Goal: Task Accomplishment & Management: Manage account settings

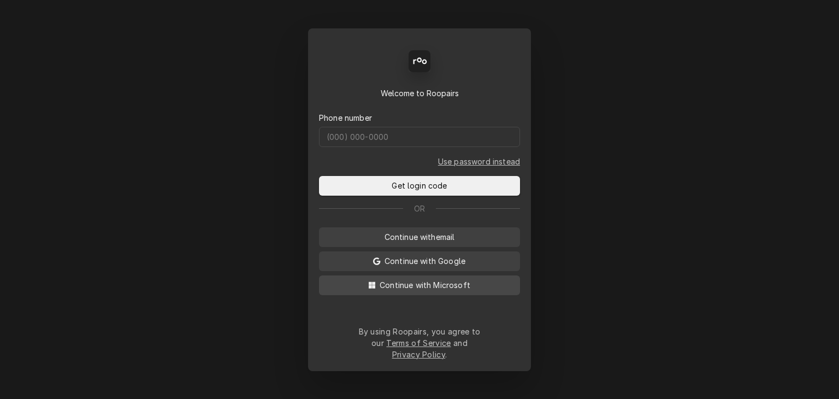
click at [465, 290] on span "Continue with Microsoft" at bounding box center [424, 284] width 95 height 11
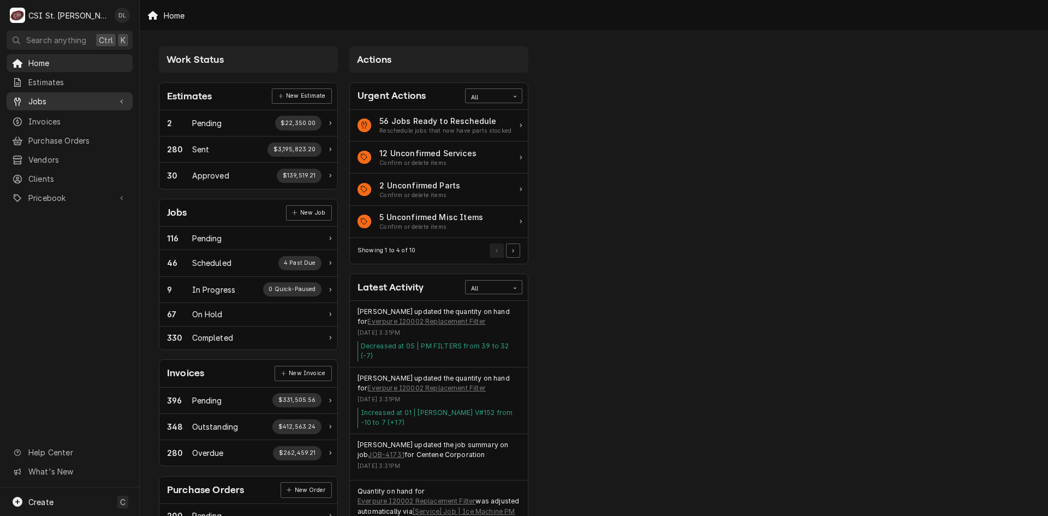
click at [44, 101] on span "Jobs" at bounding box center [69, 101] width 82 height 11
click at [52, 116] on span "Jobs" at bounding box center [77, 120] width 99 height 11
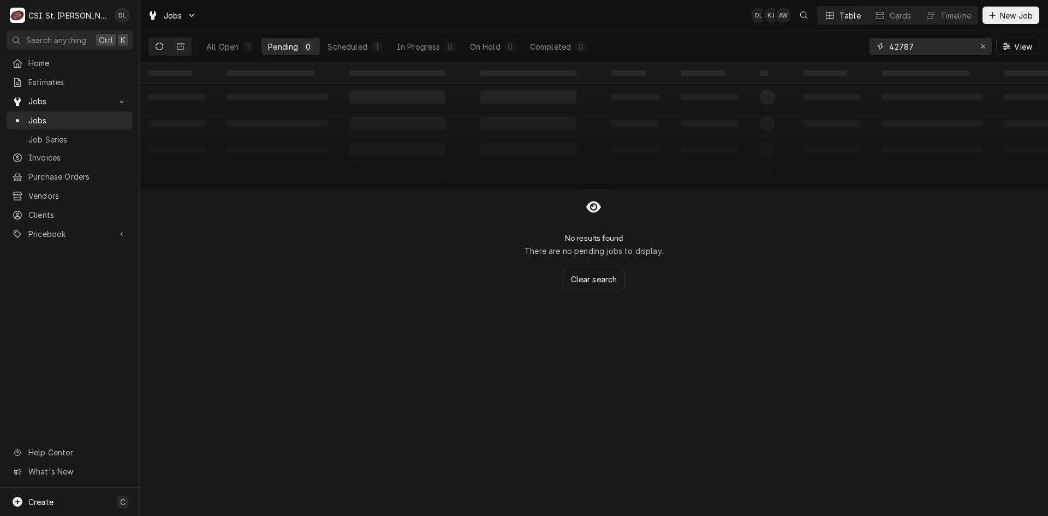
click at [987, 47] on div "Erase input" at bounding box center [983, 46] width 11 height 11
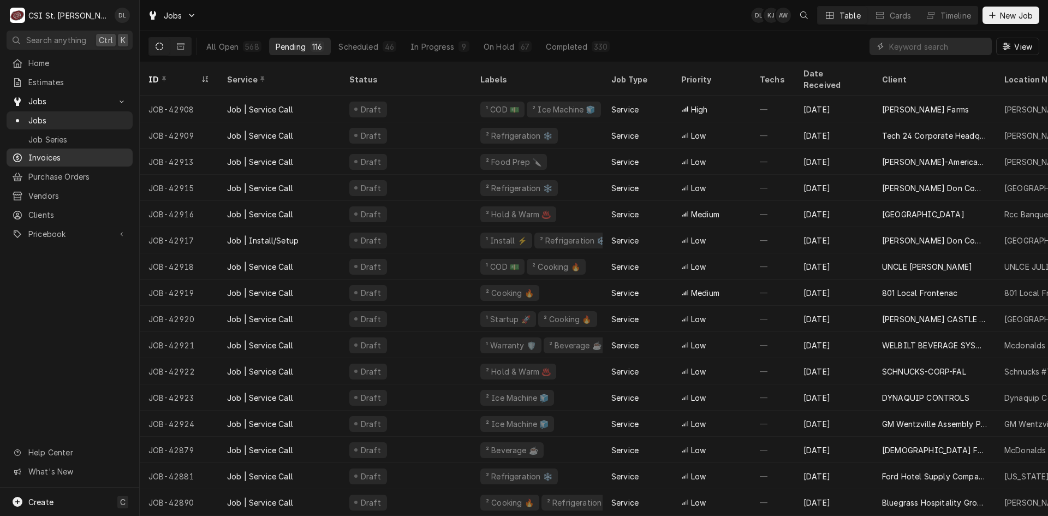
click at [54, 158] on span "Invoices" at bounding box center [77, 157] width 99 height 11
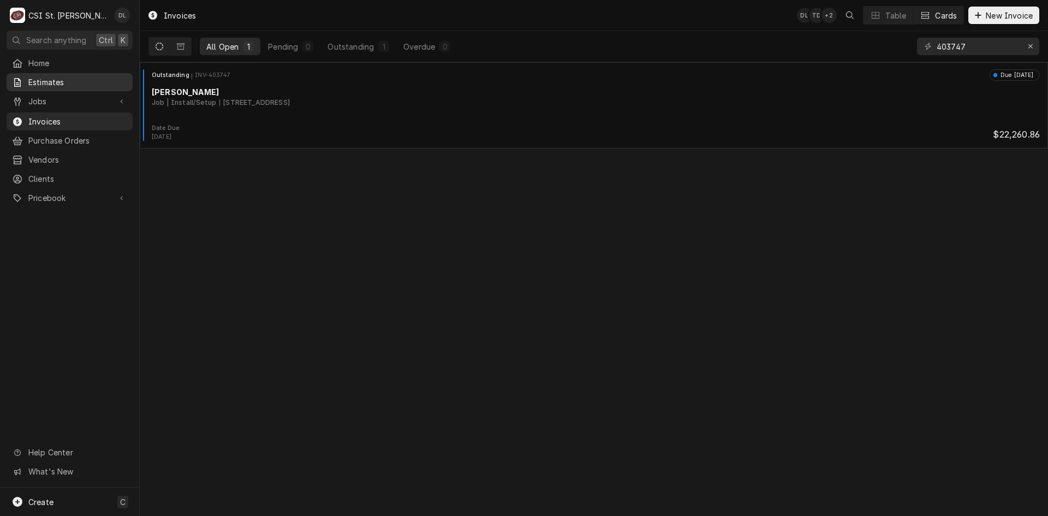
click at [79, 87] on link "Estimates" at bounding box center [70, 82] width 126 height 18
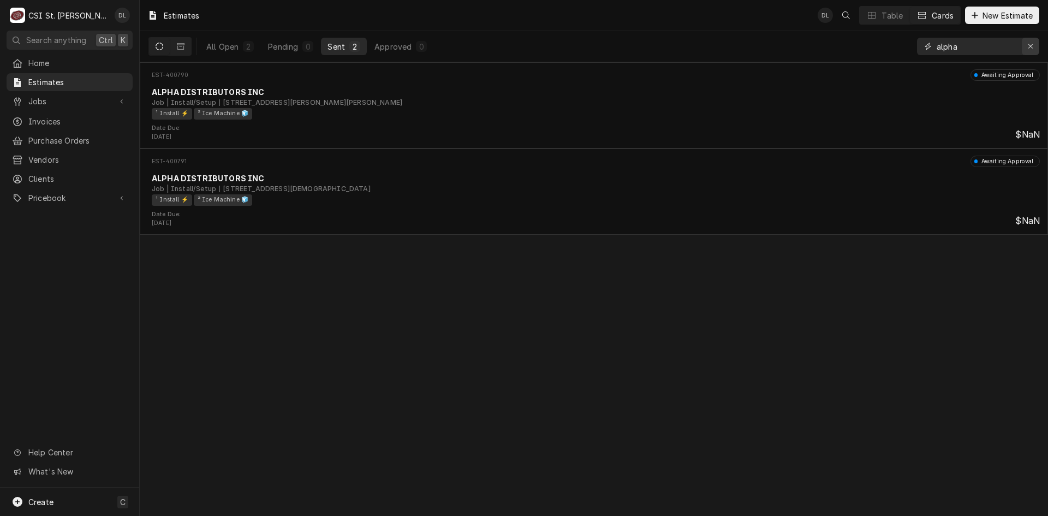
click at [1028, 47] on icon "Erase input" at bounding box center [1031, 47] width 6 height 8
click at [991, 53] on input "Dynamic Content Wrapper" at bounding box center [988, 46] width 103 height 17
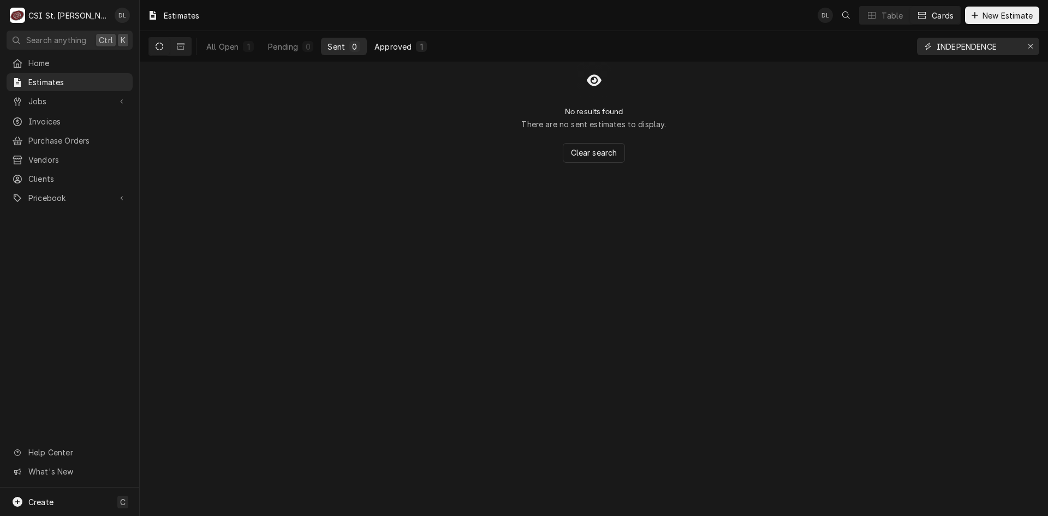
type input "INDEPENDENCE"
click at [395, 52] on button "Approved 1" at bounding box center [401, 46] width 66 height 17
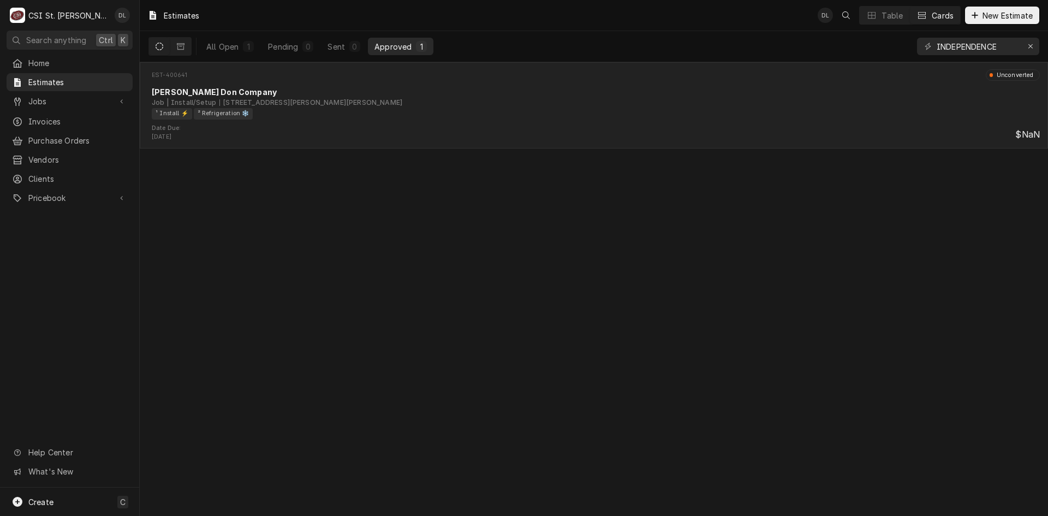
click at [399, 118] on div "¹ Install ⚡️ ² Refrigeration ❄️" at bounding box center [592, 113] width 881 height 11
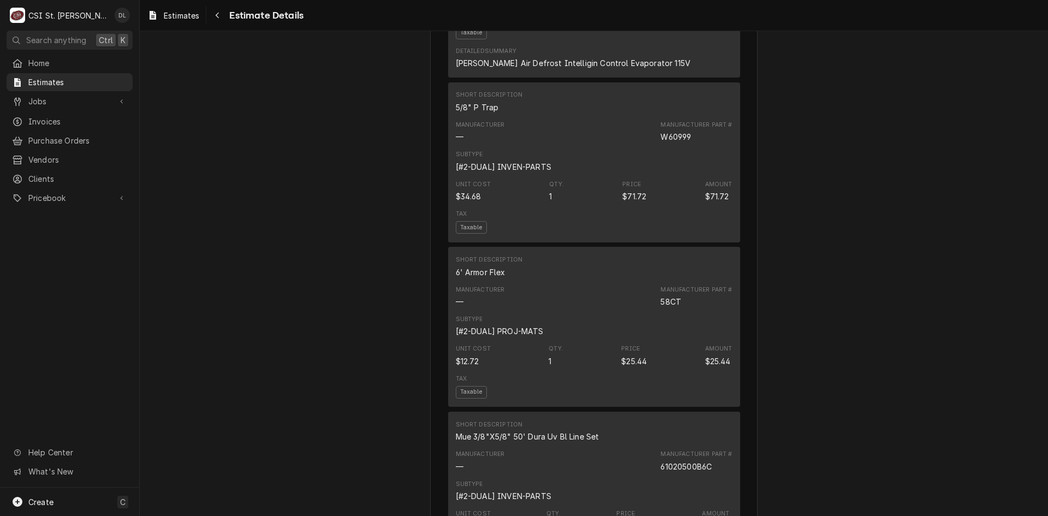
scroll to position [2027, 0]
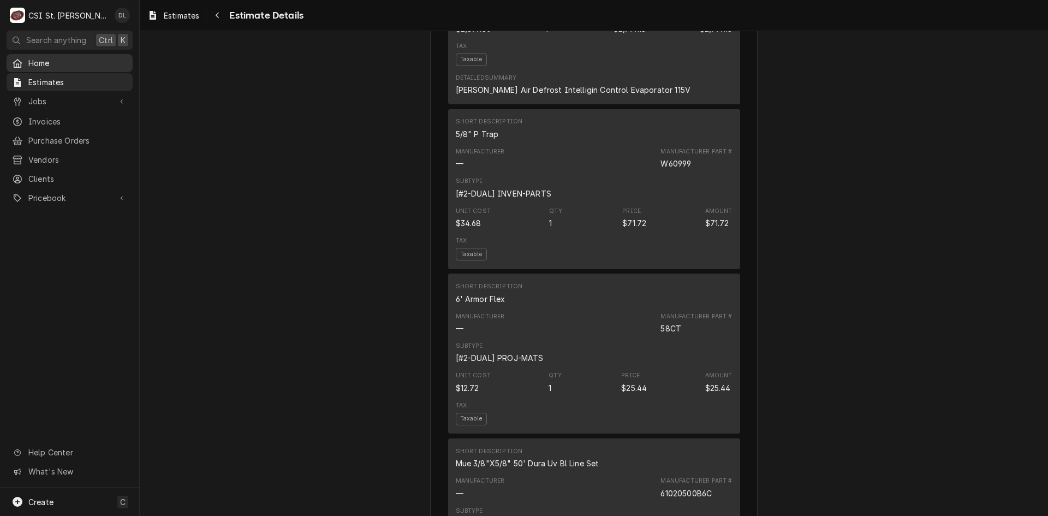
click at [42, 60] on span "Home" at bounding box center [77, 62] width 99 height 11
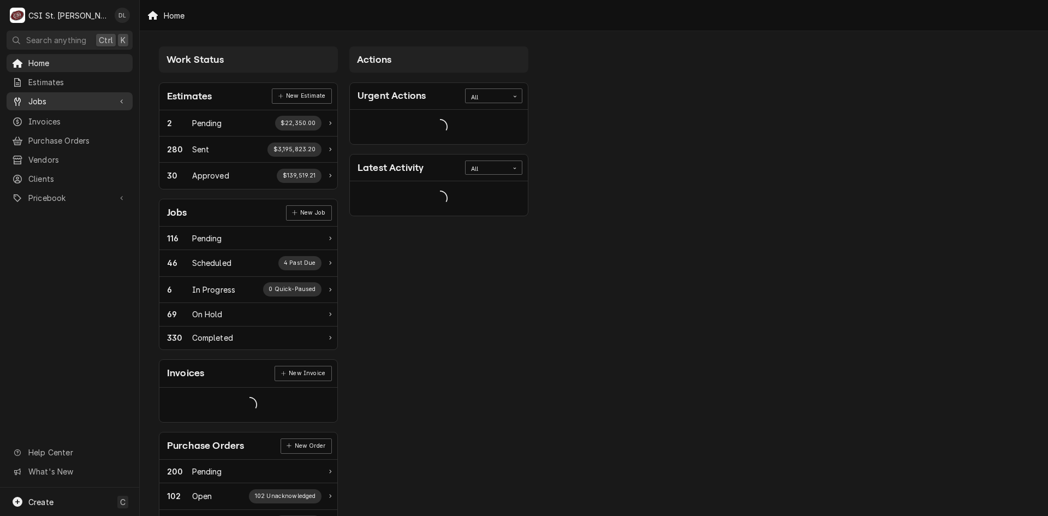
click at [46, 96] on span "Jobs" at bounding box center [69, 101] width 82 height 11
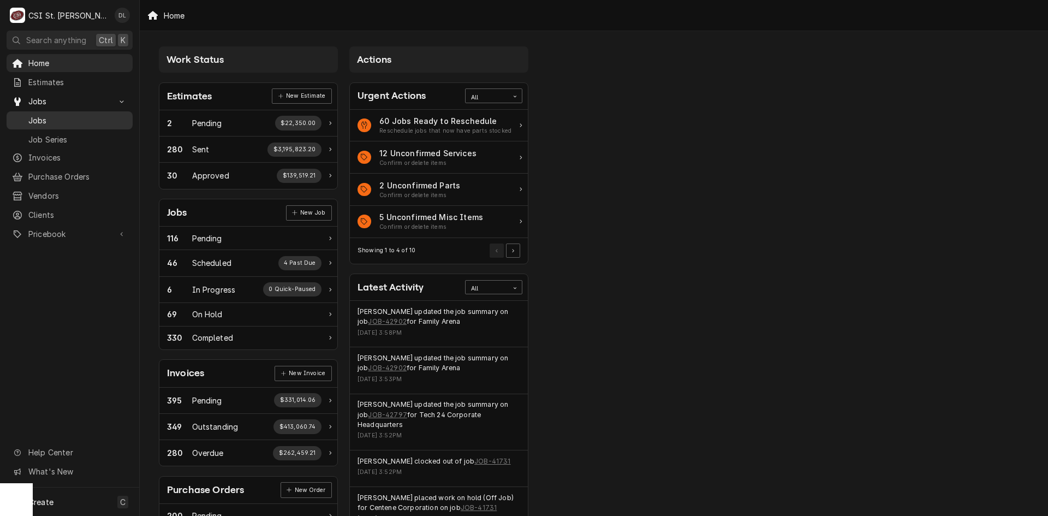
click at [41, 118] on span "Jobs" at bounding box center [77, 120] width 99 height 11
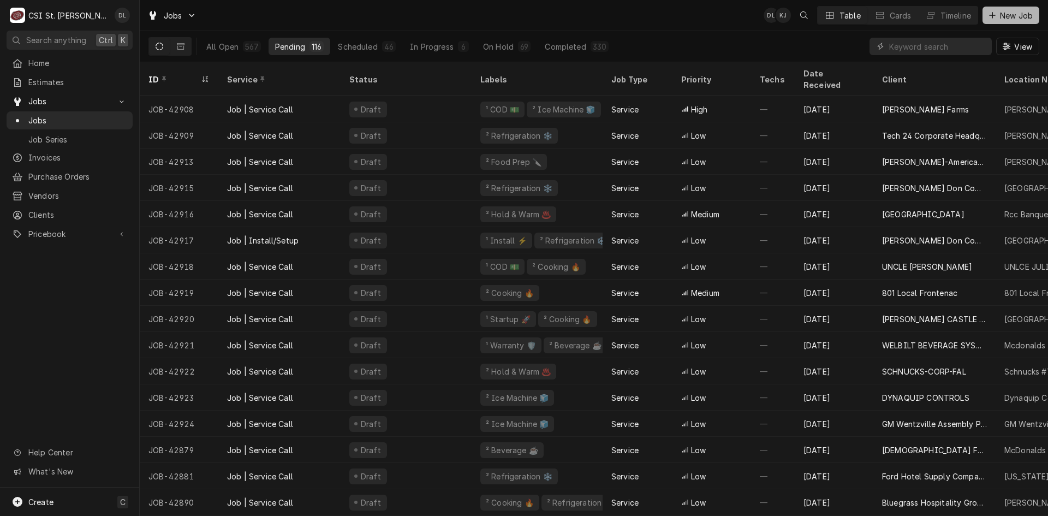
click at [991, 16] on icon "Dynamic Content Wrapper" at bounding box center [992, 15] width 7 height 8
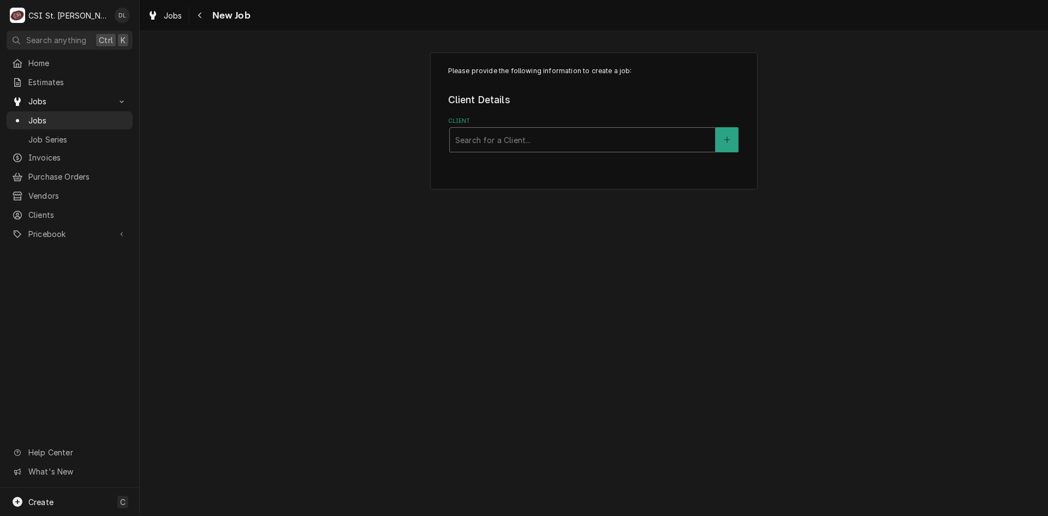
click at [509, 133] on div "Client" at bounding box center [582, 140] width 254 height 20
type input "lakeside"
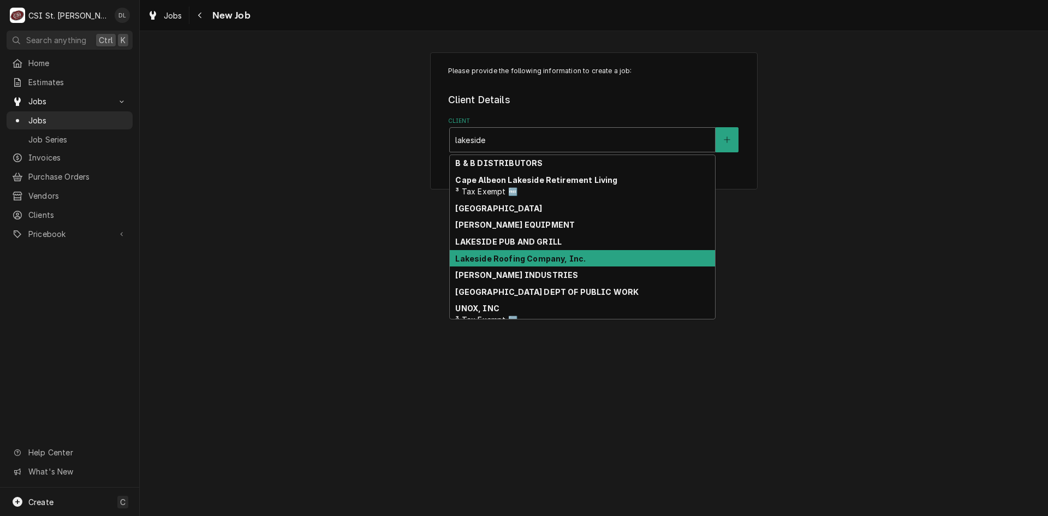
click at [536, 259] on strong "Lakeside Roofing Company, Inc." at bounding box center [520, 258] width 130 height 9
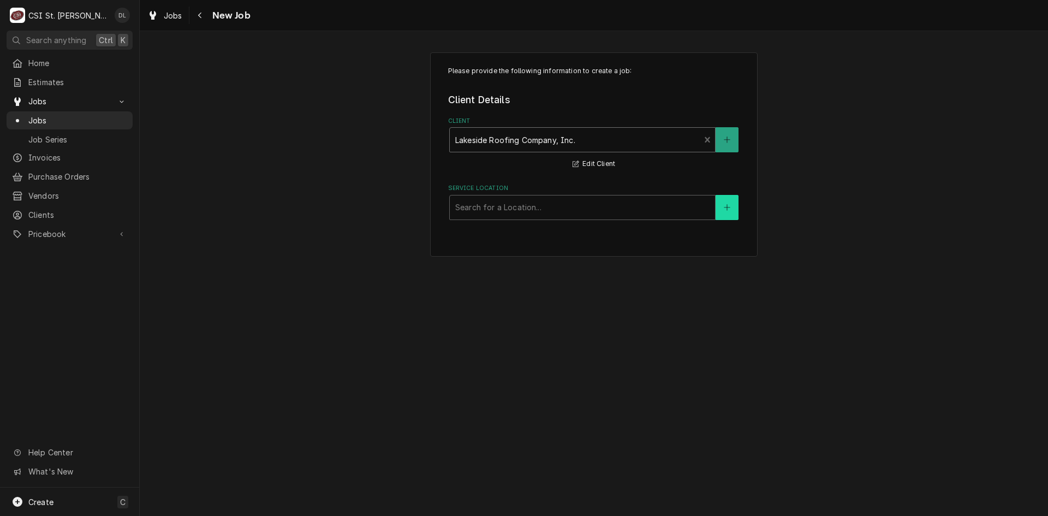
click at [726, 212] on button "Service Location" at bounding box center [727, 207] width 23 height 25
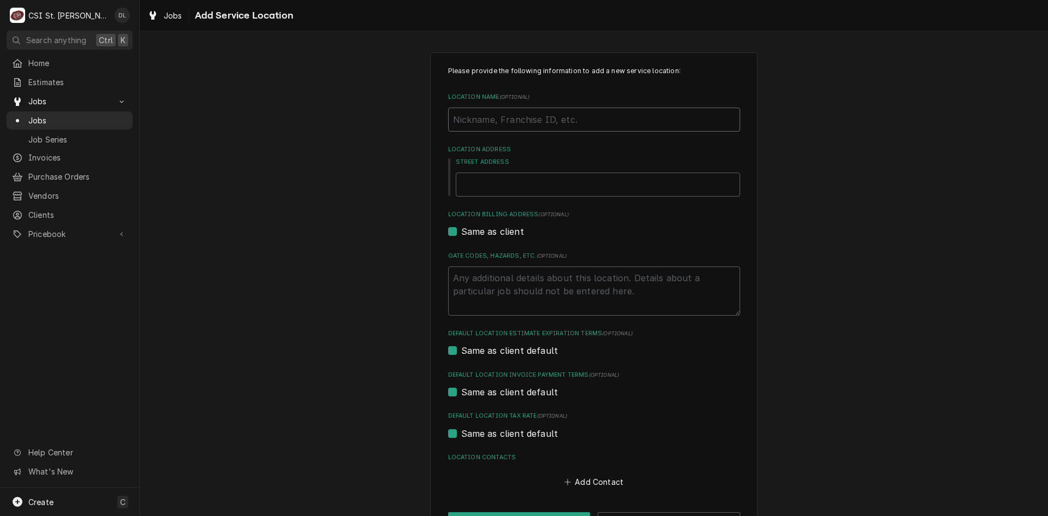
click at [500, 121] on input "Location Name ( optional )" at bounding box center [594, 120] width 292 height 24
type textarea "x"
type input "C"
type textarea "x"
type input "CN"
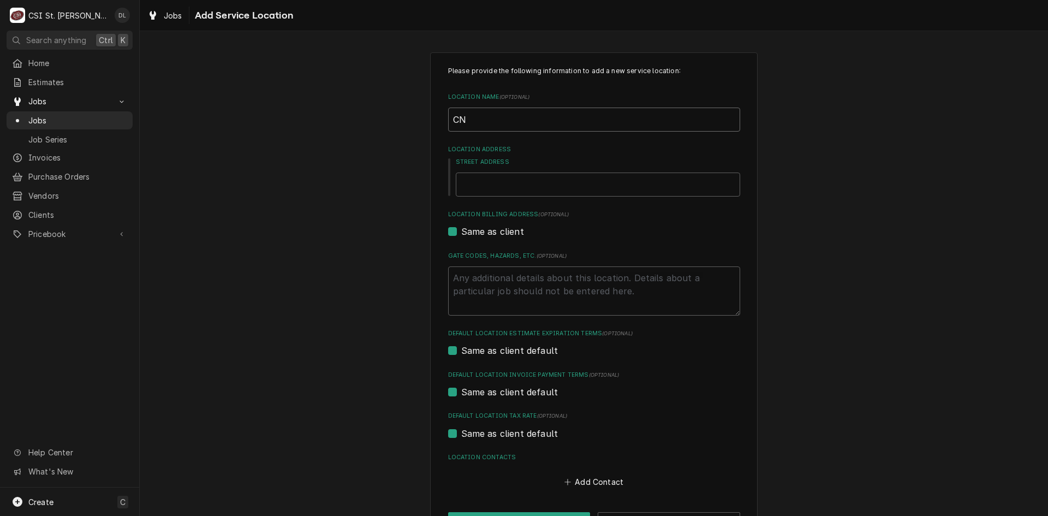
type textarea "x"
type input "CN"
type textarea "x"
type input "CN"
type textarea "x"
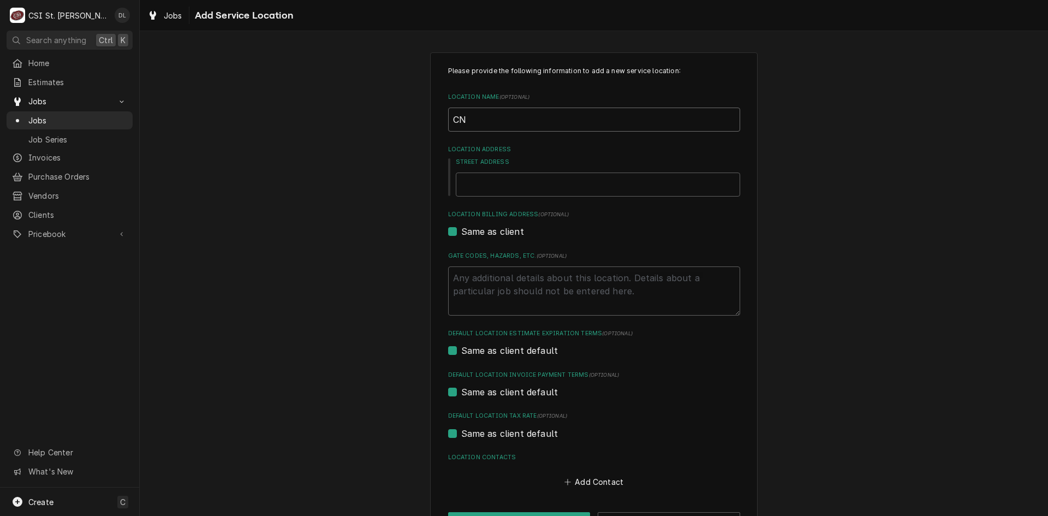
type input "CNB"
type textarea "x"
type input "CNB"
type textarea "x"
type input "CNB B"
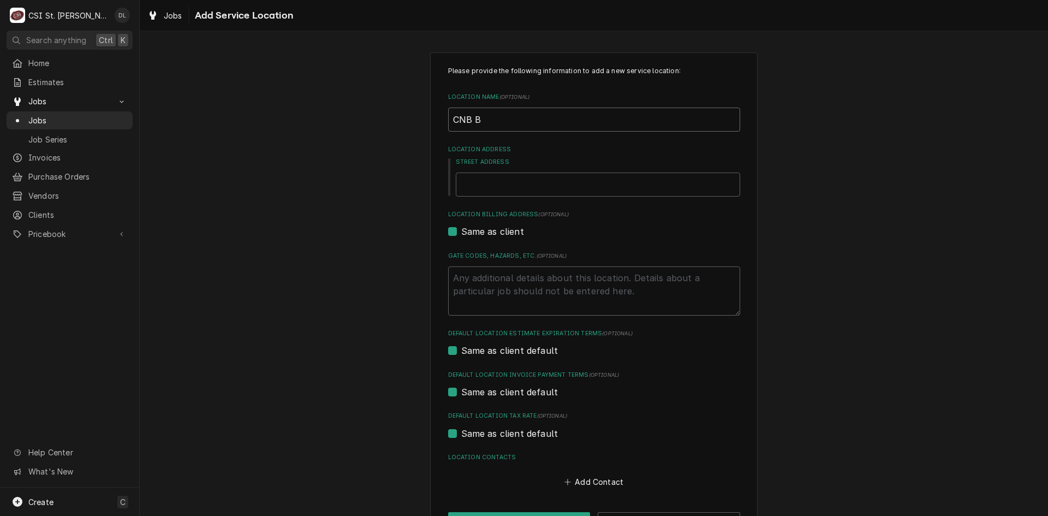
type textarea "x"
type input "CNB Ba"
type textarea "x"
type input "CNB Ban"
type textarea "x"
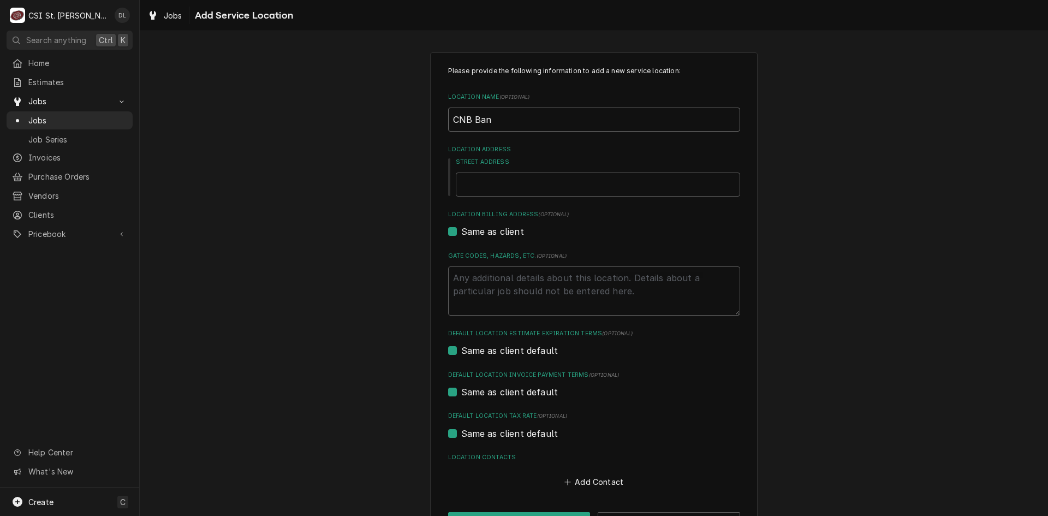
type input "CNB Bank"
type textarea "x"
type input "CNB Bank"
type textarea "x"
type input "CNB Bank"
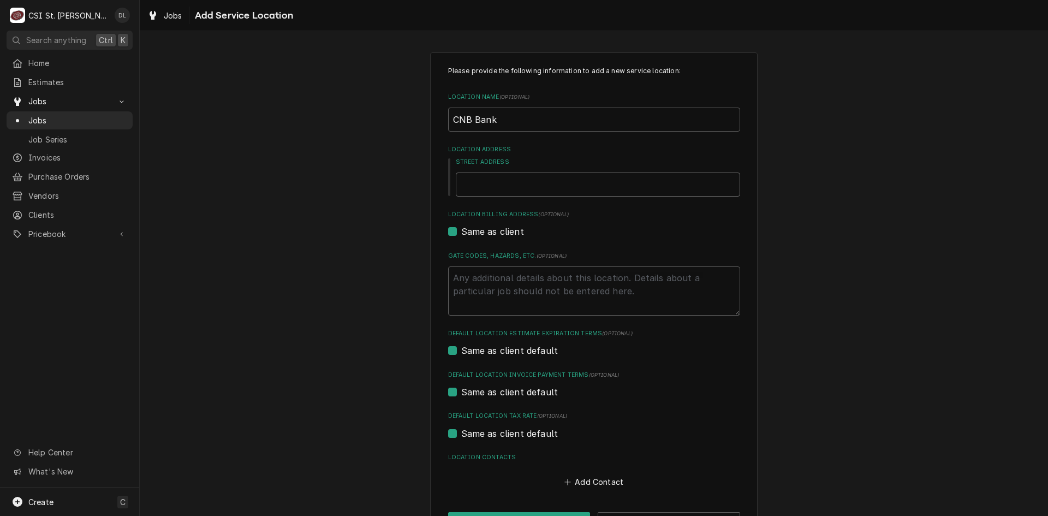
click at [500, 192] on input "Street Address" at bounding box center [598, 185] width 284 height 24
type textarea "x"
type input "7"
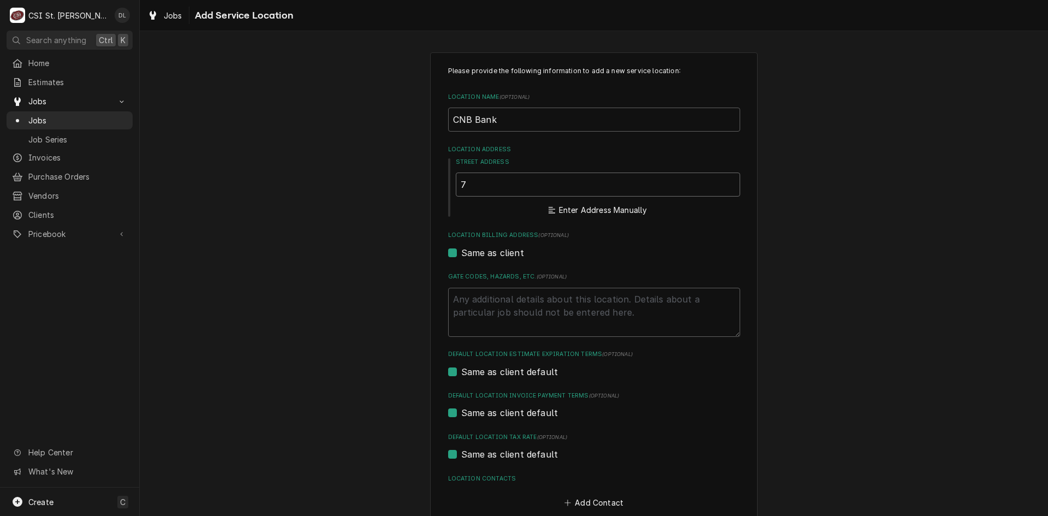
type textarea "x"
type input "73"
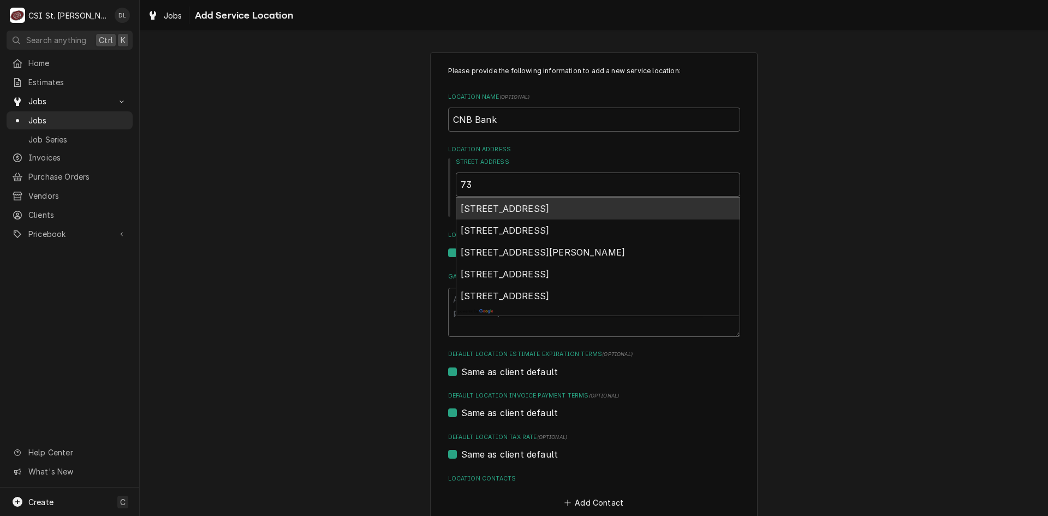
type textarea "x"
type input "730"
type textarea "x"
type input "7305"
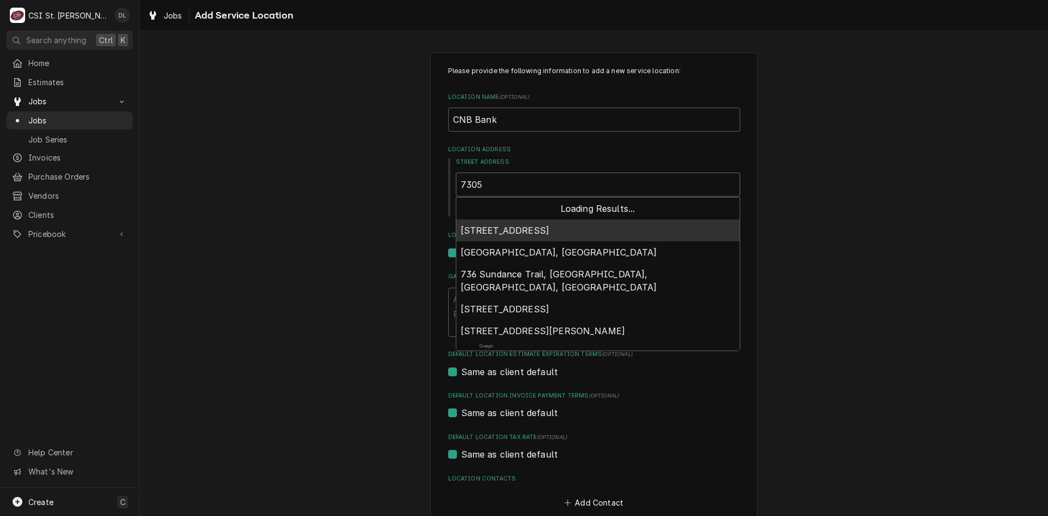
type textarea "x"
type input "7305"
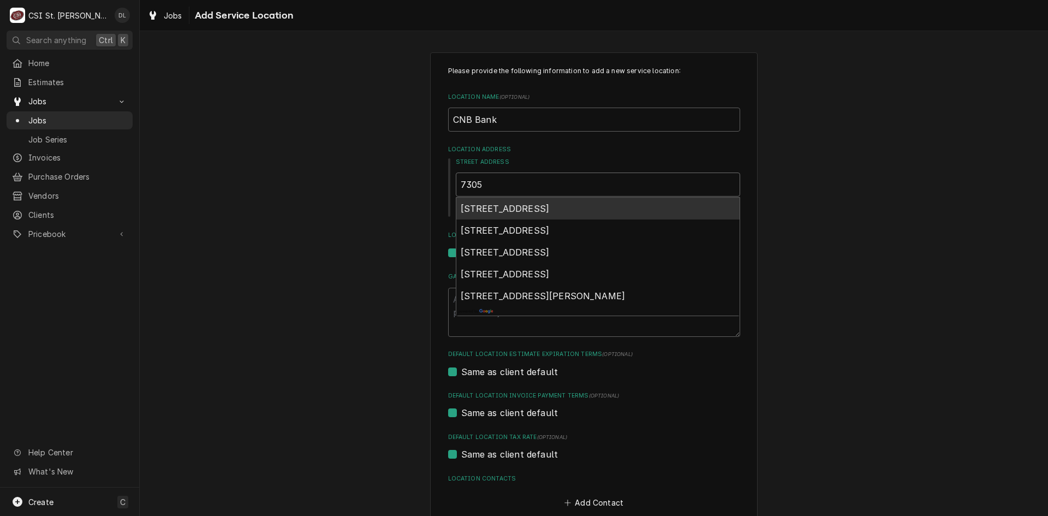
type textarea "x"
type input "7305 m"
type textarea "x"
type input "7305 ma"
type textarea "x"
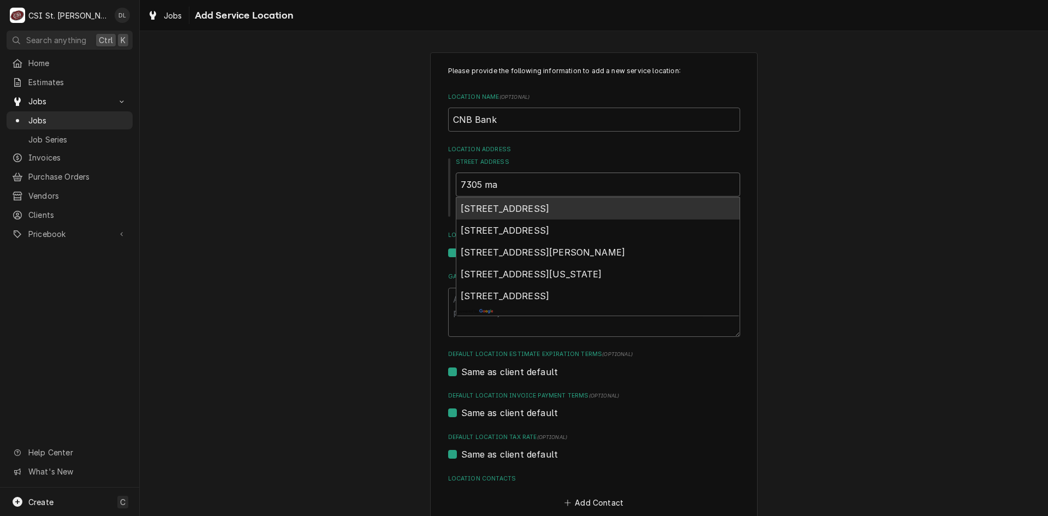
type input "7305 man"
type textarea "x"
type input "7305 manc"
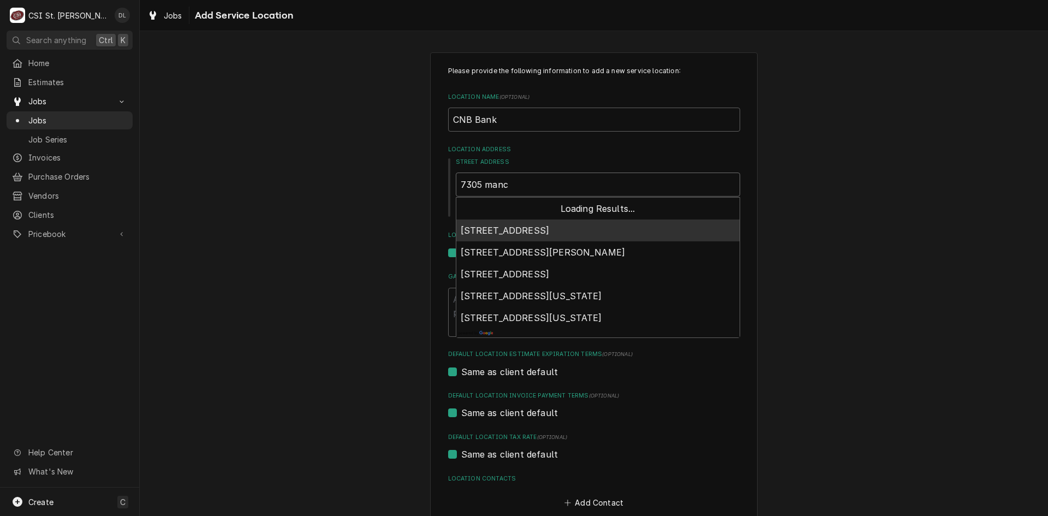
type textarea "x"
type input "7305 manch"
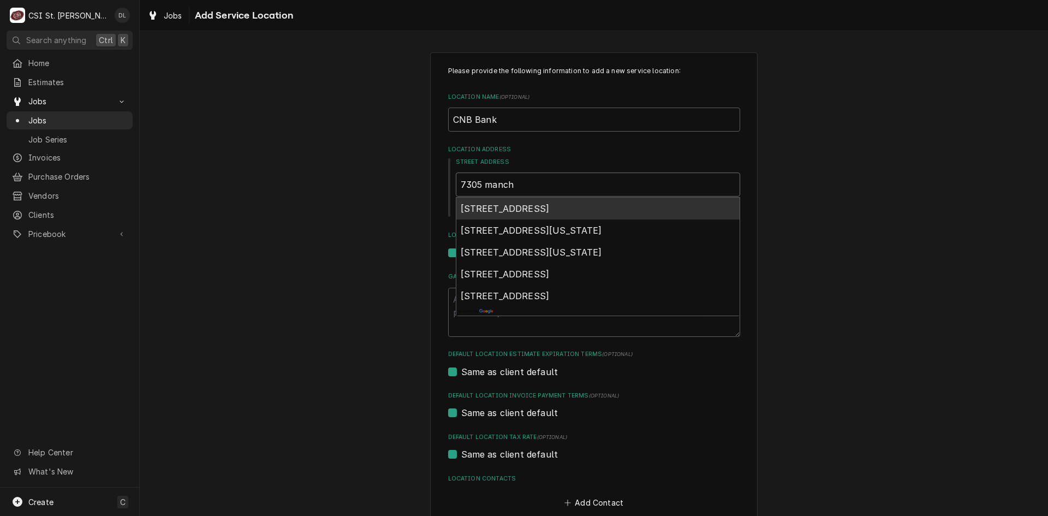
click at [540, 211] on span "7305 Manchester Road, St. Louis, MO, USA" at bounding box center [505, 208] width 89 height 11
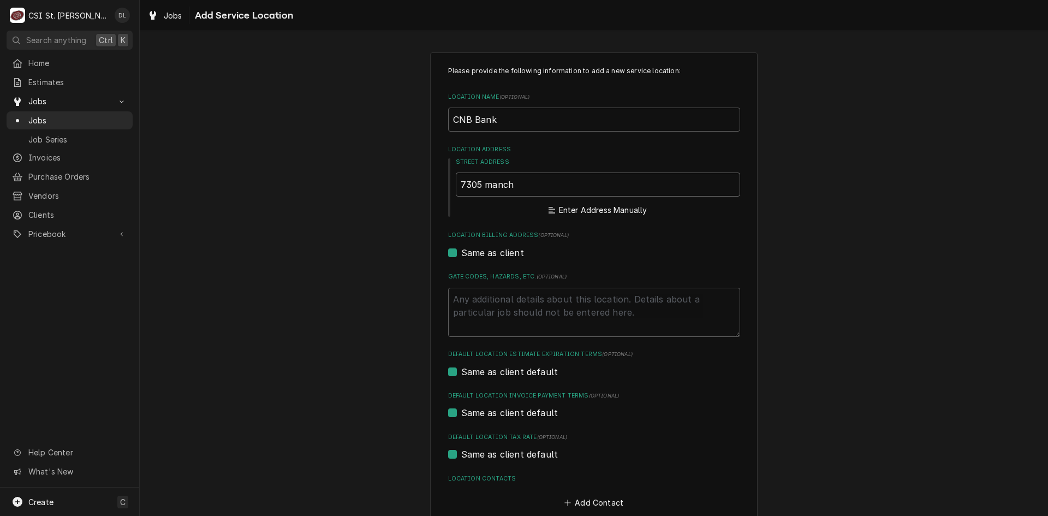
type textarea "x"
type input "7305 Manchester Rd"
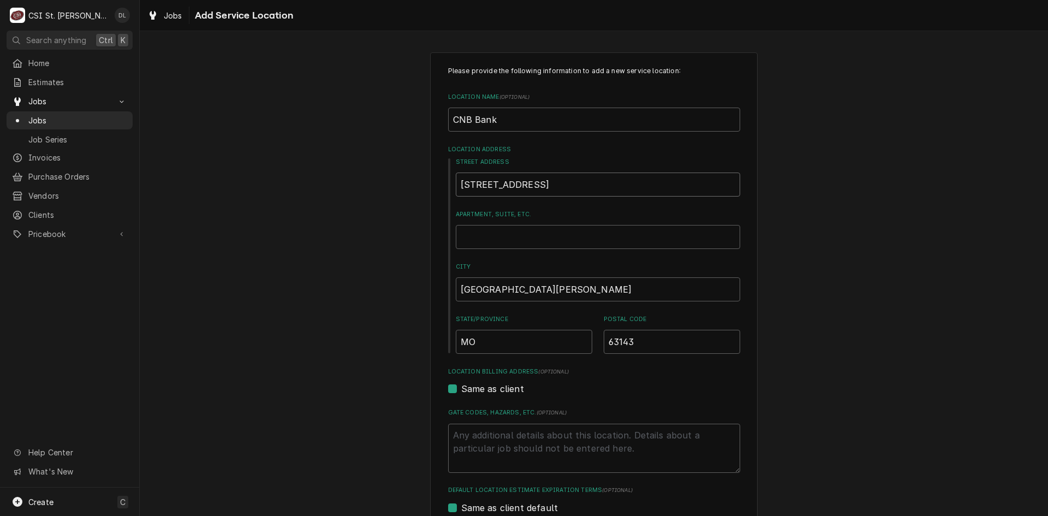
type textarea "x"
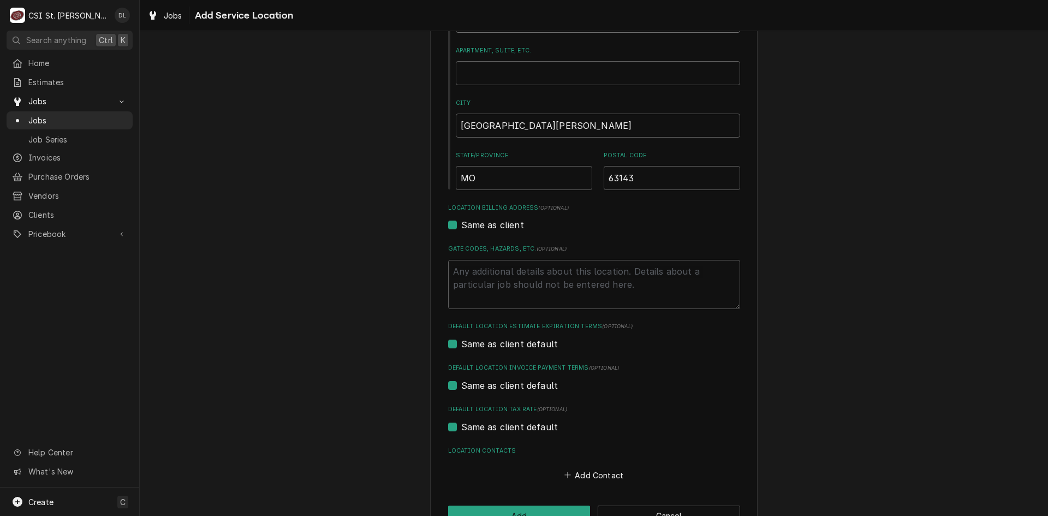
scroll to position [197, 0]
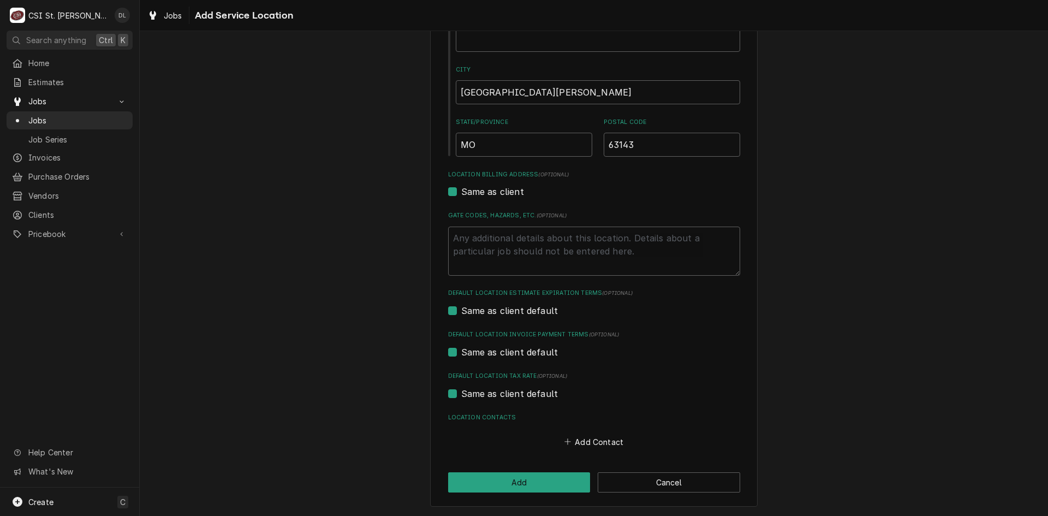
type input "7305 Manchester Rd"
click at [461, 395] on label "Same as client default" at bounding box center [509, 393] width 97 height 13
click at [461, 395] on input "Same as client default" at bounding box center [607, 399] width 292 height 24
checkbox input "false"
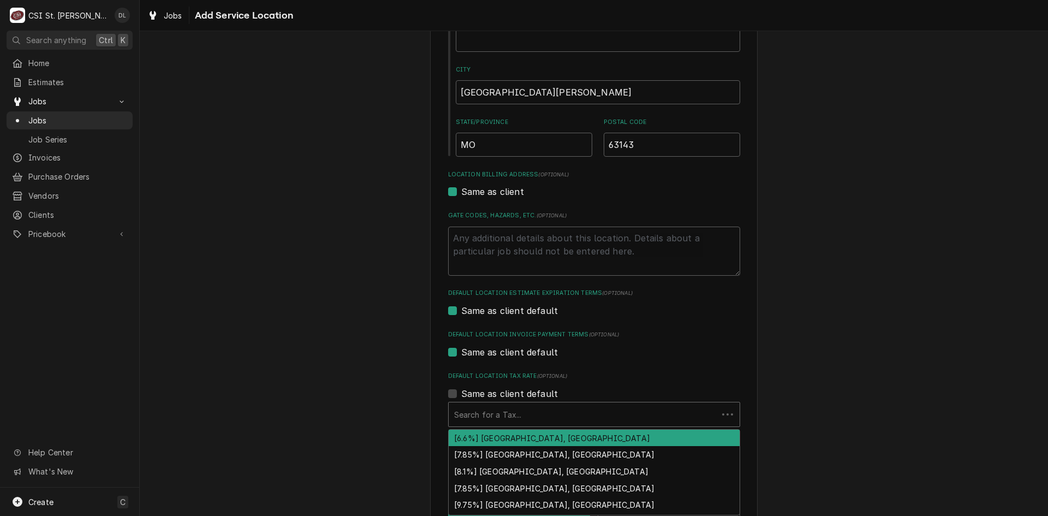
click at [530, 406] on div "Default Location Tax Rate" at bounding box center [583, 415] width 258 height 20
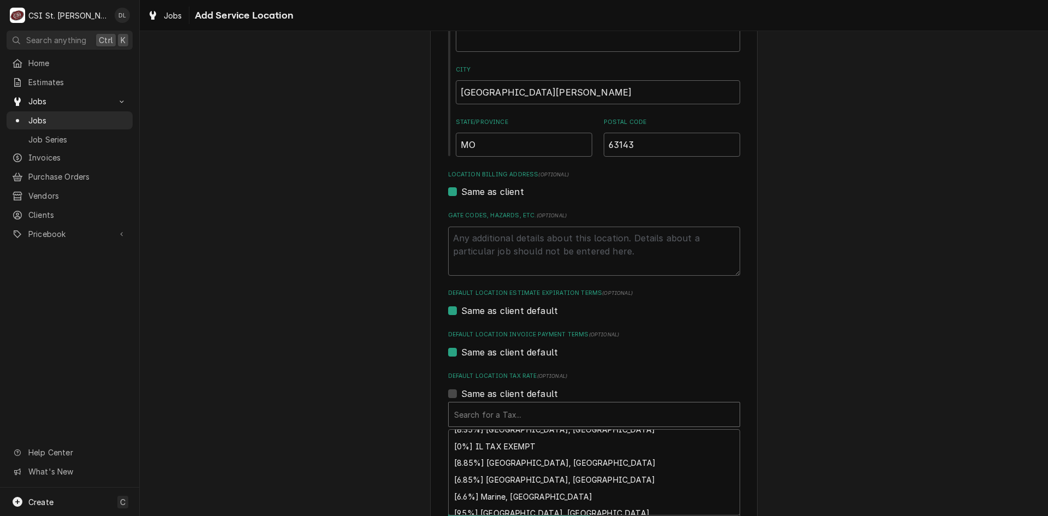
scroll to position [417, 0]
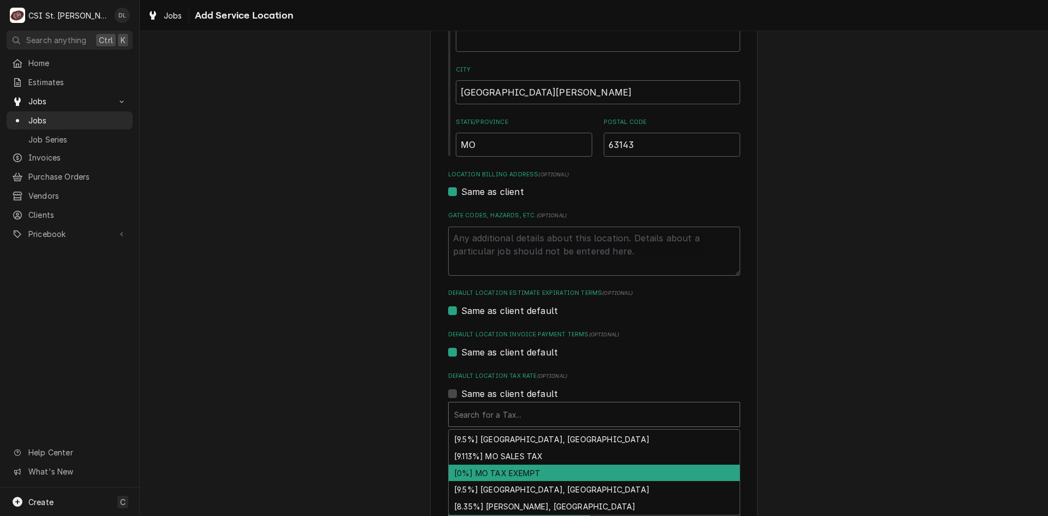
click at [530, 475] on div "[0%] MO TAX EXEMPT" at bounding box center [594, 473] width 291 height 17
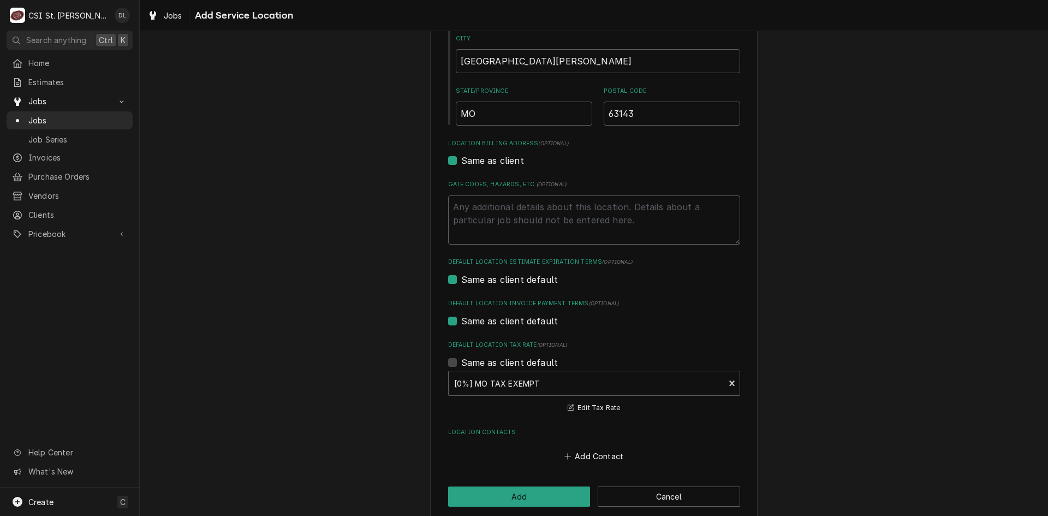
scroll to position [242, 0]
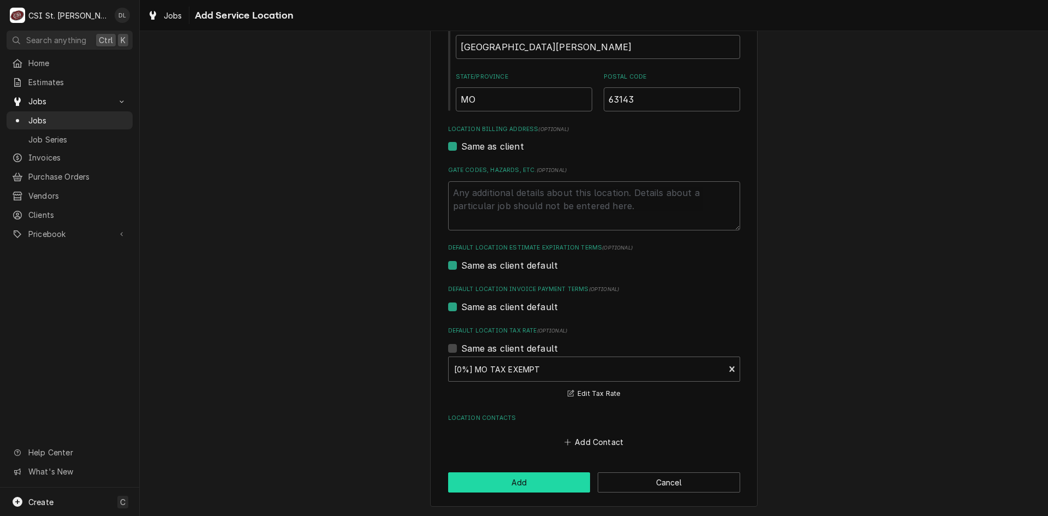
click at [517, 479] on button "Add" at bounding box center [519, 482] width 142 height 20
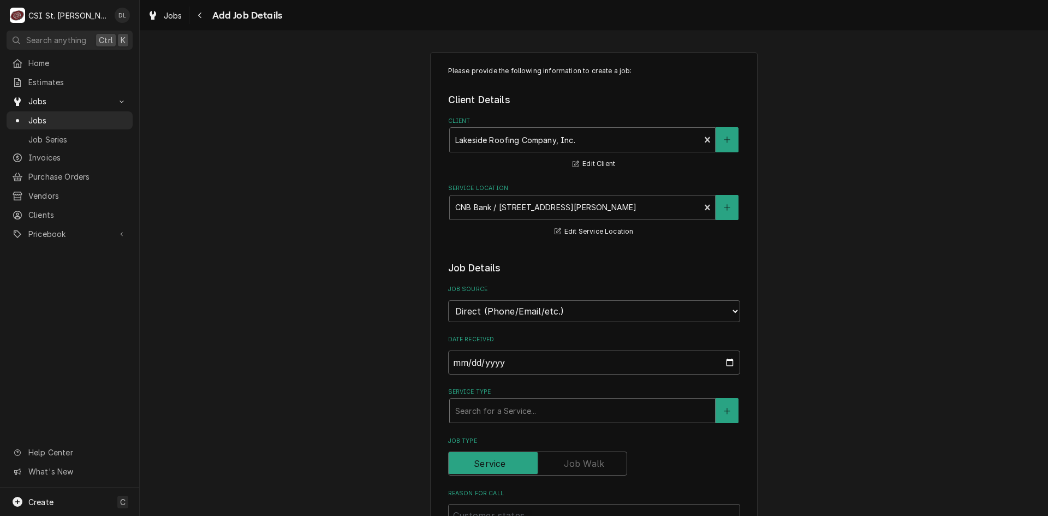
click at [539, 414] on div "Service Type" at bounding box center [582, 411] width 254 height 20
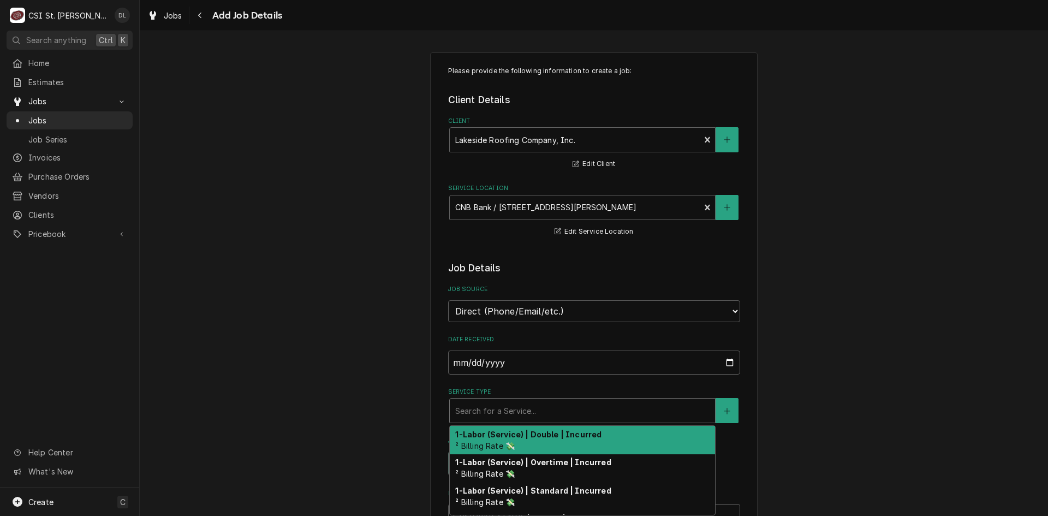
type textarea "x"
type input "i"
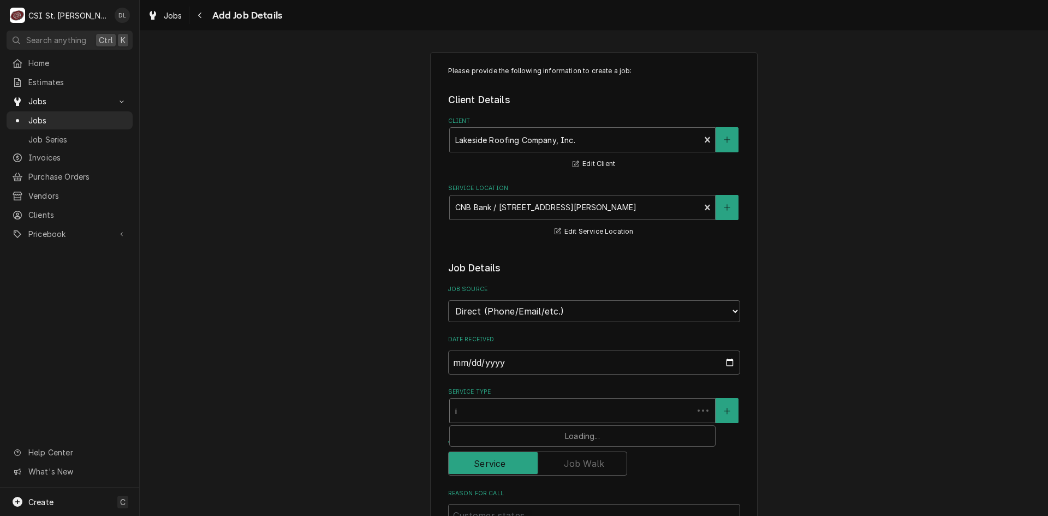
type textarea "x"
type input "in"
type textarea "x"
type input "inst"
type textarea "x"
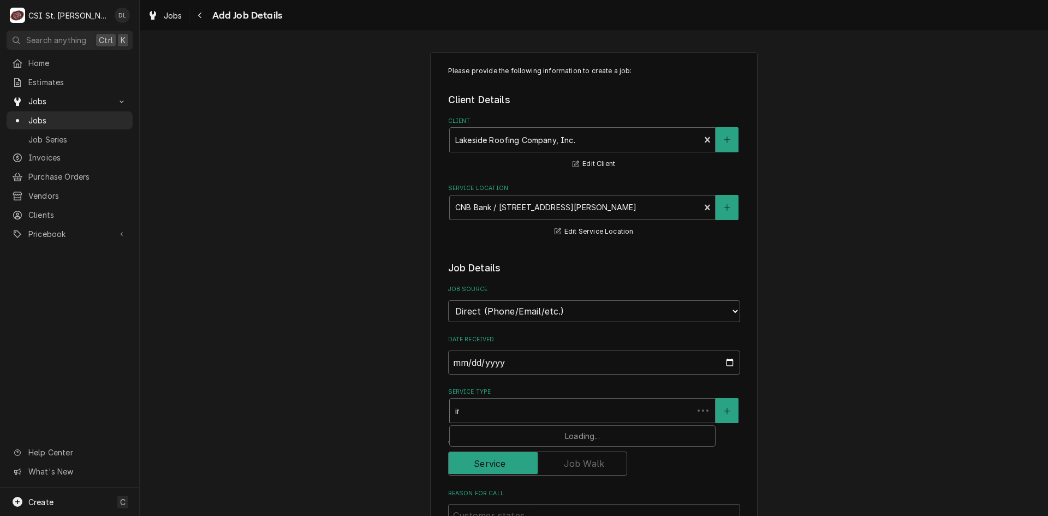
type input "insta"
type textarea "x"
type input "instal"
type textarea "x"
type input "install"
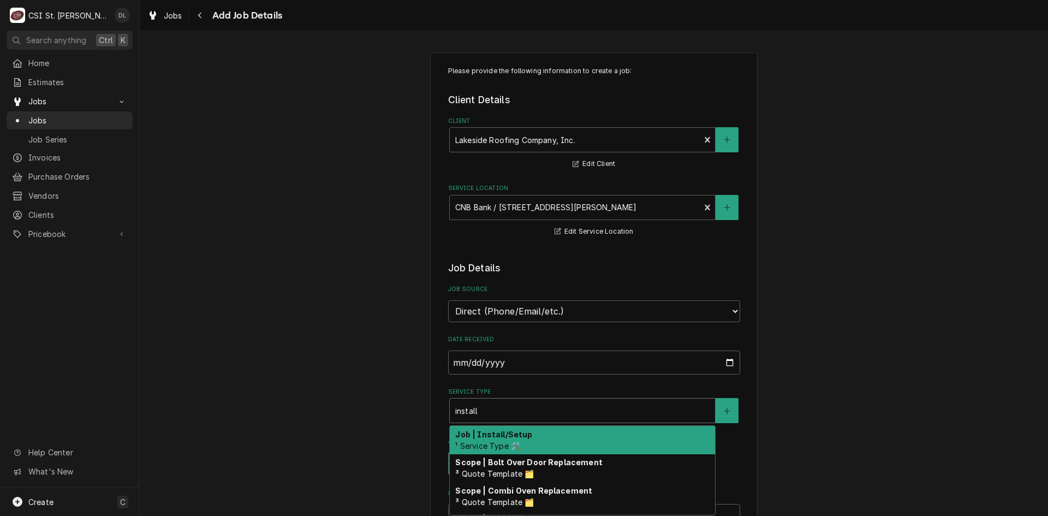
click at [519, 442] on div "Job | Install/Setup ¹ Service Type 🛠️" at bounding box center [582, 440] width 265 height 28
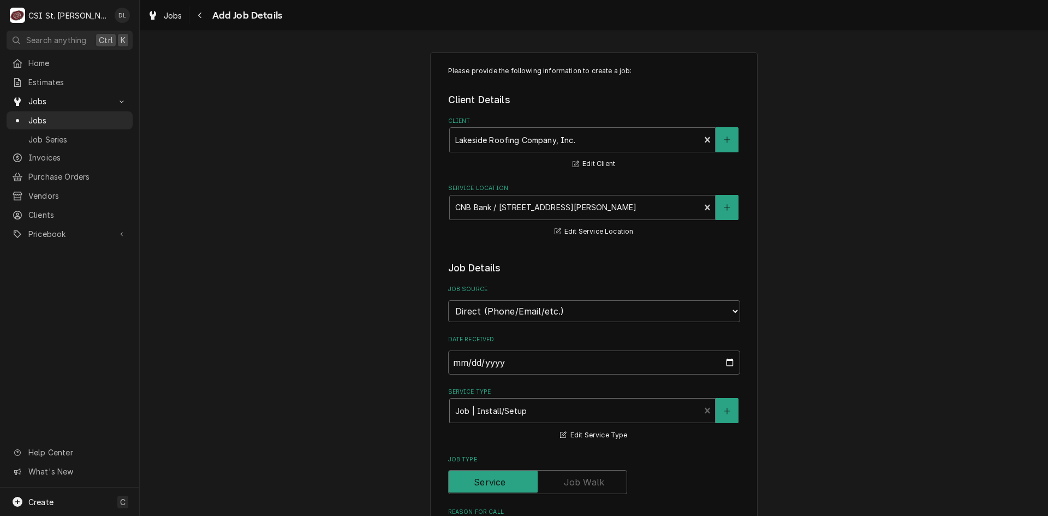
scroll to position [328, 0]
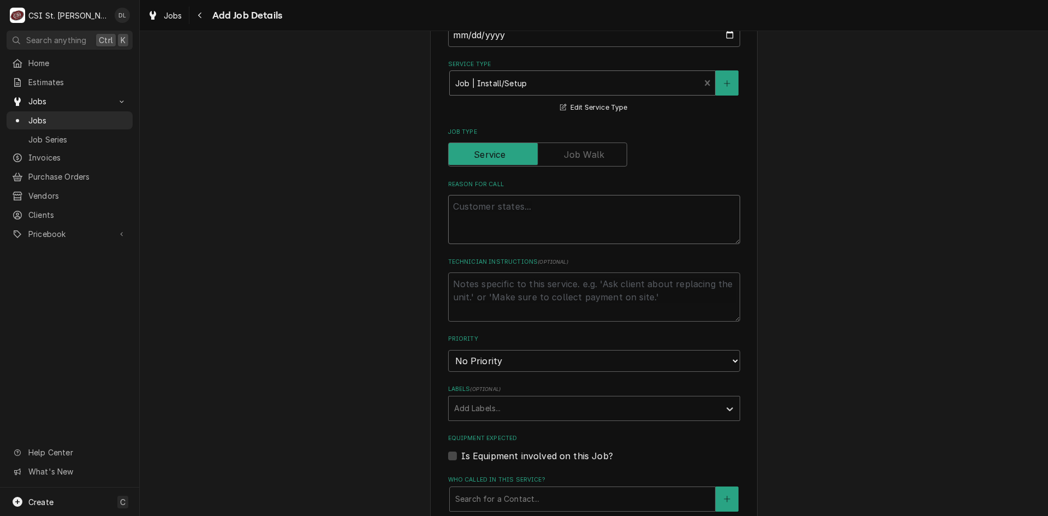
click at [515, 229] on textarea "Reason For Call" at bounding box center [594, 219] width 292 height 49
type textarea "x"
type textarea "c"
type textarea "x"
type textarea "cu"
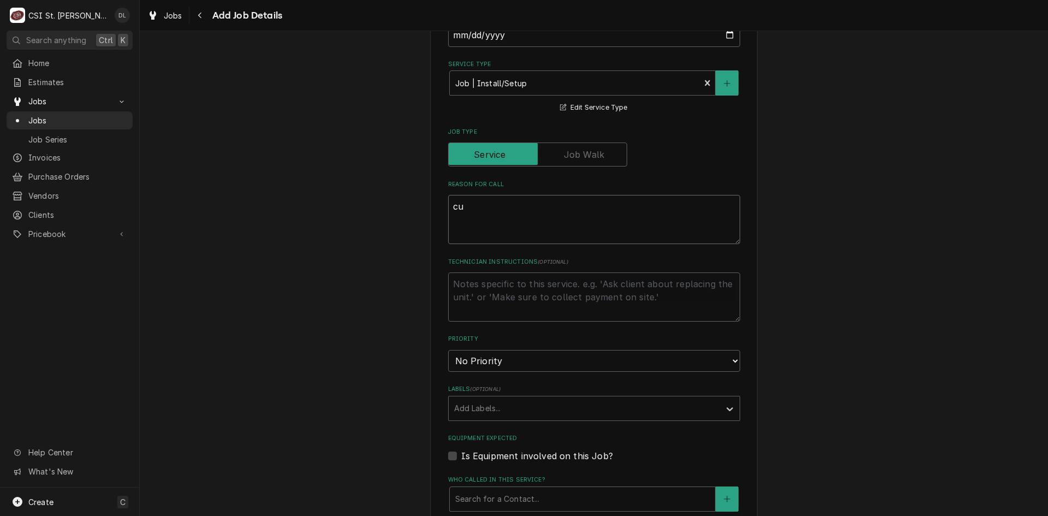
type textarea "x"
type textarea "cus"
type textarea "x"
type textarea "cust"
type textarea "x"
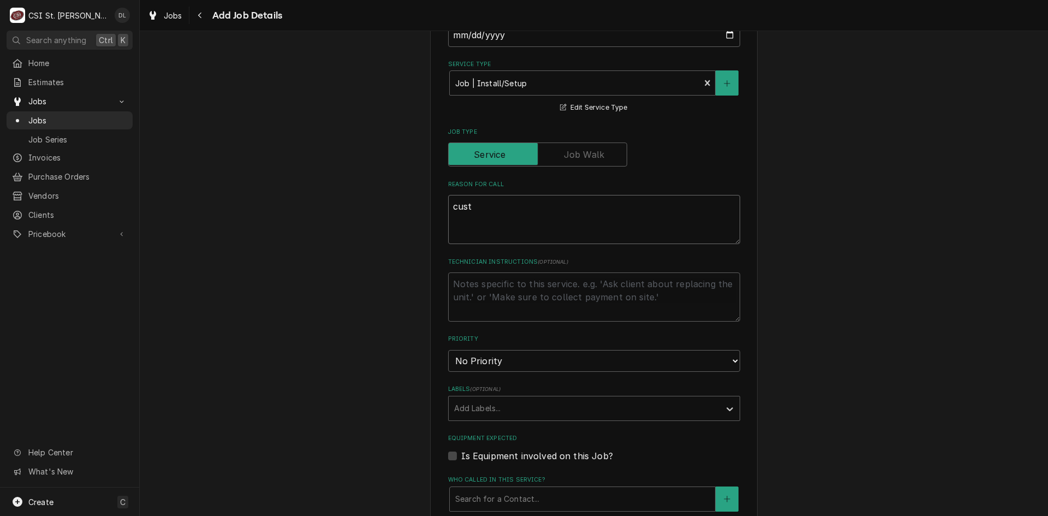
type textarea "custo"
type textarea "x"
type textarea "custome"
type textarea "x"
type textarea "customer"
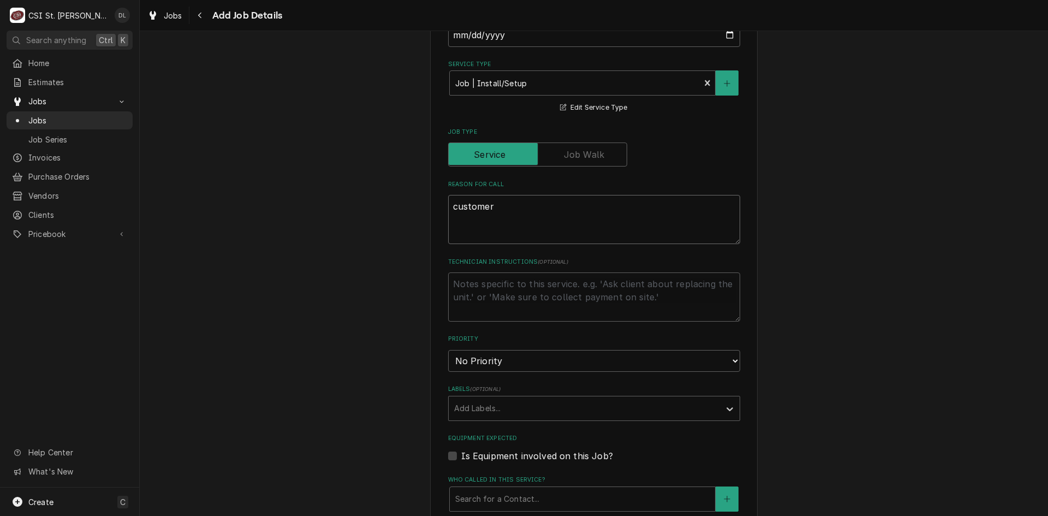
type textarea "x"
type textarea "customer"
type textarea "x"
type textarea "customer"
type textarea "x"
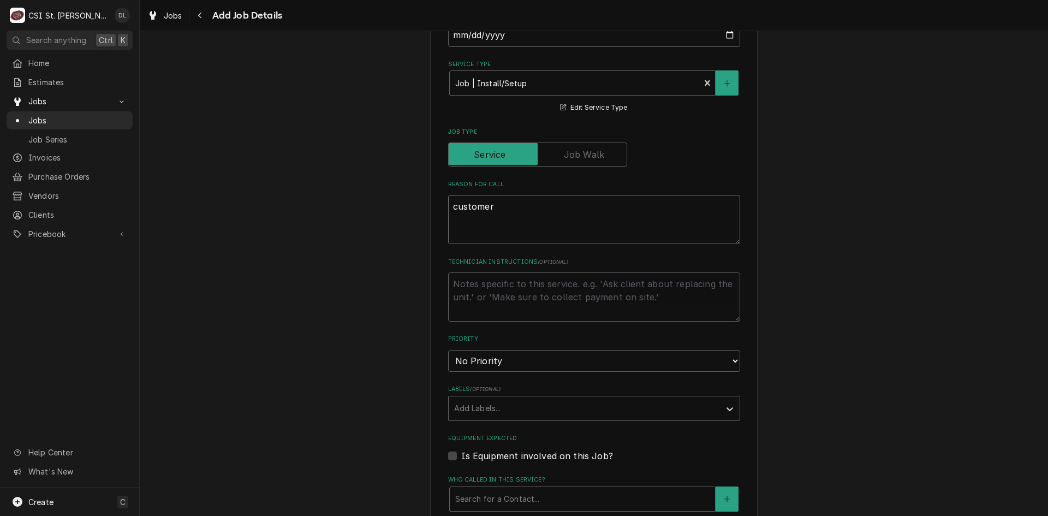
type textarea "custome"
type textarea "x"
type textarea "custom"
type textarea "x"
type textarea "custo"
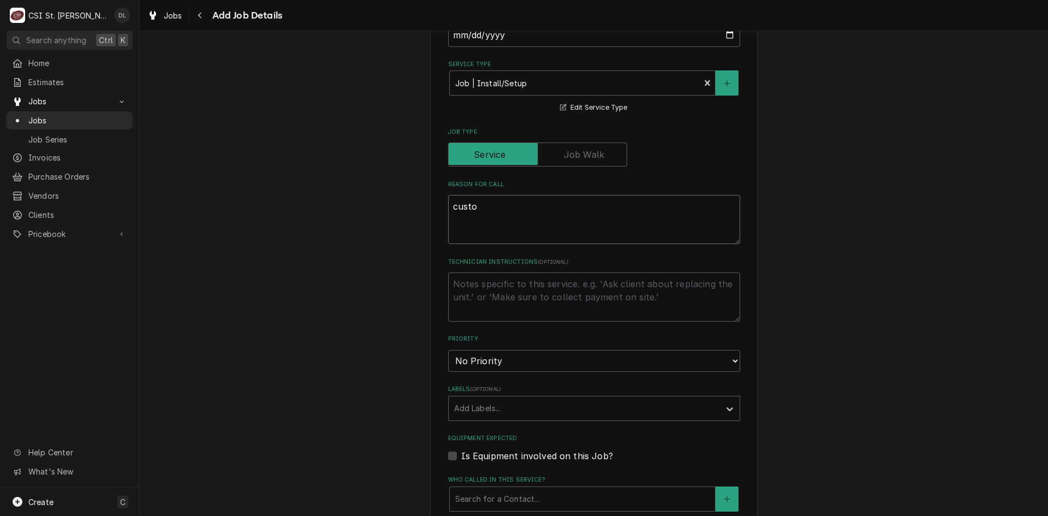
type textarea "x"
type textarea "cust"
type textarea "x"
type textarea "cus"
type textarea "x"
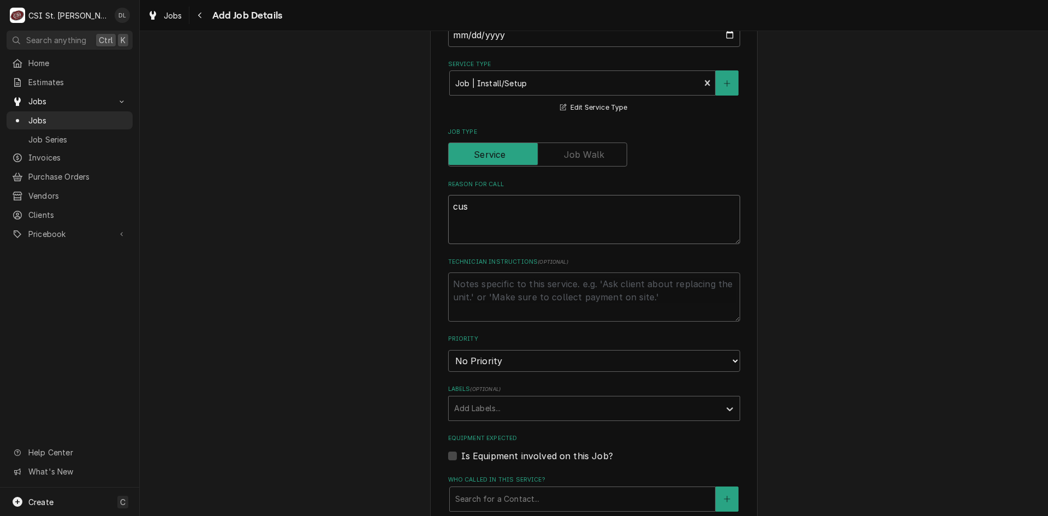
type textarea "cu"
type textarea "x"
type textarea "c"
type textarea "x"
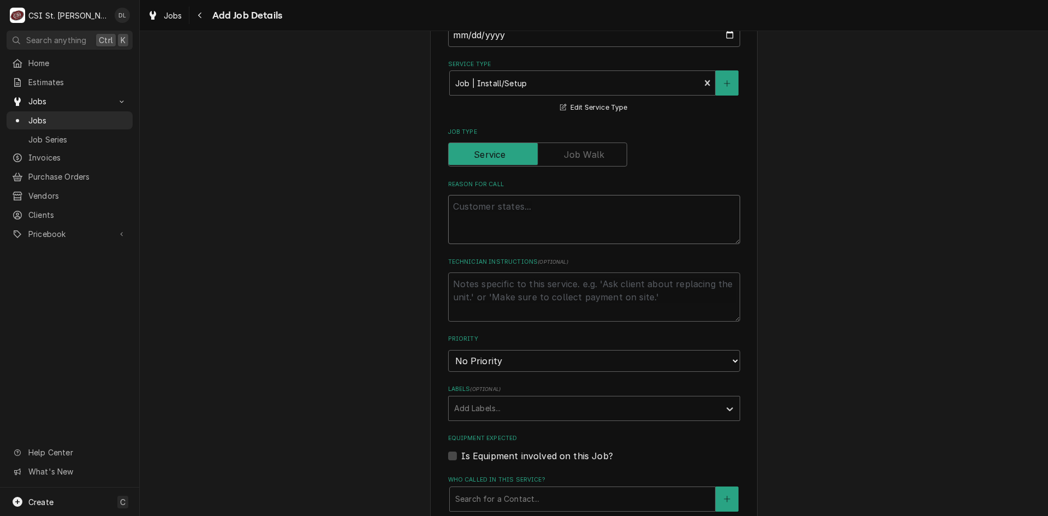
type textarea "C"
type textarea "x"
type textarea "Cu"
type textarea "x"
type textarea "Cus"
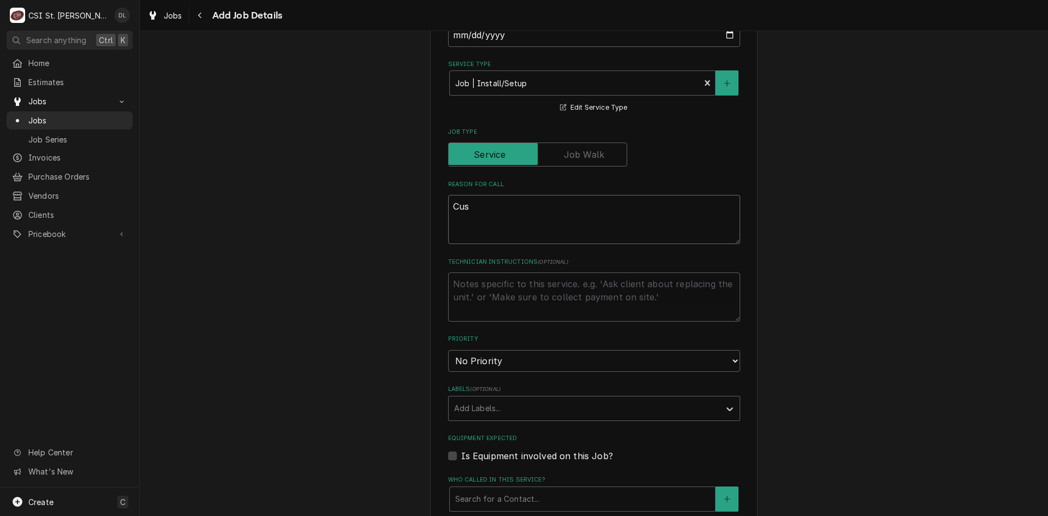
type textarea "x"
type textarea "Cust"
type textarea "x"
type textarea "Custo"
type textarea "x"
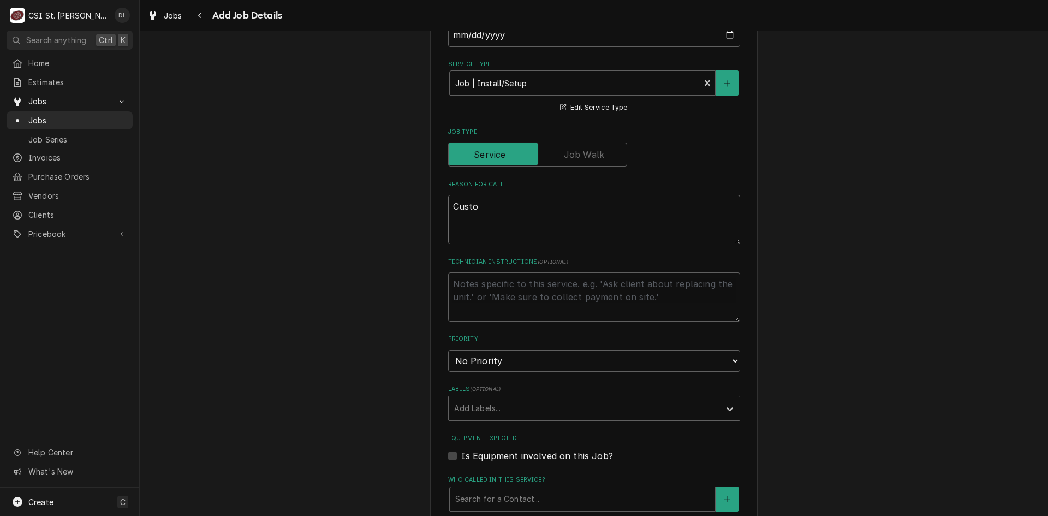
type textarea "Custom"
type textarea "x"
type textarea "Custome"
type textarea "x"
type textarea "Customer"
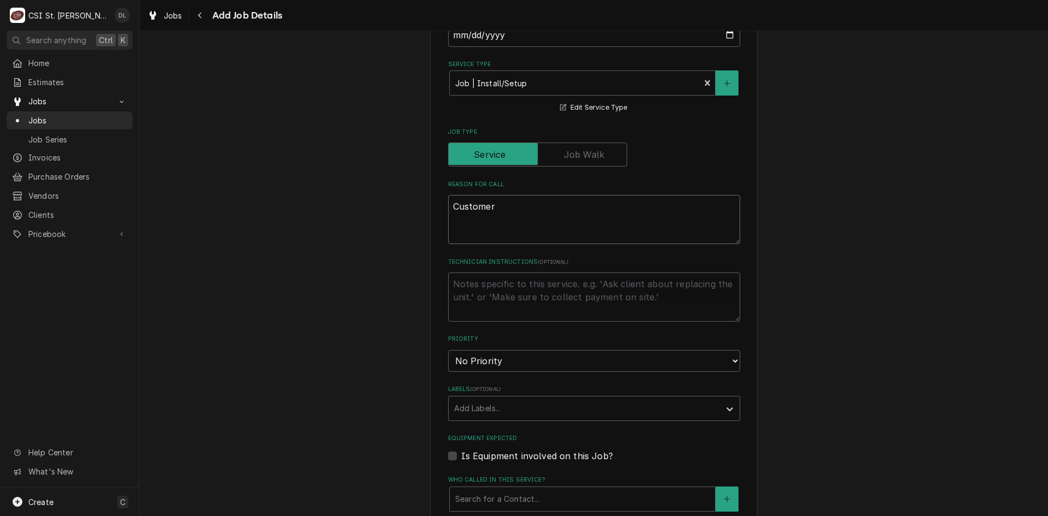
type textarea "x"
type textarea "Customer w"
type textarea "x"
type textarea "Customer wo"
type textarea "x"
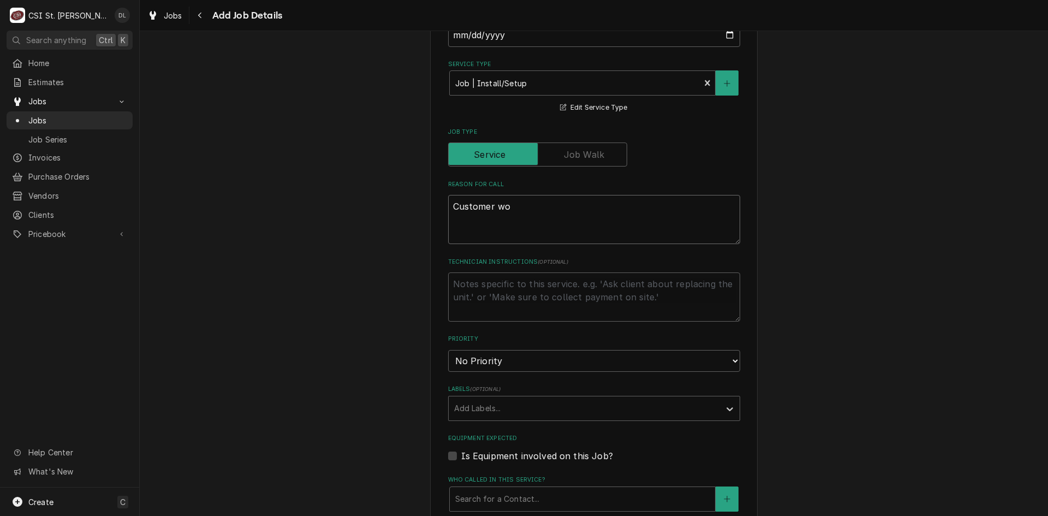
type textarea "Customer wou"
type textarea "x"
type textarea "Customer woul"
type textarea "x"
type textarea "Customer would"
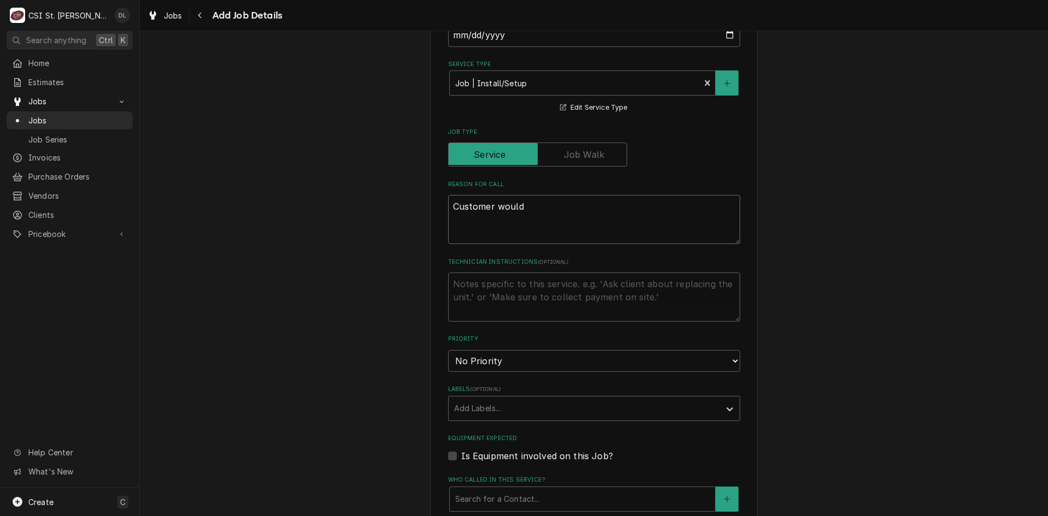
type textarea "x"
type textarea "Customer would l"
type textarea "x"
type textarea "Customer would lik"
type textarea "x"
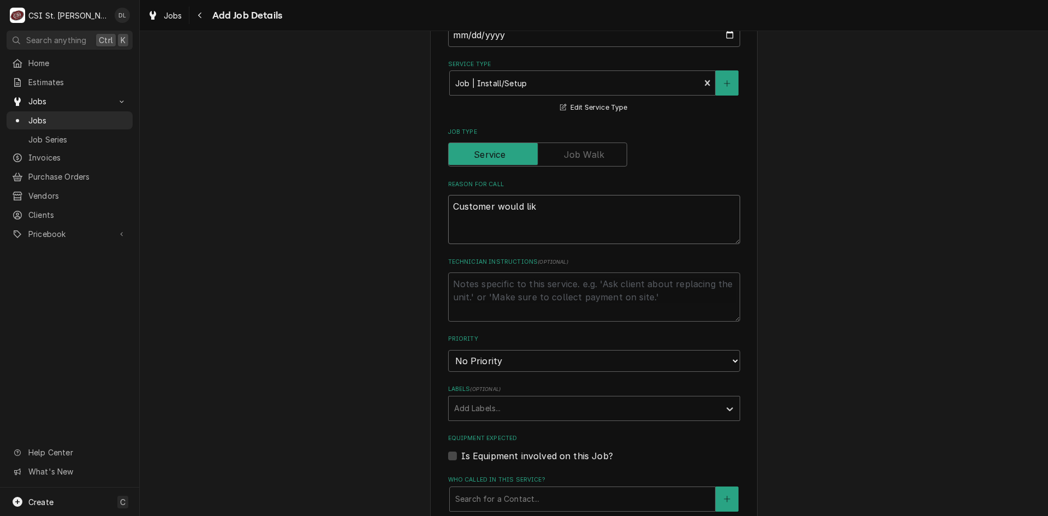
type textarea "Customer would like"
type textarea "x"
type textarea "Customer would like"
type textarea "x"
type textarea "Customer would like u"
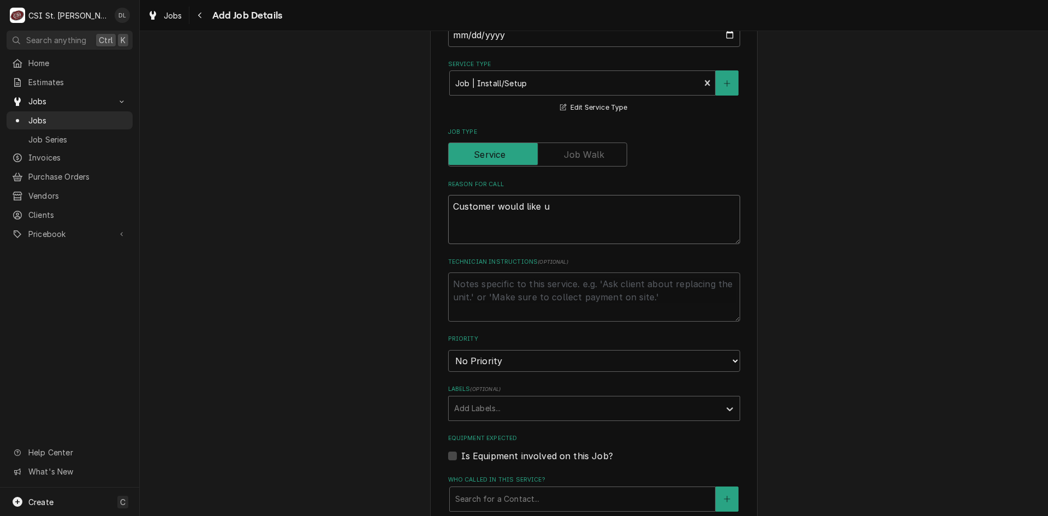
type textarea "x"
type textarea "Customer would like us"
type textarea "x"
type textarea "Customer would like us t"
type textarea "x"
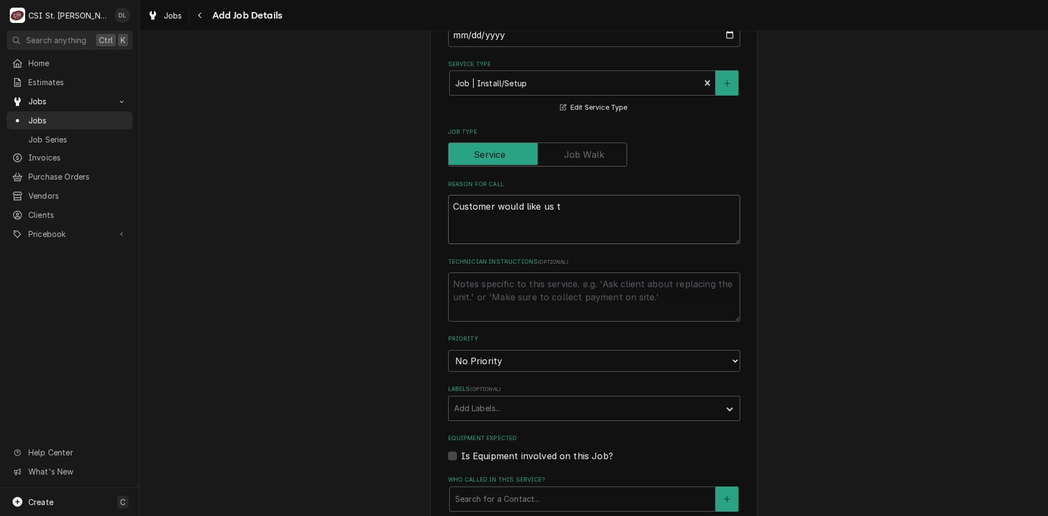
type textarea "Customer would like us to"
type textarea "x"
type textarea "Customer would like us to"
type textarea "x"
type textarea "Customer would like us to d"
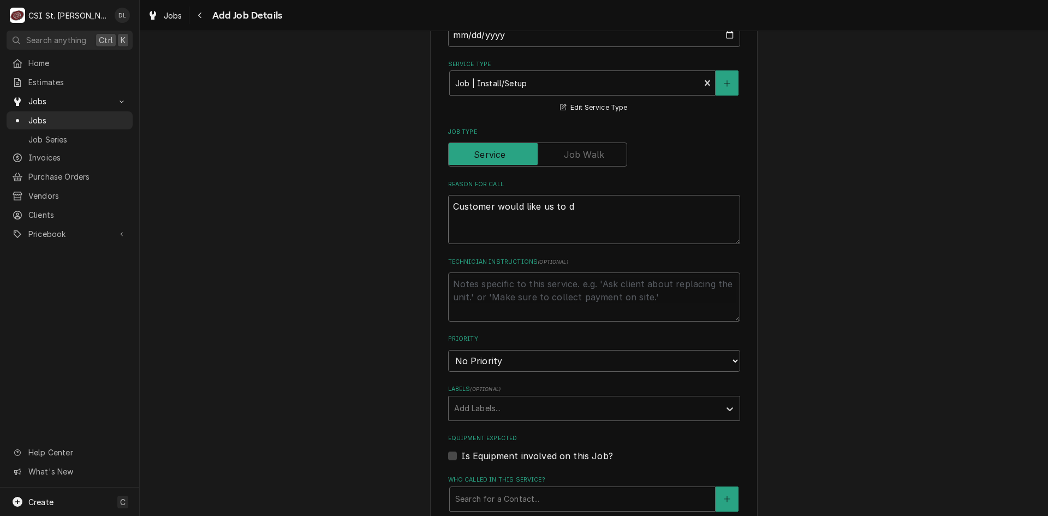
type textarea "x"
type textarea "Customer would like us to di"
type textarea "x"
type textarea "Customer would like us to dis"
type textarea "x"
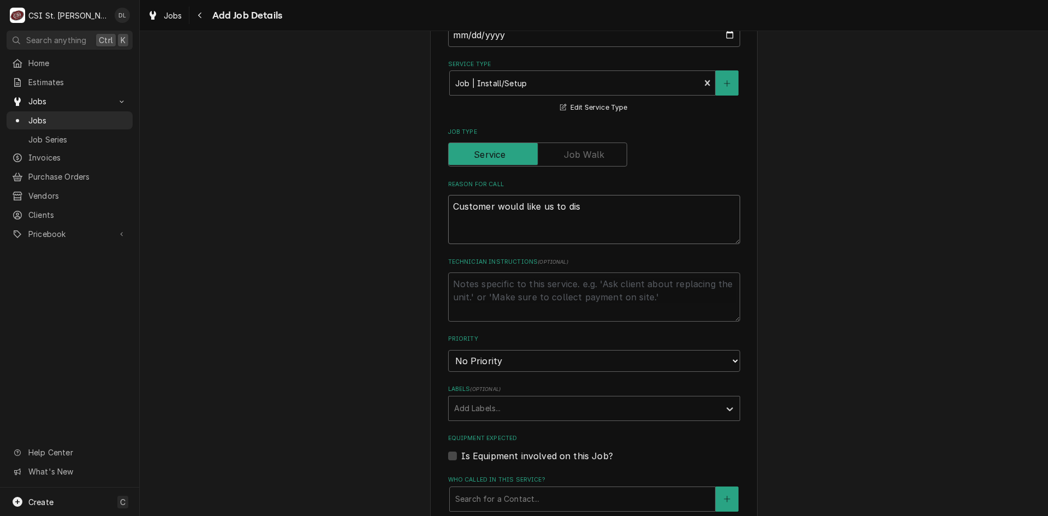
type textarea "Customer would like us to disc"
type textarea "x"
type textarea "Customer would like us to disco"
type textarea "x"
type textarea "Customer would like us to discon"
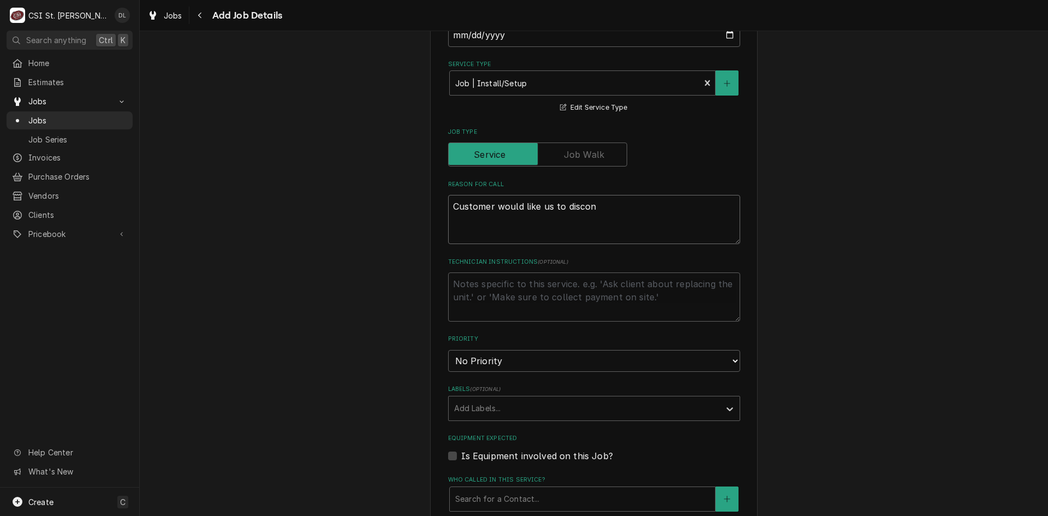
type textarea "x"
type textarea "Customer would like us to disconne"
type textarea "x"
type textarea "Customer would like us to disconnec"
type textarea "x"
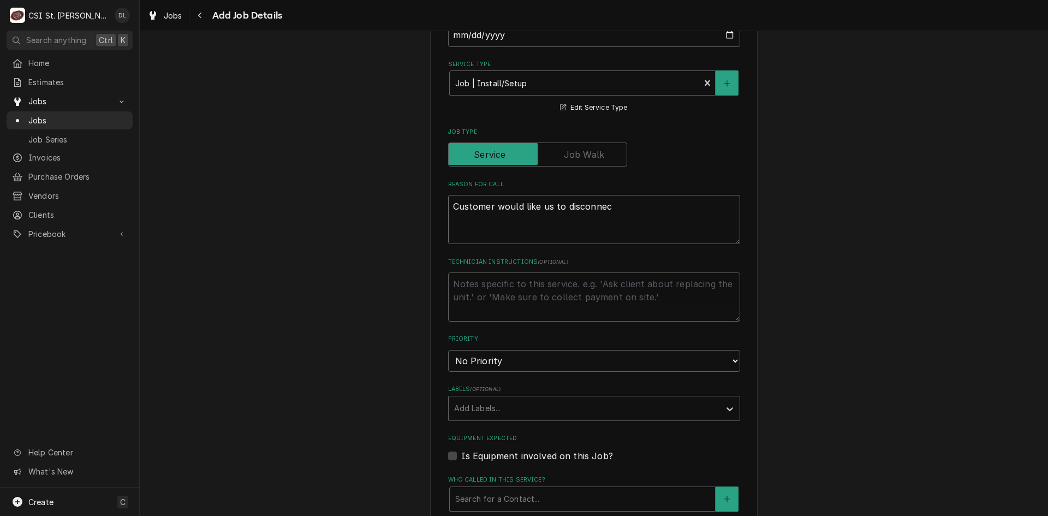
type textarea "Customer would like us to disconnect"
type textarea "x"
type textarea "Customer would like us to disconnect"
type textarea "x"
type textarea "Customer would like us to disconnect u"
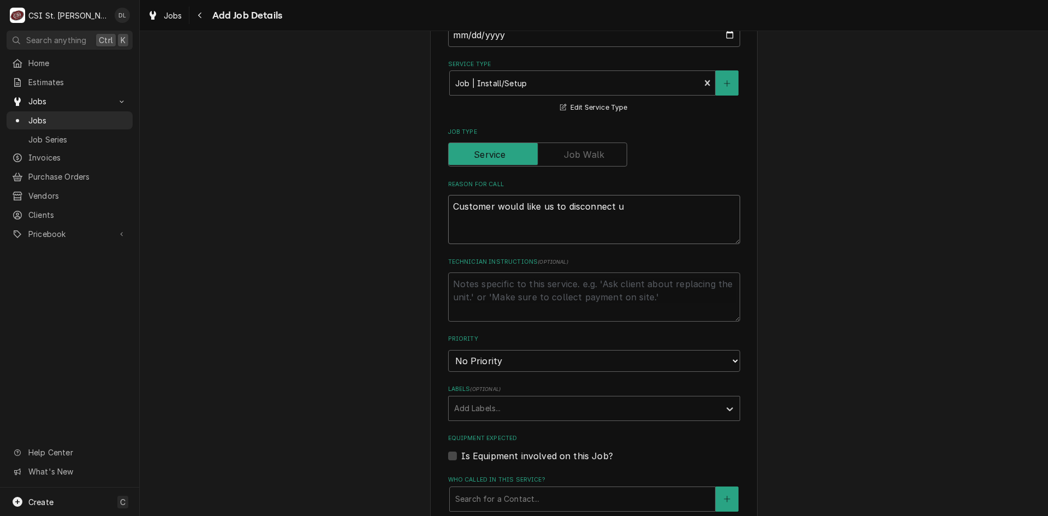
type textarea "x"
type textarea "Customer would like us to disconnect un"
type textarea "x"
type textarea "Customer would like us to disconnect unk"
type textarea "x"
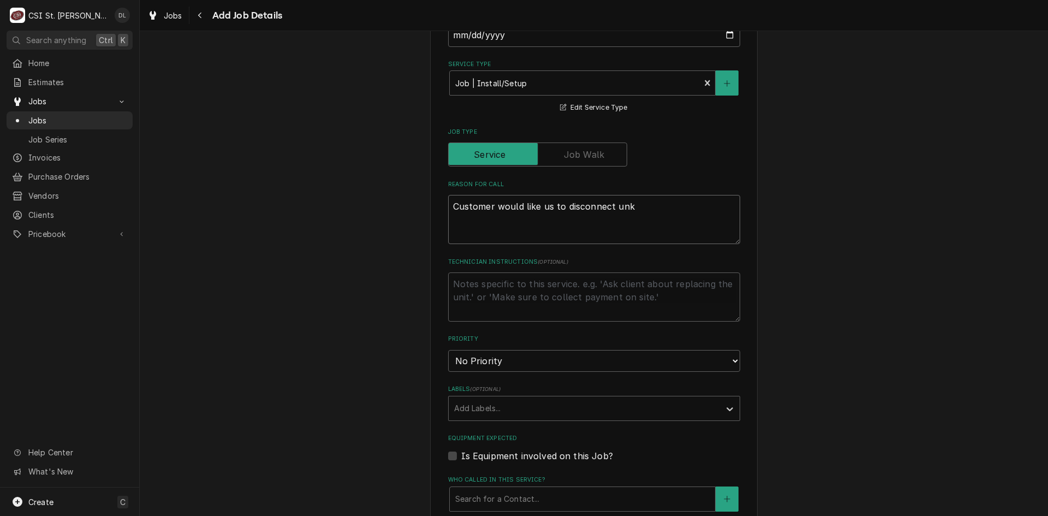
type textarea "Customer would like us to disconnect unkt"
type textarea "x"
type textarea "Customer would like us to disconnect unkt"
type textarea "x"
type textarea "Customer would like us to disconnect unkt"
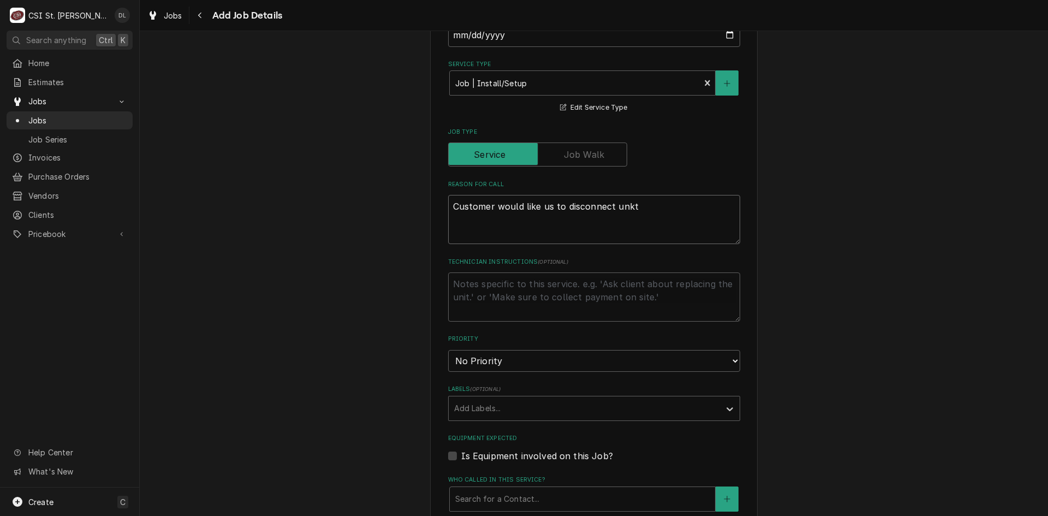
type textarea "x"
type textarea "Customer would like us to disconnect unk"
type textarea "x"
type textarea "Customer would like us to disconnect un"
type textarea "x"
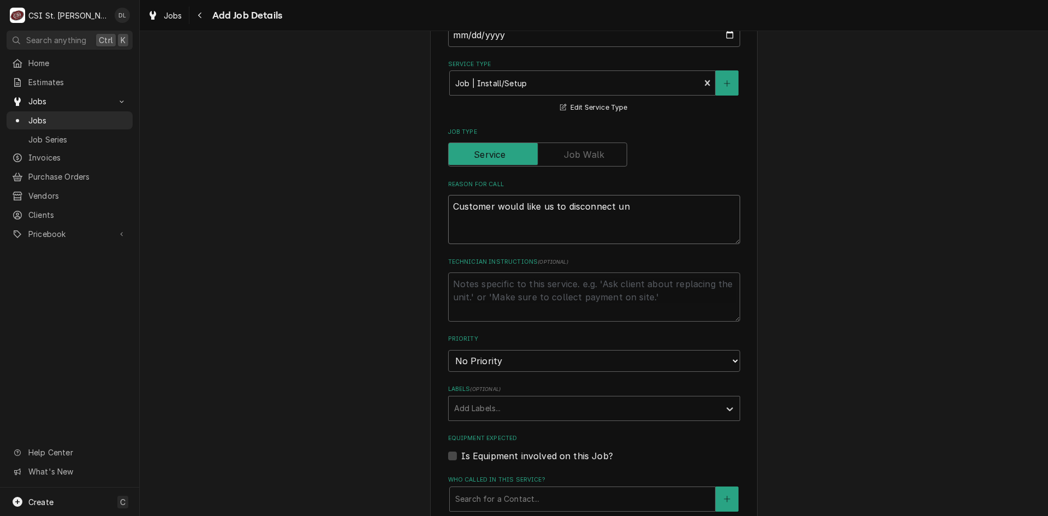
type textarea "Customer would like us to disconnect u"
type textarea "x"
type textarea "Customer would like us to disconnect"
type textarea "x"
type textarea "Customer would like us to disconnect R"
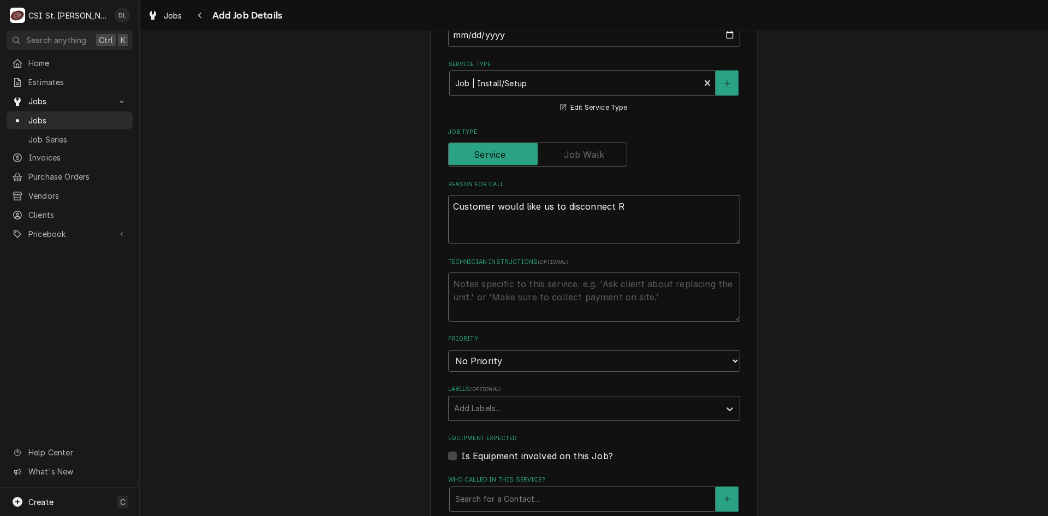
type textarea "x"
type textarea "Customer would like us to disconnect RT"
type textarea "x"
type textarea "Customer would like us to disconnect RTU"
type textarea "x"
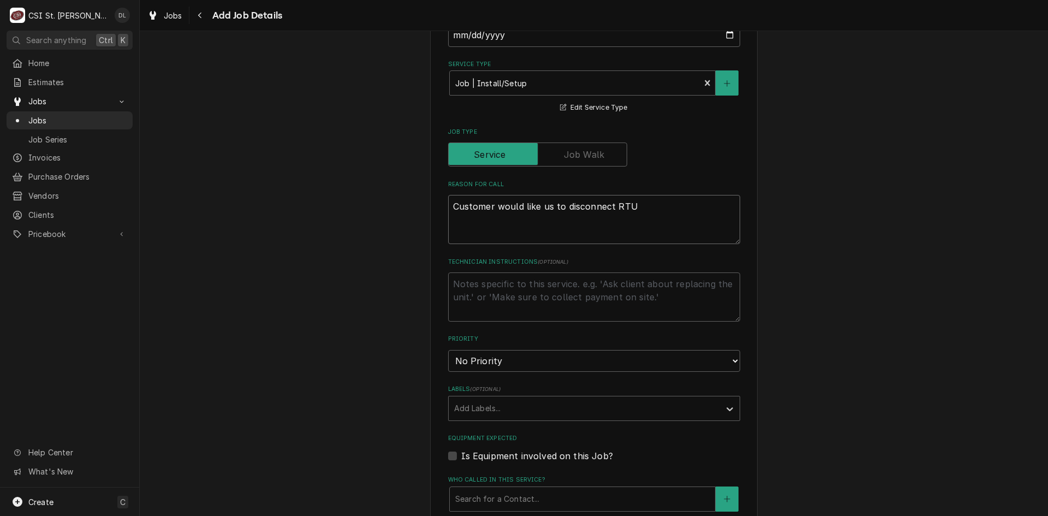
type textarea "Customer would like us to disconnect RTU"
drag, startPoint x: 608, startPoint y: 204, endPoint x: 615, endPoint y: 196, distance: 11.2
click at [608, 204] on textarea "Customer would like us to disconnect RTU" at bounding box center [594, 219] width 292 height 49
type textarea "x"
type textarea "Customer would like us to disconnect RTU"
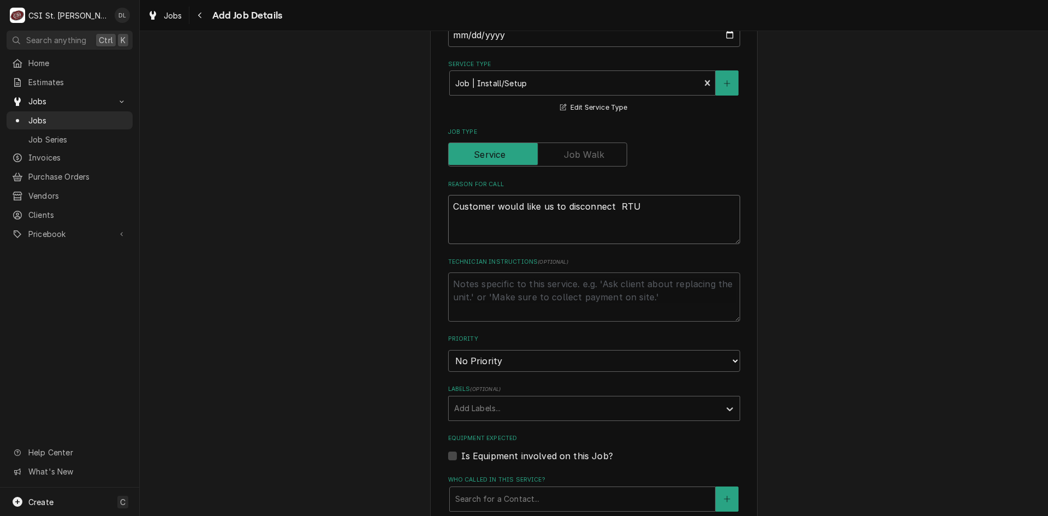
type textarea "x"
type textarea "Customer would like us to disconnect L RTU"
type textarea "x"
type textarea "Customer would like us to disconnect Le RTU"
type textarea "x"
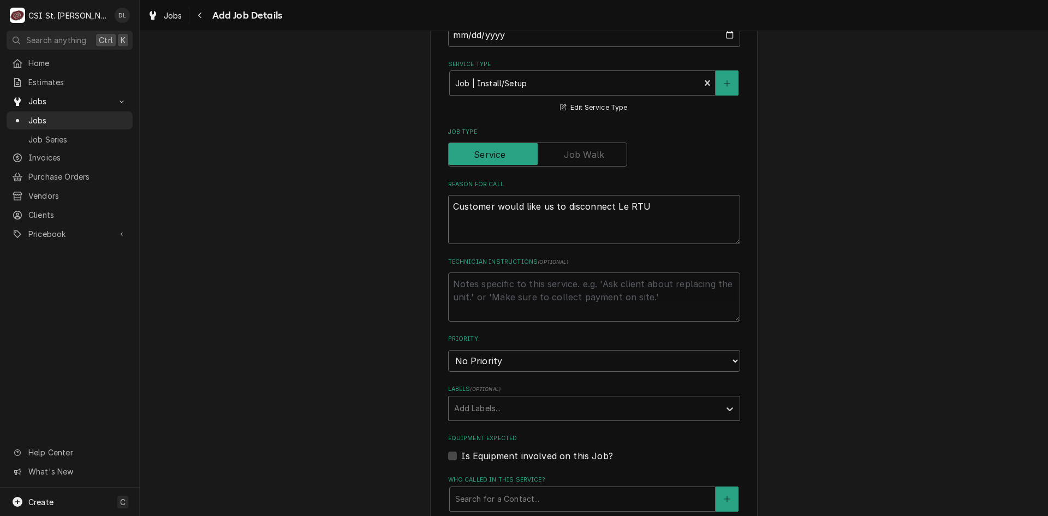
type textarea "Customer would like us to disconnect Len RTU"
type textarea "x"
type textarea "Customer would like us to disconnect Lenn RTU"
click at [671, 204] on textarea "Customer would like us to disconnect Lennox RTU" at bounding box center [594, 219] width 292 height 49
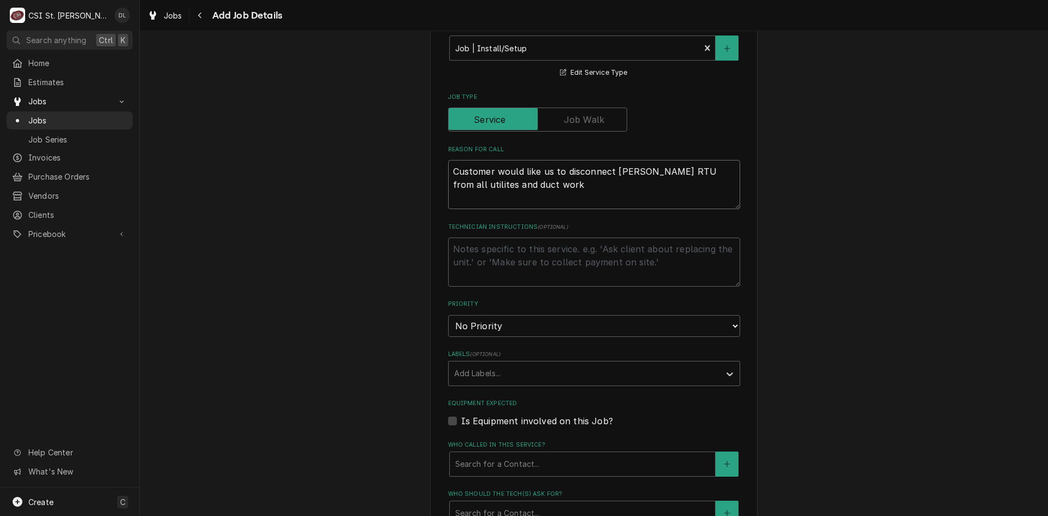
scroll to position [382, 0]
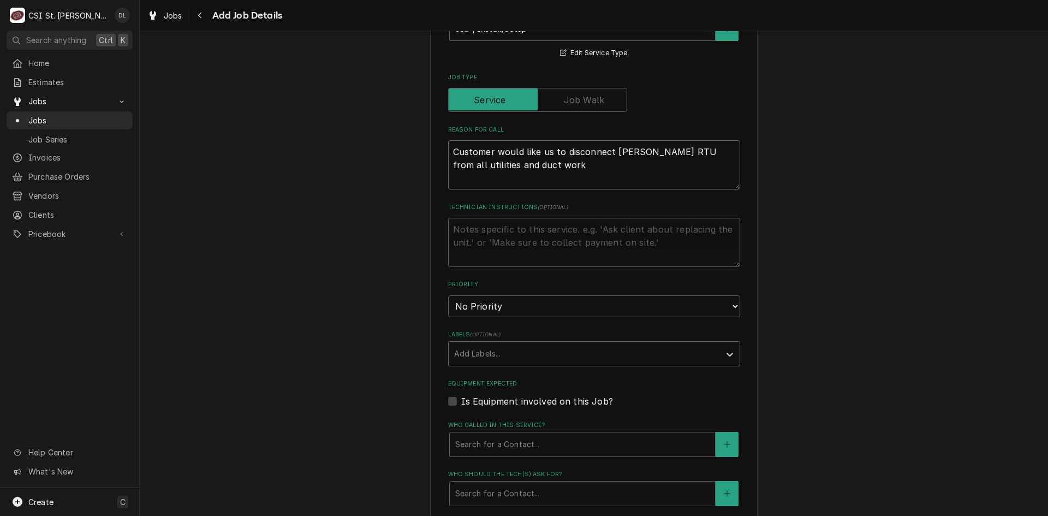
click at [567, 167] on textarea "Customer would like us to disconnect Lennox RTU from all utilities and duct work" at bounding box center [594, 164] width 292 height 49
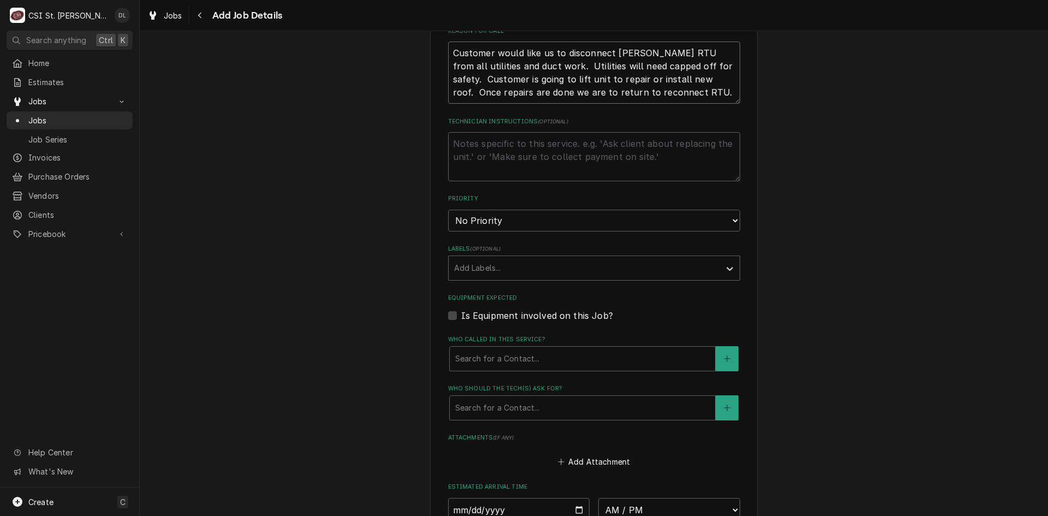
scroll to position [491, 0]
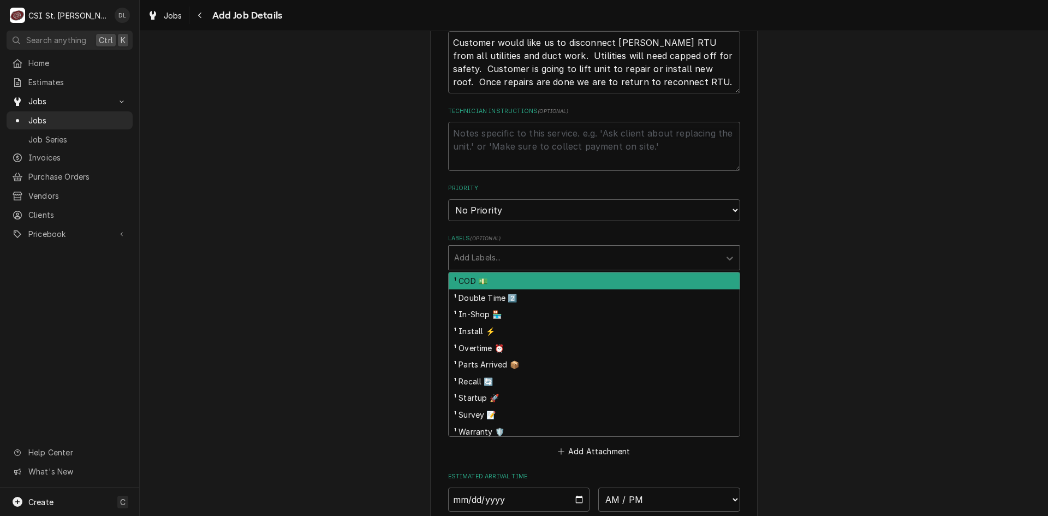
click at [697, 255] on div "Labels" at bounding box center [584, 258] width 260 height 20
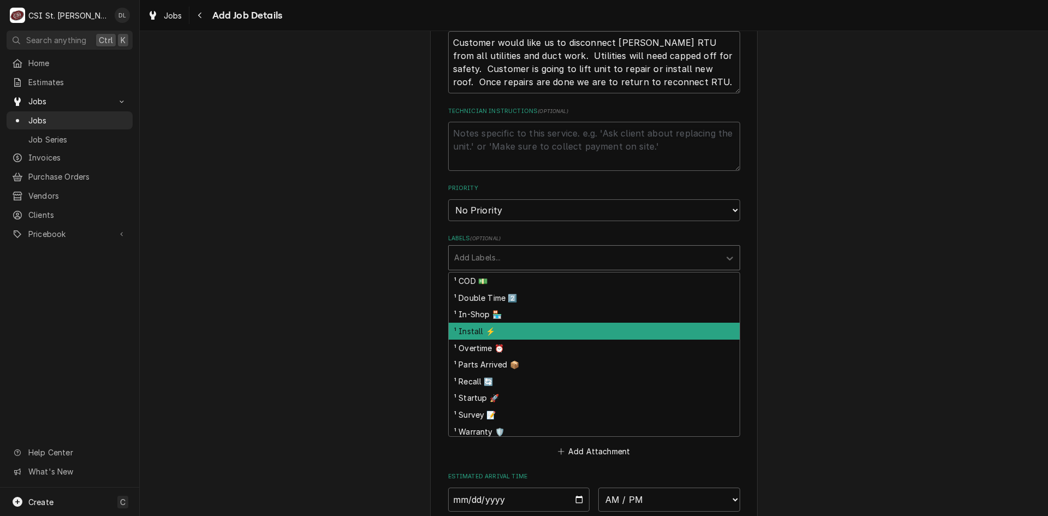
click at [503, 326] on div "¹ Install ⚡️" at bounding box center [594, 331] width 291 height 17
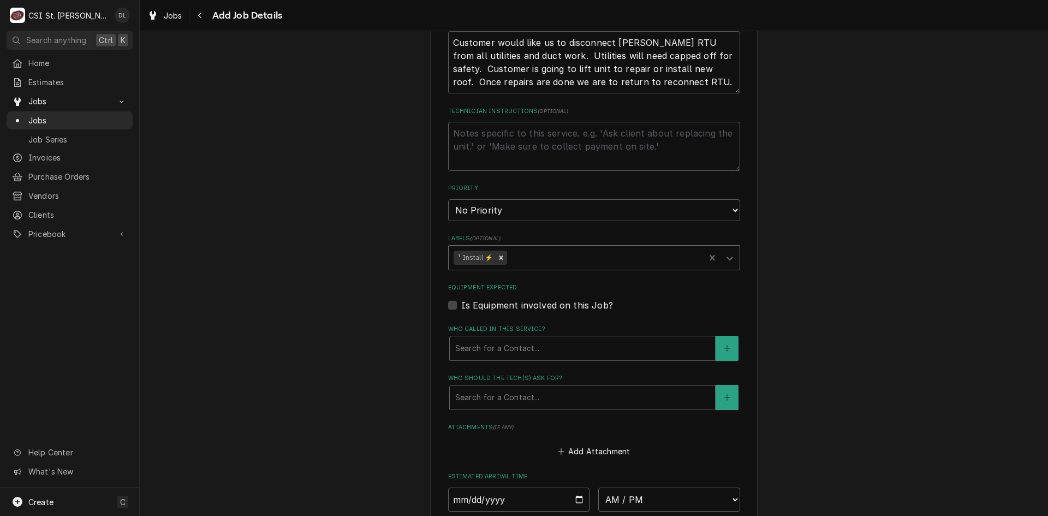
click at [520, 262] on div "Labels" at bounding box center [604, 258] width 191 height 20
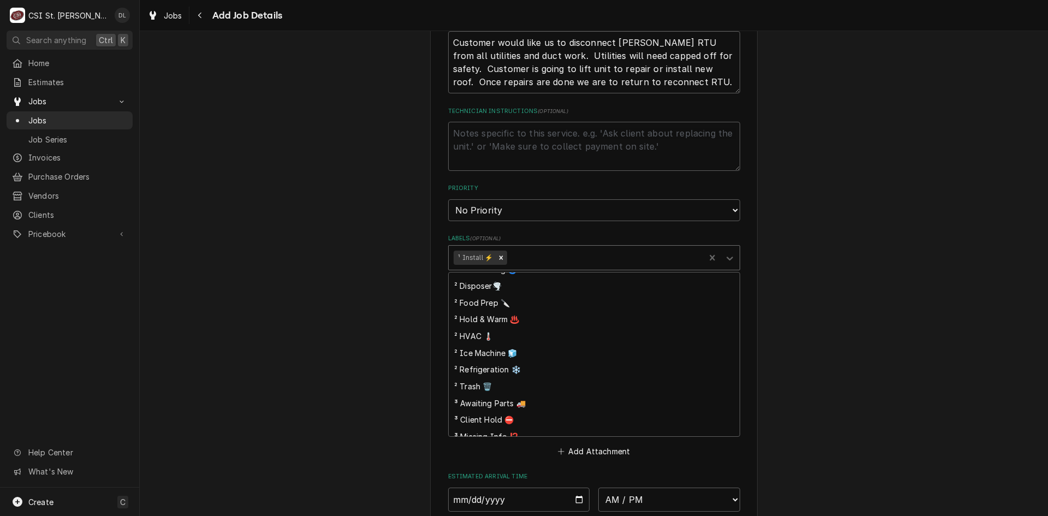
scroll to position [218, 0]
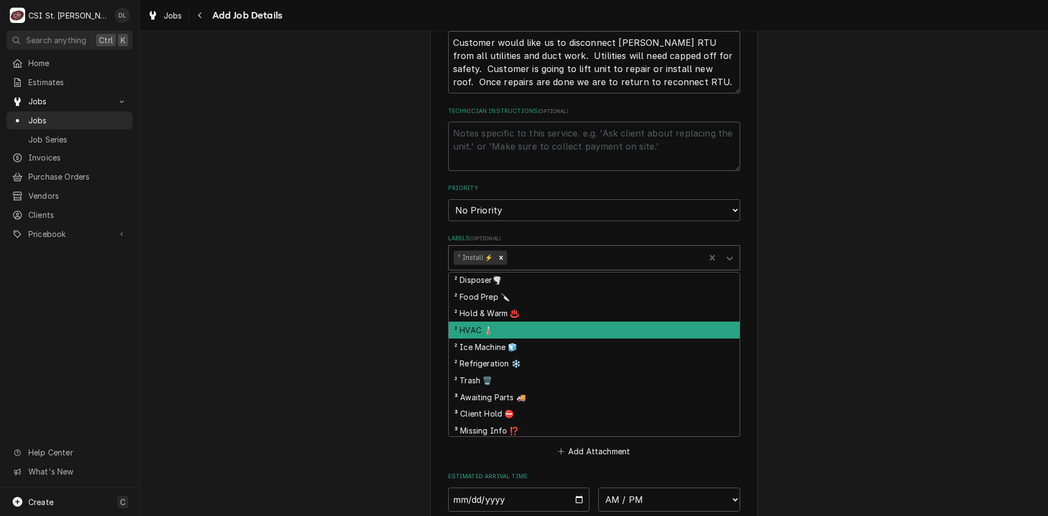
click at [494, 328] on div "² HVAC 🌡️" at bounding box center [594, 330] width 291 height 17
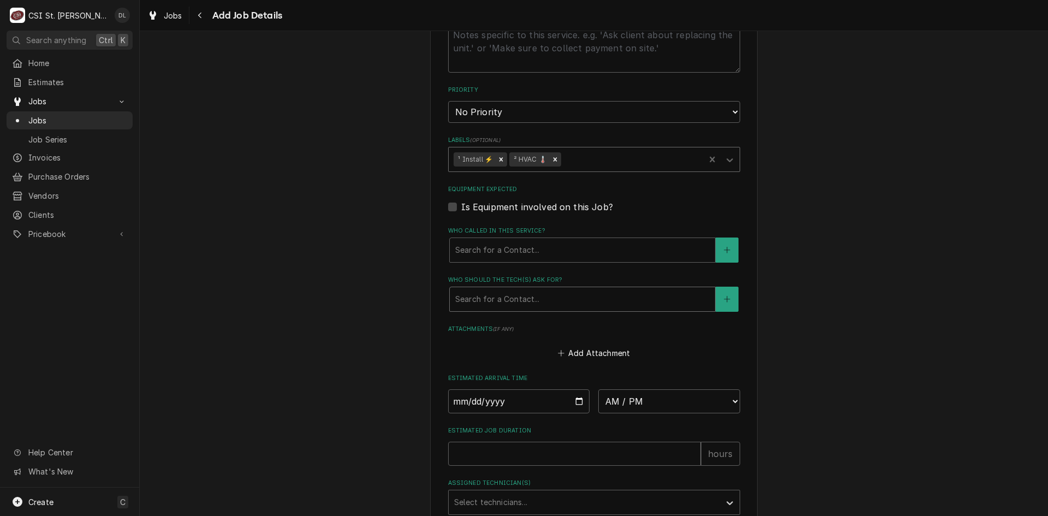
scroll to position [601, 0]
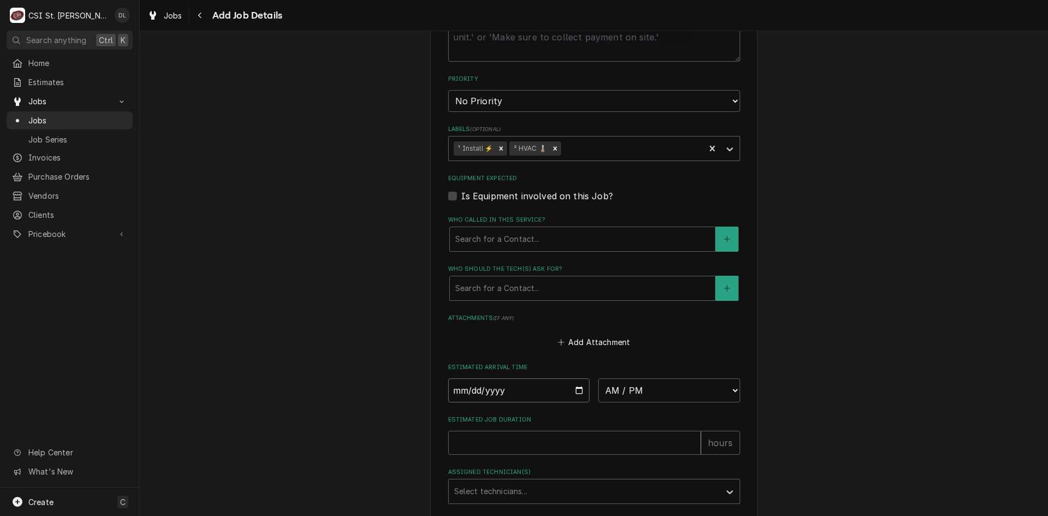
click at [572, 384] on input "Date" at bounding box center [519, 390] width 142 height 24
click at [575, 385] on input "Date" at bounding box center [519, 390] width 142 height 24
click at [686, 387] on select "AM / PM 6:00 AM 6:15 AM 6:30 AM 6:45 AM 7:00 AM 7:15 AM 7:30 AM 7:45 AM 8:00 AM…" at bounding box center [669, 390] width 142 height 24
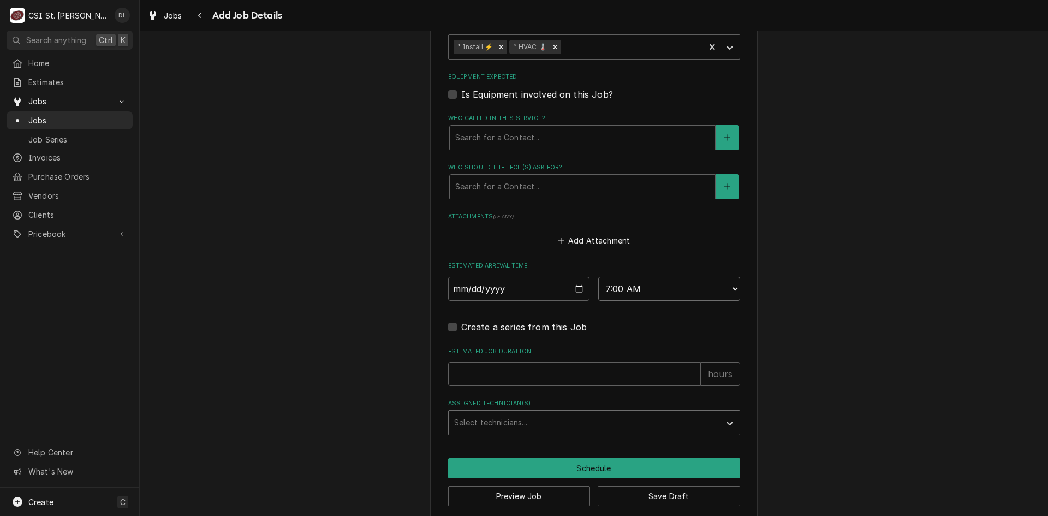
scroll to position [716, 0]
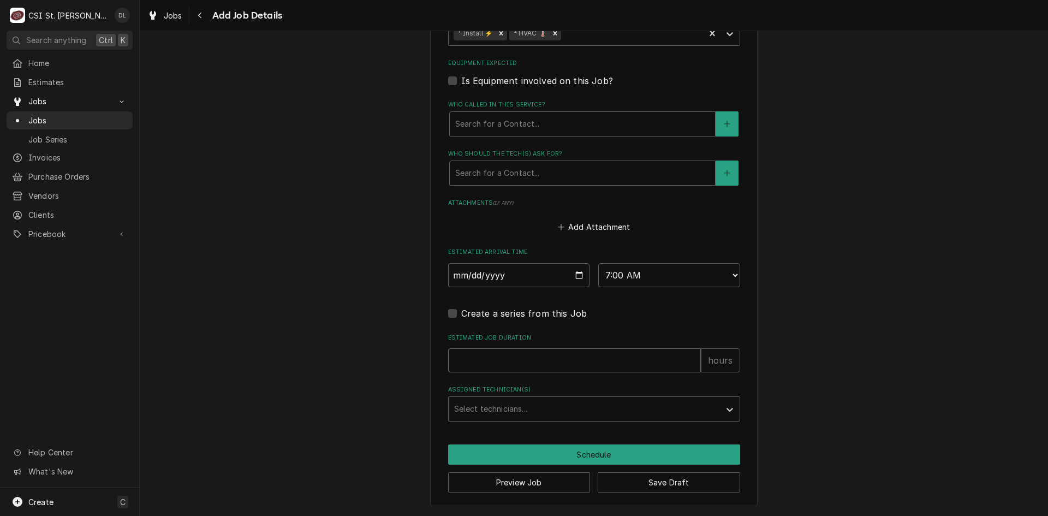
click at [534, 366] on input "Estimated Job Duration" at bounding box center [574, 360] width 253 height 24
click at [542, 406] on div "Assigned Technician(s)" at bounding box center [584, 409] width 260 height 20
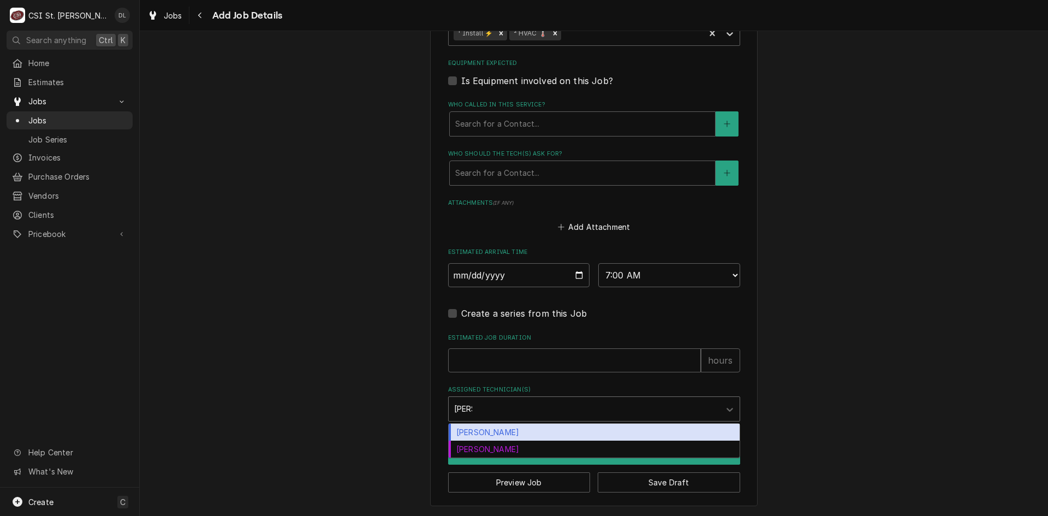
click at [498, 438] on div "Mike Barnett" at bounding box center [594, 432] width 291 height 17
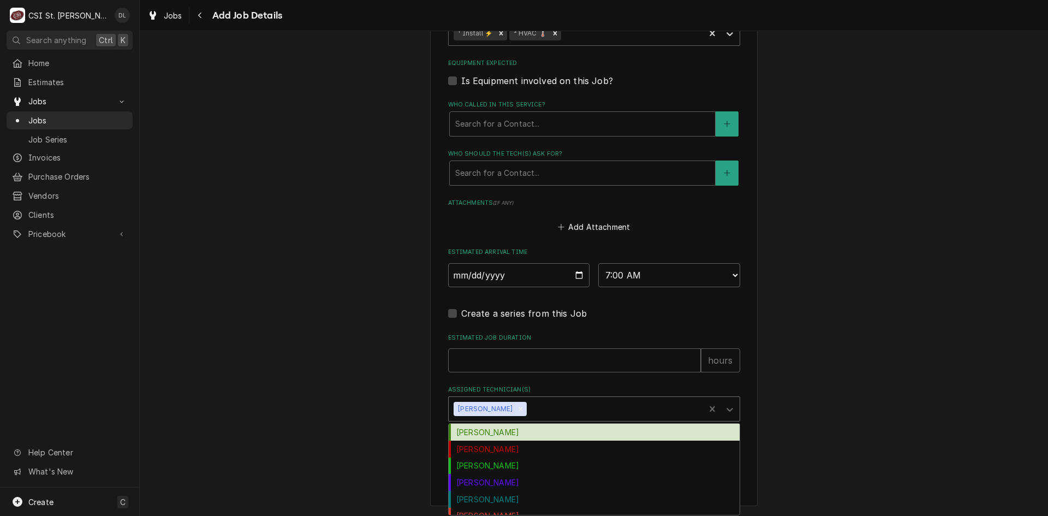
click at [529, 411] on div "Assigned Technician(s)" at bounding box center [614, 409] width 170 height 20
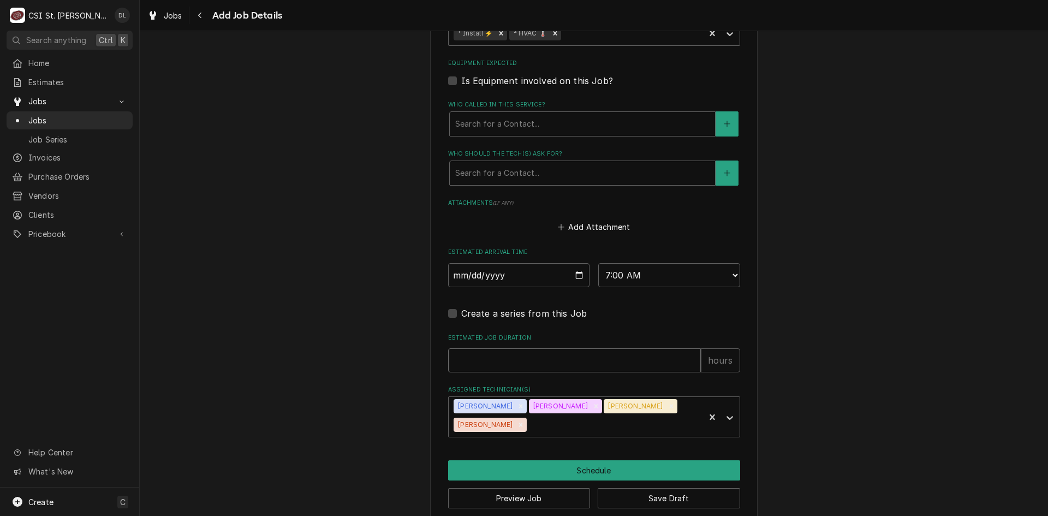
click at [598, 359] on input "Estimated Job Duration" at bounding box center [574, 360] width 253 height 24
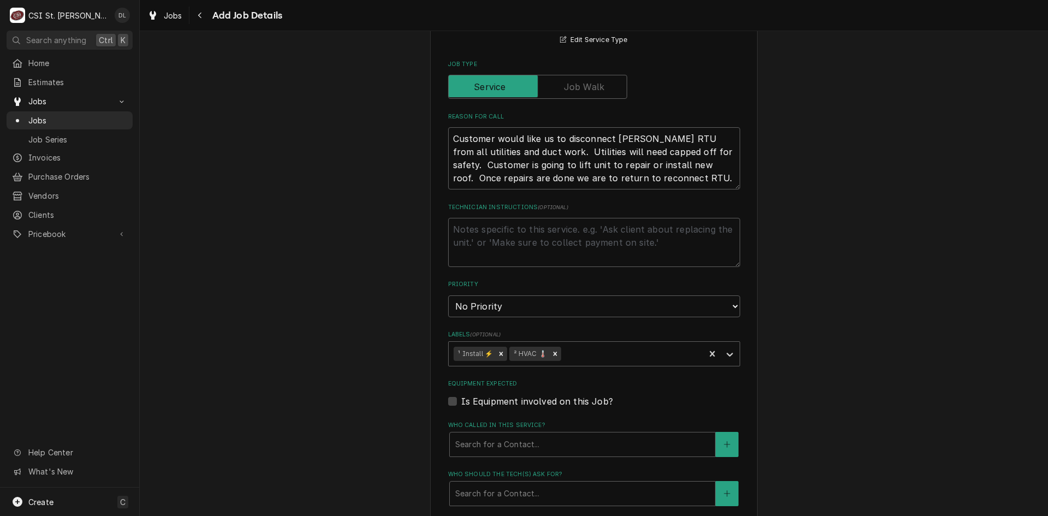
scroll to position [732, 0]
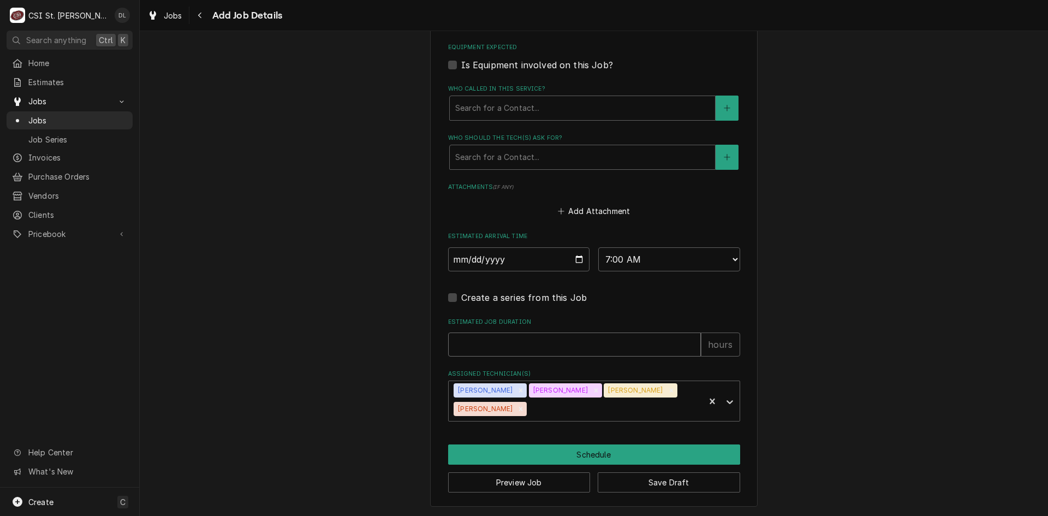
click at [509, 343] on input "Estimated Job Duration" at bounding box center [574, 344] width 253 height 24
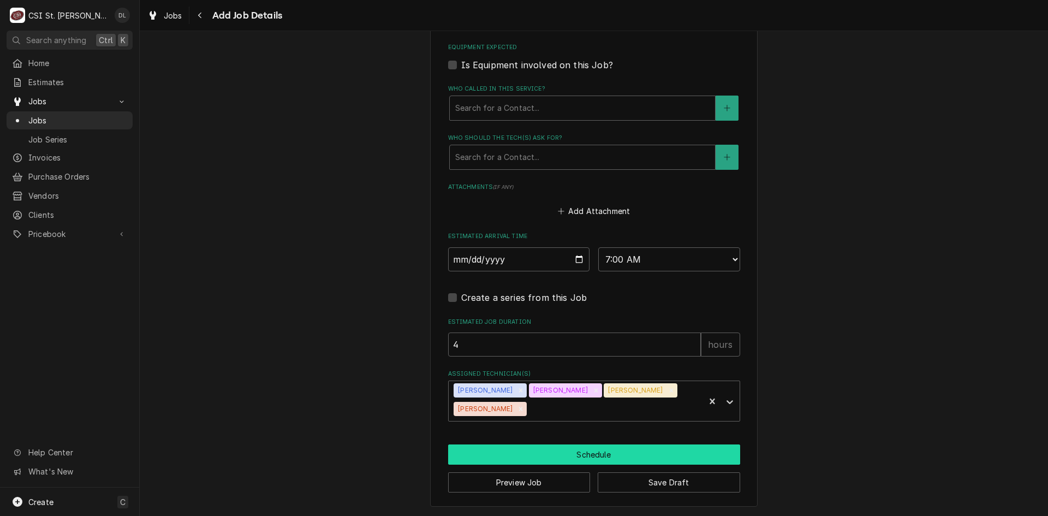
click at [601, 453] on button "Schedule" at bounding box center [594, 454] width 292 height 20
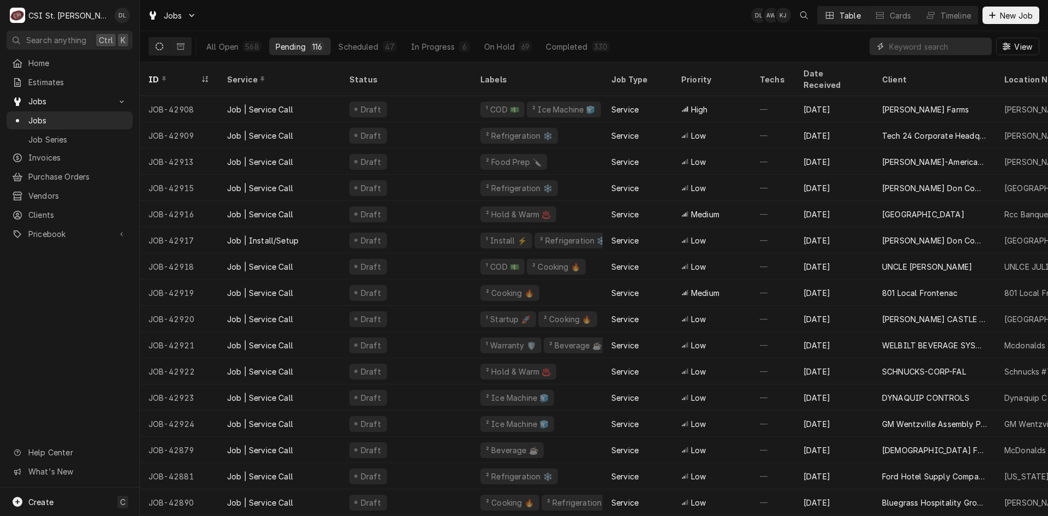
click at [904, 42] on input "Dynamic Content Wrapper" at bounding box center [937, 46] width 97 height 17
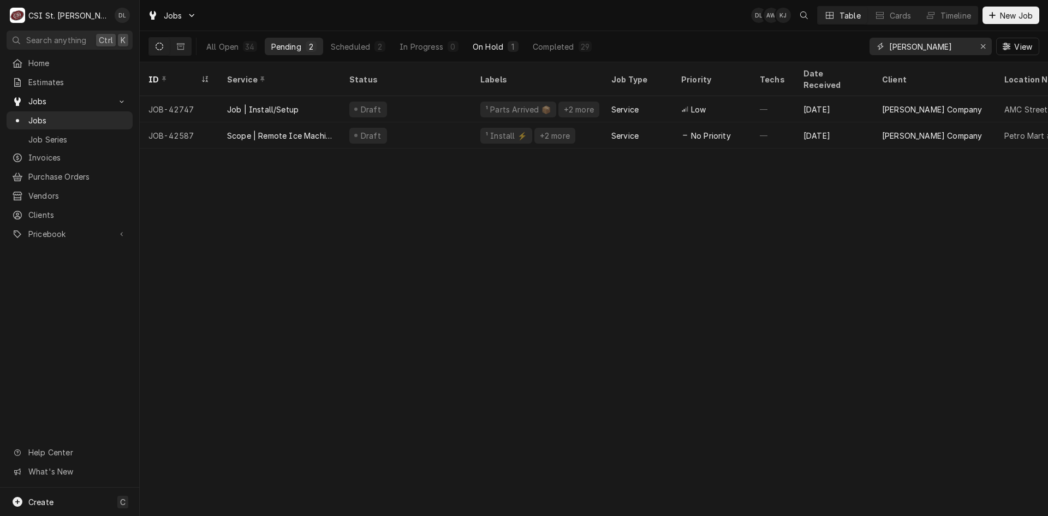
type input "[PERSON_NAME]"
click at [499, 44] on div "On Hold" at bounding box center [488, 46] width 31 height 11
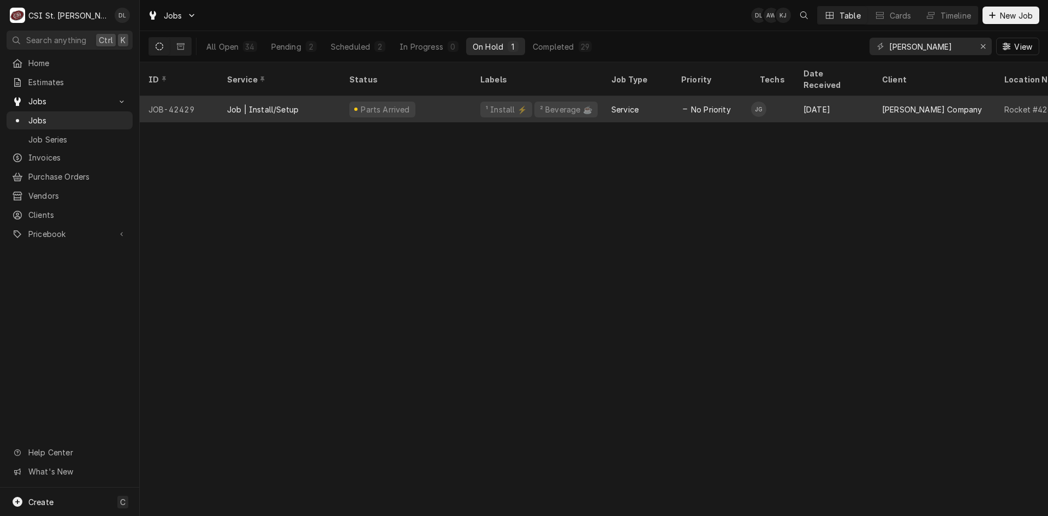
click at [647, 97] on div "Service" at bounding box center [638, 109] width 70 height 26
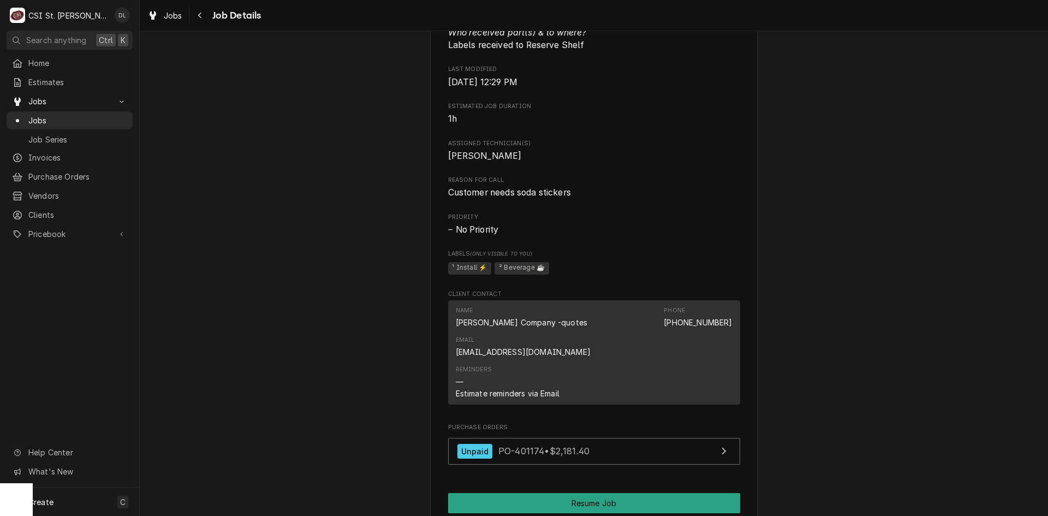
scroll to position [1258, 0]
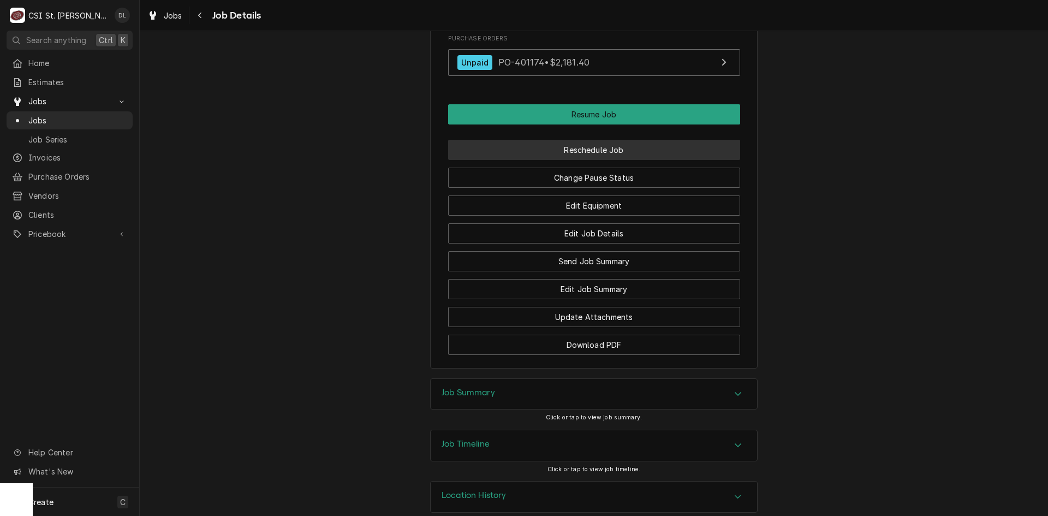
click at [622, 140] on button "Reschedule Job" at bounding box center [594, 150] width 292 height 20
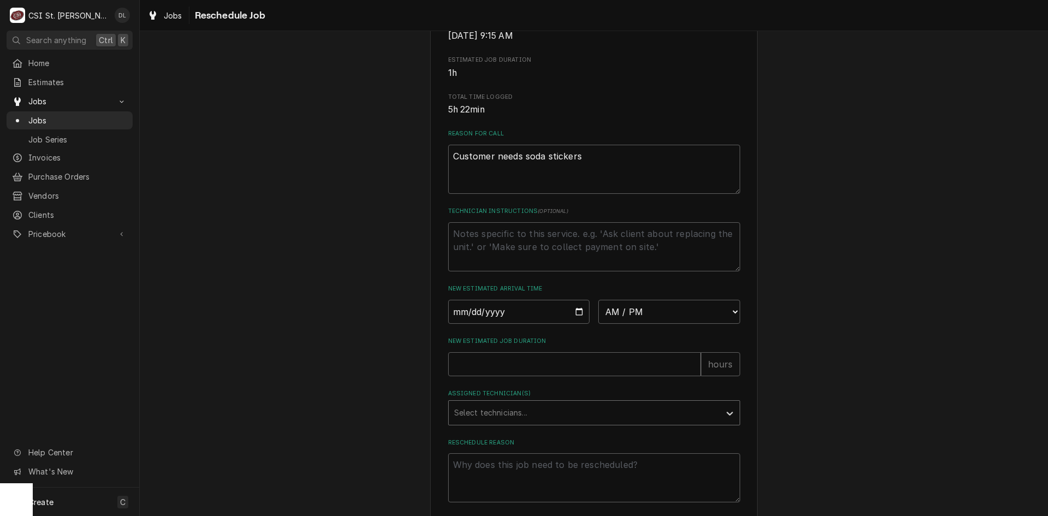
scroll to position [300, 0]
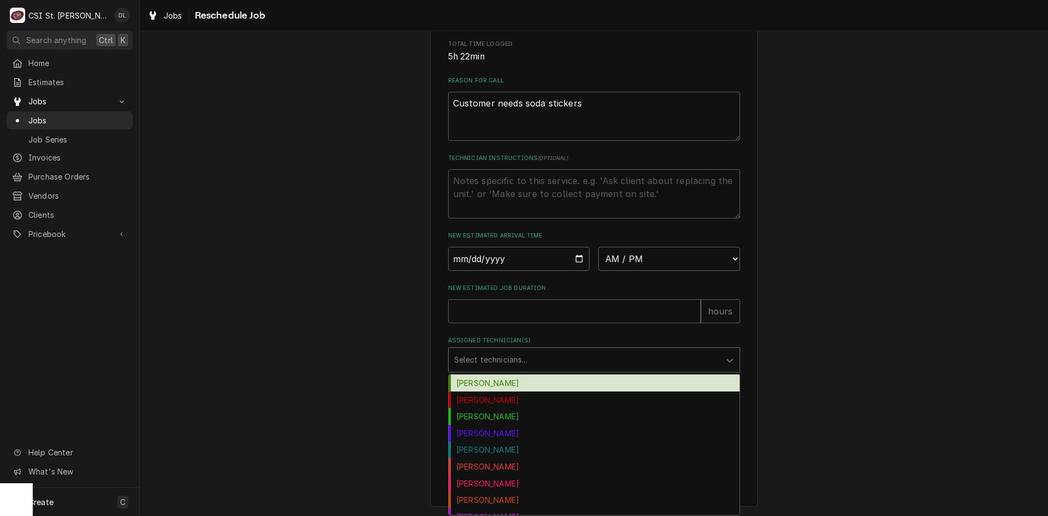
click at [711, 353] on div "Select technicians..." at bounding box center [584, 360] width 271 height 24
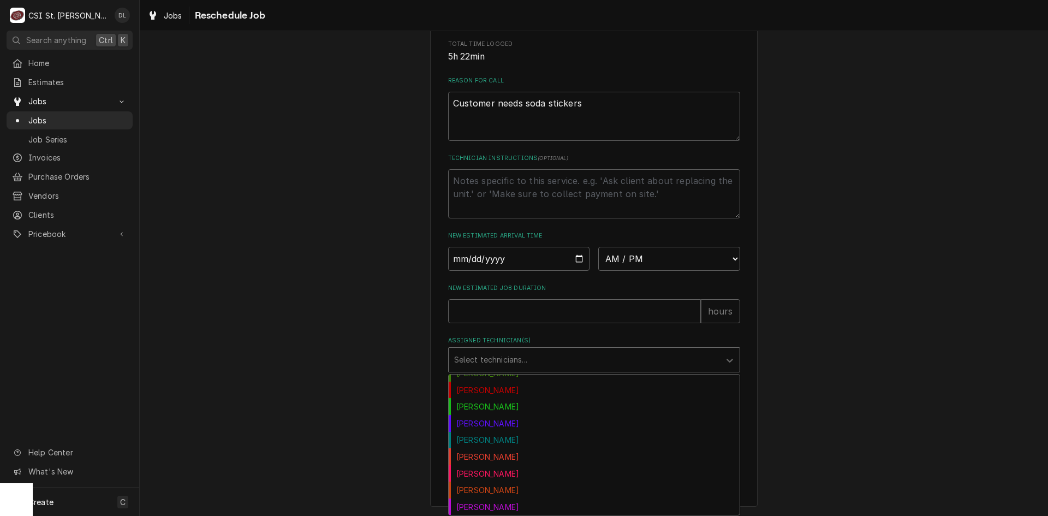
scroll to position [5, 0]
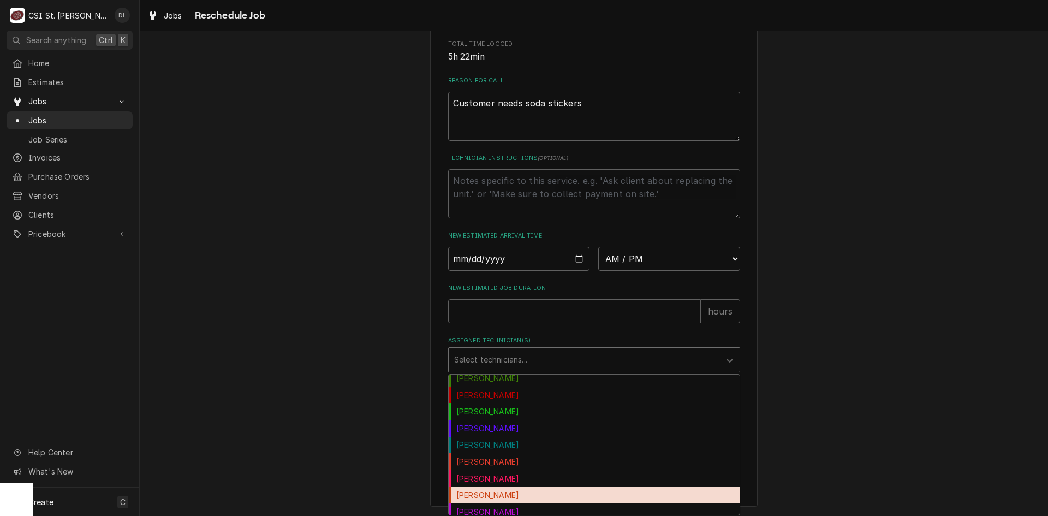
click at [488, 499] on div "Jeff George" at bounding box center [594, 494] width 291 height 17
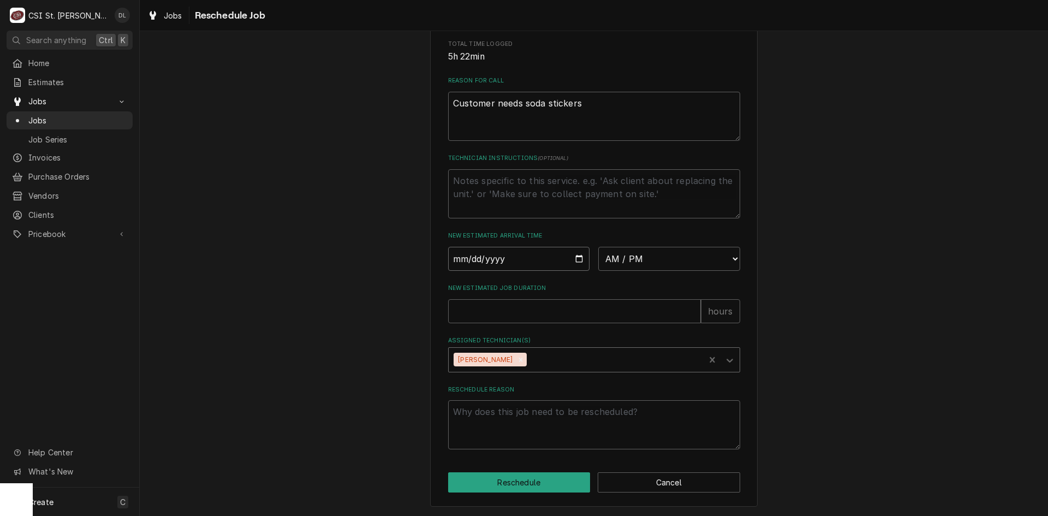
click at [575, 259] on input "Date" at bounding box center [519, 259] width 142 height 24
type textarea "x"
type input "2025-09-26"
click at [726, 263] on select "AM / PM 6:00 AM 6:15 AM 6:30 AM 6:45 AM 7:00 AM 7:15 AM 7:30 AM 7:45 AM 8:00 AM…" at bounding box center [669, 259] width 142 height 24
select select "09:00:00"
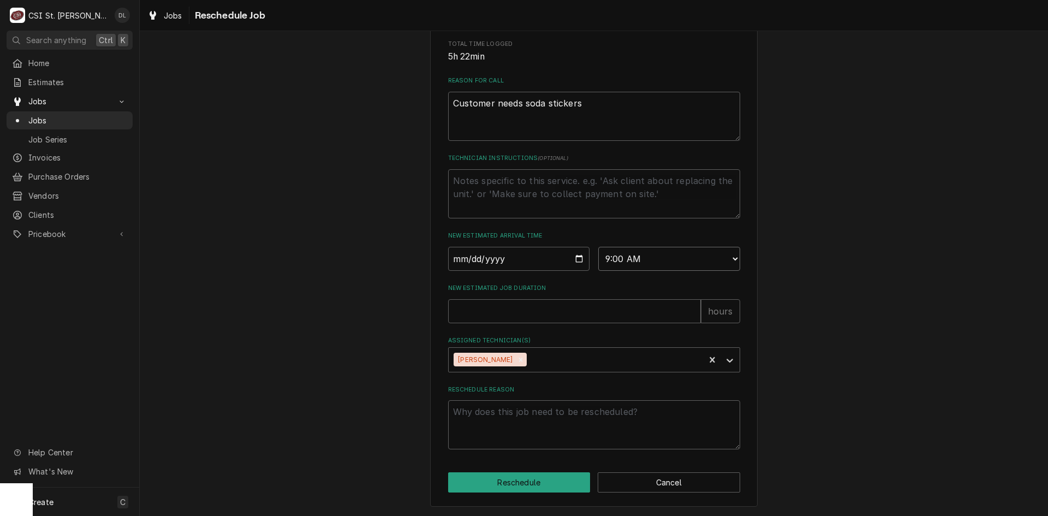
click at [598, 247] on select "AM / PM 6:00 AM 6:15 AM 6:30 AM 6:45 AM 7:00 AM 7:15 AM 7:30 AM 7:45 AM 8:00 AM…" at bounding box center [669, 259] width 142 height 24
click at [545, 428] on textarea "Reschedule Reason" at bounding box center [594, 424] width 292 height 49
type textarea "x"
type textarea "P"
type textarea "x"
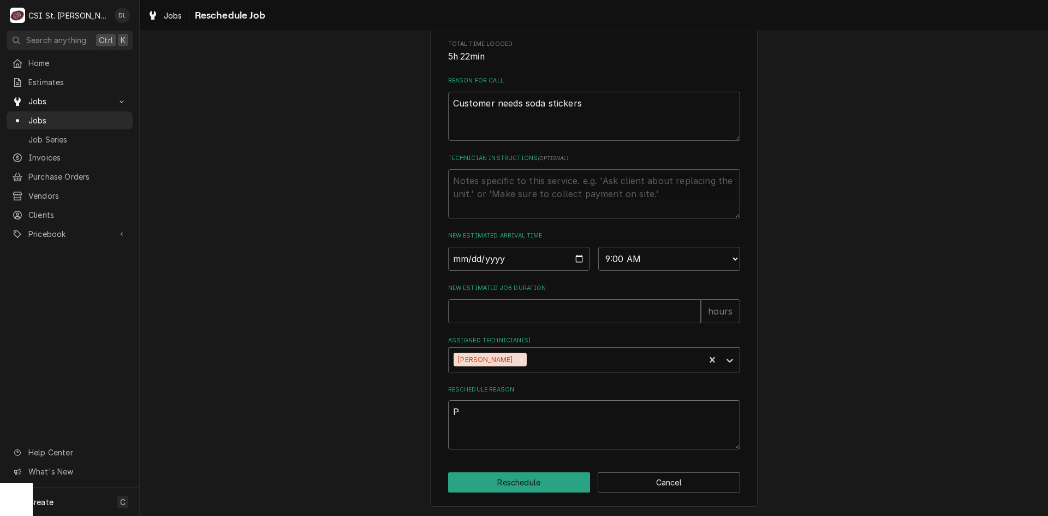
type textarea "Pa"
type textarea "x"
type textarea "Par"
type textarea "x"
type textarea "Part"
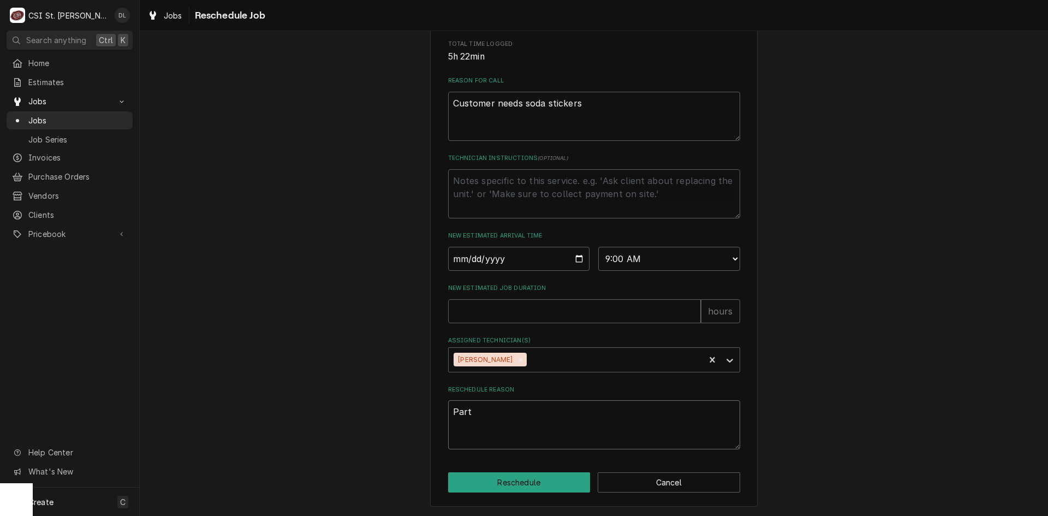
type textarea "x"
type textarea "Parts"
type textarea "x"
type textarea "Parts"
type textarea "x"
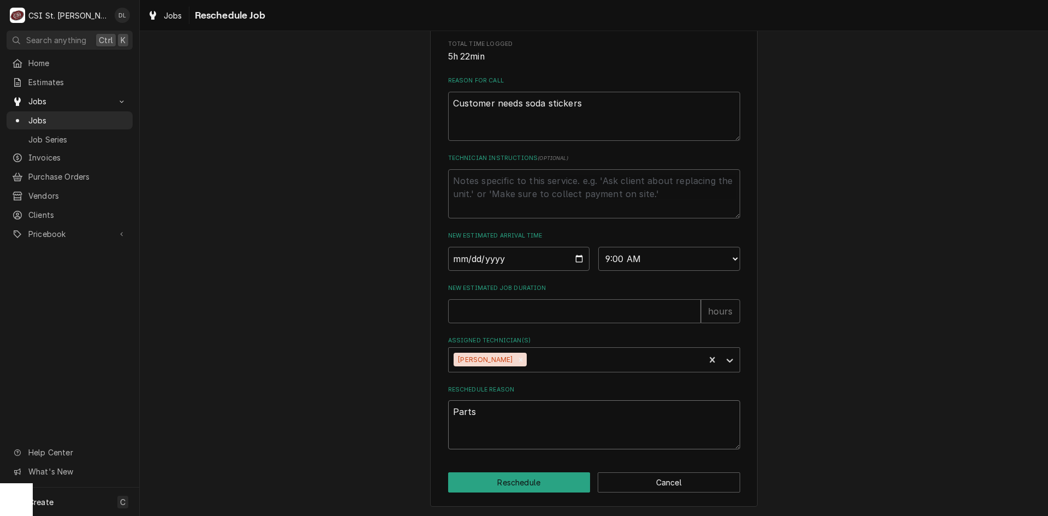
type textarea "Parts c"
type textarea "x"
type textarea "Parts ca"
type textarea "x"
type textarea "Parts cam"
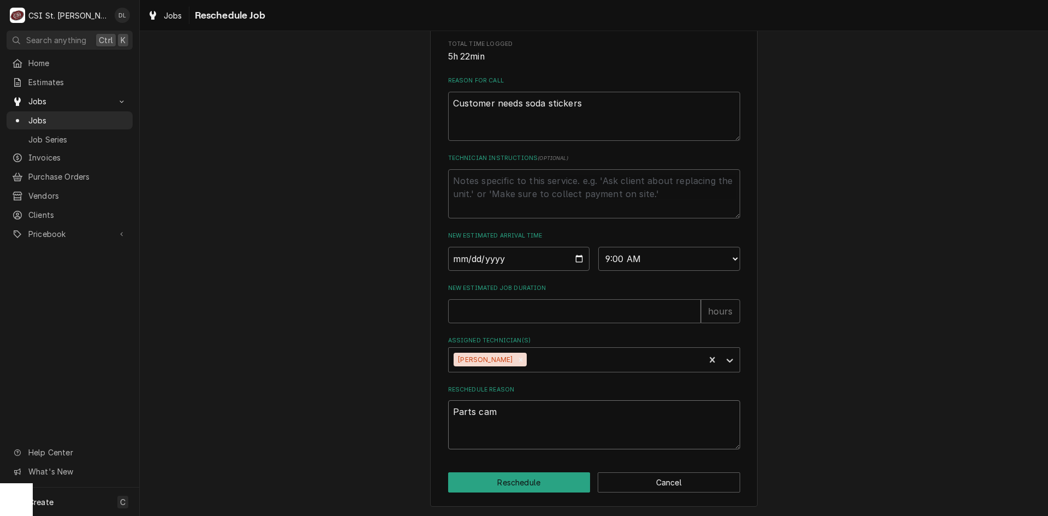
type textarea "x"
type textarea "Parts came"
type textarea "x"
type textarea "Parts came i"
type textarea "x"
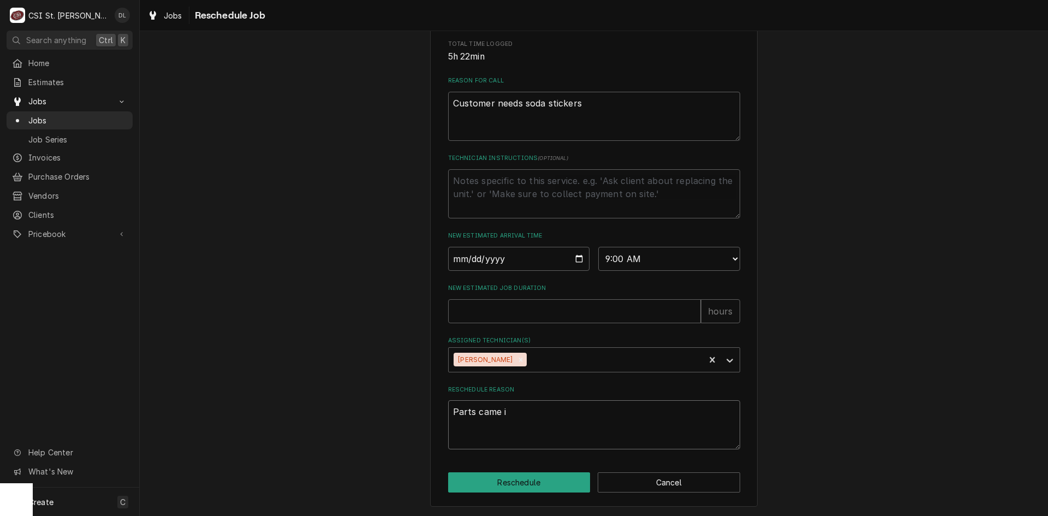
type textarea "Parts came in"
type textarea "x"
type textarea "Parts came in."
click at [535, 483] on button "Reschedule" at bounding box center [519, 482] width 142 height 20
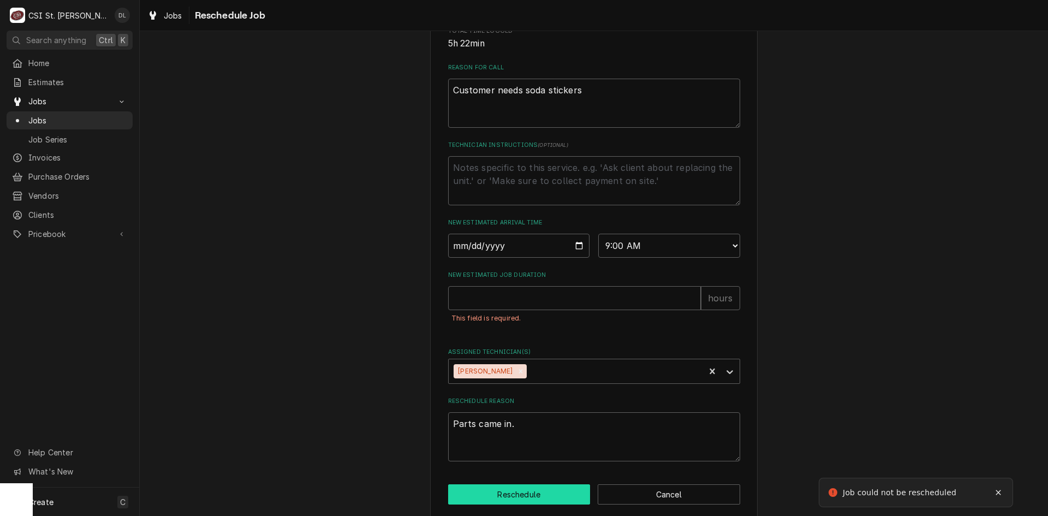
scroll to position [272, 0]
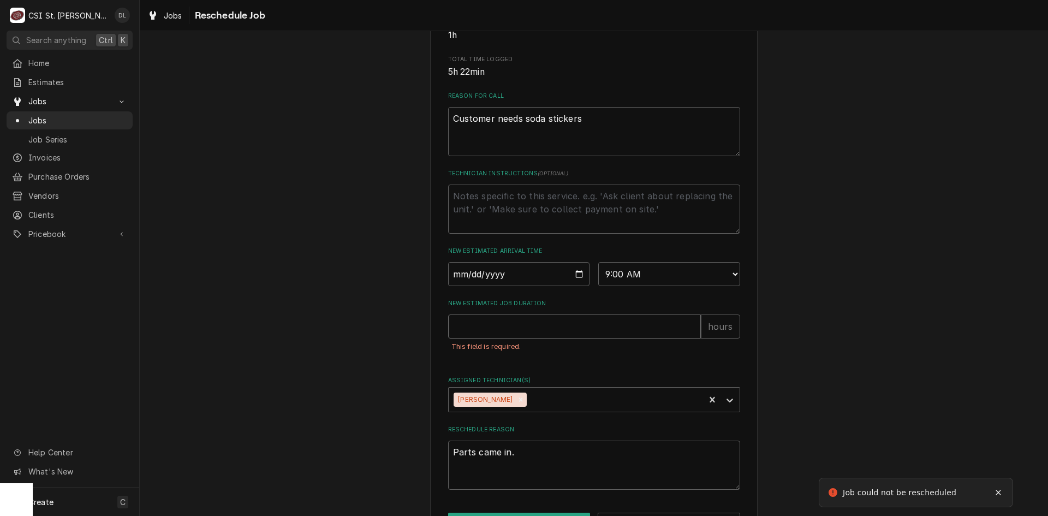
click at [504, 338] on input "New Estimated Job Duration" at bounding box center [574, 326] width 253 height 24
type textarea "x"
type input "1"
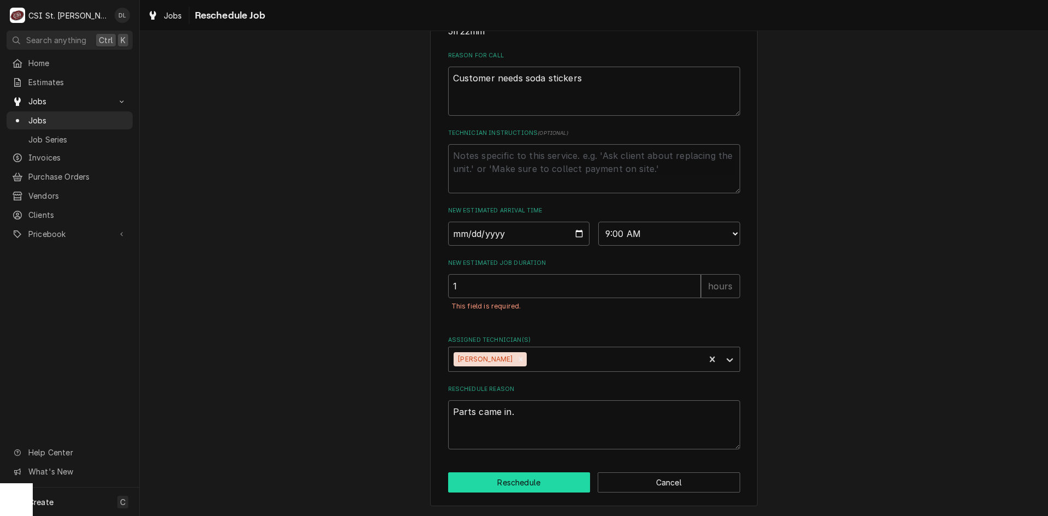
click at [550, 489] on button "Reschedule" at bounding box center [519, 482] width 142 height 20
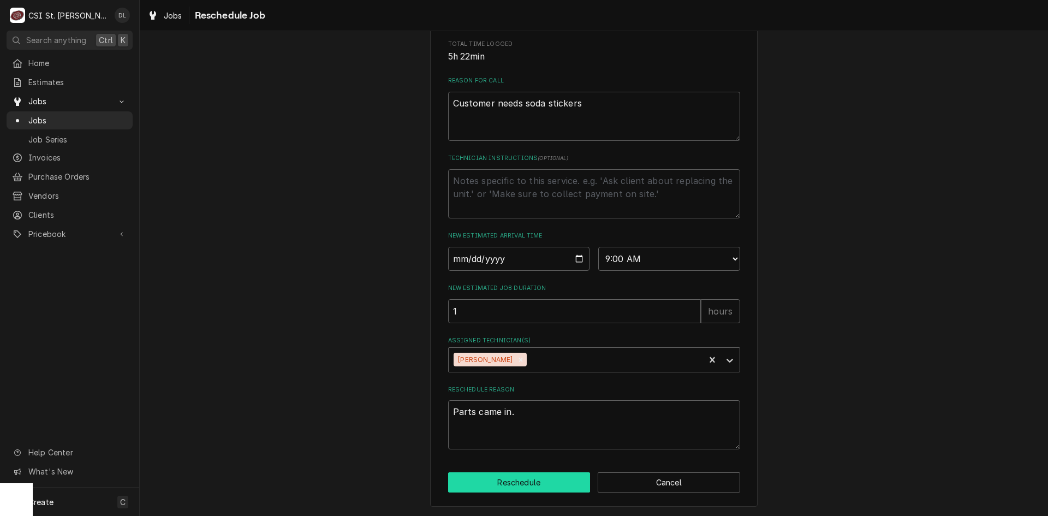
scroll to position [300, 0]
type textarea "x"
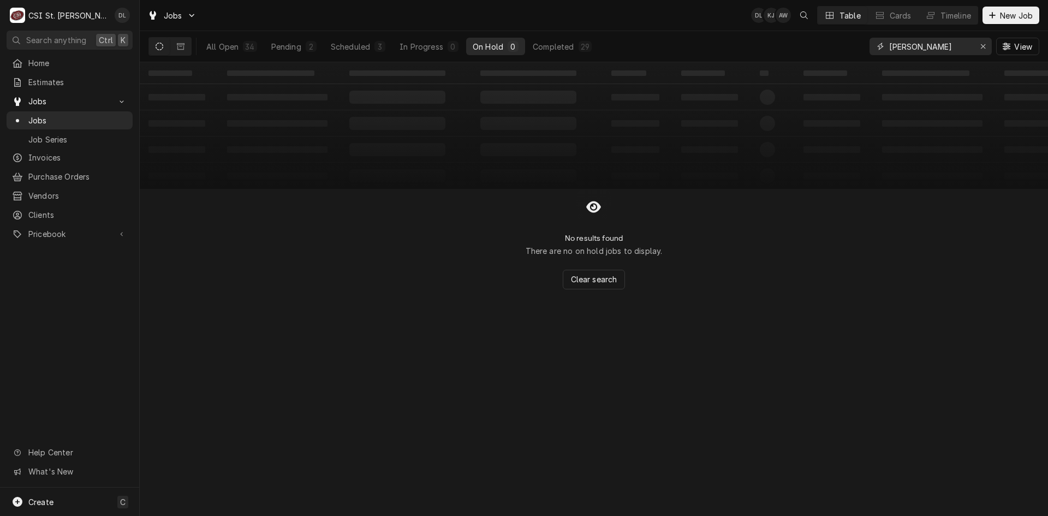
click at [943, 52] on input "vivian" at bounding box center [930, 46] width 82 height 17
click at [375, 51] on div "3" at bounding box center [380, 46] width 11 height 11
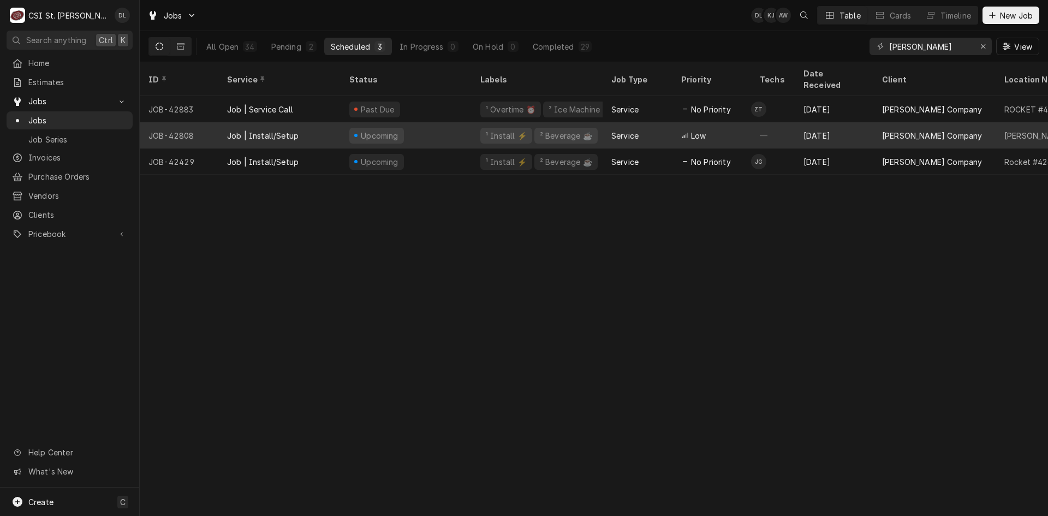
click at [629, 122] on div "Service" at bounding box center [638, 135] width 70 height 26
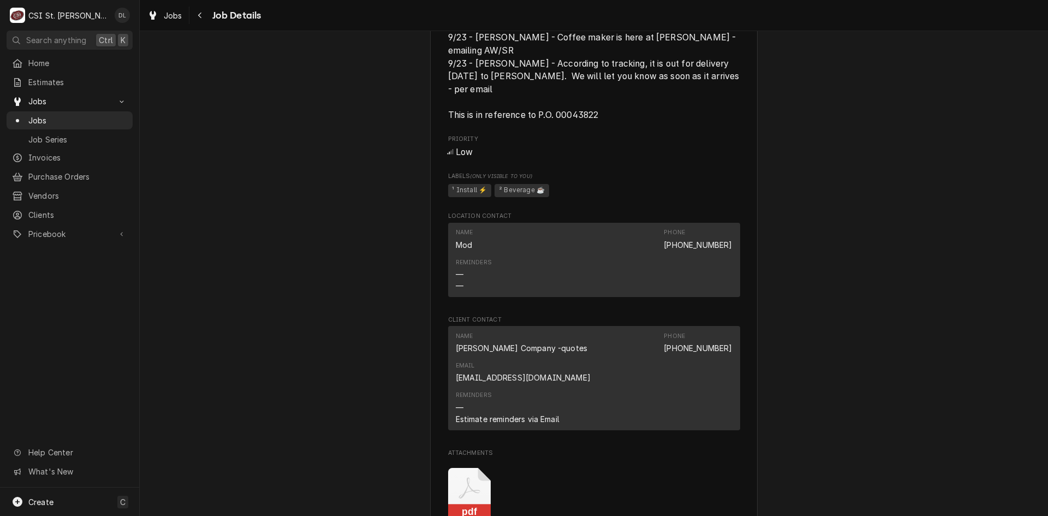
scroll to position [1062, 0]
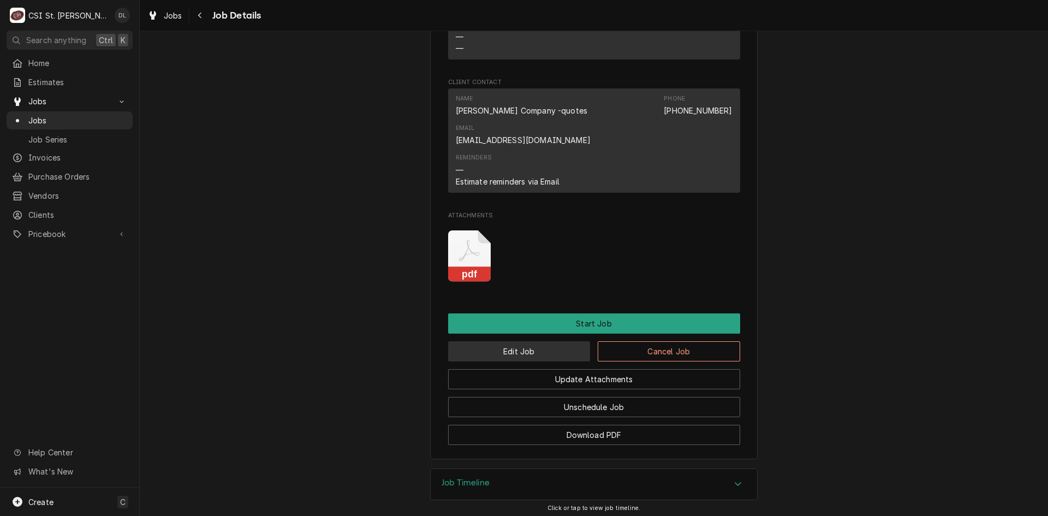
click at [547, 341] on button "Edit Job" at bounding box center [519, 351] width 142 height 20
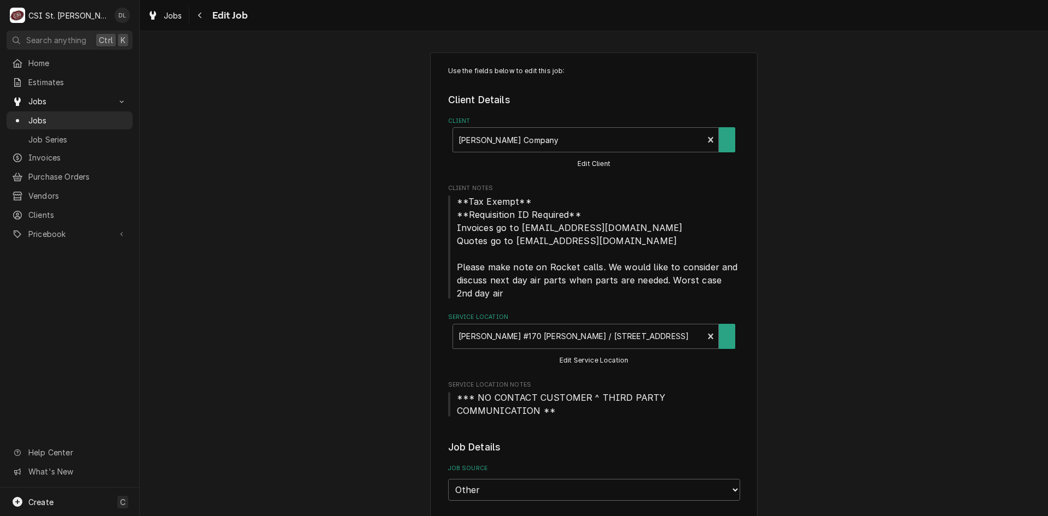
type textarea "x"
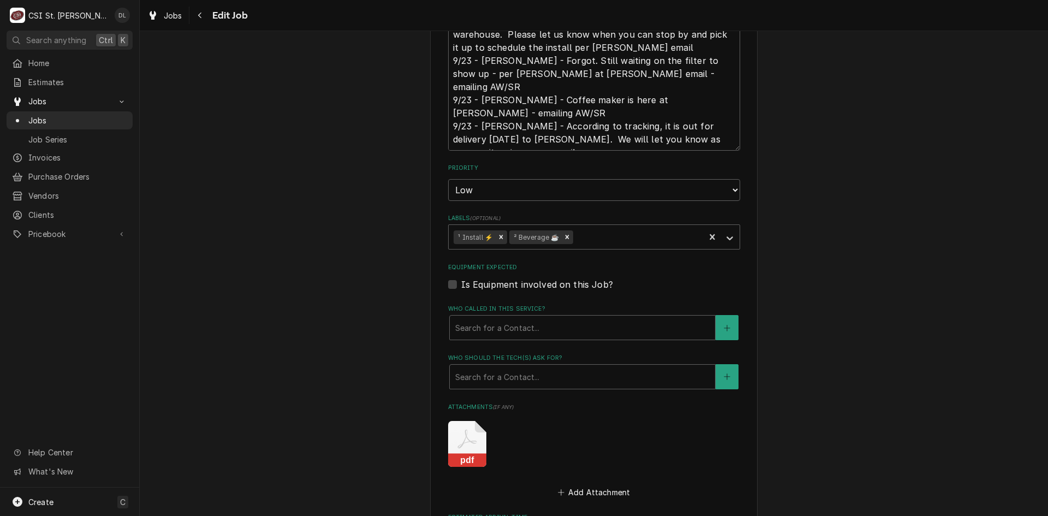
scroll to position [1112, 0]
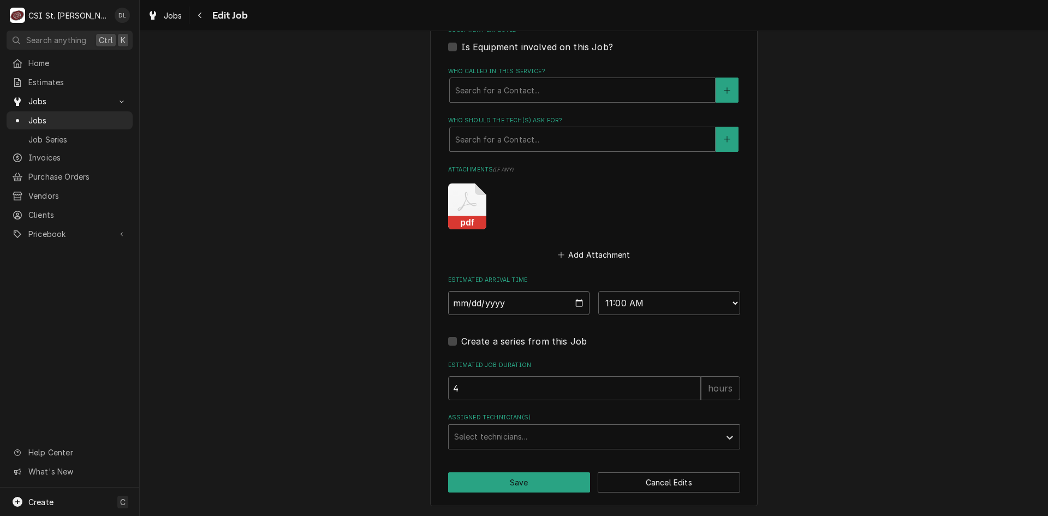
click at [577, 304] on input "2025-09-26" at bounding box center [519, 303] width 142 height 24
click at [512, 442] on div "Assigned Technician(s)" at bounding box center [584, 437] width 260 height 20
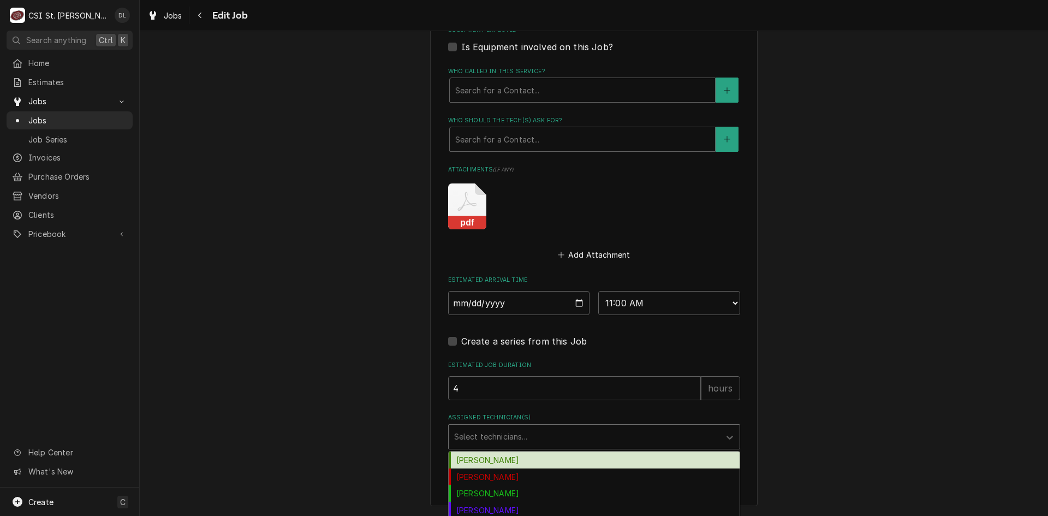
type input "j"
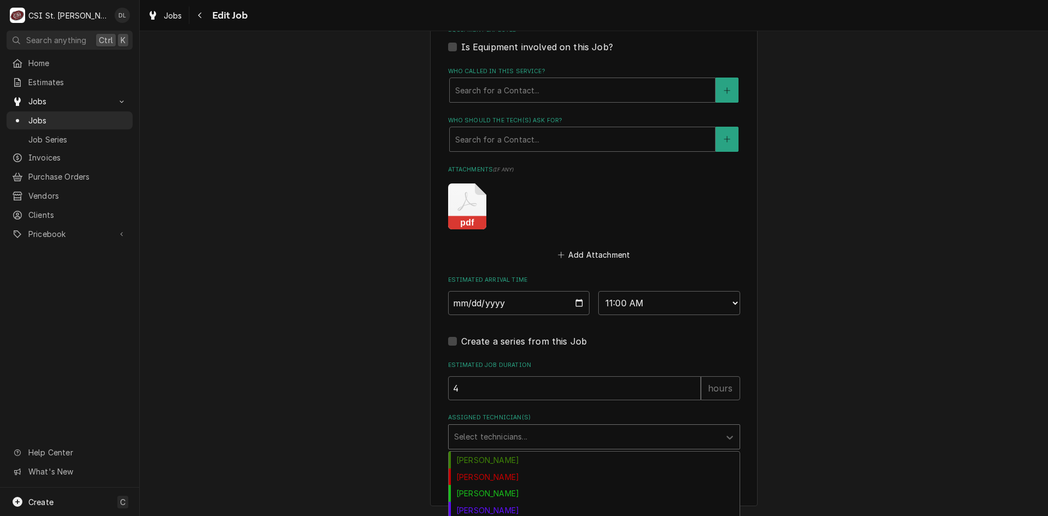
type input "t"
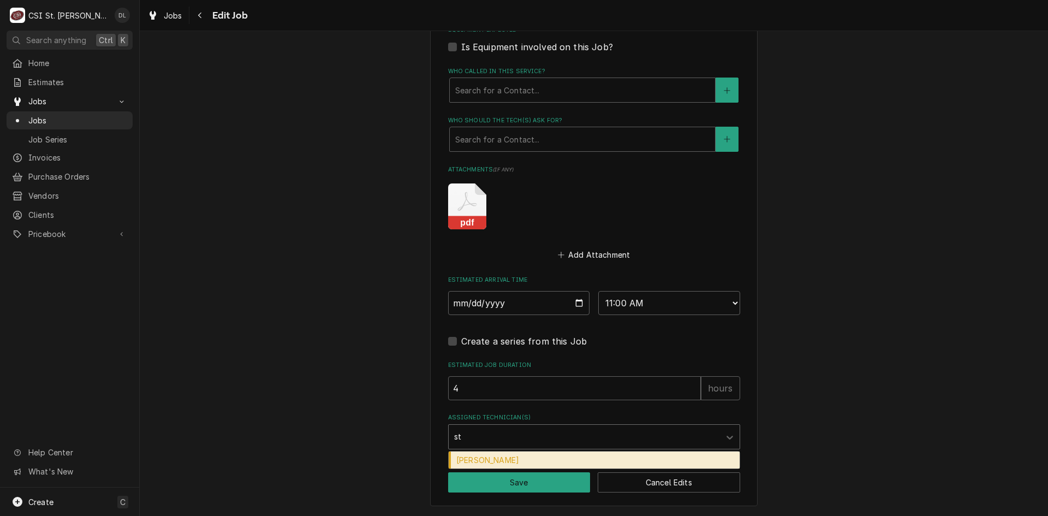
type input "ste"
type textarea "x"
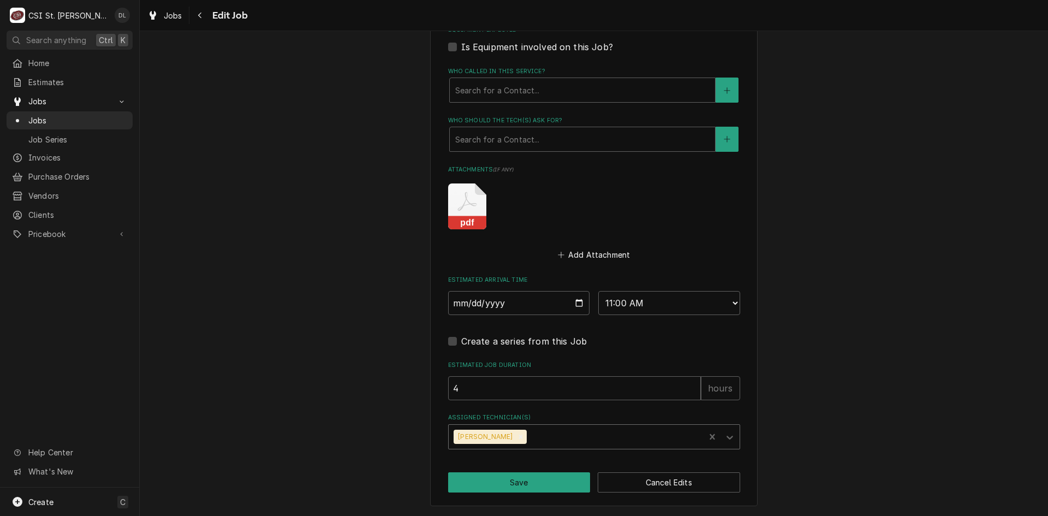
type textarea "x"
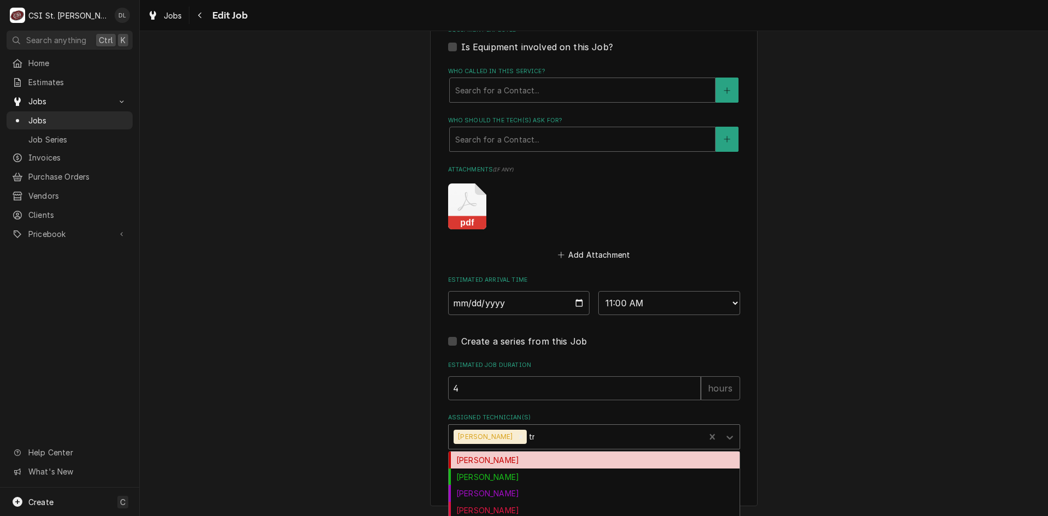
type input "tre"
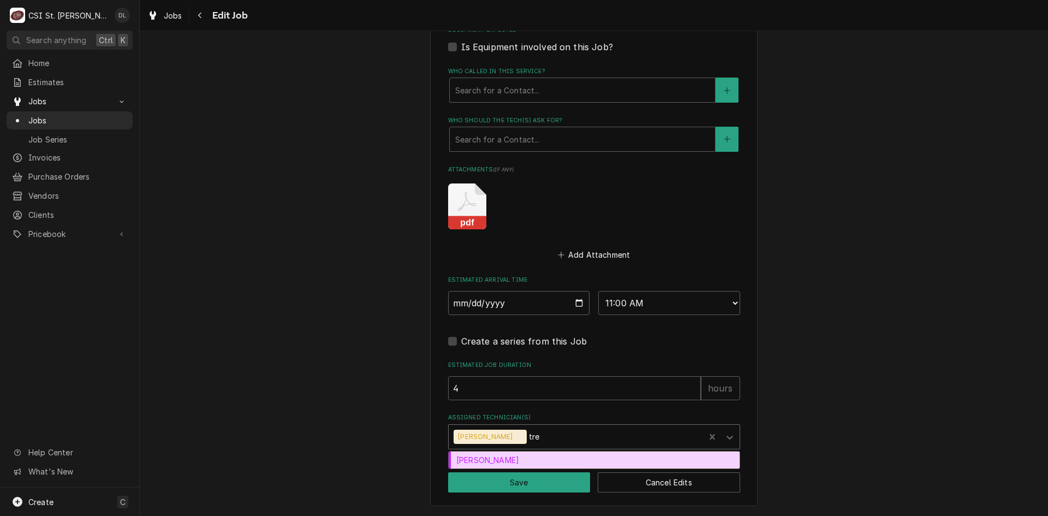
type textarea "x"
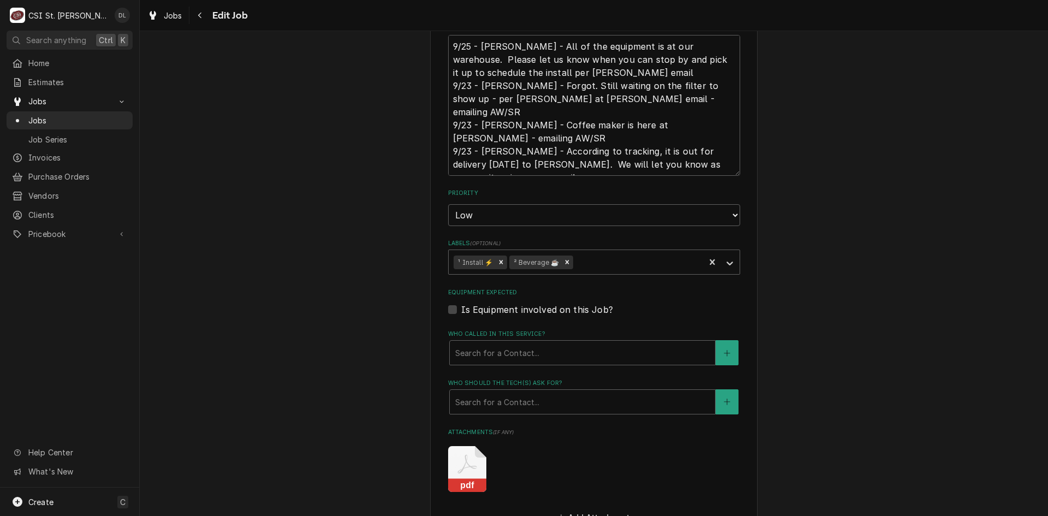
scroll to position [566, 0]
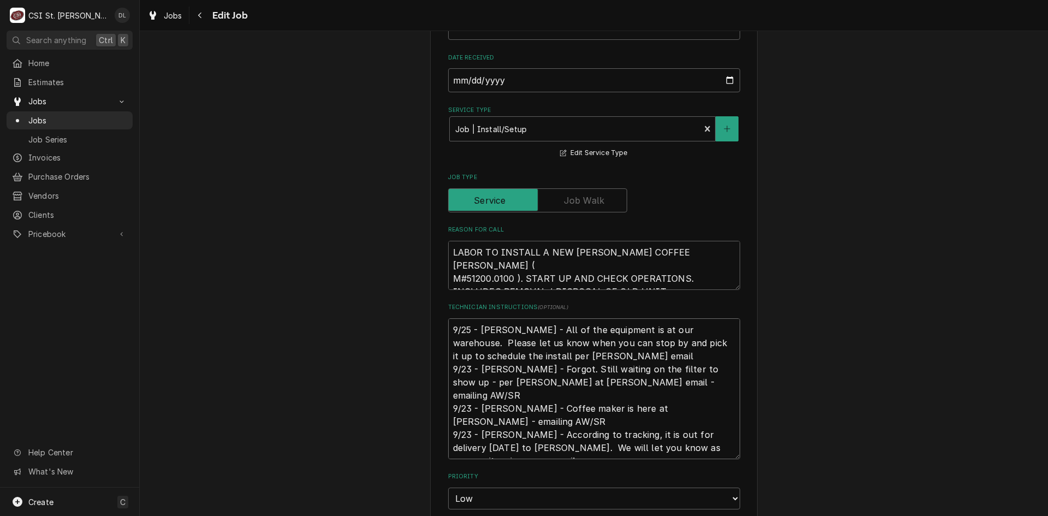
click at [448, 326] on textarea "9/25 - Kelly - All of the equipment is at our warehouse. Please let us know whe…" at bounding box center [594, 388] width 292 height 141
type textarea "x"
type textarea "9/25 - Kelly - All of the equipment is at our warehouse. Please let us know whe…"
type textarea "x"
type textarea "N 9/25 - Kelly - All of the equipment is at our warehouse. Please let us know w…"
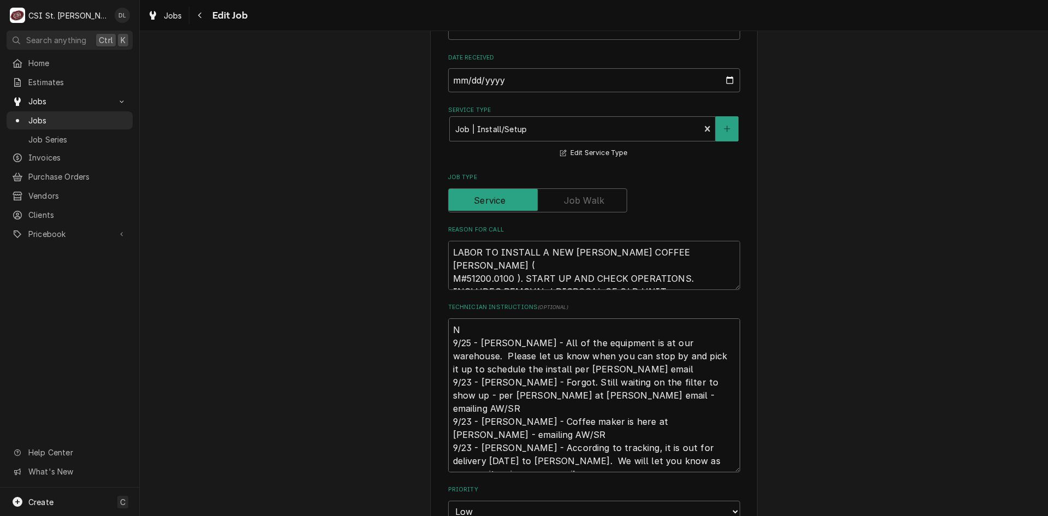
type textarea "x"
type textarea "Ne 9/25 - Kelly - All of the equipment is at our warehouse. Please let us know …"
type textarea "x"
type textarea "Nee 9/25 - Kelly - All of the equipment is at our warehouse. Please let us know…"
type textarea "x"
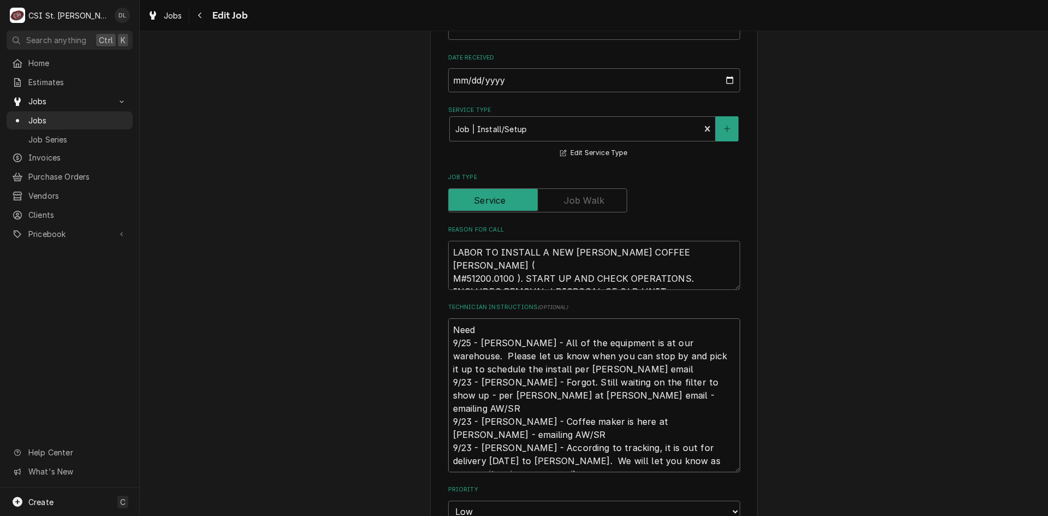
type textarea "Need 9/25 - Kelly - All of the equipment is at our warehouse. Please let us kno…"
type textarea "x"
type textarea "Need t 9/25 - Kelly - All of the equipment is at our warehouse. Please let us k…"
type textarea "x"
type textarea "Need to 9/25 - Kelly - All of the equipment is at our warehouse. Please let us …"
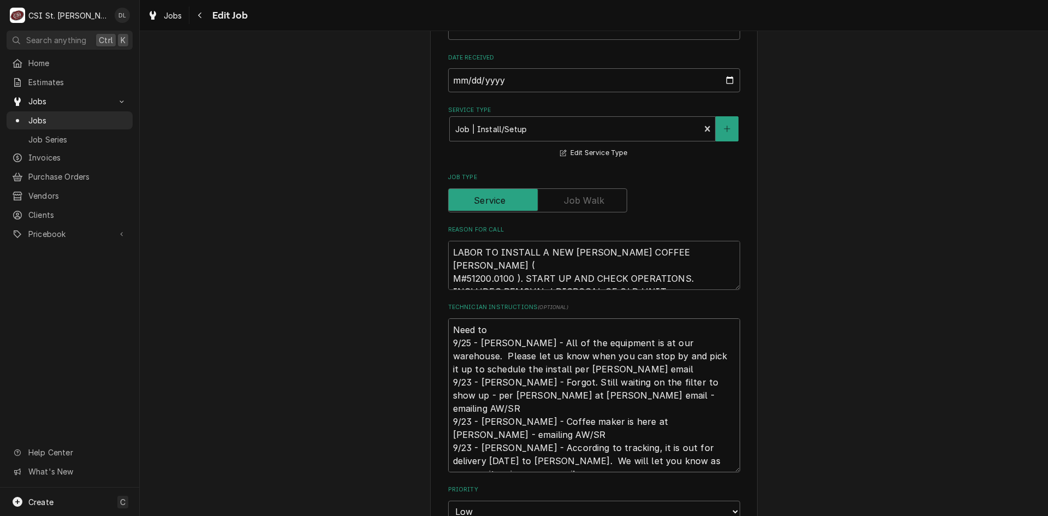
type textarea "x"
type textarea "Need to 9/25 - Kelly - All of the equipment is at our warehouse. Please let us …"
type textarea "x"
type textarea "Need to p 9/25 - Kelly - All of the equipment is at our warehouse. Please let u…"
type textarea "x"
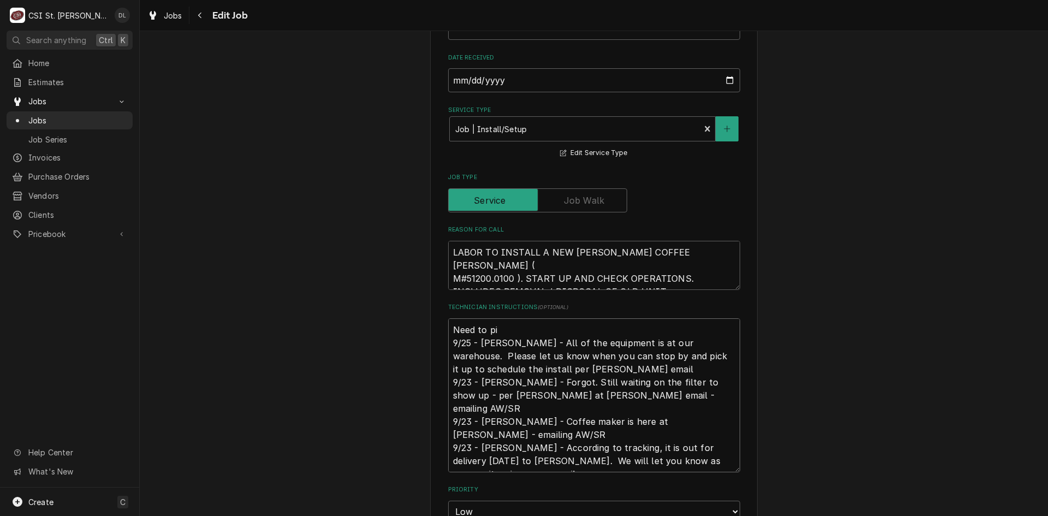
type textarea "Need to pic 9/25 - Kelly - All of the equipment is at our warehouse. Please let…"
type textarea "x"
type textarea "Need to pick 9/25 - Kelly - All of the equipment is at our warehouse. Please le…"
type textarea "x"
type textarea "Need to pick 9/25 - Kelly - All of the equipment is at our warehouse. Please le…"
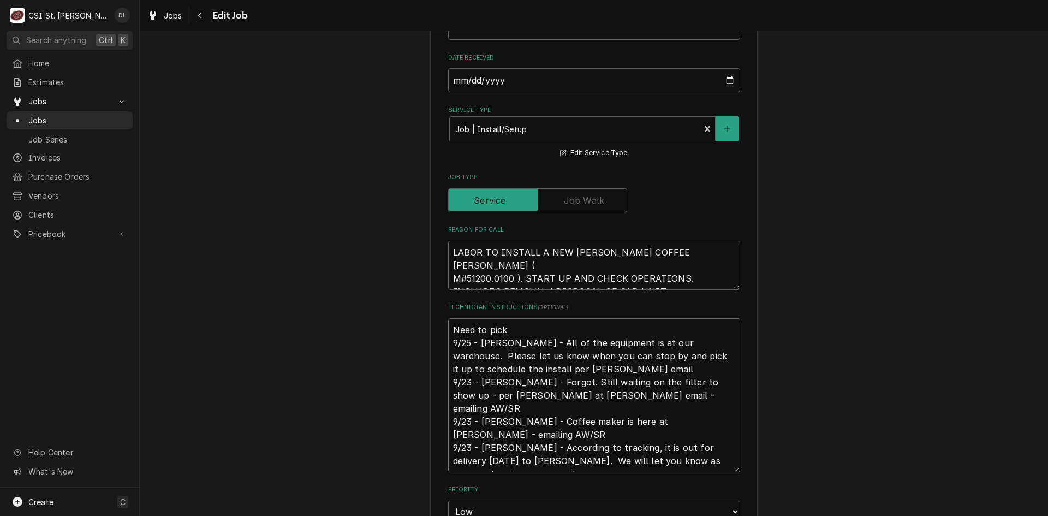
type textarea "x"
type textarea "Need to pick u 9/25 - Kelly - All of the equipment is at our warehouse. Please …"
type textarea "x"
type textarea "Need to pick up 9/25 - Kelly - All of the equipment is at our warehouse. Please…"
type textarea "x"
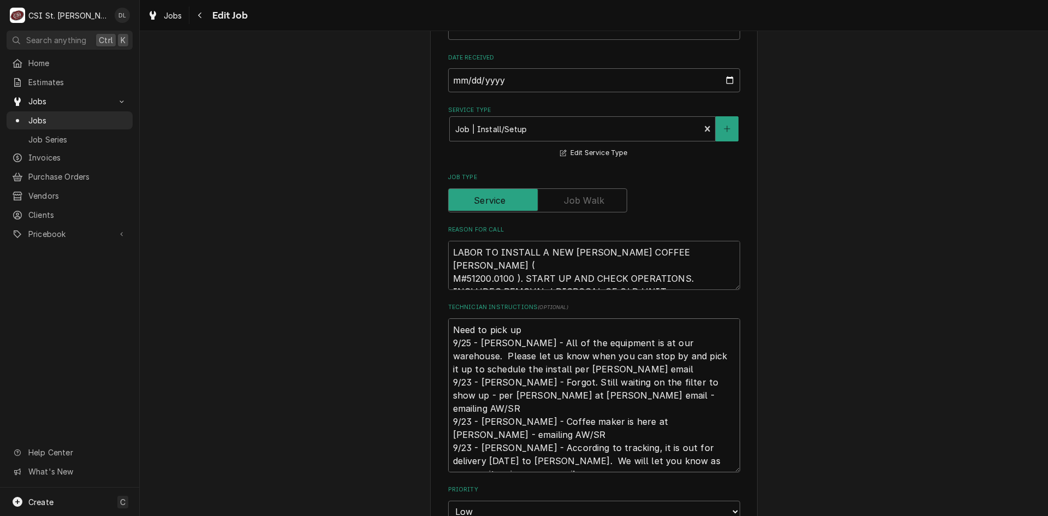
type textarea "Need to pick up 9/25 - Kelly - All of the equipment is at our warehouse. Please…"
type textarea "x"
type textarea "Need to pick up e 9/25 - Kelly - All of the equipment is at our warehouse. Plea…"
type textarea "x"
type textarea "Need to pick up eq 9/25 - Kelly - All of the equipment is at our warehouse. Ple…"
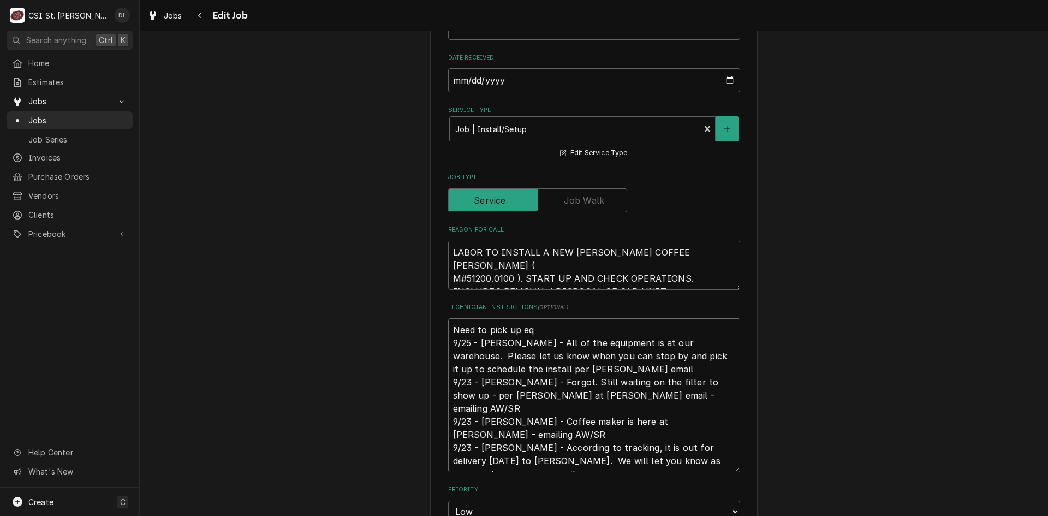
type textarea "x"
type textarea "Need to pick up equ 9/25 - Kelly - All of the equipment is at our warehouse. Pl…"
type textarea "x"
type textarea "Need to pick up equi 9/25 - Kelly - All of the equipment is at our warehouse. P…"
type textarea "x"
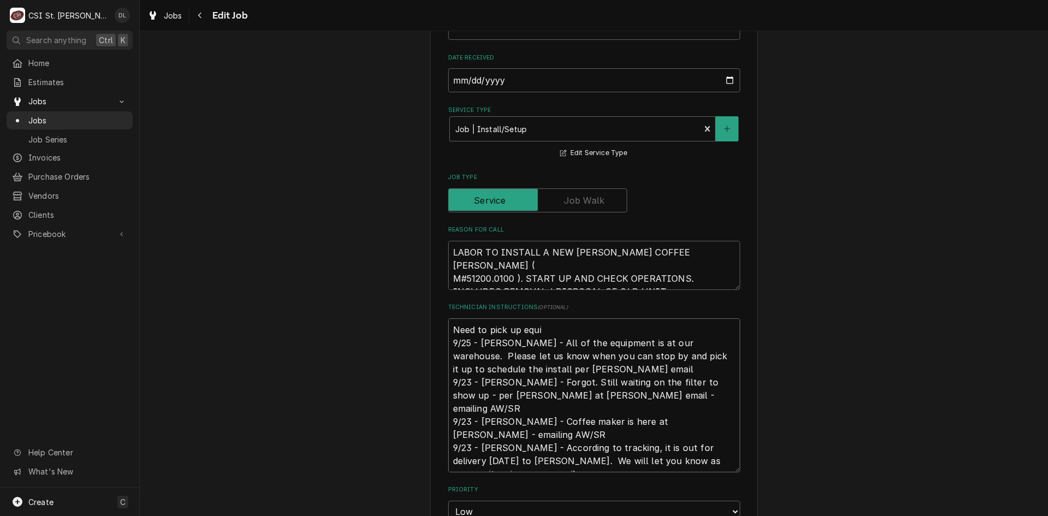
type textarea "Need to pick up equip 9/25 - Kelly - All of the equipment is at our warehouse. …"
type textarea "x"
type textarea "Need to pick up equipme 9/25 - Kelly - All of the equipment is at our warehouse…"
type textarea "x"
type textarea "Need to pick up equipmen 9/25 - Kelly - All of the equipment is at our warehous…"
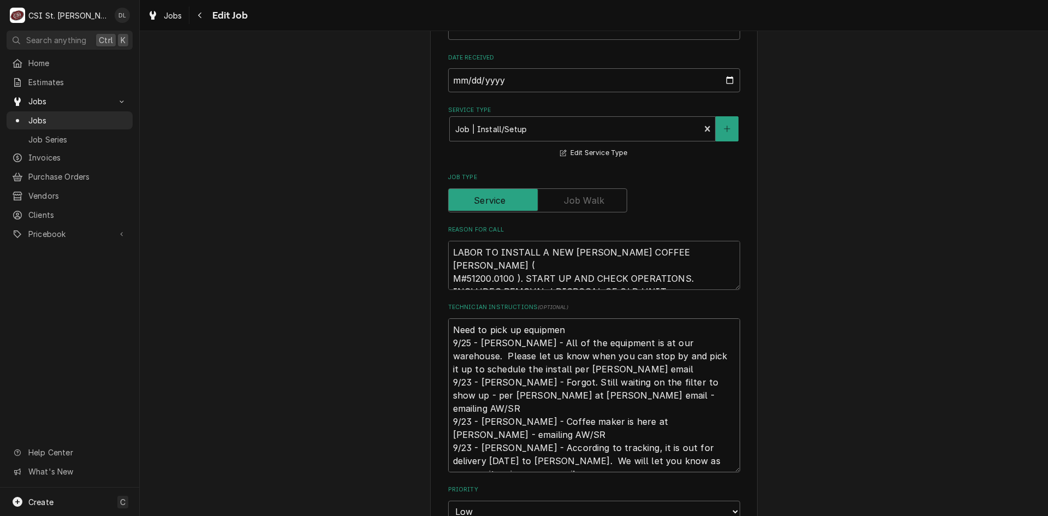
type textarea "x"
type textarea "Need to pick up equipment 9/25 - Kelly - All of the equipment is at our warehou…"
type textarea "x"
type textarea "Need to pick up equipment 9/25 - Kelly - All of the equipment is at our warehou…"
type textarea "x"
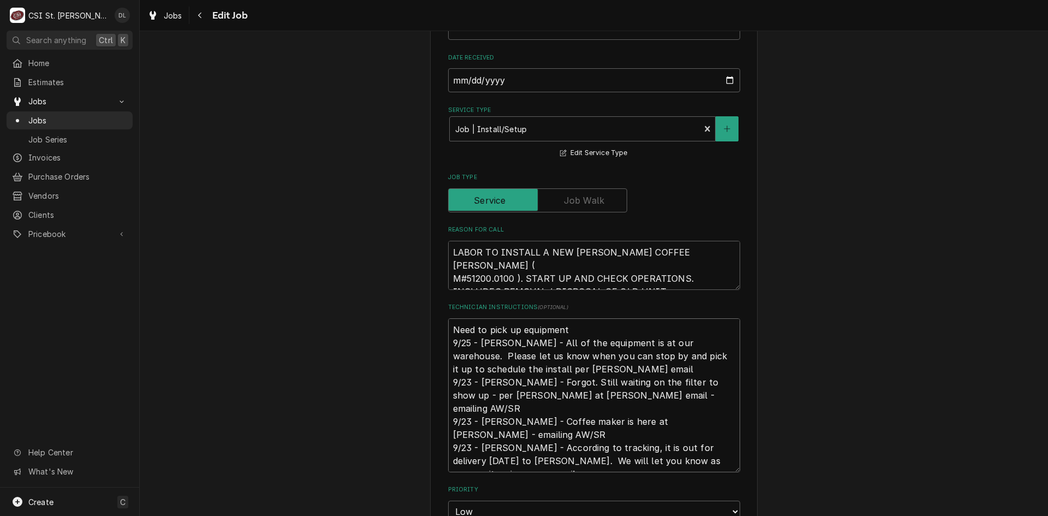
type textarea "Need to pick up equipment a 9/25 - Kelly - All of the equipment is at our wareh…"
type textarea "x"
type textarea "Need to pick up equipment an 9/25 - Kelly - All of the equipment is at our ware…"
type textarea "x"
type textarea "Need to pick up equipment and 9/25 - Kelly - All of the equipment is at our war…"
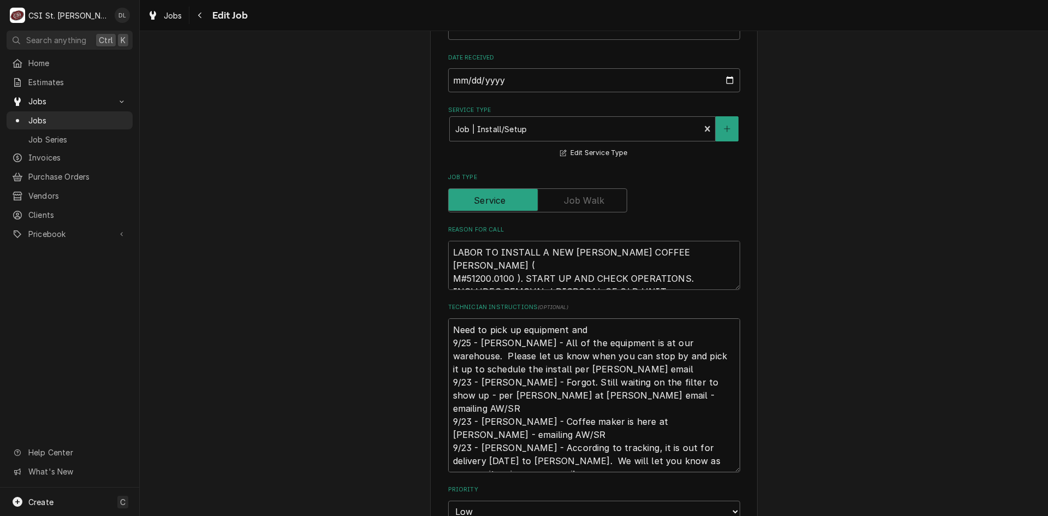
type textarea "x"
type textarea "Need to pick up equipment and w 9/25 - Kelly - All of the equipment is at our w…"
type textarea "x"
type textarea "Need to pick up equipment and wa 9/25 - Kelly - All of the equipment is at our …"
type textarea "x"
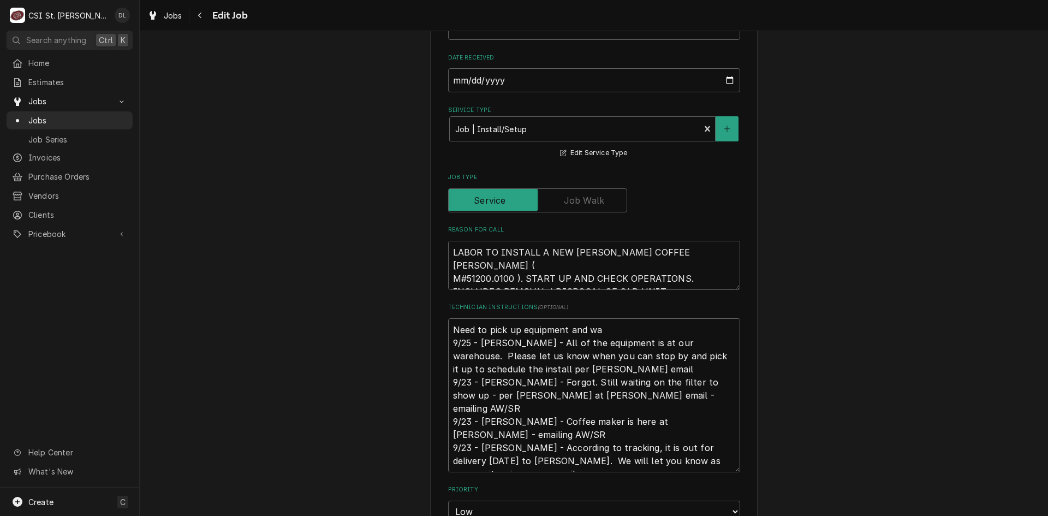
type textarea "Need to pick up equipment and wat 9/25 - Kelly - All of the equipment is at our…"
type textarea "x"
type textarea "Need to pick up equipment and wate 9/25 - Kelly - All of the equipment is at ou…"
type textarea "x"
type textarea "Need to pick up equipment and water 9/25 - Kelly - All of the equipment is at o…"
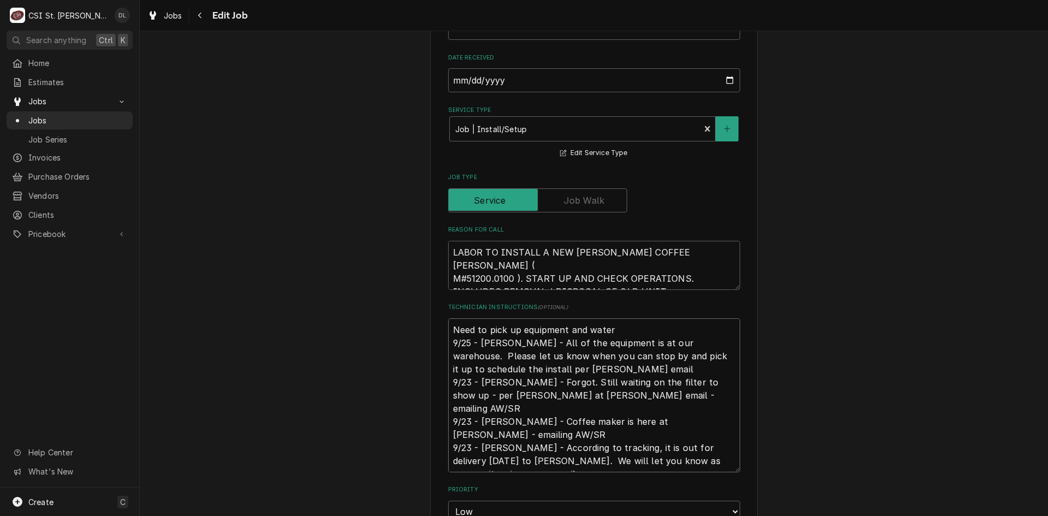
type textarea "x"
type textarea "Need to pick up equipment and water f 9/25 - Kelly - All of the equipment is at…"
type textarea "x"
type textarea "Need to pick up equipment and water fi 9/25 - Kelly - All of the equipment is a…"
type textarea "x"
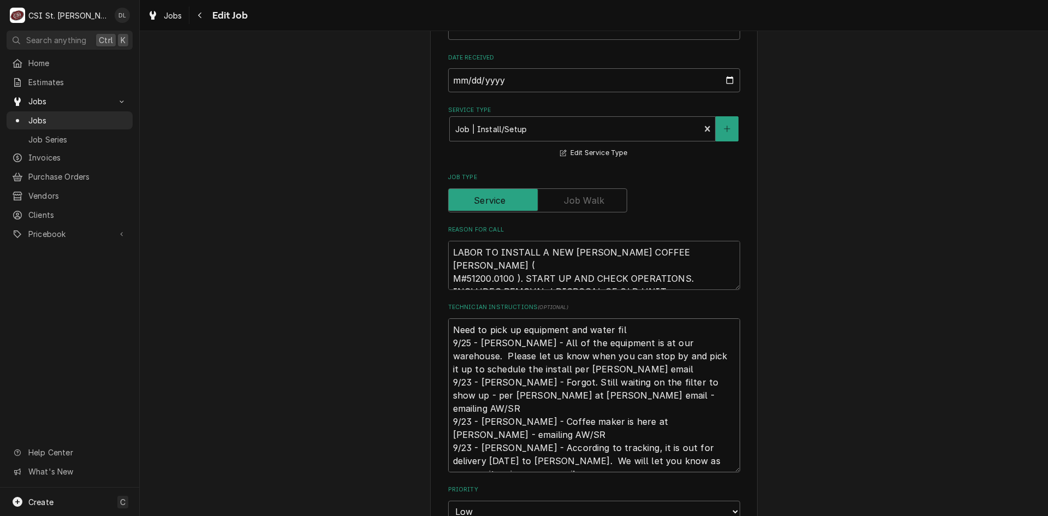
type textarea "Need to pick up equipment and water filt 9/25 - Kelly - All of the equipment is…"
type textarea "x"
type textarea "Need to pick up equipment and water filte 9/25 - Kelly - All of the equipment i…"
type textarea "x"
type textarea "Need to pick up equipment and water filter 9/25 - Kelly - All of the equipment …"
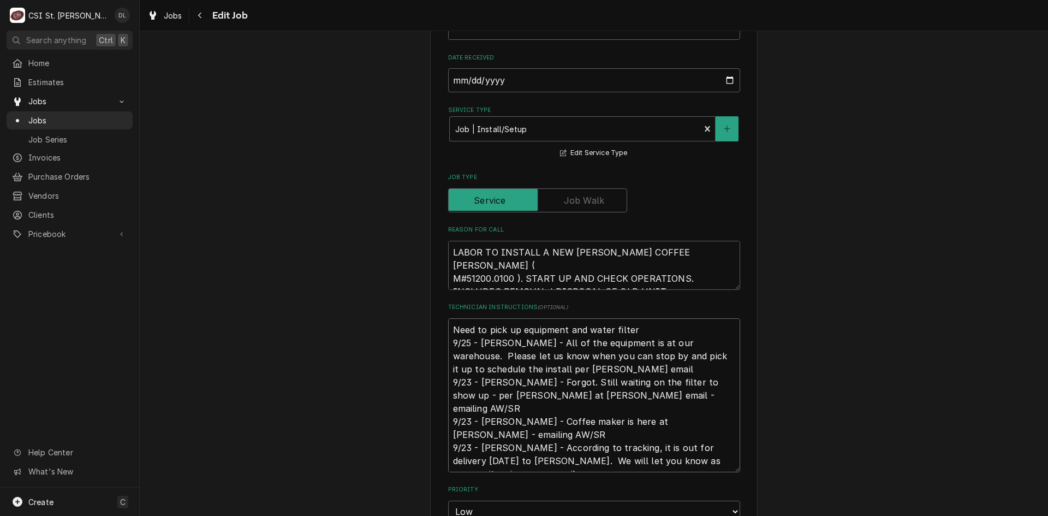
type textarea "x"
type textarea "Need to pick up equipment and water filter 9/25 - Kelly - All of the equipment …"
type textarea "x"
type textarea "Need to pick up equipment and water filter f 9/25 - Kelly - All of the equipmen…"
type textarea "x"
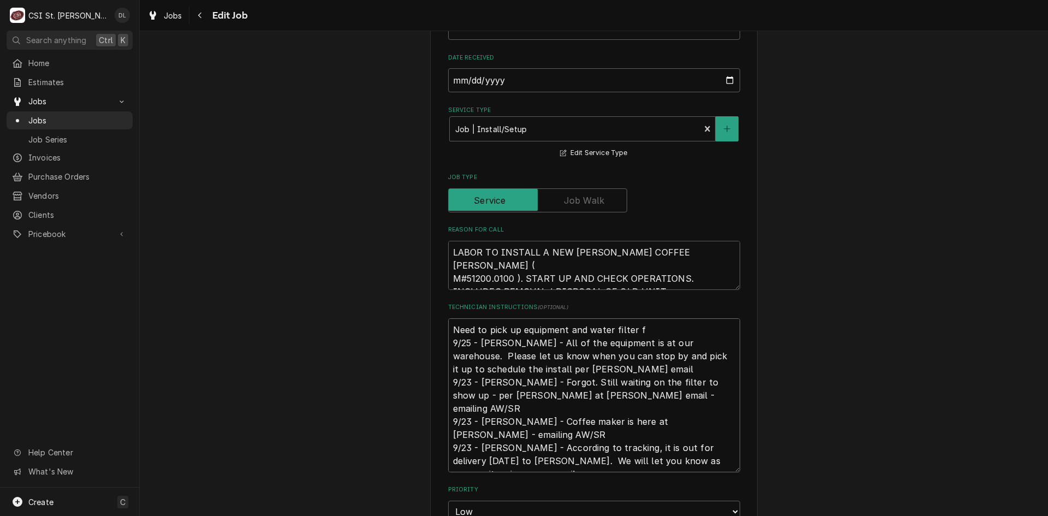
type textarea "Need to pick up equipment and water filter fr 9/25 - Kelly - All of the equipme…"
type textarea "x"
type textarea "Need to pick up equipment and water filter fro 9/25 - Kelly - All of the equipm…"
type textarea "x"
type textarea "Need to pick up equipment and water filter from 9/25 - Kelly - All of the equip…"
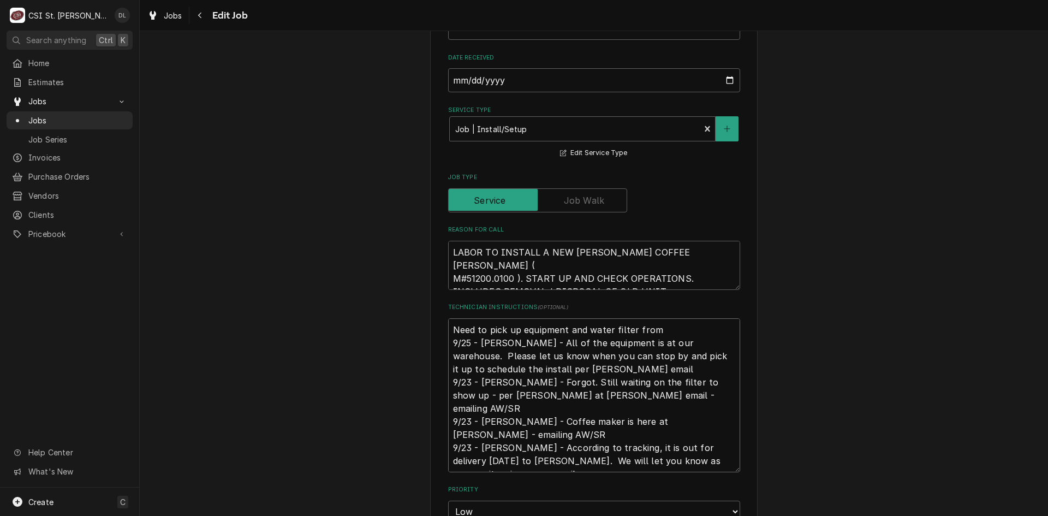
type textarea "x"
type textarea "Need to pick up equipment and water filter from 9/25 - Kelly - All of the equip…"
type textarea "x"
type textarea "Need to pick up equipment and water filter from v 9/25 - Kelly - All of the equ…"
type textarea "x"
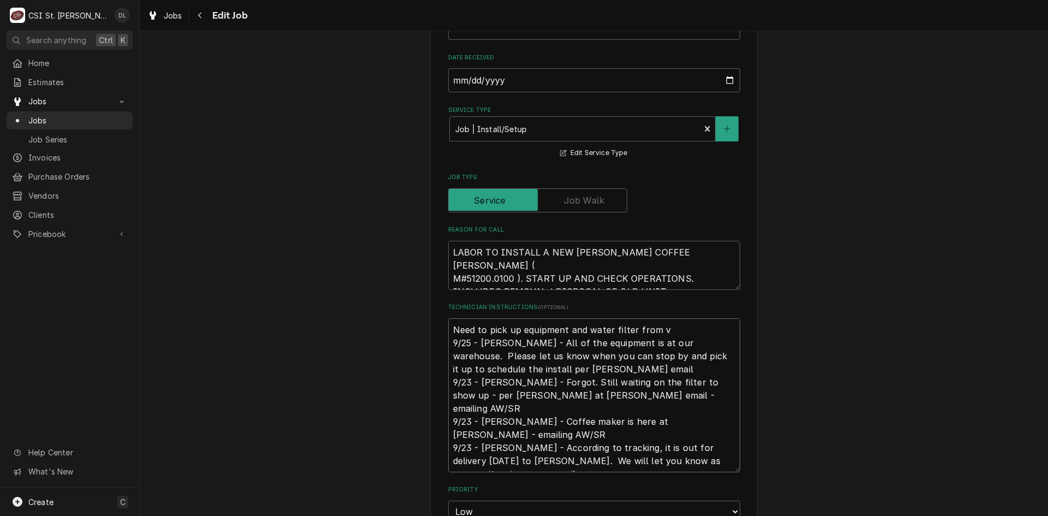
type textarea "Need to pick up equipment and water filter from 9/25 - Kelly - All of the equip…"
type textarea "x"
type textarea "Need to pick up equipment and water filter from V 9/25 - Kelly - All of the equ…"
type textarea "x"
type textarea "Need to pick up equipment and water filter from Vi 9/25 - Kelly - All of the eq…"
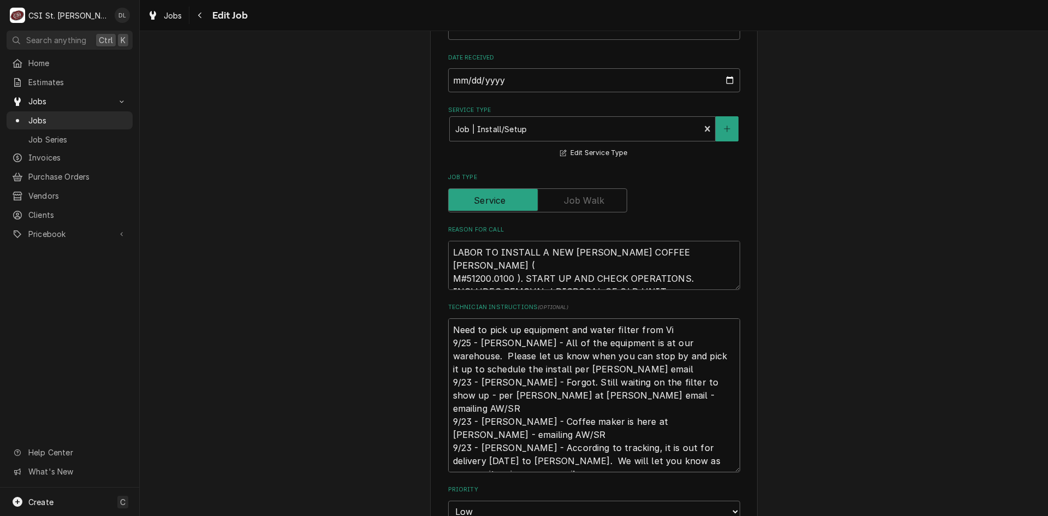
type textarea "x"
type textarea "Need to pick up equipment and water filter from Viv 9/25 - Kelly - All of the e…"
type textarea "x"
type textarea "Need to pick up equipment and water filter from Vivi 9/25 - Kelly - All of the …"
type textarea "x"
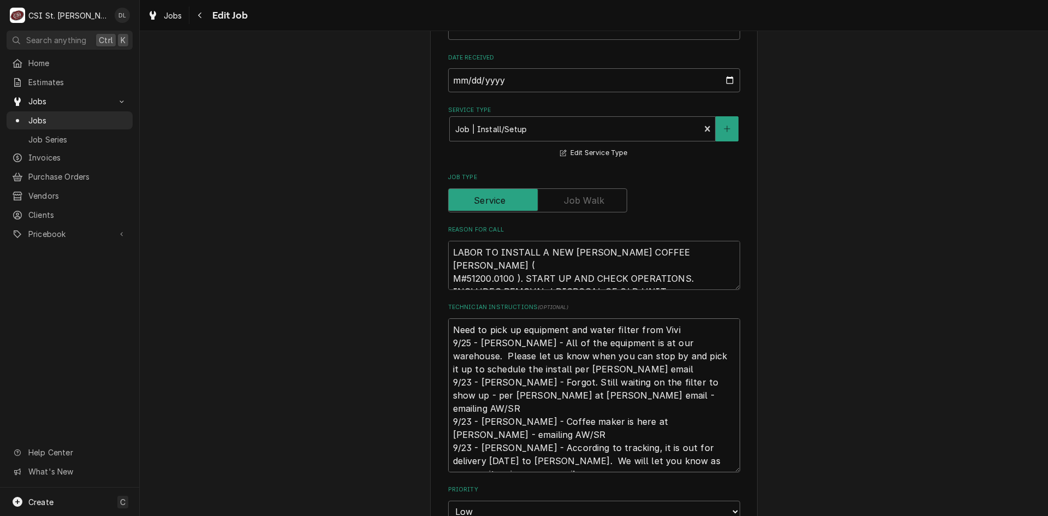
type textarea "Need to pick up equipment and water filter from Vivia 9/25 - Kelly - All of the…"
type textarea "x"
type textarea "Need to pick up equipment and water filter from Vivian 9/25 - Kelly - All of th…"
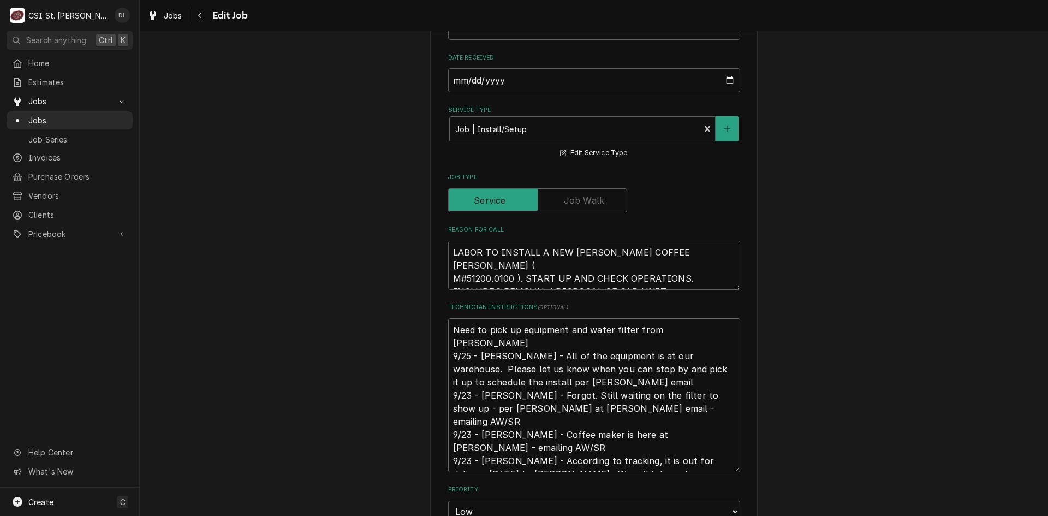
type textarea "x"
type textarea "Need to pick up equipment and water filter from Vivian 9/25 - Kelly - All of th…"
type textarea "x"
type textarea "Need to pick up equipment and water filter from Vivian c 9/25 - Kelly - All of …"
type textarea "x"
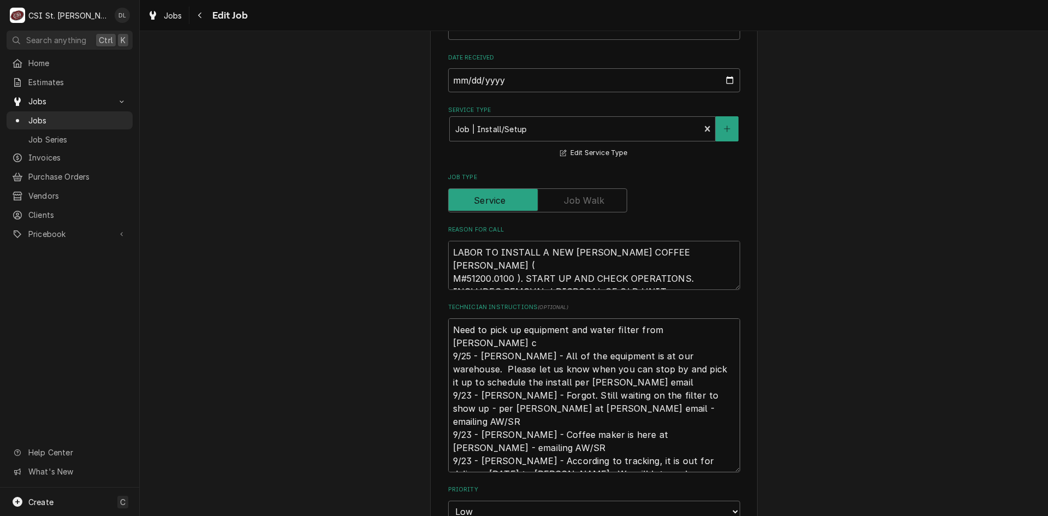
type textarea "Need to pick up equipment and water filter from Vivian co 9/25 - Kelly - All of…"
type textarea "x"
type textarea "Need to pick up equipment and water filter from Vivian com 9/25 - Kelly - All o…"
type textarea "x"
type textarea "Need to pick up equipment and water filter from Vivian compa 9/25 - Kelly - All…"
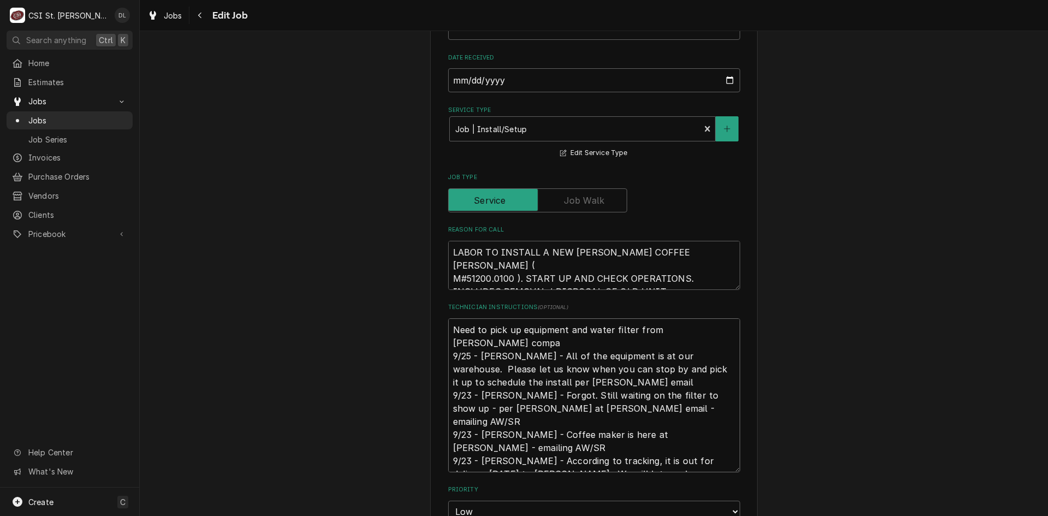
type textarea "x"
type textarea "Need to pick up equipment and water filter from Vivian compan 9/25 - Kelly - Al…"
type textarea "x"
type textarea "Need to pick up equipment and water filter from Vivian company 9/25 - Kelly - A…"
type textarea "x"
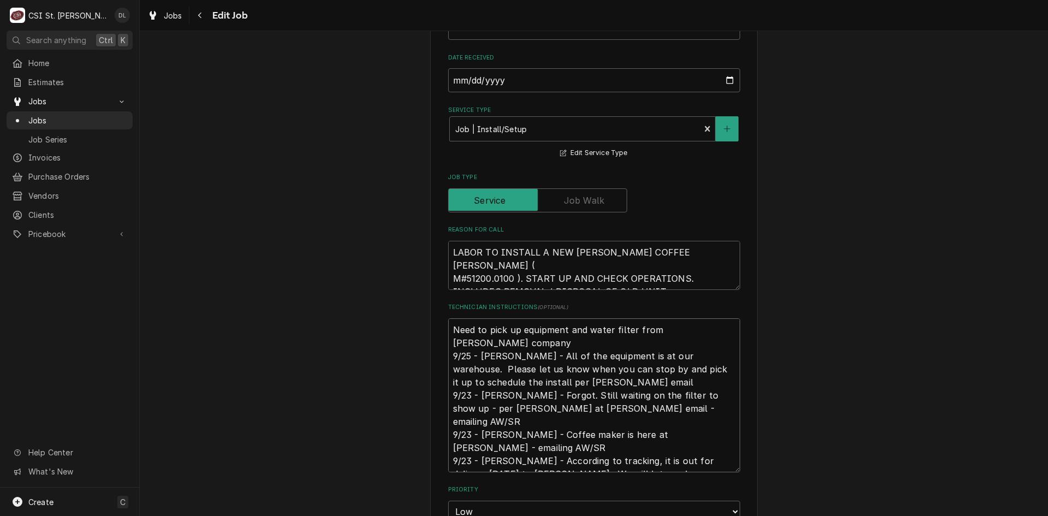
type textarea "Need to pick up equipment and water filter from Vivian company. 9/25 - Kelly - …"
type textarea "x"
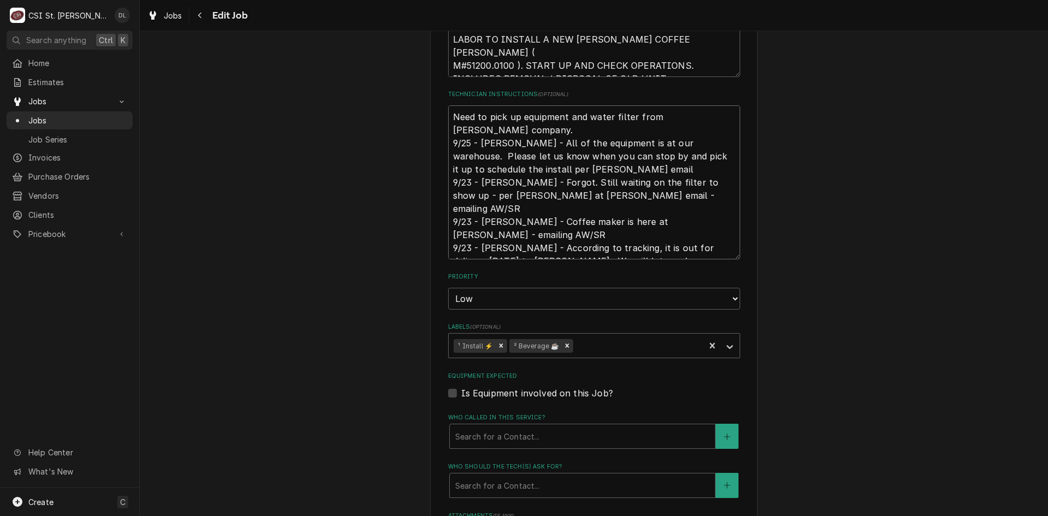
scroll to position [1125, 0]
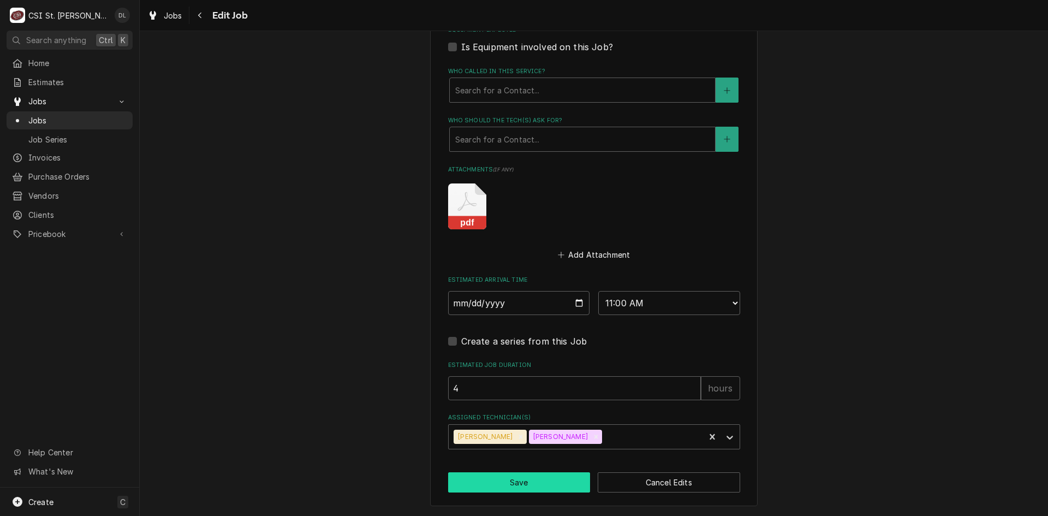
type textarea "Need to pick up equipment and water filter from Vivian company. 9/25 - Kelly - …"
click at [518, 478] on button "Save" at bounding box center [519, 482] width 142 height 20
type textarea "x"
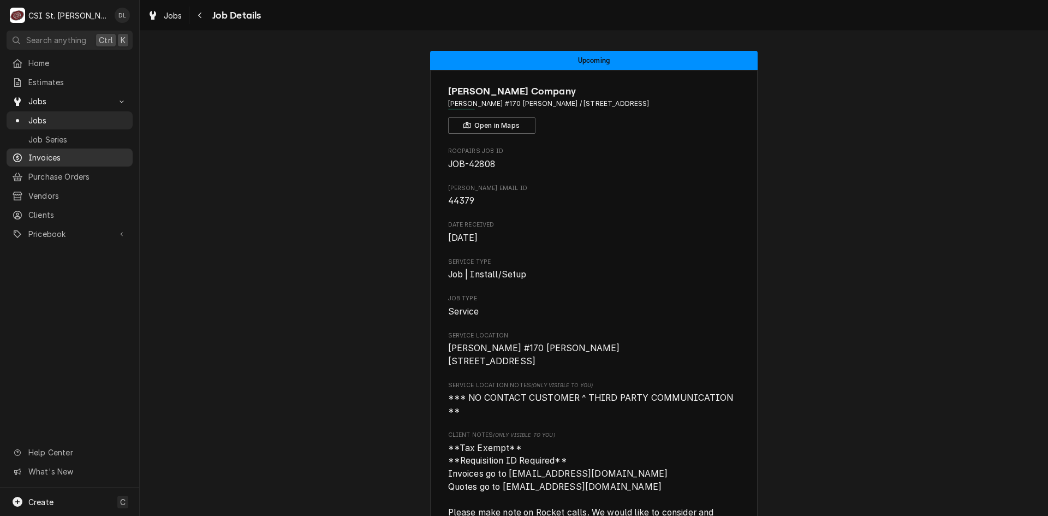
click at [46, 152] on span "Invoices" at bounding box center [77, 157] width 99 height 11
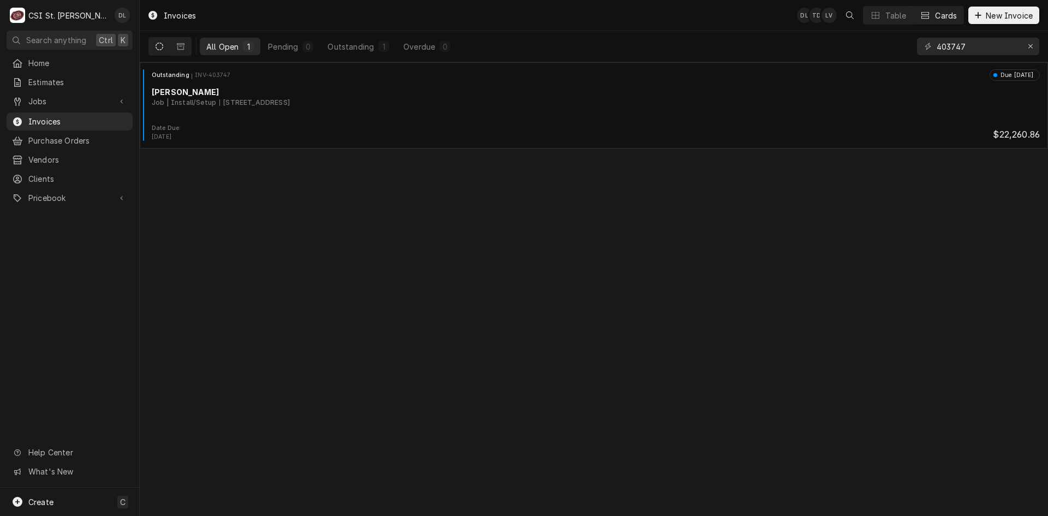
click at [1015, 55] on div "403747" at bounding box center [978, 46] width 122 height 31
click at [1013, 55] on input "403747" at bounding box center [978, 46] width 82 height 17
drag, startPoint x: 1005, startPoint y: 49, endPoint x: 915, endPoint y: 57, distance: 89.9
click at [915, 57] on div "All Open 1 Pending 0 Outstanding 1 Overdue 0 403747" at bounding box center [594, 46] width 891 height 31
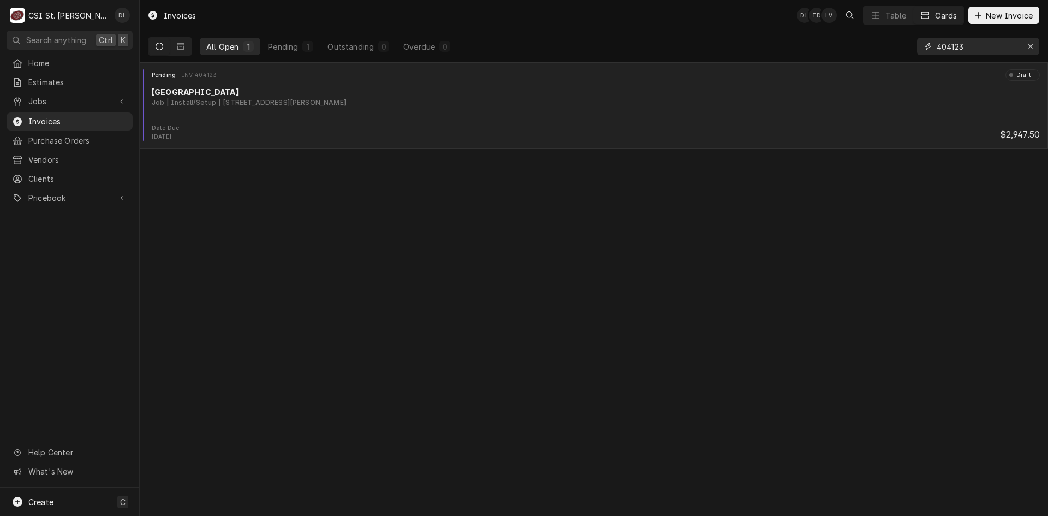
type input "404123"
click at [526, 118] on div "Pending INV-404123 Draft St. Louis Zoo Job | Install/Setup 1 Government Dr, St.…" at bounding box center [594, 96] width 900 height 55
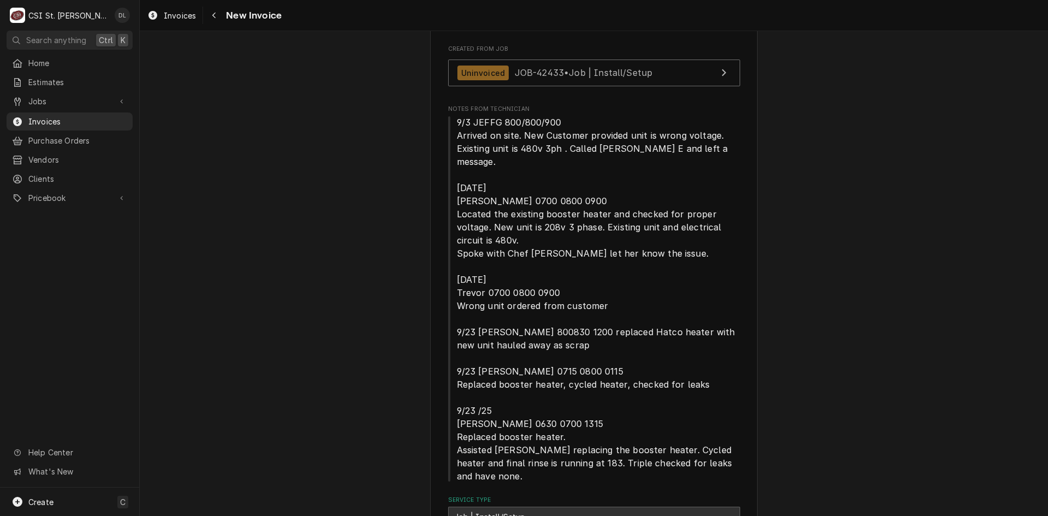
scroll to position [491, 0]
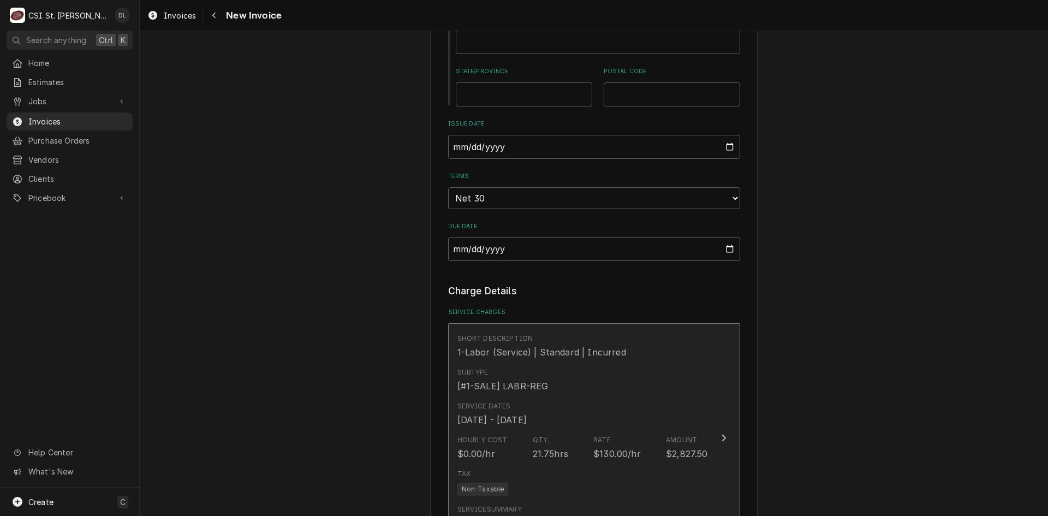
click at [631, 429] on div "Service Dates [DATE] - [DATE]" at bounding box center [583, 414] width 251 height 34
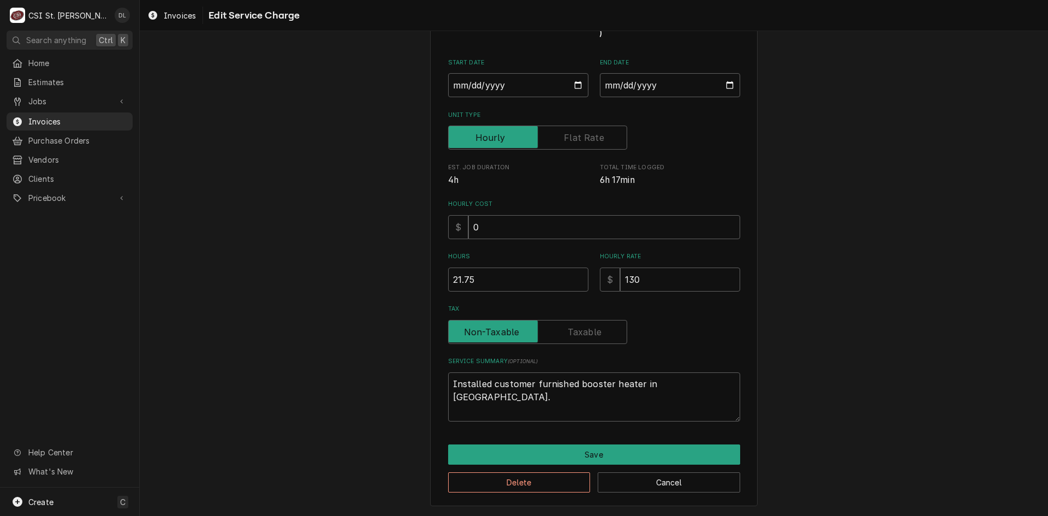
scroll to position [68, 0]
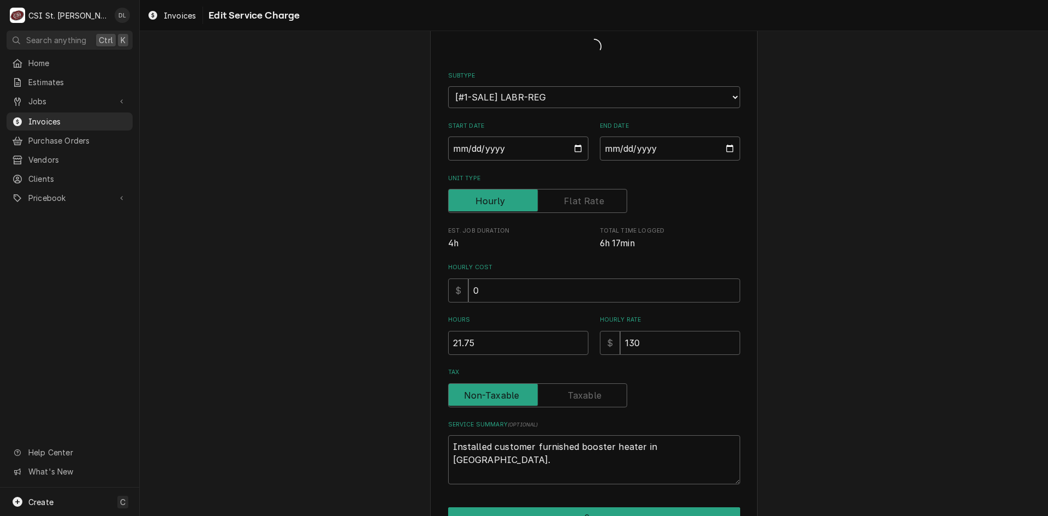
type textarea "x"
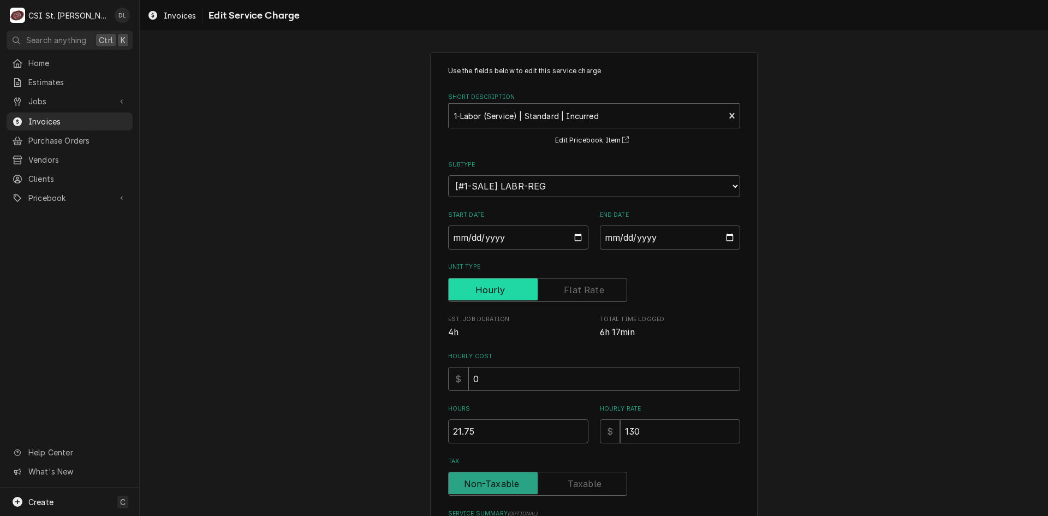
click at [560, 290] on input "Unit Type" at bounding box center [537, 290] width 169 height 24
checkbox input "true"
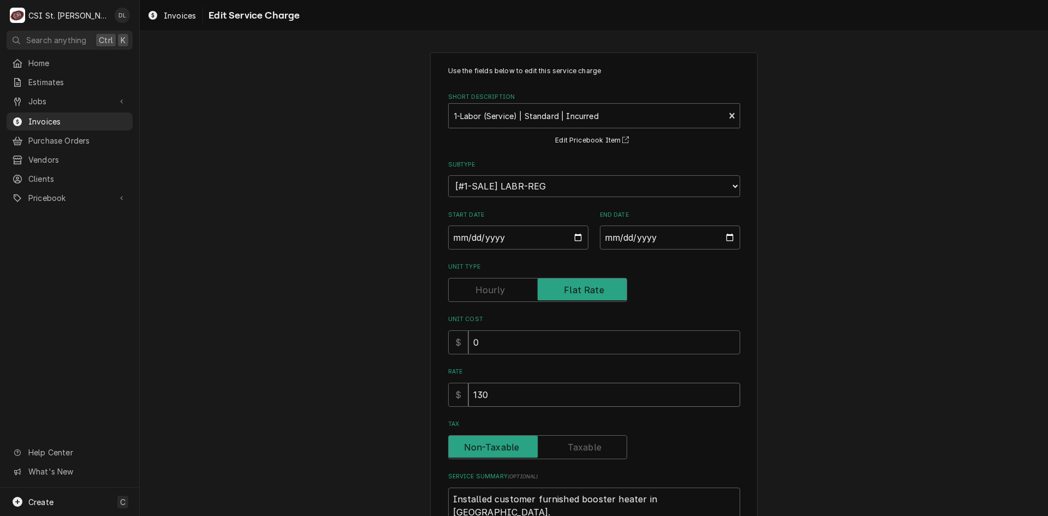
drag, startPoint x: 544, startPoint y: 396, endPoint x: 425, endPoint y: 410, distance: 120.4
click at [425, 410] on div "Use the fields below to edit this service charge Short Description 1-Labor (Ser…" at bounding box center [594, 337] width 908 height 589
type textarea "x"
type input "2"
type textarea "x"
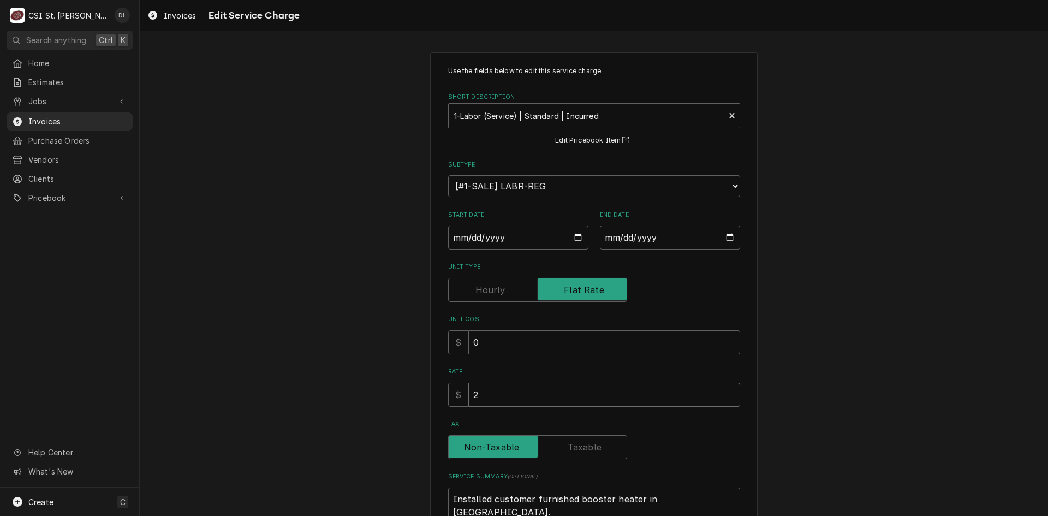
type input "20"
type textarea "x"
type input "208"
type textarea "x"
type input "2080"
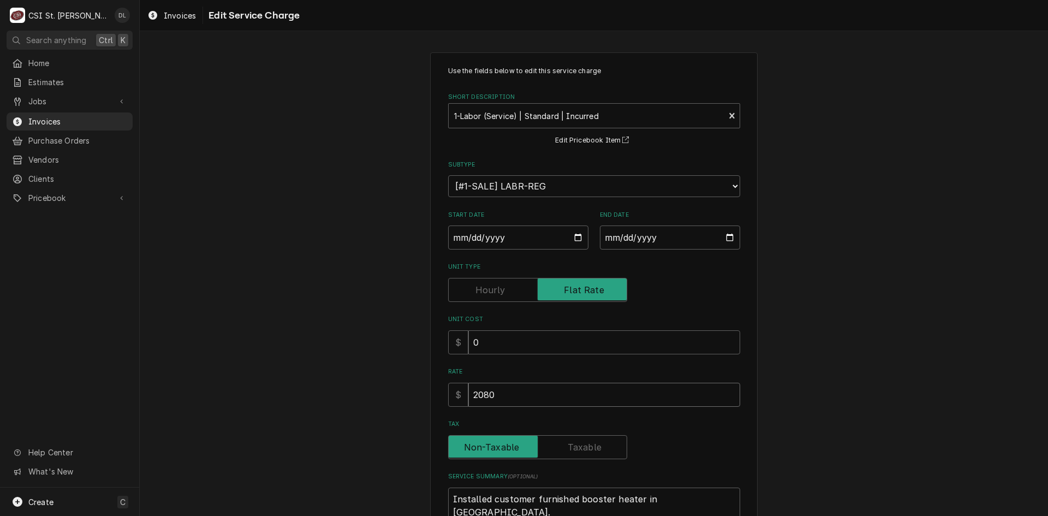
type textarea "x"
type input "208"
type textarea "x"
type input "20"
type textarea "x"
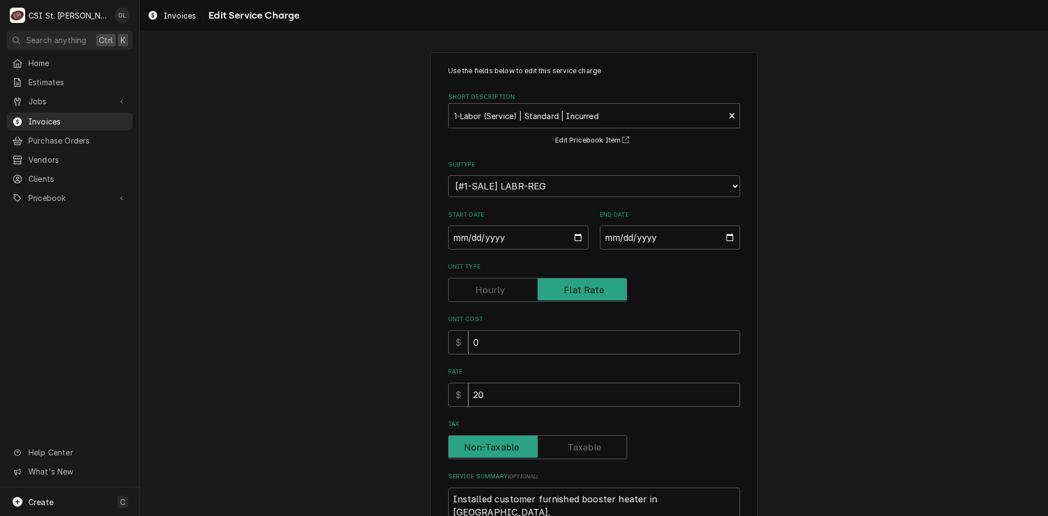
type input "2"
type textarea "x"
type input "22"
type textarea "x"
type input "220"
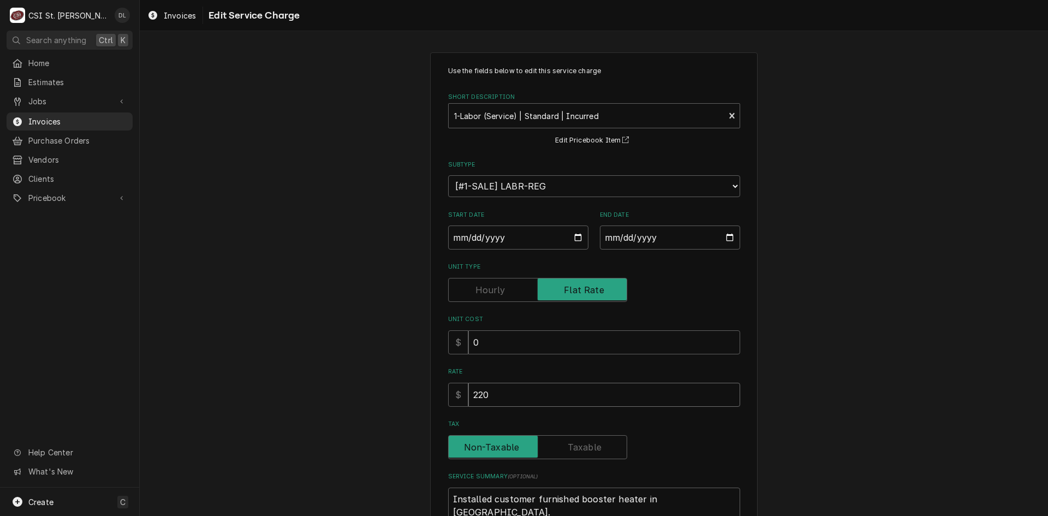
type textarea "x"
type input "2200"
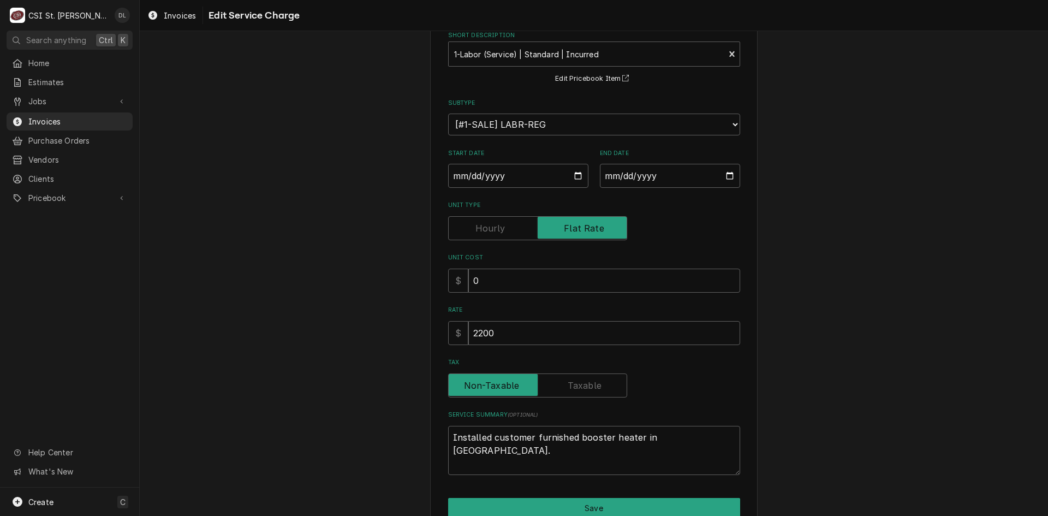
scroll to position [115, 0]
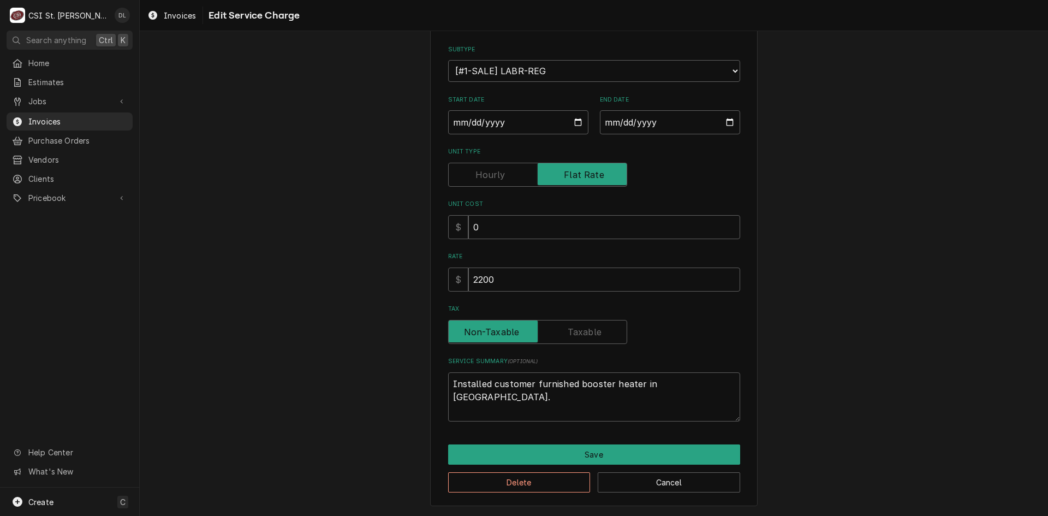
click at [584, 443] on div "Use the fields below to edit this service charge Short Description 1-Labor (Ser…" at bounding box center [594, 221] width 328 height 569
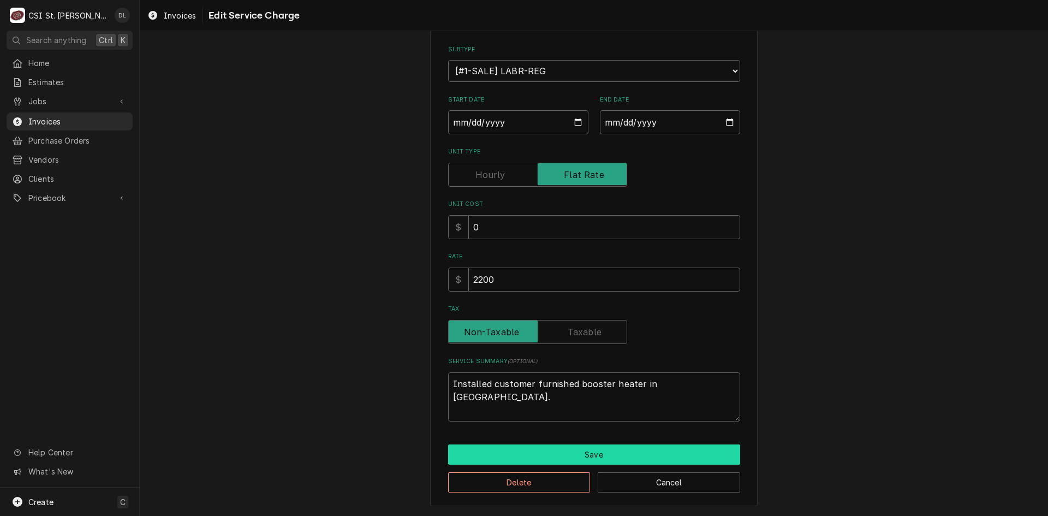
click at [584, 448] on button "Save" at bounding box center [594, 454] width 292 height 20
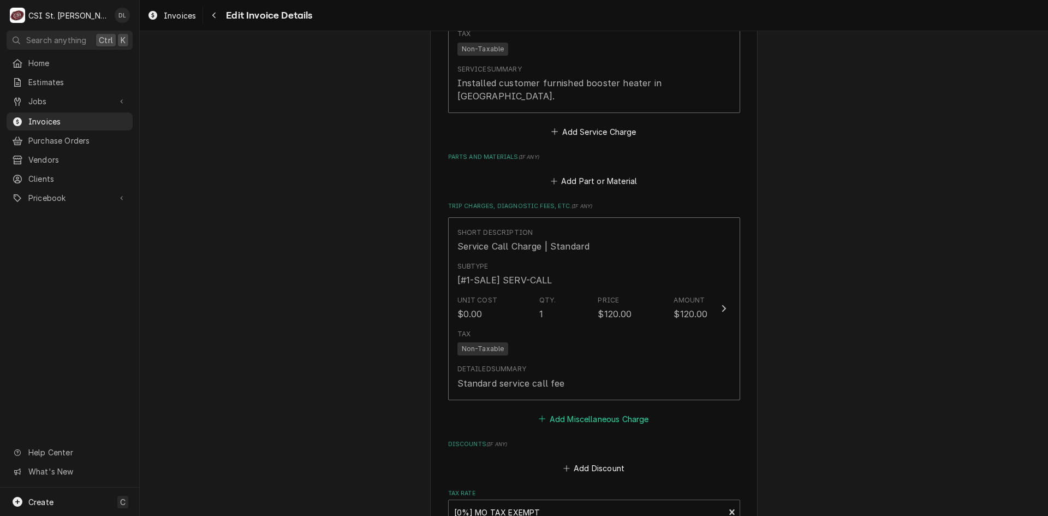
scroll to position [1734, 0]
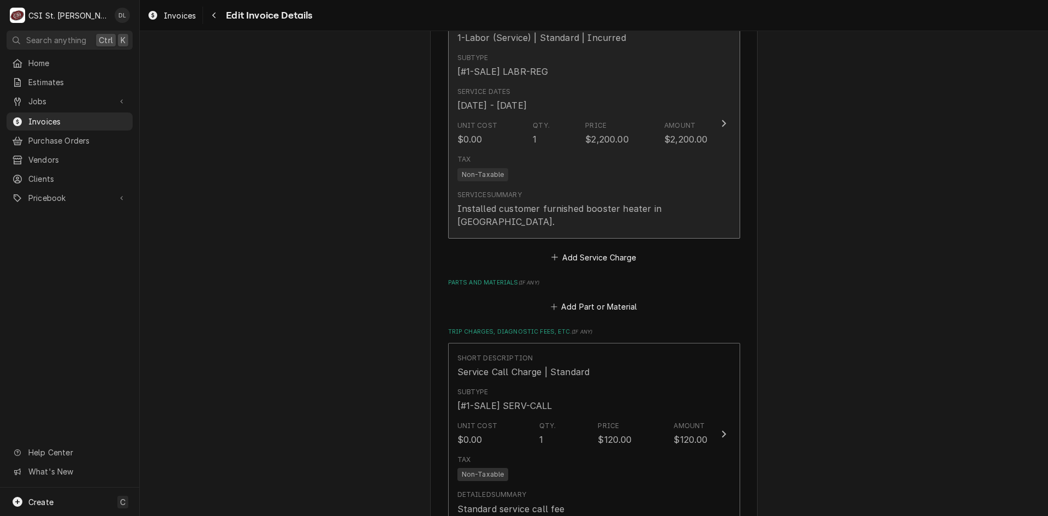
click at [608, 190] on div "Service Summary Installed customer furnished booster heater in [GEOGRAPHIC_DATA…" at bounding box center [583, 209] width 251 height 38
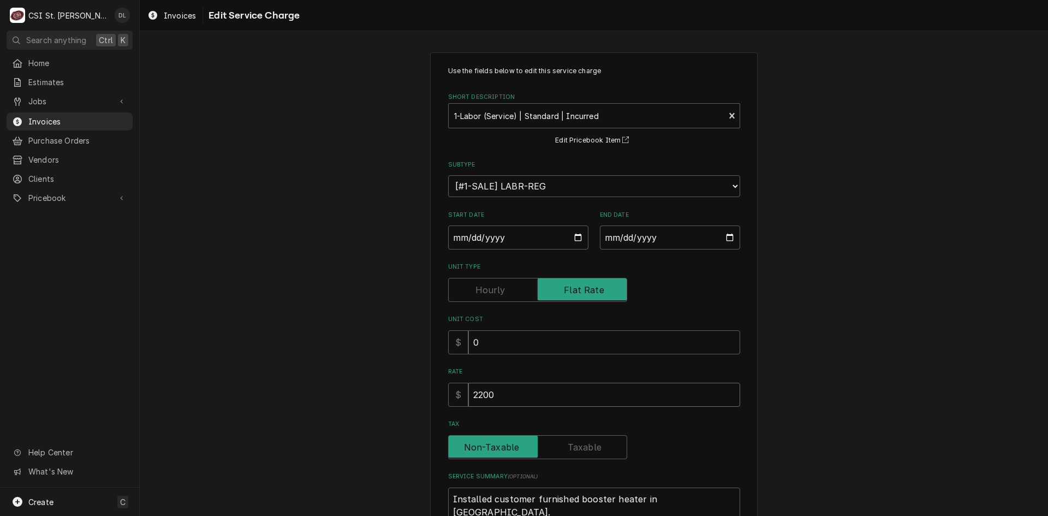
drag, startPoint x: 517, startPoint y: 409, endPoint x: 260, endPoint y: 447, distance: 259.9
click at [260, 447] on div "Use the fields below to edit this service charge Short Description 1-Labor (Ser…" at bounding box center [594, 337] width 908 height 589
type textarea "x"
type input "2"
type textarea "x"
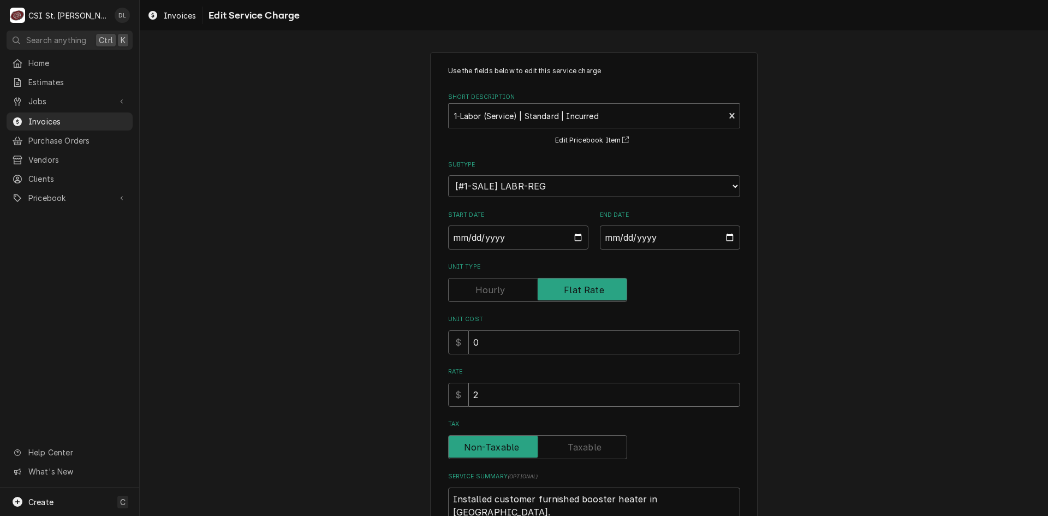
type input "20"
type textarea "x"
type input "208"
type textarea "x"
type input "2080"
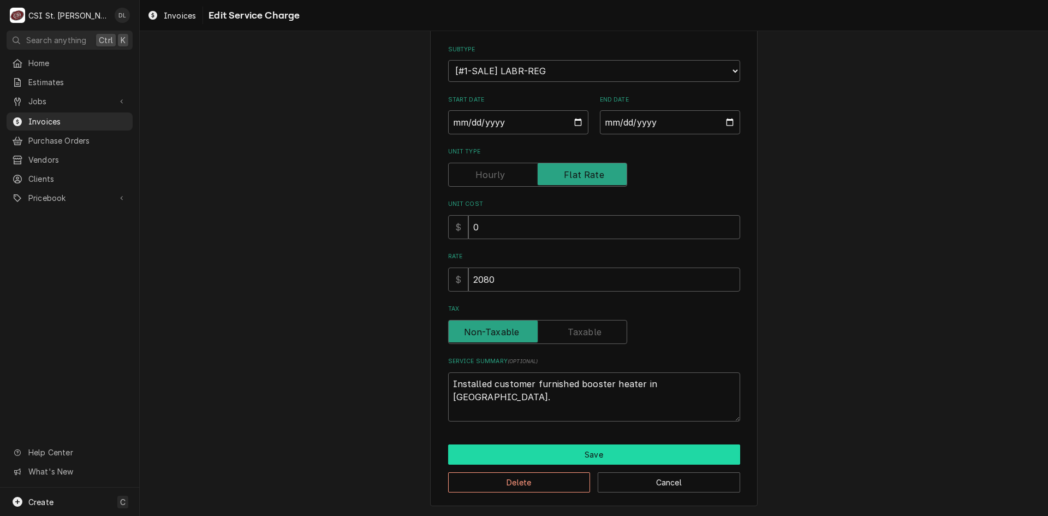
click at [557, 455] on button "Save" at bounding box center [594, 454] width 292 height 20
type textarea "x"
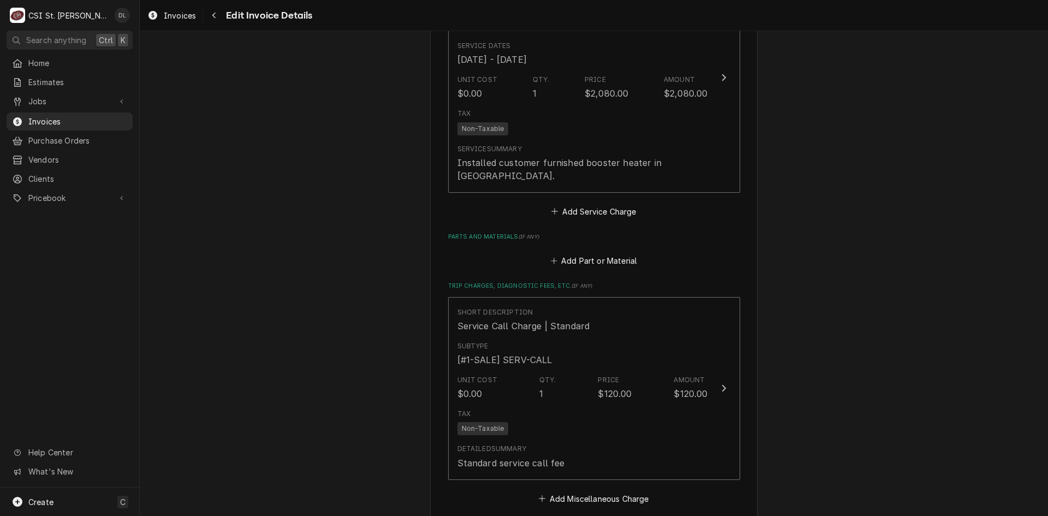
scroll to position [1601, 0]
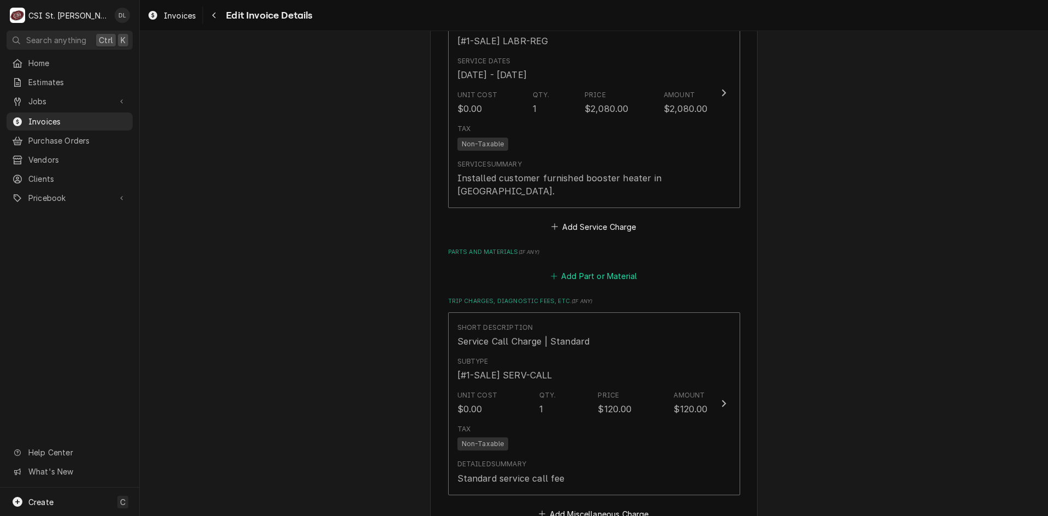
click at [549, 269] on button "Add Part or Material" at bounding box center [594, 276] width 90 height 15
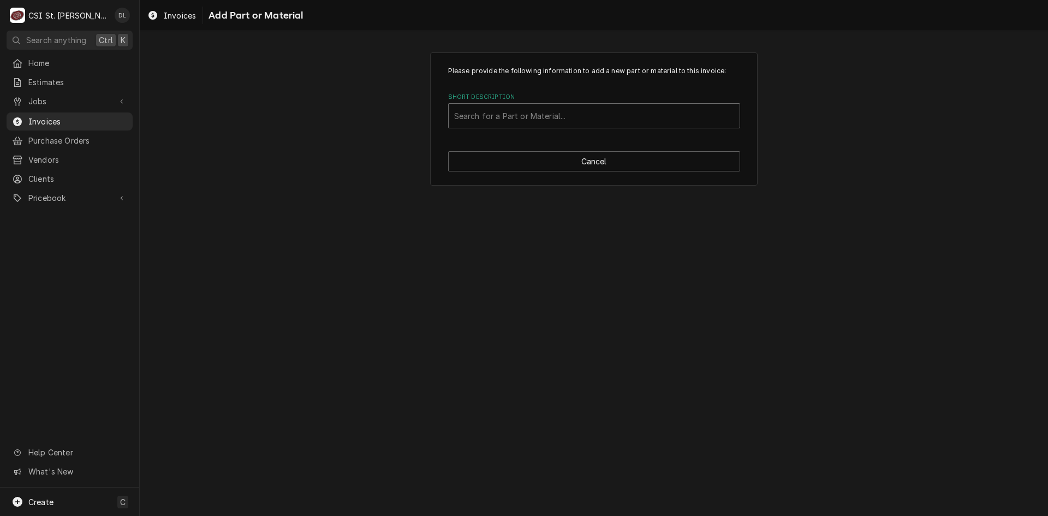
click at [512, 111] on div "Short Description" at bounding box center [594, 116] width 280 height 20
type input "project mater"
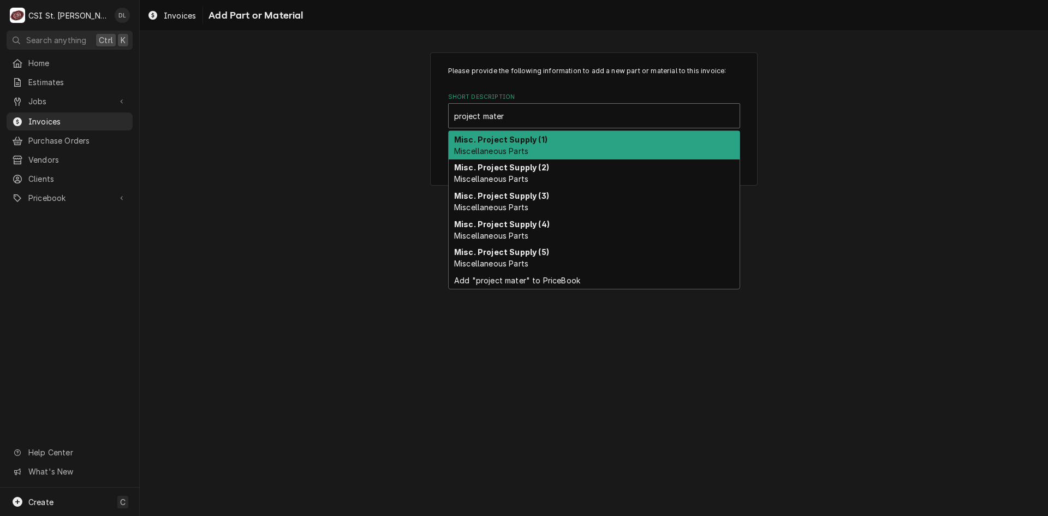
click at [521, 140] on strong "Misc. Project Supply (1)" at bounding box center [500, 139] width 93 height 9
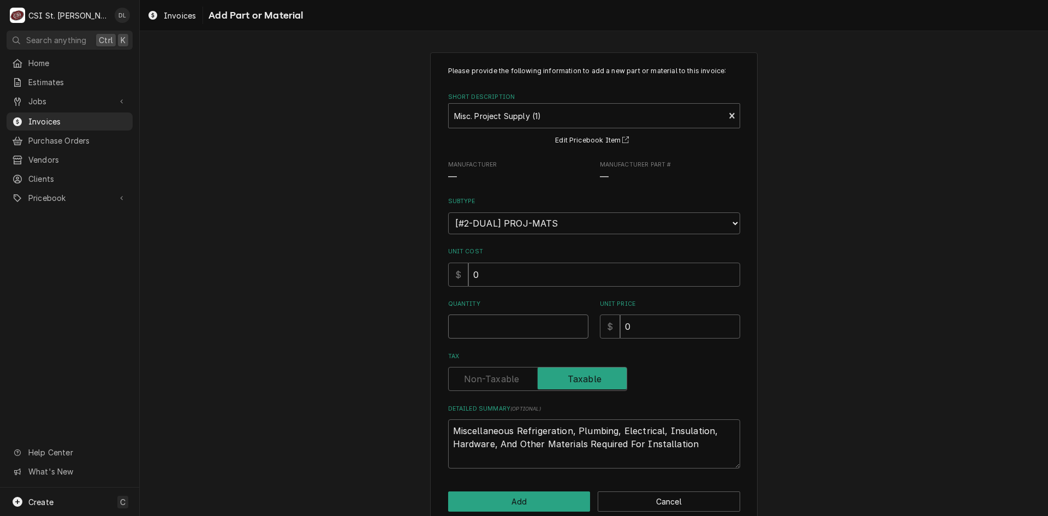
click at [513, 322] on input "Quantity" at bounding box center [518, 326] width 140 height 24
type textarea "x"
type input "1"
click at [216, 280] on div "Please provide the following information to add a new part or material to this …" at bounding box center [594, 289] width 908 height 492
drag, startPoint x: 652, startPoint y: 322, endPoint x: 599, endPoint y: 322, distance: 53.5
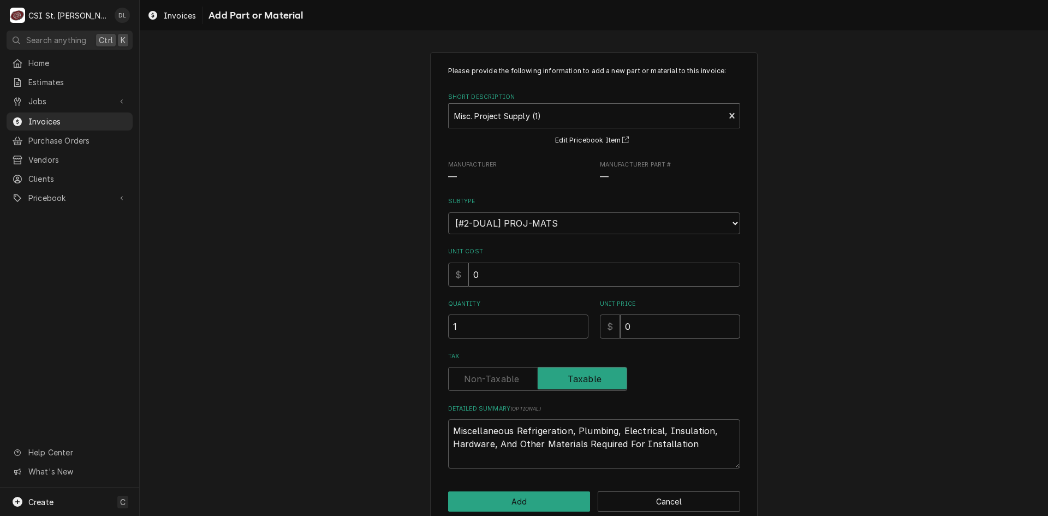
click at [600, 322] on div "$ 0" at bounding box center [670, 326] width 140 height 24
type textarea "x"
type input "1"
type textarea "x"
type input "12"
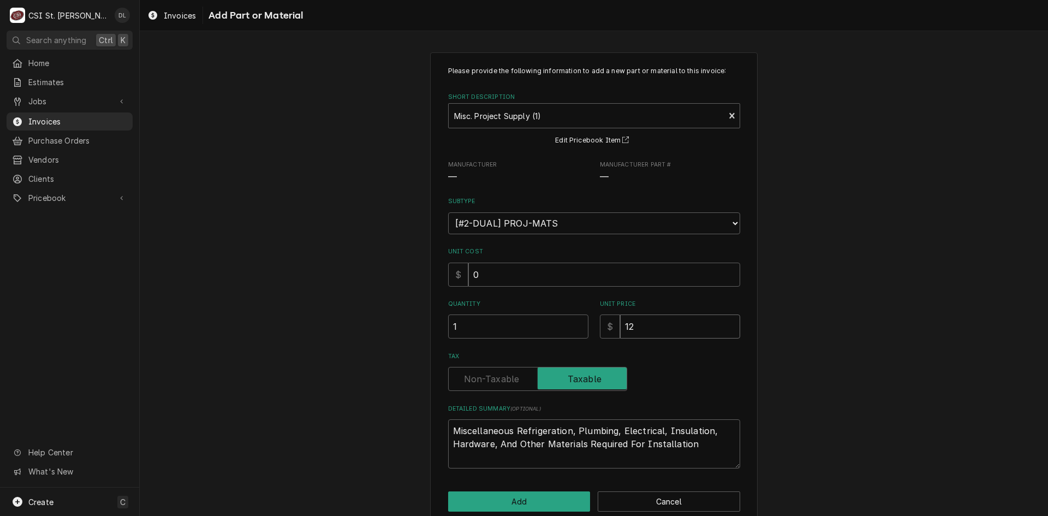
type textarea "x"
type input "120"
type textarea "x"
type input "12"
type textarea "x"
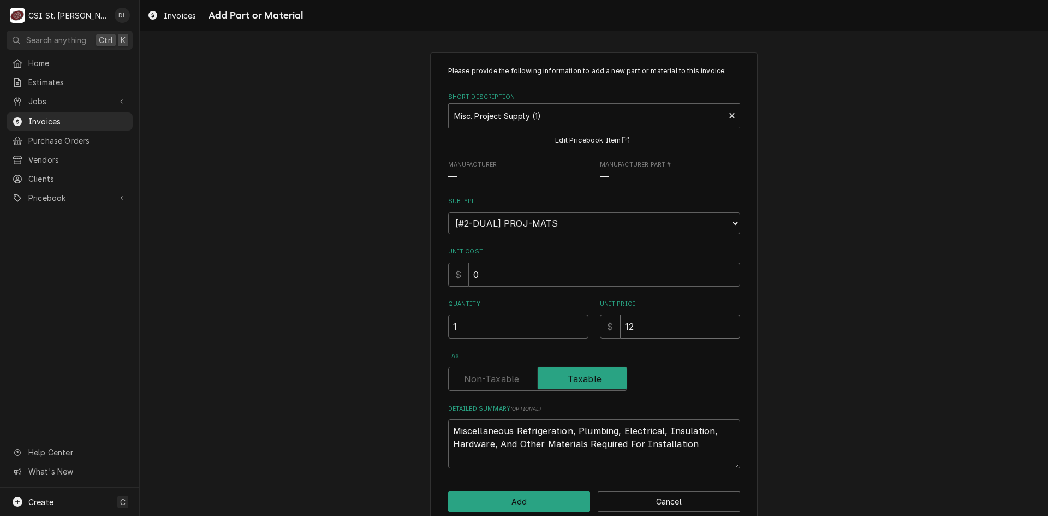
type input "125"
type textarea "x"
type input "125.0"
type textarea "x"
type input "125.00"
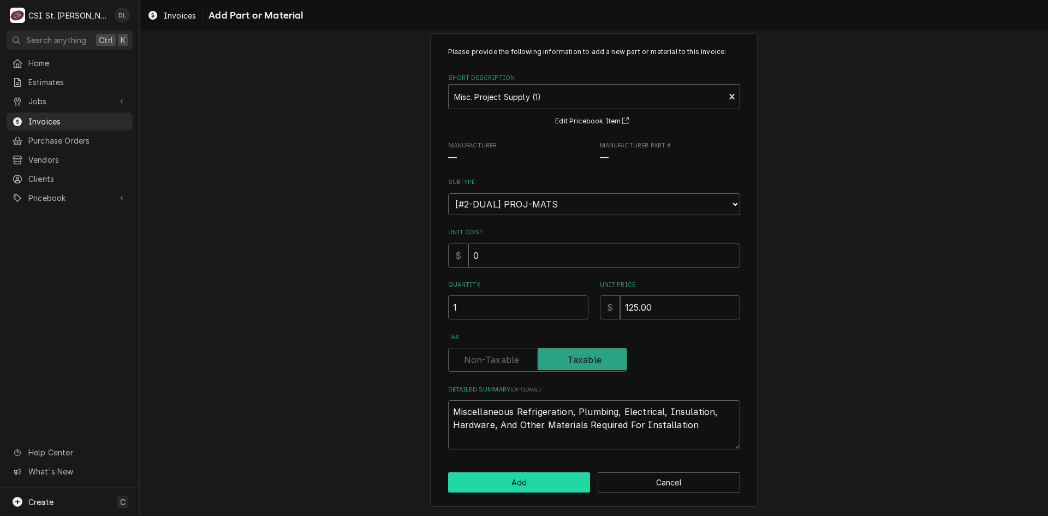
click at [546, 484] on button "Add" at bounding box center [519, 482] width 142 height 20
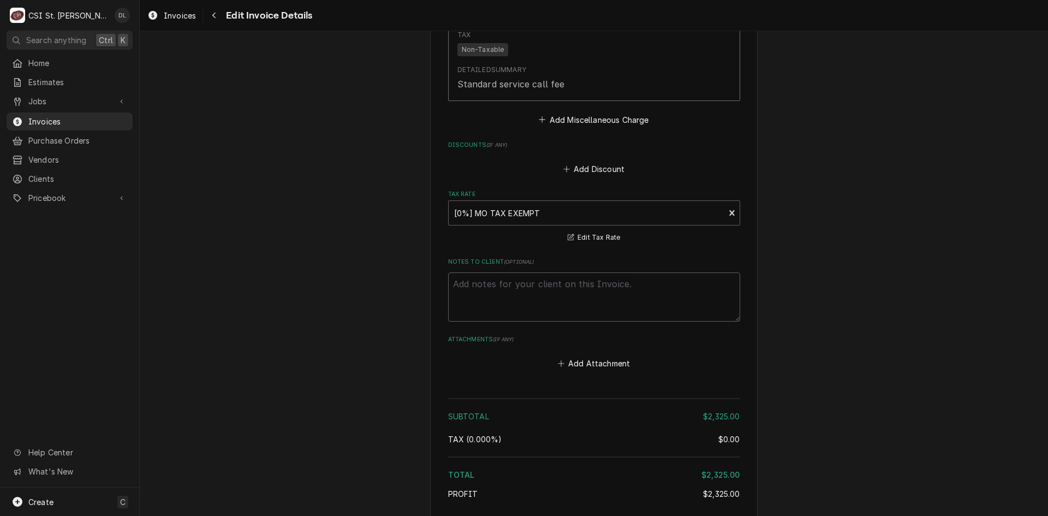
scroll to position [2395, 0]
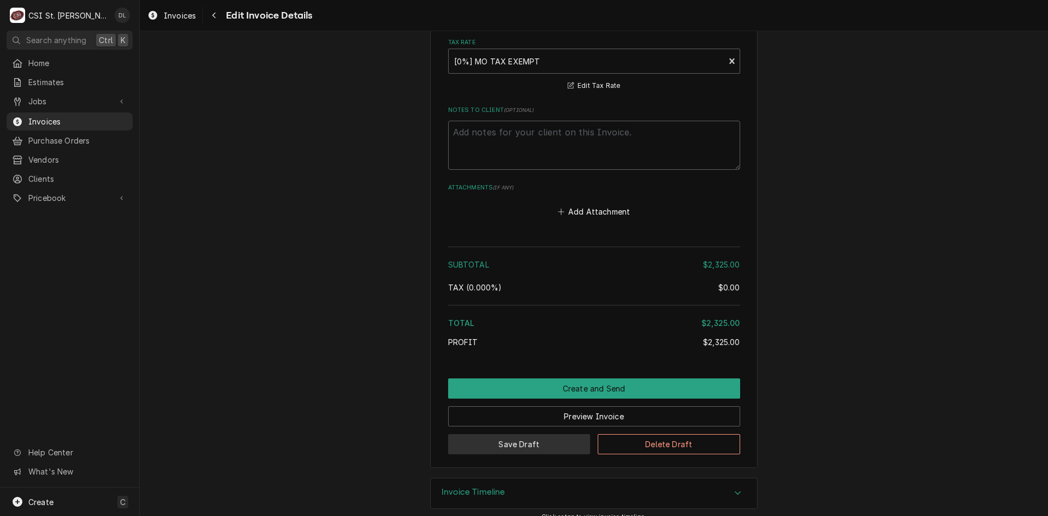
click at [532, 434] on button "Save Draft" at bounding box center [519, 444] width 142 height 20
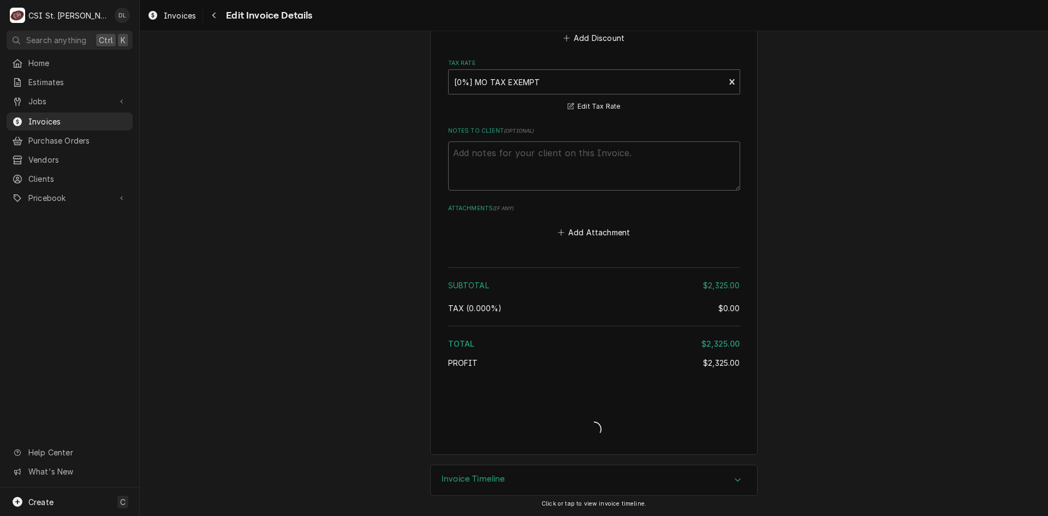
scroll to position [2361, 0]
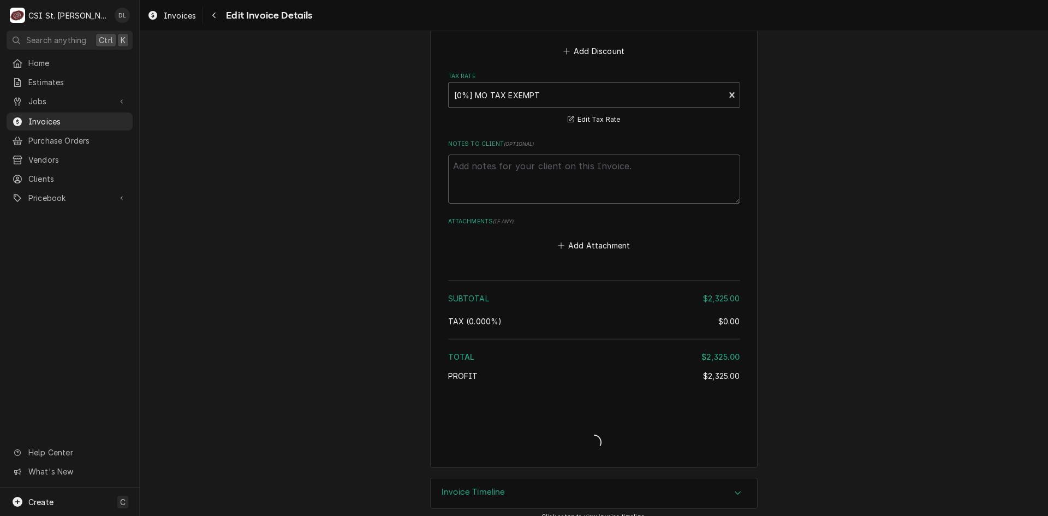
type textarea "x"
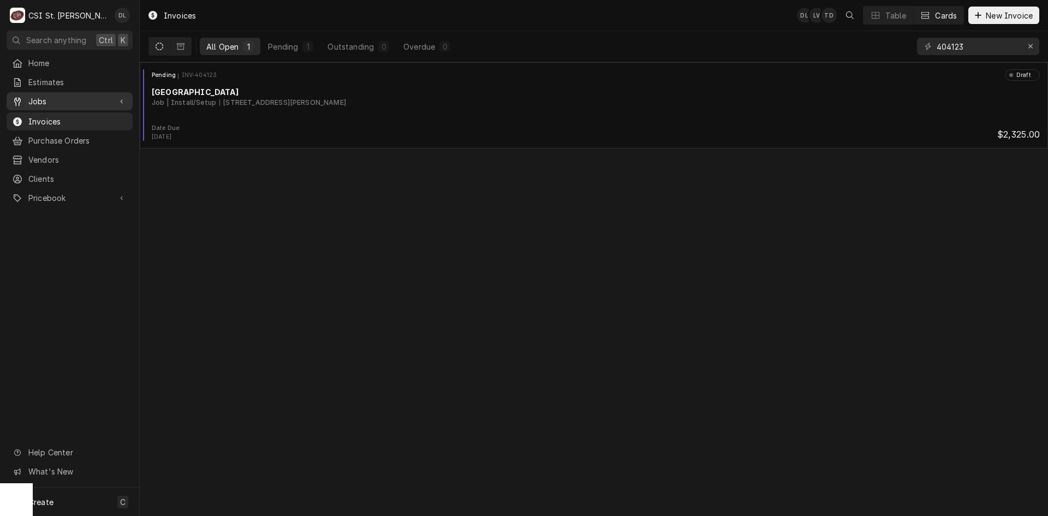
click at [43, 97] on span "Jobs" at bounding box center [69, 101] width 82 height 11
click at [62, 118] on span "Jobs" at bounding box center [77, 120] width 99 height 11
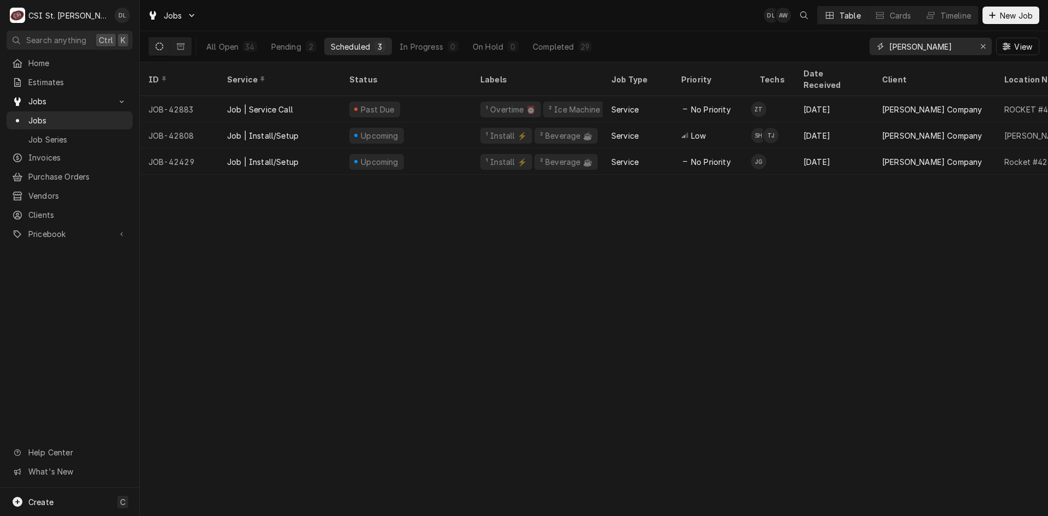
drag, startPoint x: 950, startPoint y: 49, endPoint x: 836, endPoint y: 51, distance: 113.6
click at [836, 51] on div "All Open 34 Pending 2 Scheduled 3 In Progress 0 On Hold 0 Completed 29 [PERSON_…" at bounding box center [594, 46] width 891 height 31
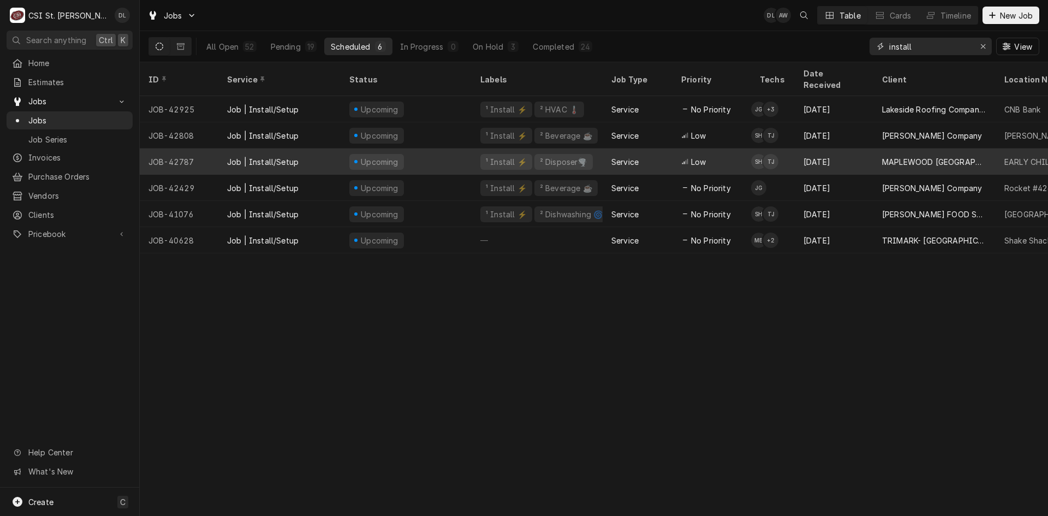
type input "install"
click at [665, 149] on div "Service" at bounding box center [638, 162] width 70 height 26
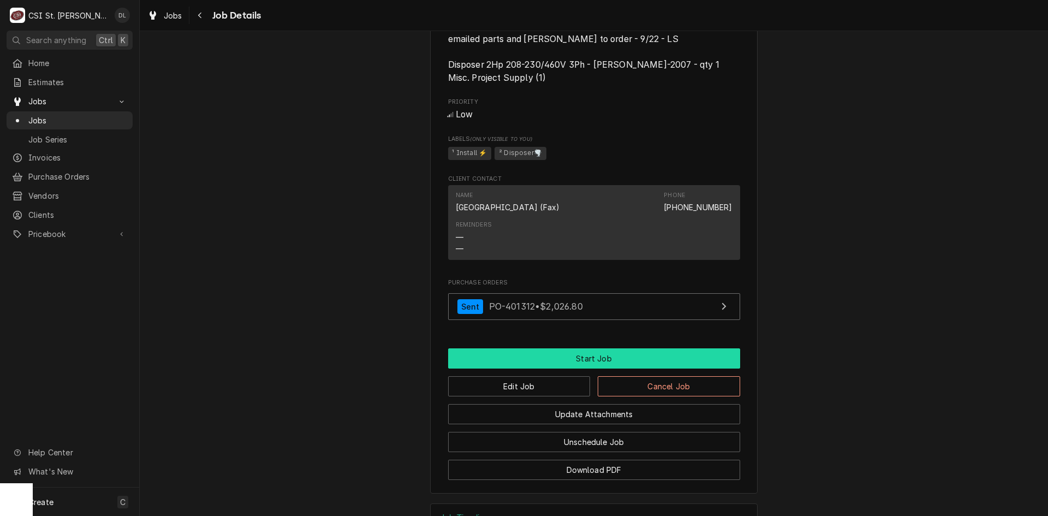
scroll to position [821, 0]
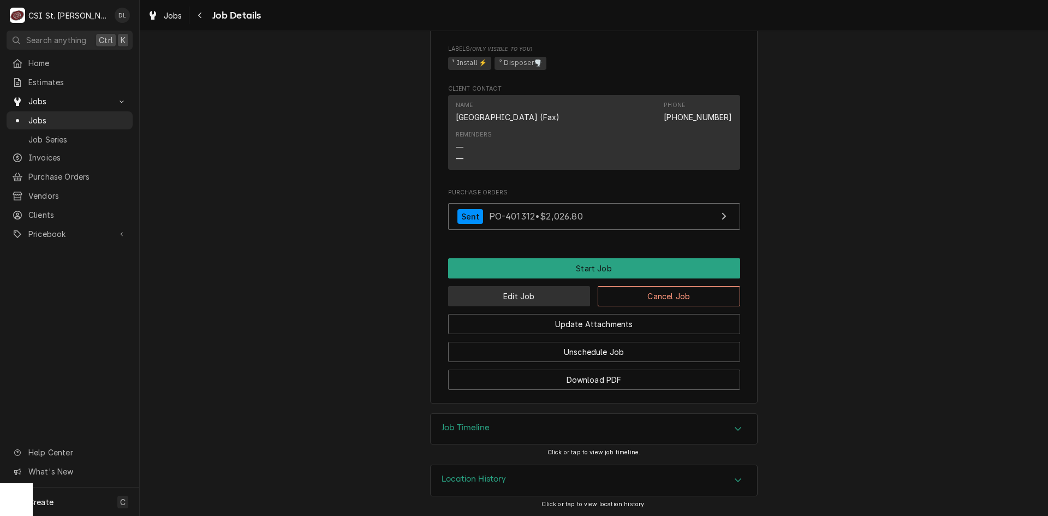
click at [545, 295] on button "Edit Job" at bounding box center [519, 296] width 142 height 20
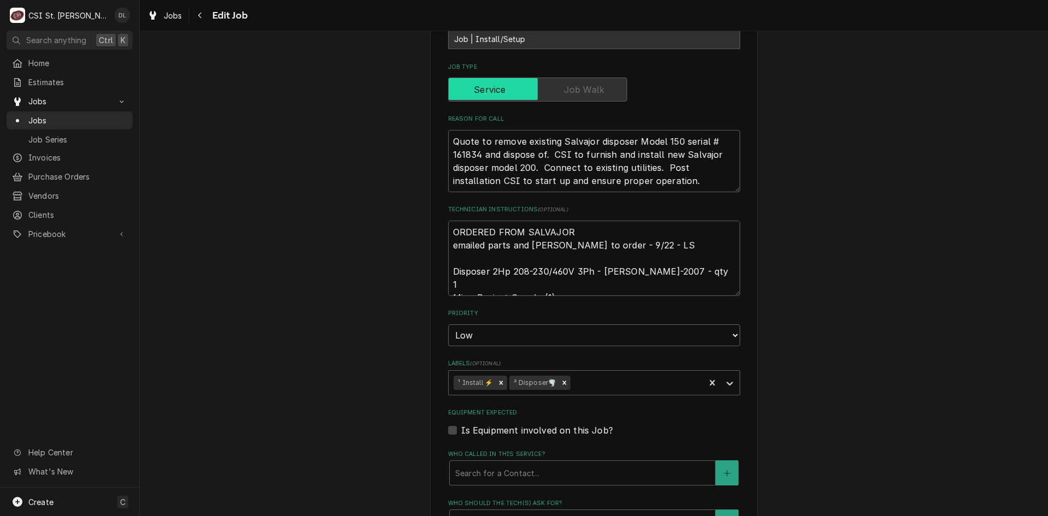
scroll to position [382, 0]
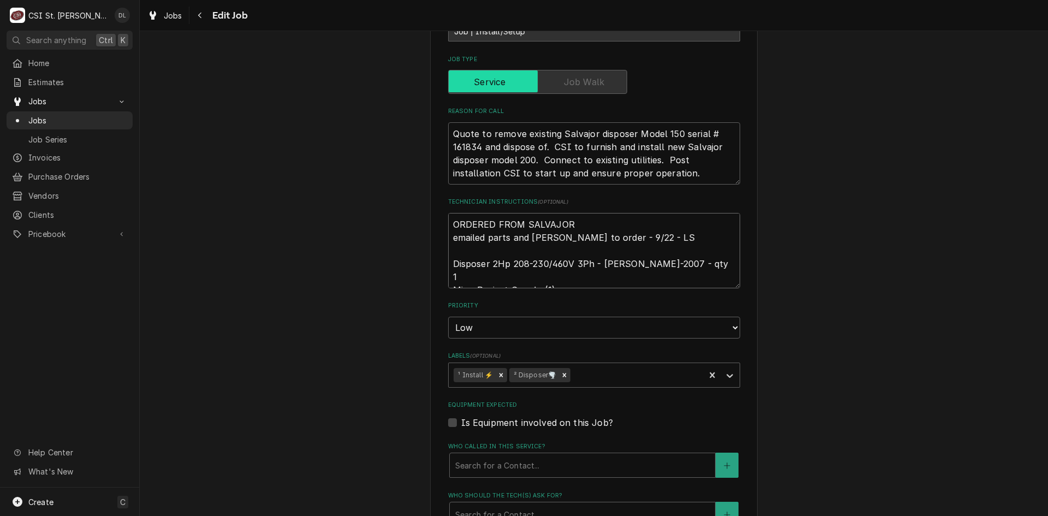
click at [448, 223] on textarea "ORDERED FROM SALVAJOR emailed parts and [PERSON_NAME] to order - 9/22 - LS Disp…" at bounding box center [594, 250] width 292 height 75
type textarea "x"
type textarea "ORDERED FROM SALVAJOR emailed parts and [PERSON_NAME] to order - 9/22 - LS Disp…"
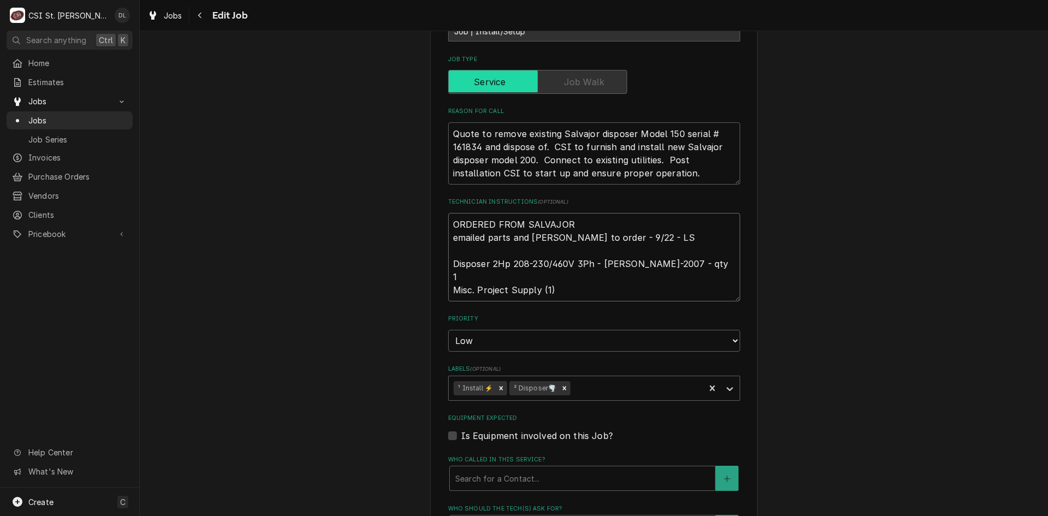
type textarea "x"
type textarea "C ORDERED FROM SALVAJOR emailed parts and [PERSON_NAME] to order - 9/22 - LS Di…"
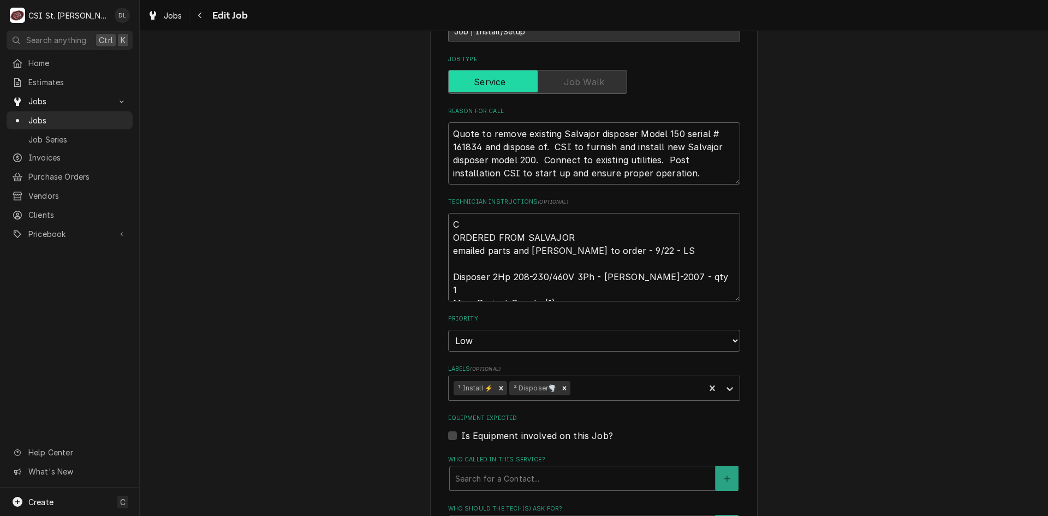
type textarea "x"
type textarea "Ca ORDERED FROM SALVAJOR emailed parts and [PERSON_NAME] to order - 9/22 - LS D…"
type textarea "x"
type textarea "[PERSON_NAME] ORDERED FROM SALVAJOR emailed parts and [PERSON_NAME] to order - …"
type textarea "x"
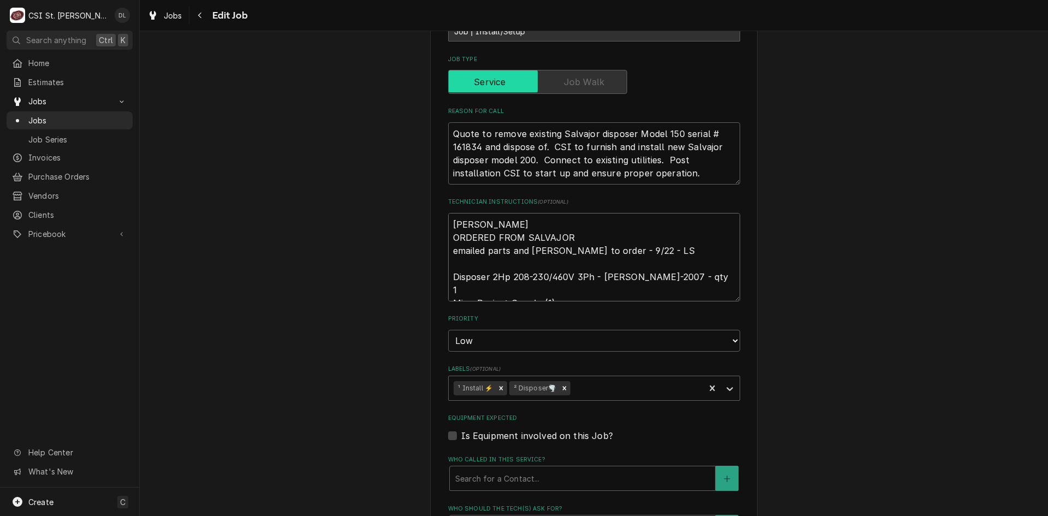
type textarea "Call ORDERED FROM SALVAJOR emailed parts and [PERSON_NAME] to order - 9/22 - LS…"
type textarea "x"
type textarea "Call ORDERED FROM SALVAJOR emailed parts and [PERSON_NAME] to order - 9/22 - LS…"
type textarea "x"
type textarea "Call M ORDERED FROM SALVAJOR emailed parts and [PERSON_NAME] to order - 9/22 - …"
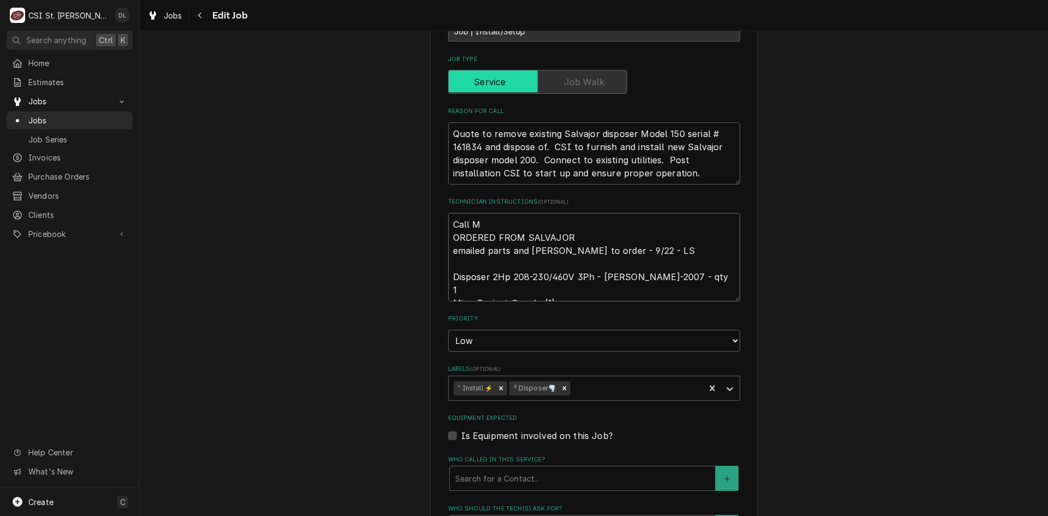
type textarea "x"
type textarea "Call Ma ORDERED FROM SALVAJOR emailed parts and [PERSON_NAME] to order - 9/22 -…"
type textarea "x"
type textarea "Call Man ORDERED FROM SALVAJOR emailed parts and [PERSON_NAME] to order - 9/22 …"
type textarea "x"
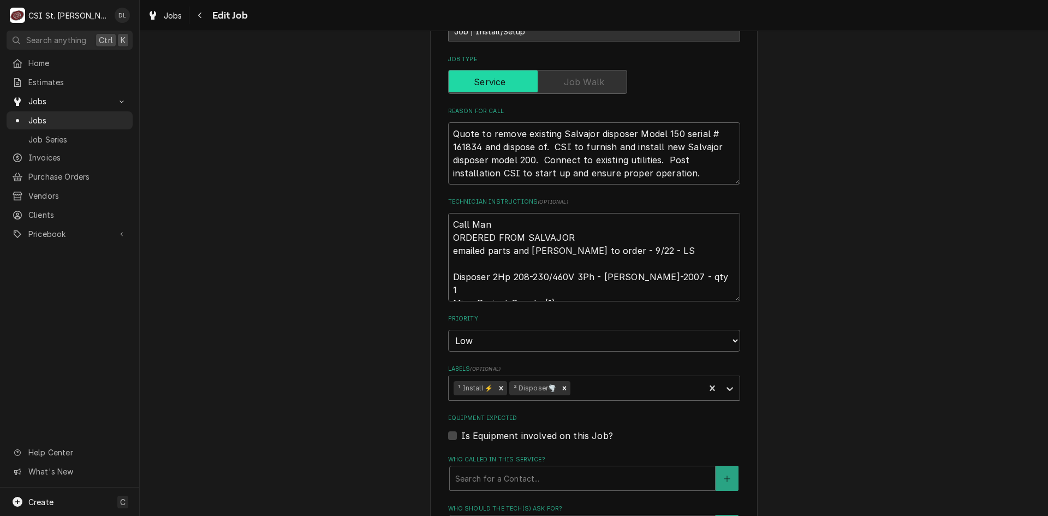
type textarea "Call [PERSON_NAME] ORDERED FROM SALVAJOR emailed parts and [PERSON_NAME] to ord…"
type textarea "x"
type textarea "Call [PERSON_NAME] ORDERED FROM SALVAJOR emailed parts and [PERSON_NAME] to ord…"
type textarea "x"
type textarea "Call [PERSON_NAME] ORDERED FROM SALVAJOR emailed parts and [PERSON_NAME] to ord…"
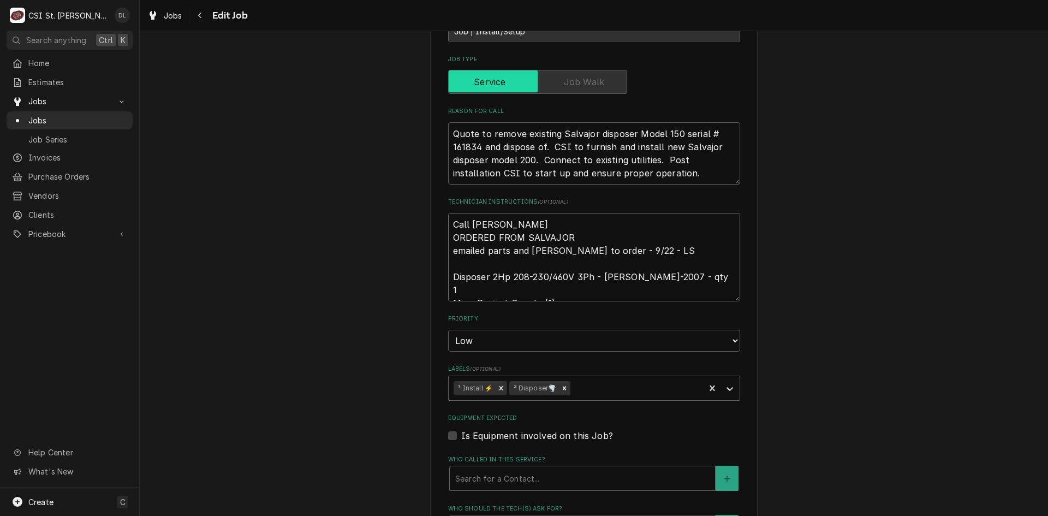
type textarea "x"
type textarea "Call [PERSON_NAME] w ORDERED FROM SALVAJOR emailed parts and [PERSON_NAME] to o…"
type textarea "x"
type textarea "Call [PERSON_NAME] wh ORDERED FROM SALVAJOR emailed parts and [PERSON_NAME] to …"
type textarea "x"
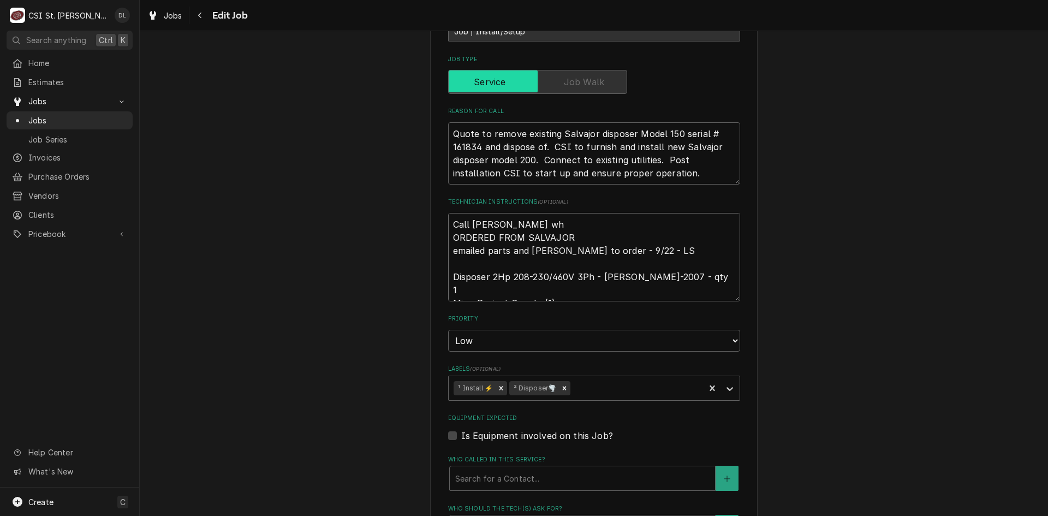
type textarea "Call [PERSON_NAME] whe ORDERED FROM SALVAJOR emailed parts and [PERSON_NAME] to…"
type textarea "x"
type textarea "Call [PERSON_NAME] wh ORDERED FROM SALVAJOR emailed parts and [PERSON_NAME] to …"
type textarea "x"
type textarea "Call [PERSON_NAME] w ORDERED FROM SALVAJOR emailed parts and [PERSON_NAME] to o…"
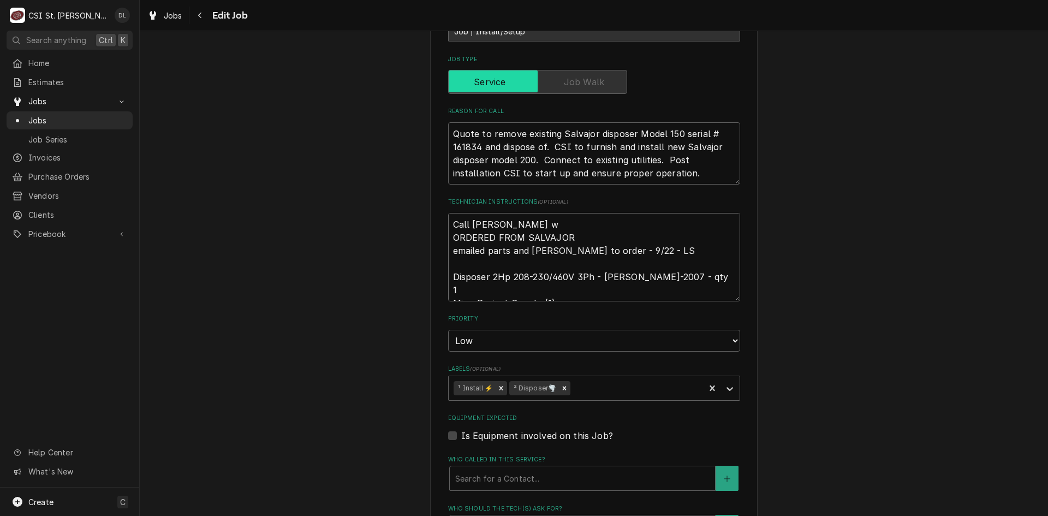
type textarea "x"
type textarea "Call [PERSON_NAME] ORDERED FROM SALVAJOR emailed parts and [PERSON_NAME] to ord…"
type textarea "x"
type textarea "Call [PERSON_NAME] up ORDERED FROM SALVAJOR emailed parts and [PERSON_NAME] to …"
type textarea "x"
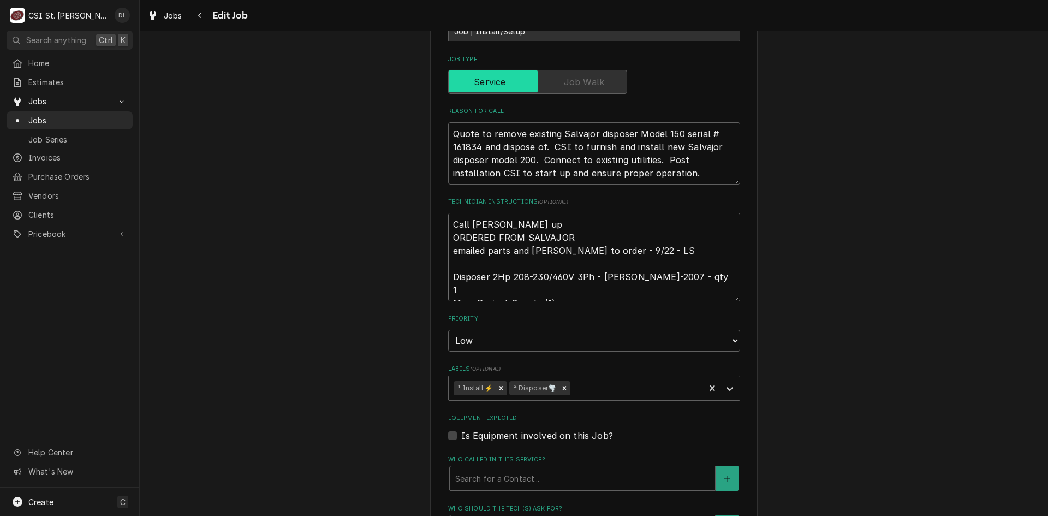
type textarea "Call [PERSON_NAME] upo ORDERED FROM SALVAJOR emailed parts and [PERSON_NAME] to…"
type textarea "x"
type textarea "Call [PERSON_NAME] upon ORDERED FROM SALVAJOR emailed parts and [PERSON_NAME] t…"
type textarea "x"
type textarea "Call [PERSON_NAME] upon ORDERED FROM SALVAJOR emailed parts and [PERSON_NAME] t…"
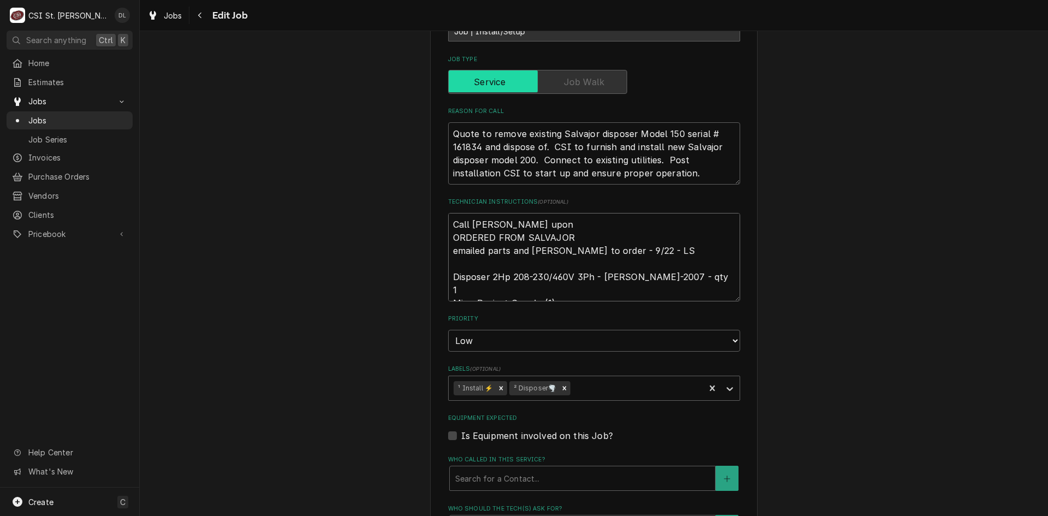
type textarea "x"
type textarea "Call Manny upon A ORDERED FROM SALVAJOR emailed parts and [PERSON_NAME] L to or…"
type textarea "x"
type textarea "Call Manny upon Ar ORDERED FROM SALVAJOR emailed parts and [PERSON_NAME] to ord…"
type textarea "x"
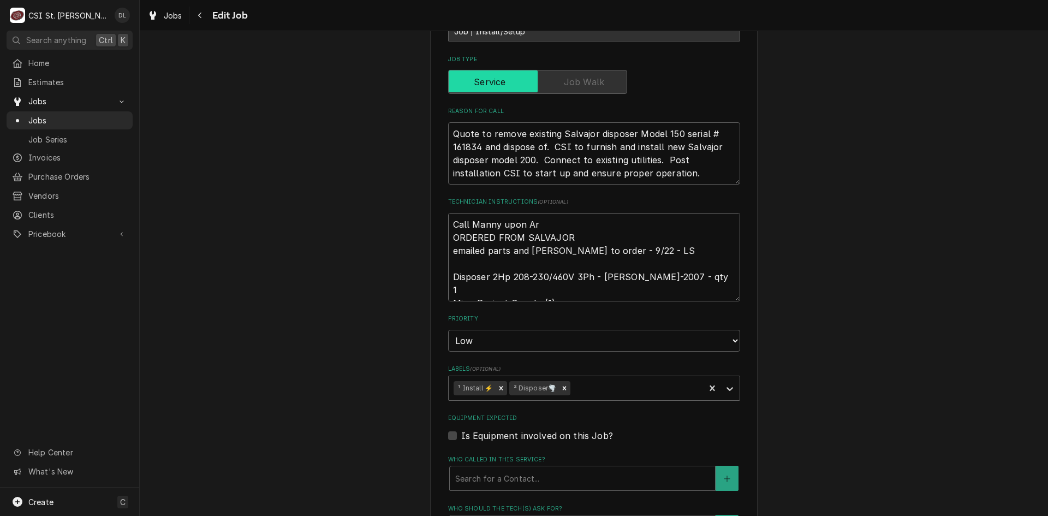
type textarea "Call Manny upon [PERSON_NAME] ORDERED FROM SALVAJOR emailed parts and [PERSON_N…"
type textarea "x"
type textarea "Call Manny upon [PERSON_NAME] ORDERED FROM SALVAJOR emailed parts and [PERSON_N…"
type textarea "x"
type textarea "Call Manny upon [PERSON_NAME] ORDERED FROM SALVAJOR emailed parts and [PERSON_N…"
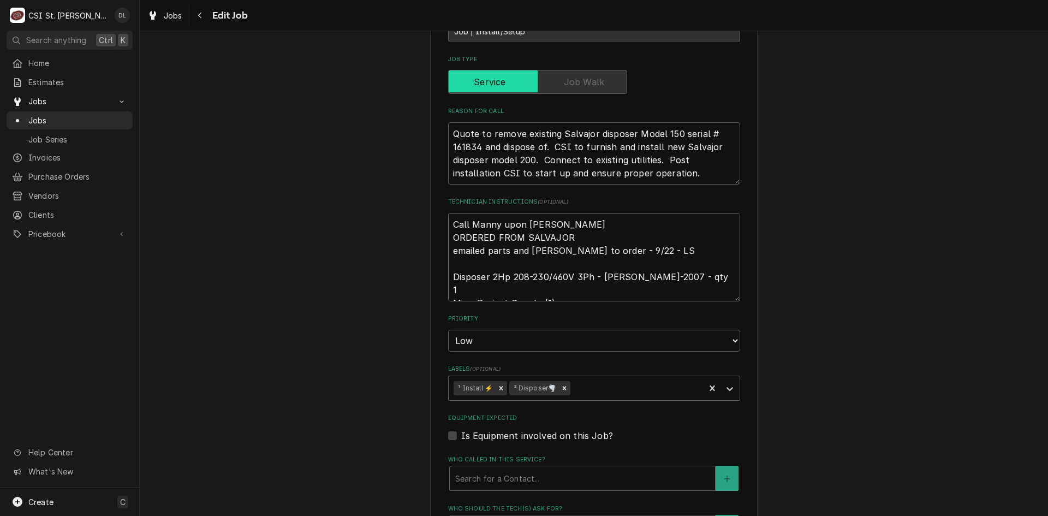
type textarea "x"
type textarea "Call Manny upon Arriva ORDERED FROM SALVAJOR emailed parts and [PERSON_NAME] to…"
type textarea "x"
type textarea "Call Manny upon [PERSON_NAME] ORDERED FROM SALVAJOR emailed parts and [PERSON_N…"
type textarea "x"
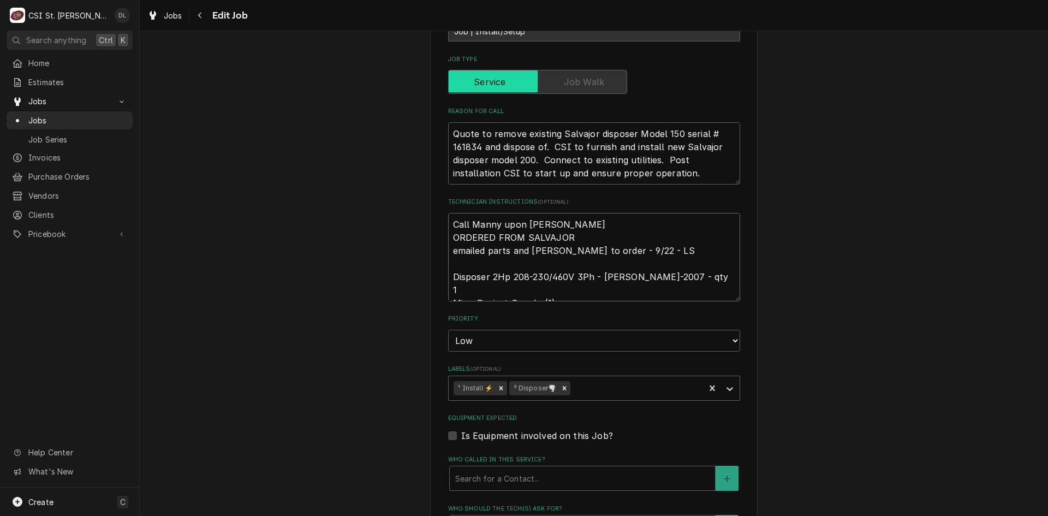
type textarea "Call Manny upon [PERSON_NAME] ORDERED FROM SALVAJOR emailed parts and [PERSON_N…"
type textarea "x"
type textarea "Call Manny upon Arrival 3 ORDERED FROM SALVAJOR emailed parts and [PERSON_NAME]…"
type textarea "x"
type textarea "Call Manny upon Arrival 31 ORDERED FROM SALVAJOR emailed parts and [PERSON_NAME…"
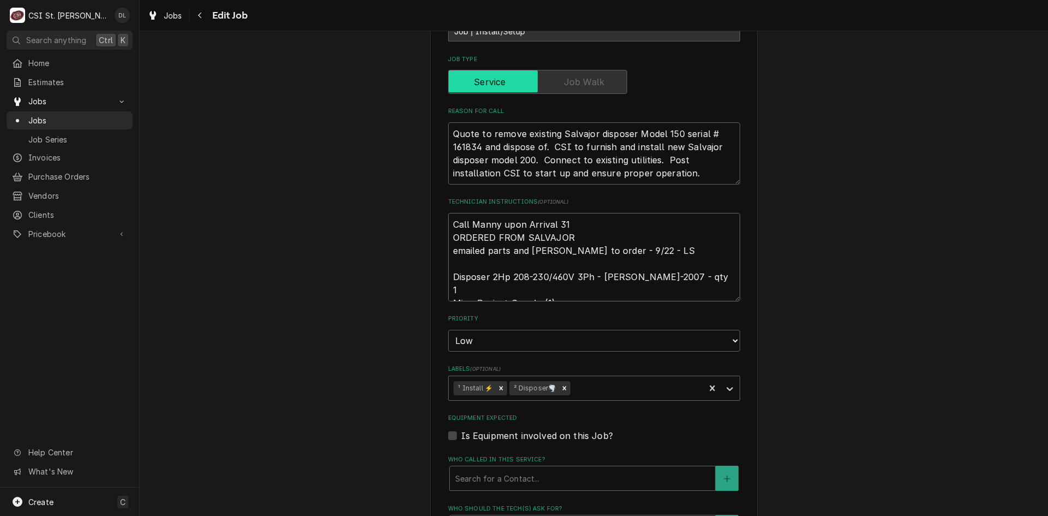
type textarea "x"
type textarea "Call Manny upon Arrival 314 ORDERED FROM SALVAJOR emailed parts and [PERSON_NAM…"
type textarea "x"
type textarea "Call Manny upon Arrival 314- ORDERED FROM SALVAJOR emailed parts and [PERSON_NA…"
type textarea "x"
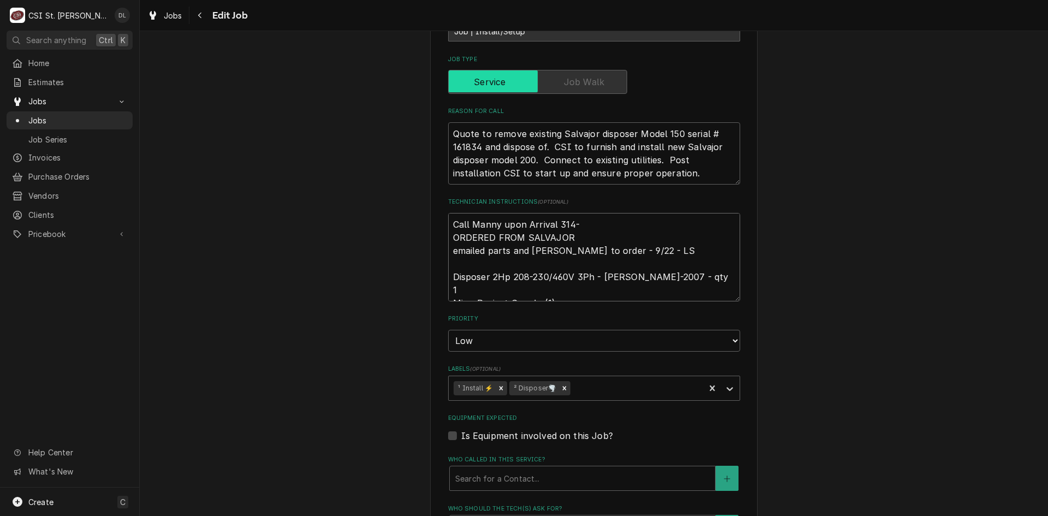
type textarea "Call Manny upon Arrival 314-4 ORDERED FROM SALVAJOR emailed parts and [PERSON_N…"
type textarea "x"
type textarea "Call Manny upon Arrival 314-47 ORDERED FROM SALVAJOR emailed parts and [PERSON_…"
type textarea "x"
type textarea "Call Manny upon Arrival 314-477 ORDERED FROM SALVAJOR emailed parts and [PERSON…"
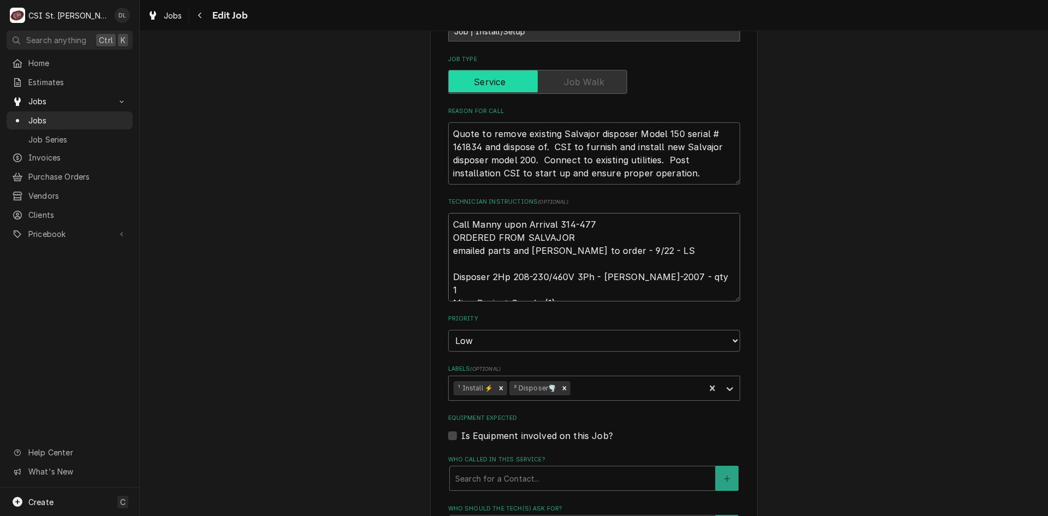
type textarea "x"
type textarea "Call Manny upon Arrival 314-477- ORDERED FROM SALVAJOR emailed parts and [PERSO…"
type textarea "x"
type textarea "Call Manny upon Arrival [PHONE_NUMBER] ORDERED FROM SALVAJOR emailed parts and …"
type textarea "x"
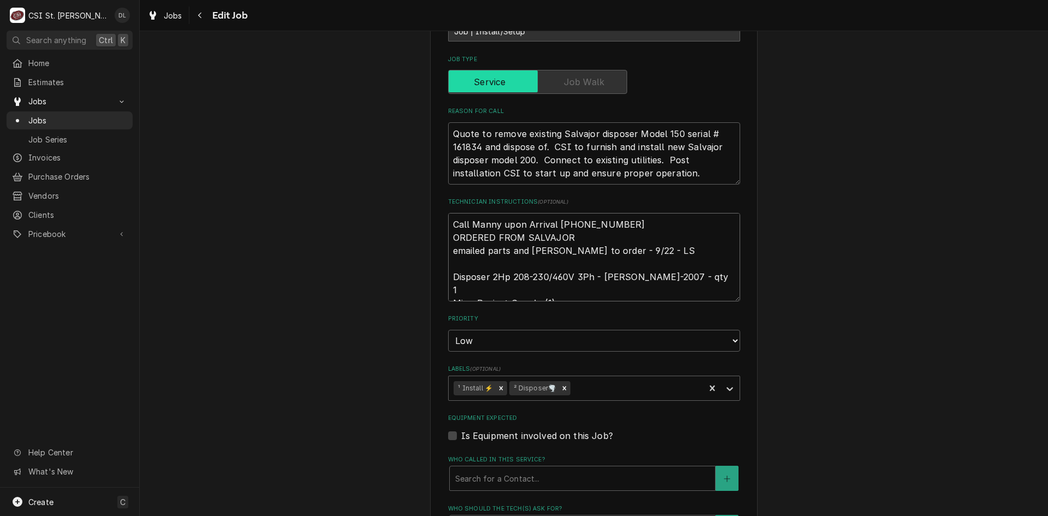
type textarea "Call Manny upon Arrival [PHONE_NUMBER] ORDERED FROM SALVAJOR emailed parts and …"
type textarea "x"
type textarea "Call Manny upon Arrival [PHONE_NUMBER] ORDERED FROM SALVAJOR emailed parts and …"
type textarea "x"
type textarea "Call Manny upon Arrival [PHONE_NUMBER] ORDERED FROM SALVAJOR emailed parts and …"
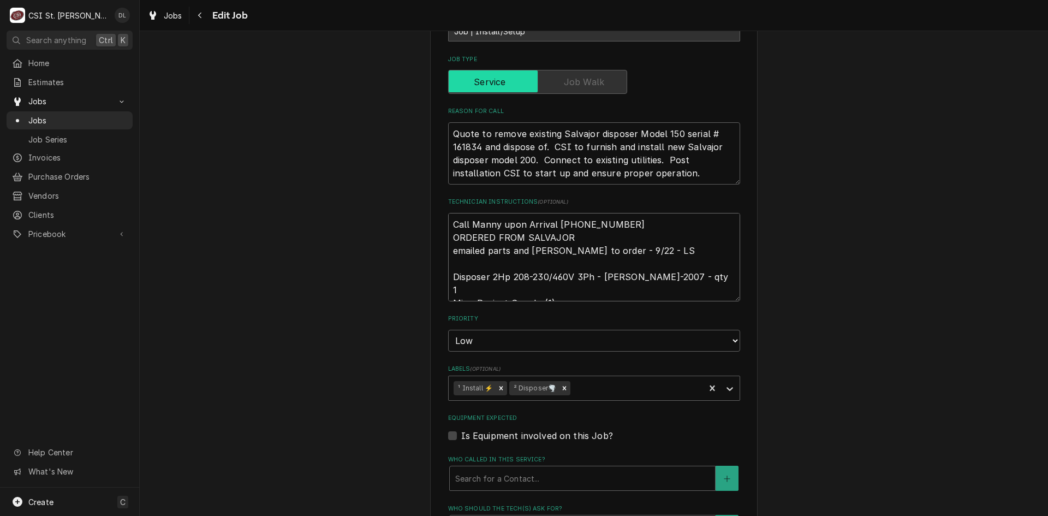
type textarea "x"
type textarea "Call Manny upon Arrival [PHONE_NUMBER]* ORDERED FROM SALVAJOR emailed parts and…"
type textarea "x"
type textarea "Call Manny upon Arrival [PHONE_NUMBER]** ORDERED FROM SALVAJOR emailed parts an…"
type textarea "x"
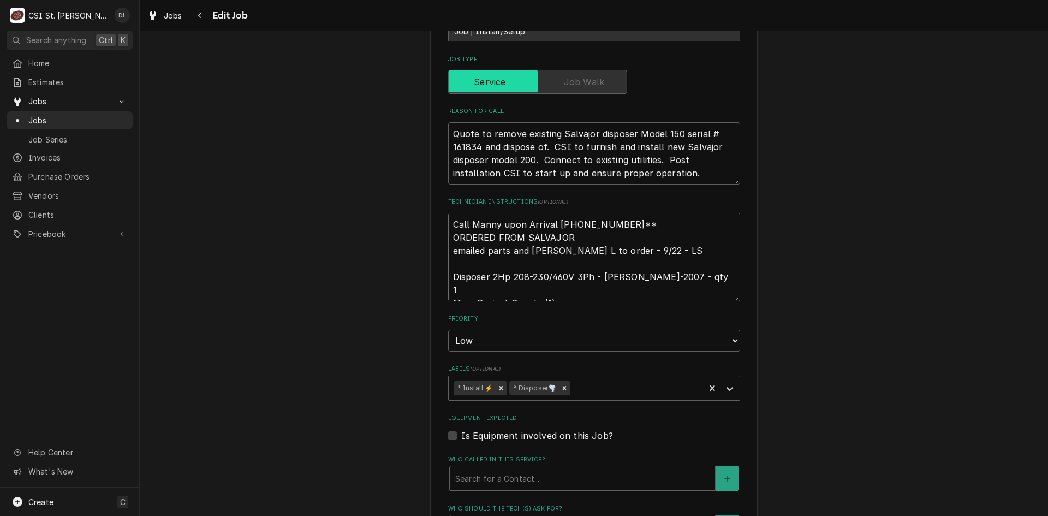
type textarea "Call Manny upon Arrival [PHONE_NUMBER]*** ORDERED FROM SALVAJOR emailed parts a…"
type textarea "x"
type textarea "Call Manny upon Arrival [PHONE_NUMBER]**** ORDERED FROM SALVAJOR emailed parts …"
type textarea "x"
type textarea "Call Manny upon Arrival [PHONE_NUMBER]***** ORDERED FROM SALVAJOR emailed parts…"
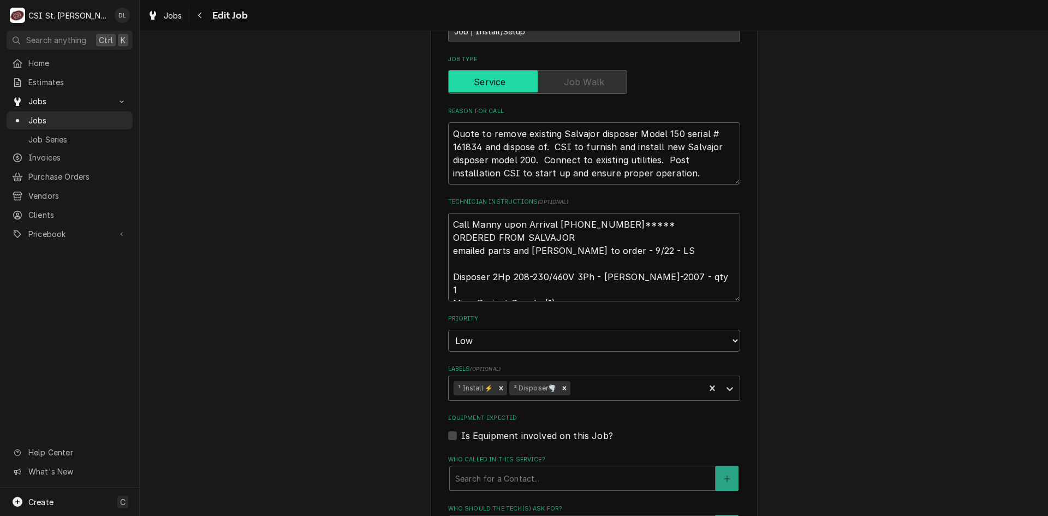
type textarea "x"
type textarea "Call Manny upon Arrival [PHONE_NUMBER]****** ORDERED FROM SALVAJOR emailed part…"
type textarea "x"
type textarea "Call Manny upon Arrival [PHONE_NUMBER]******* ORDERED FROM SALVAJOR emailed par…"
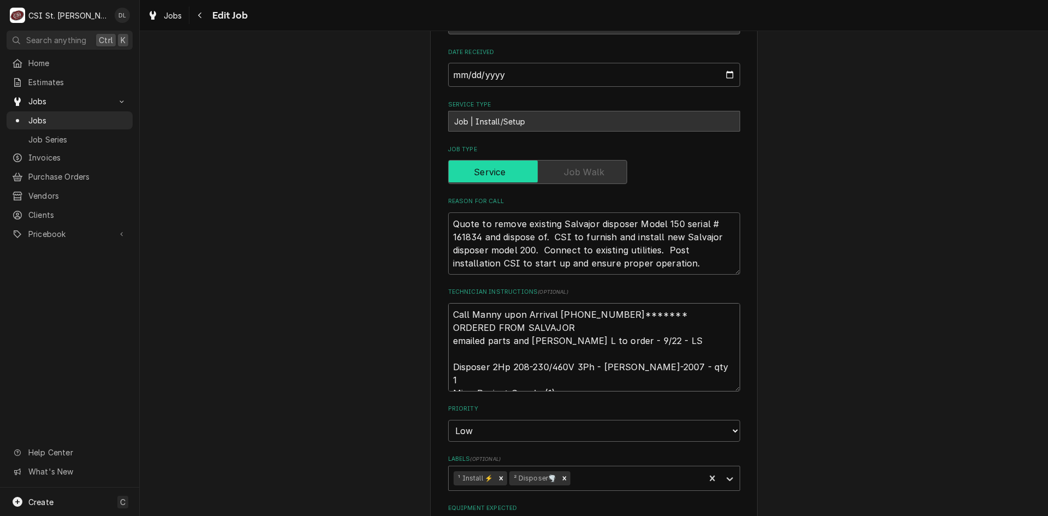
scroll to position [273, 0]
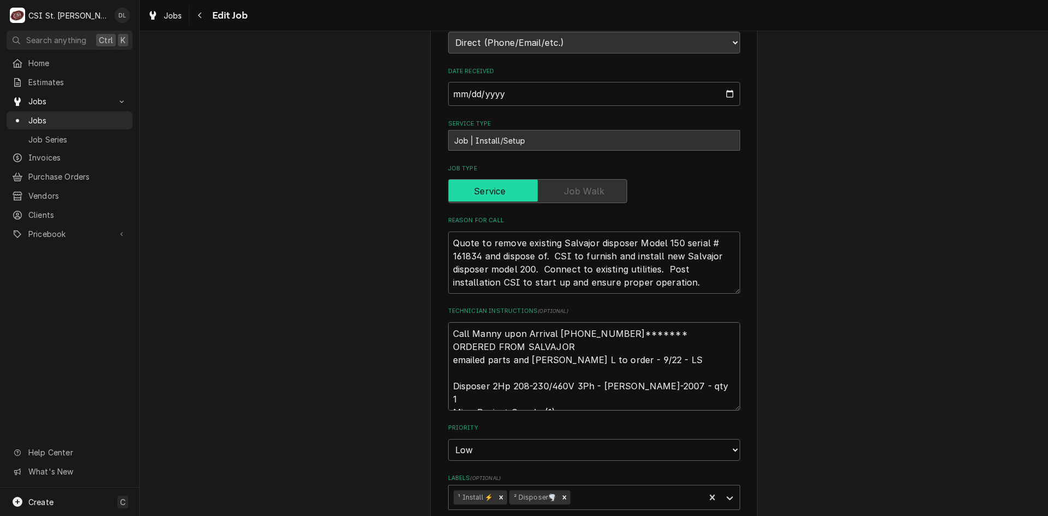
click at [448, 337] on textarea "Call Manny upon Arrival 314-477-2602******* ORDERED FROM SALVAJOR emailed parts…" at bounding box center [594, 366] width 292 height 88
type textarea "x"
type textarea "*Call Manny upon Arrival 314-477-2602******* ORDERED FROM SALVAJOR emailed part…"
type textarea "x"
type textarea "**Call Manny upon Arrival 314-477-2602******* ORDERED FROM SALVAJOR emailed par…"
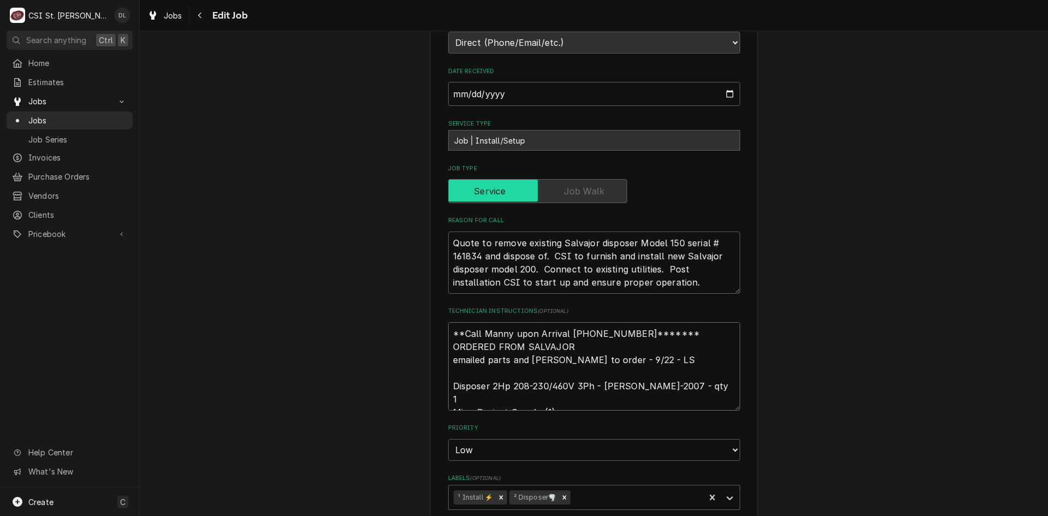
type textarea "x"
type textarea "***Call Manny upon Arrival 314-477-2602******* ORDERED FROM SALVAJOR emailed pa…"
type textarea "x"
type textarea "****Call Manny upon Arrival 314-477-2602******* ORDERED FROM SALVAJOR emailed p…"
type textarea "x"
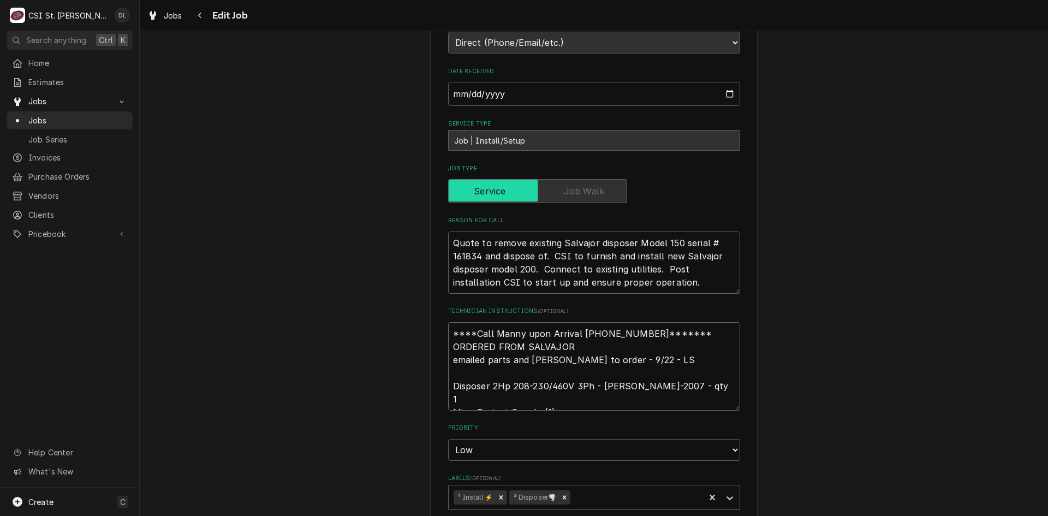
type textarea "*****Call Manny upon Arrival 314-477-2602******* ORDERED FROM SALVAJOR emailed …"
type textarea "x"
type textarea "******Call Manny upon Arrival [PHONE_NUMBER]******* ORDERED FROM SALVAJOR email…"
type textarea "x"
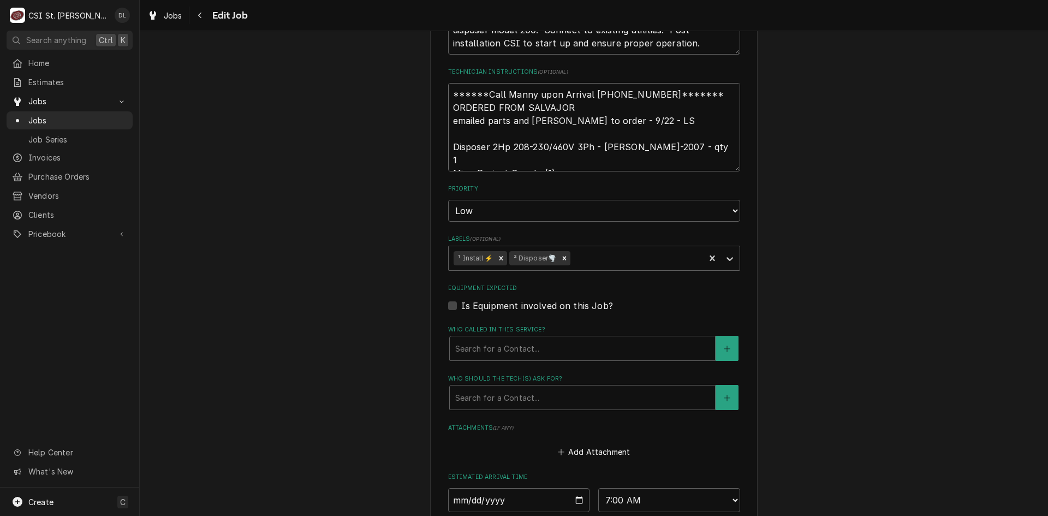
scroll to position [676, 0]
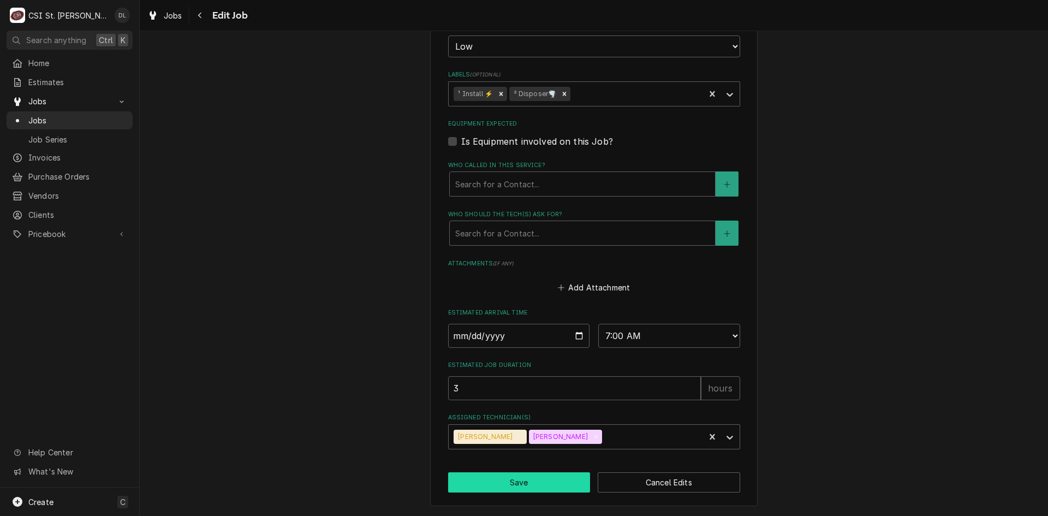
type textarea "******Call Manny upon Arrival [PHONE_NUMBER]******* ORDERED FROM SALVAJOR email…"
click at [513, 487] on button "Save" at bounding box center [519, 482] width 142 height 20
type textarea "x"
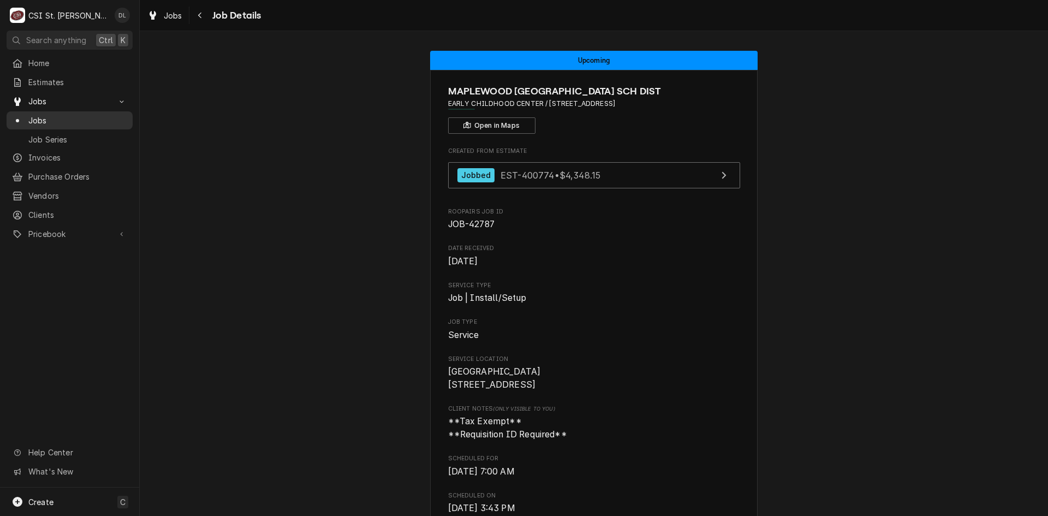
click at [46, 116] on span "Jobs" at bounding box center [77, 120] width 99 height 11
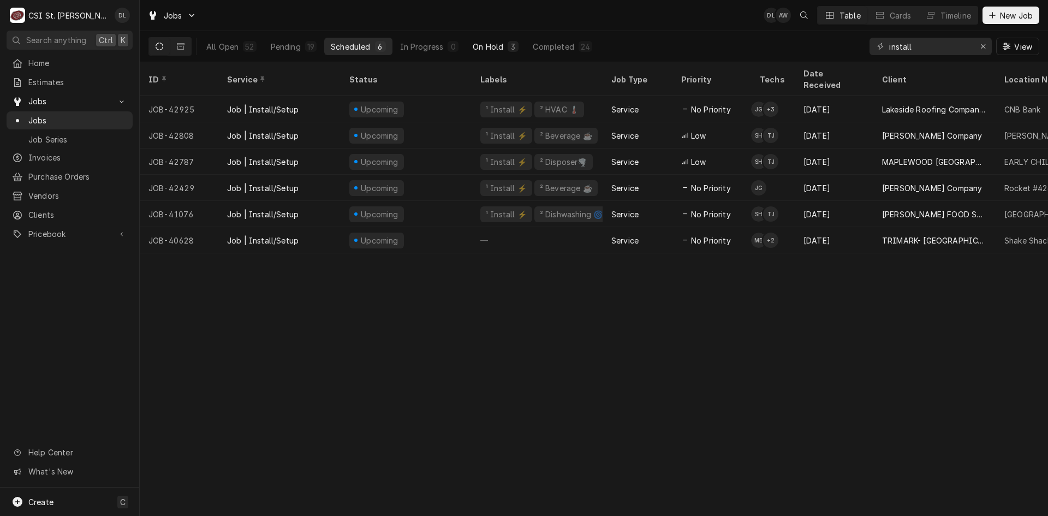
click at [486, 49] on div "On Hold" at bounding box center [488, 46] width 31 height 11
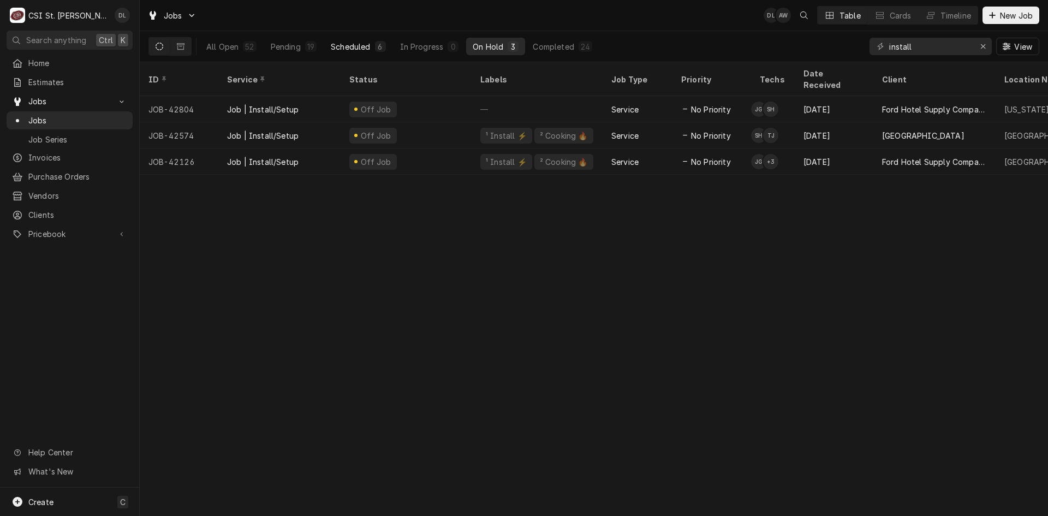
click at [363, 49] on div "Scheduled" at bounding box center [350, 46] width 39 height 11
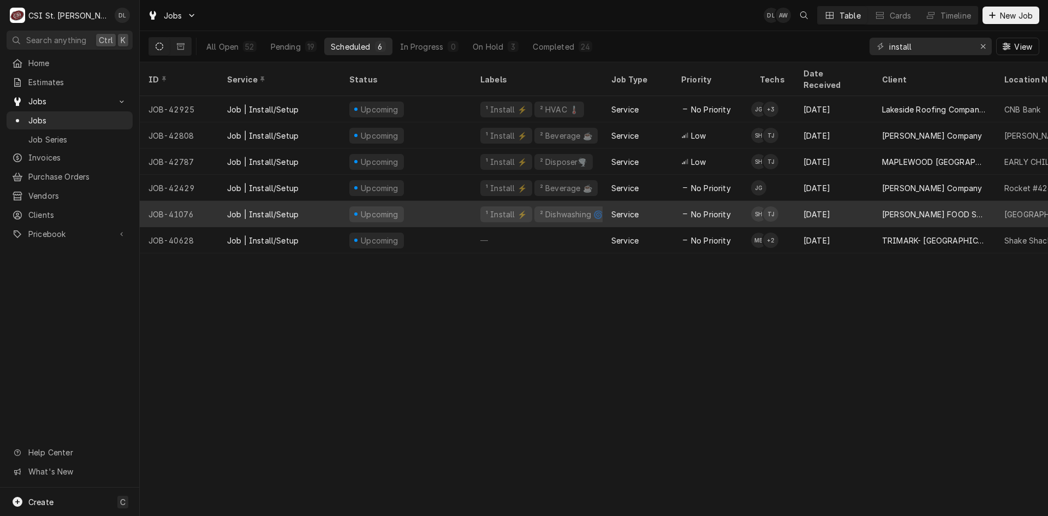
click at [591, 209] on div "² Dishwashing 🌀" at bounding box center [571, 214] width 65 height 11
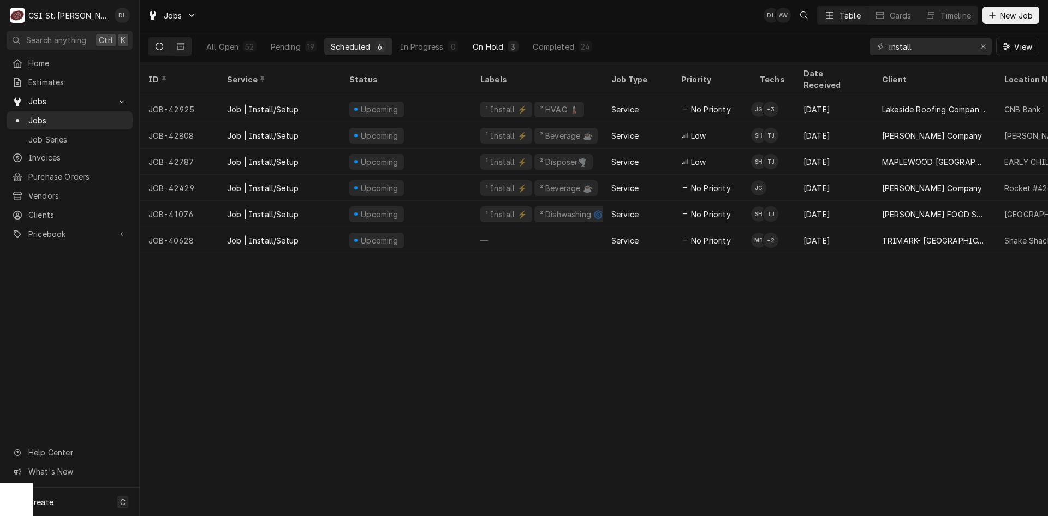
click at [494, 41] on div "On Hold" at bounding box center [488, 46] width 31 height 11
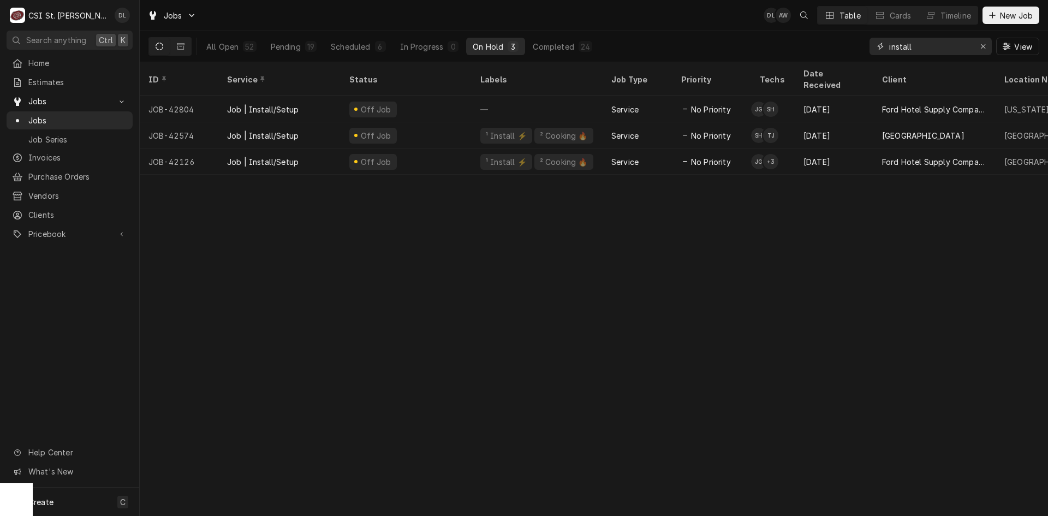
drag, startPoint x: 947, startPoint y: 50, endPoint x: 844, endPoint y: 55, distance: 102.8
click at [844, 55] on div "All Open 52 Pending 19 Scheduled 6 In Progress 0 On Hold 3 Completed 24 install…" at bounding box center [594, 46] width 891 height 31
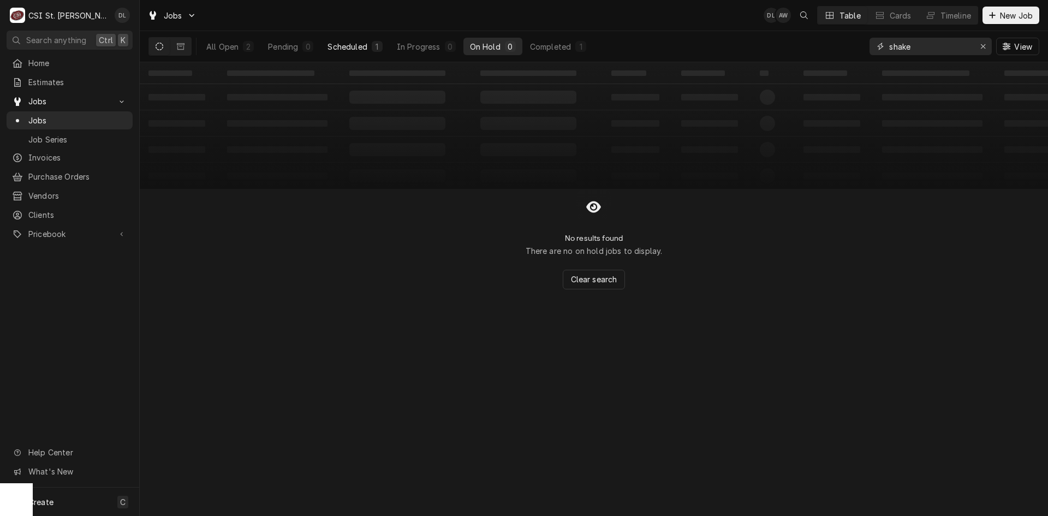
type input "shake"
click at [369, 43] on button "Scheduled 1" at bounding box center [355, 46] width 68 height 17
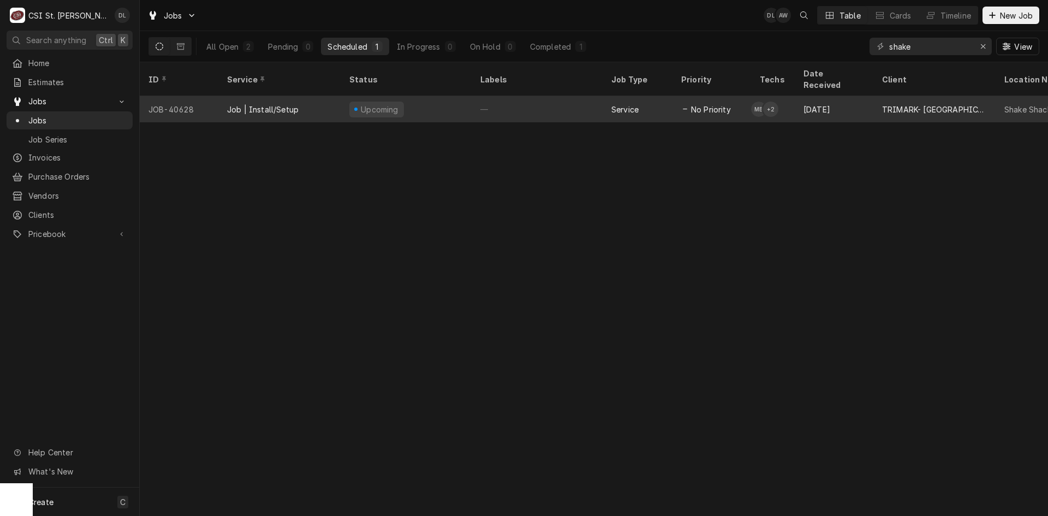
click at [543, 97] on div "—" at bounding box center [537, 109] width 131 height 26
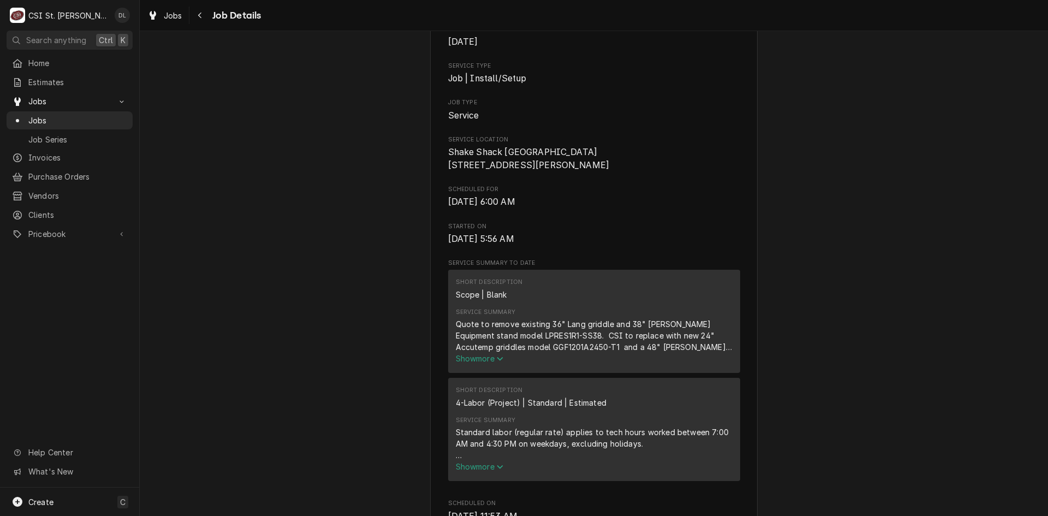
scroll to position [437, 0]
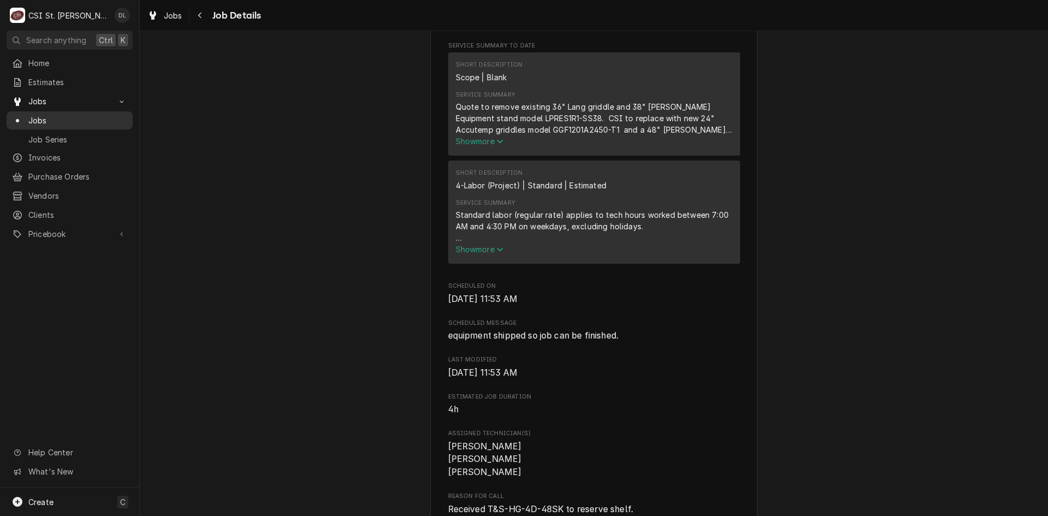
click at [55, 115] on span "Jobs" at bounding box center [77, 120] width 99 height 11
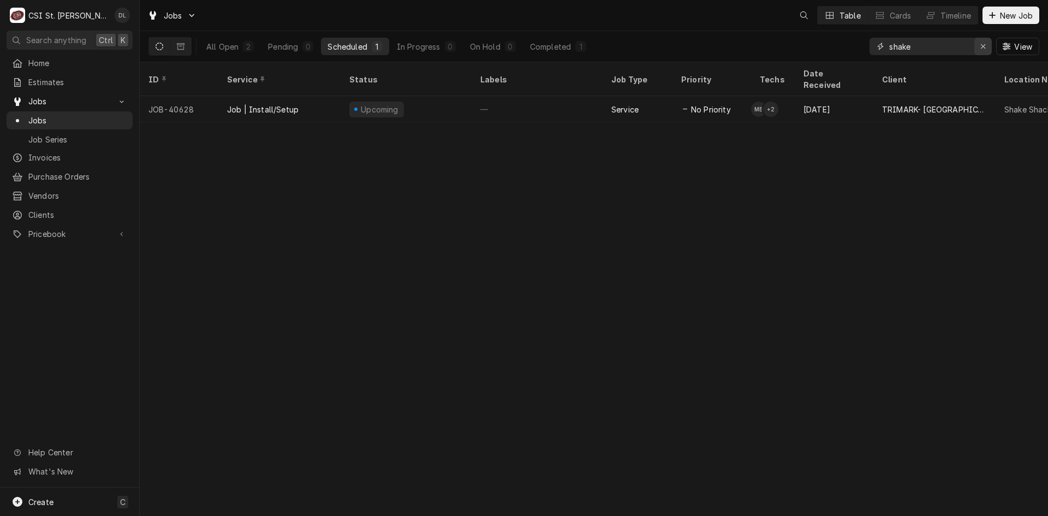
click at [979, 42] on div "Erase input" at bounding box center [983, 46] width 11 height 11
click at [944, 49] on input "Dynamic Content Wrapper" at bounding box center [940, 46] width 103 height 17
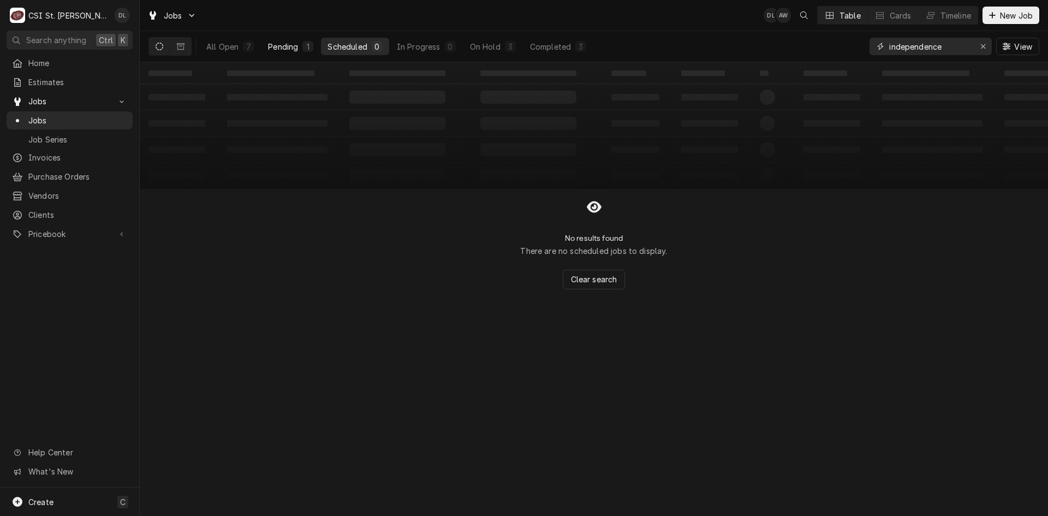
type input "independence"
click at [288, 52] on button "Pending 1" at bounding box center [291, 46] width 58 height 17
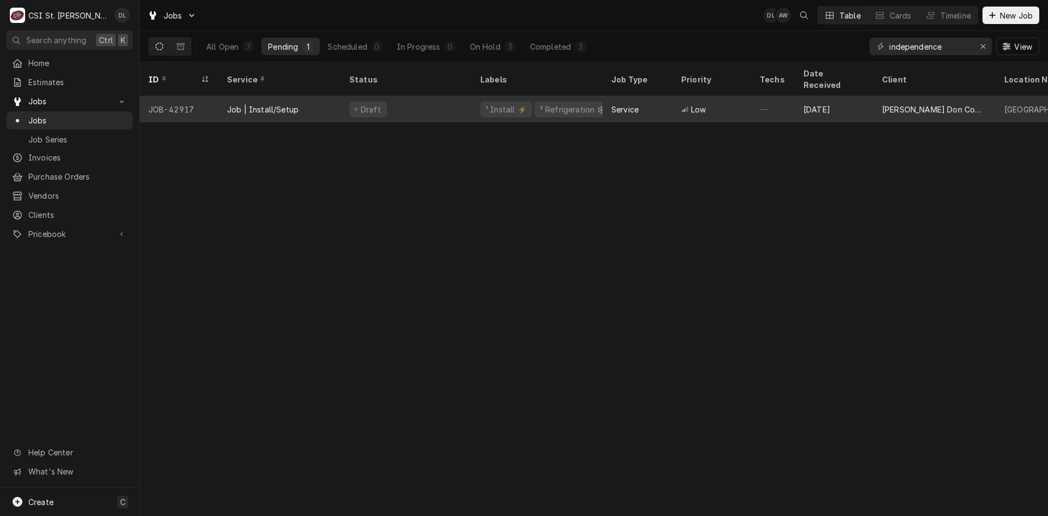
click at [656, 97] on div "Service" at bounding box center [638, 109] width 70 height 26
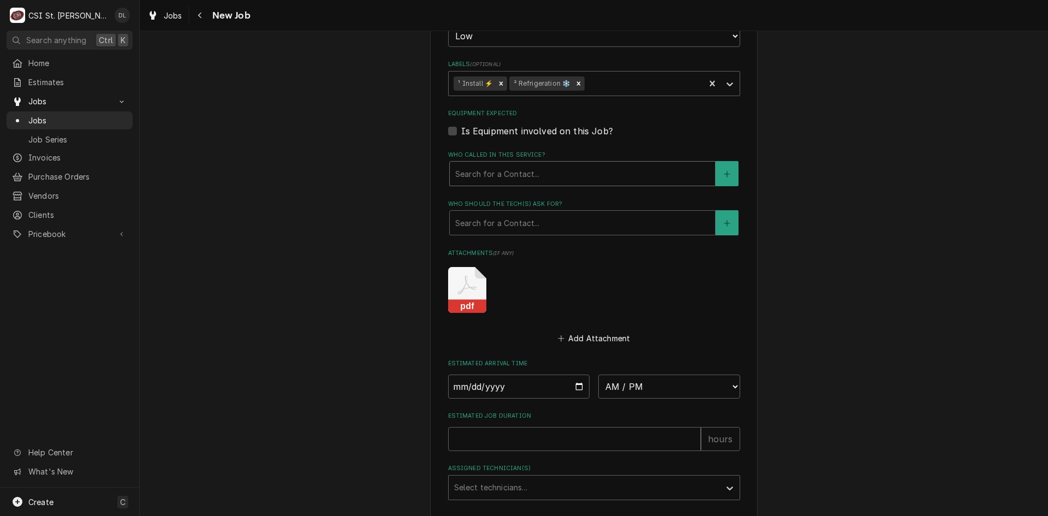
scroll to position [819, 0]
click at [572, 383] on input "Date" at bounding box center [519, 385] width 142 height 24
type textarea "x"
type input "2025-10-25"
type textarea "x"
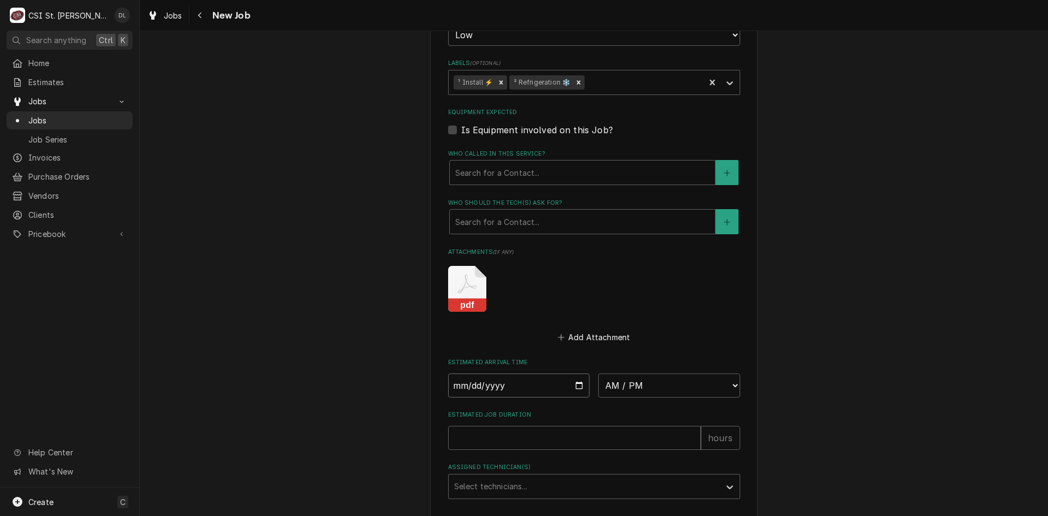
type input "2025-10-20"
type textarea "x"
click at [718, 385] on select "AM / PM 6:00 AM 6:15 AM 6:30 AM 6:45 AM 7:00 AM 7:15 AM 7:30 AM 7:45 AM 8:00 AM…" at bounding box center [669, 385] width 142 height 24
select select "07:00:00"
click at [598, 373] on select "AM / PM 6:00 AM 6:15 AM 6:30 AM 6:45 AM 7:00 AM 7:15 AM 7:30 AM 7:45 AM 8:00 AM…" at bounding box center [669, 385] width 142 height 24
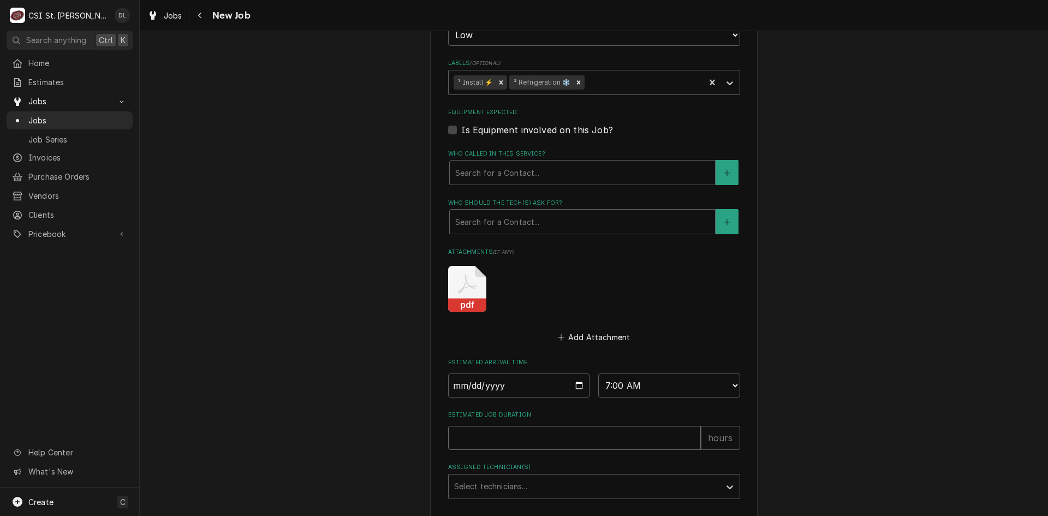
click at [531, 431] on input "Estimated Job Duration" at bounding box center [574, 438] width 253 height 24
type textarea "x"
type input "1"
type textarea "x"
type input "10"
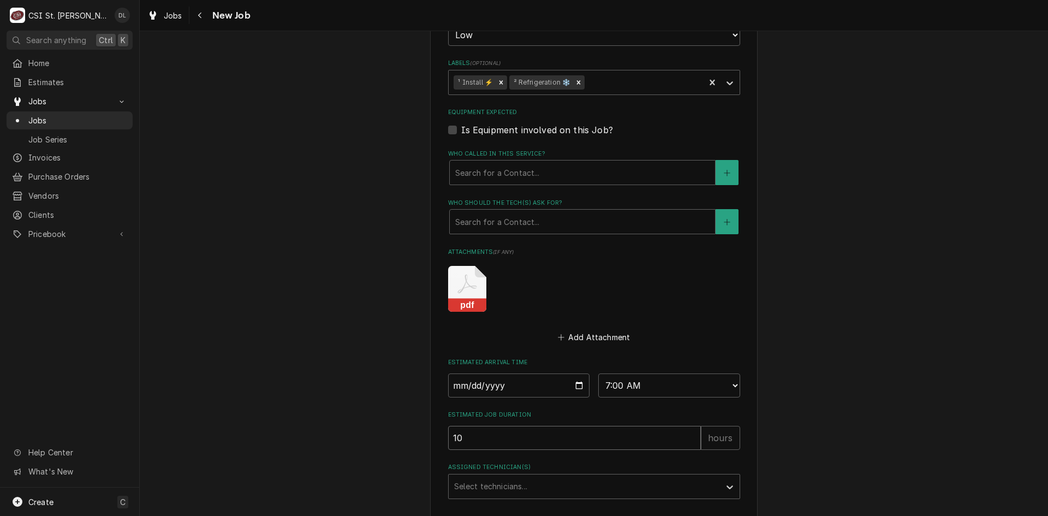
type textarea "x"
type input "10"
click at [543, 477] on div "Assigned Technician(s)" at bounding box center [584, 487] width 260 height 20
type input "stev"
type textarea "x"
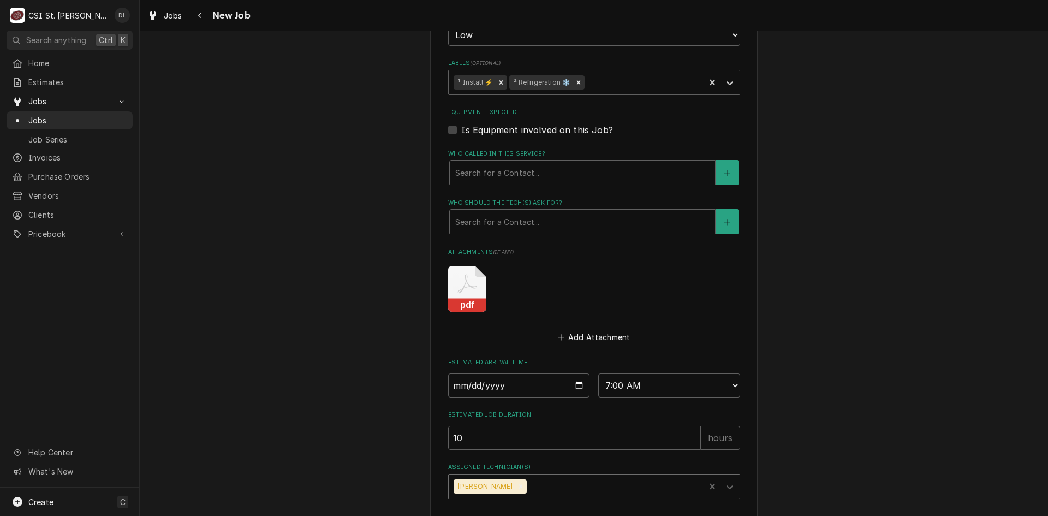
type input "m"
type textarea "x"
type input "mike"
type textarea "x"
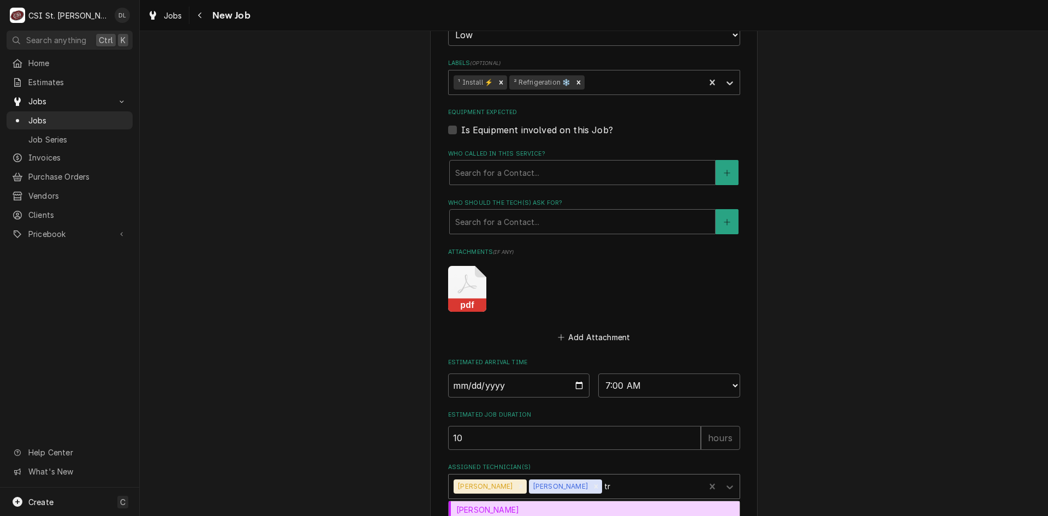
type input "tre"
type textarea "x"
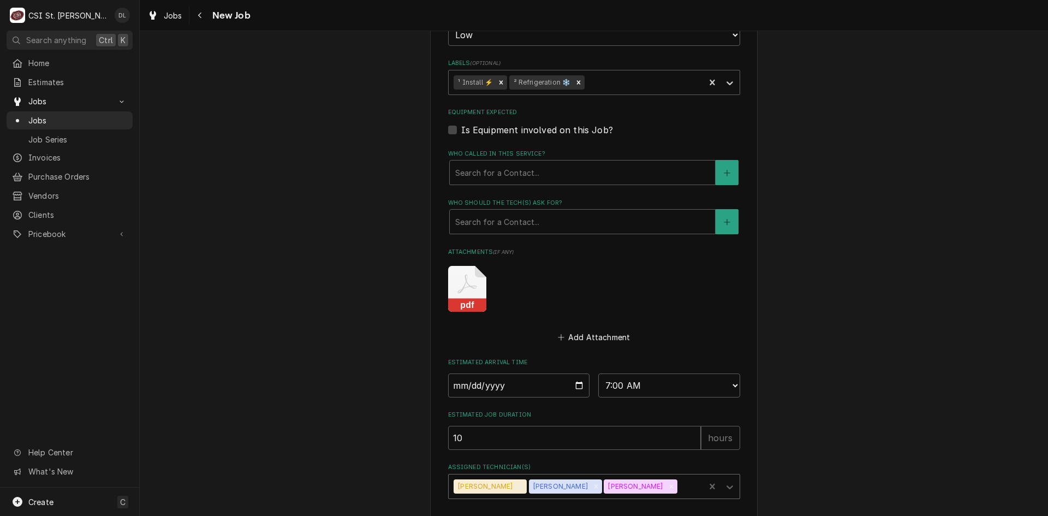
type input "j"
type textarea "x"
type input "jef"
type textarea "x"
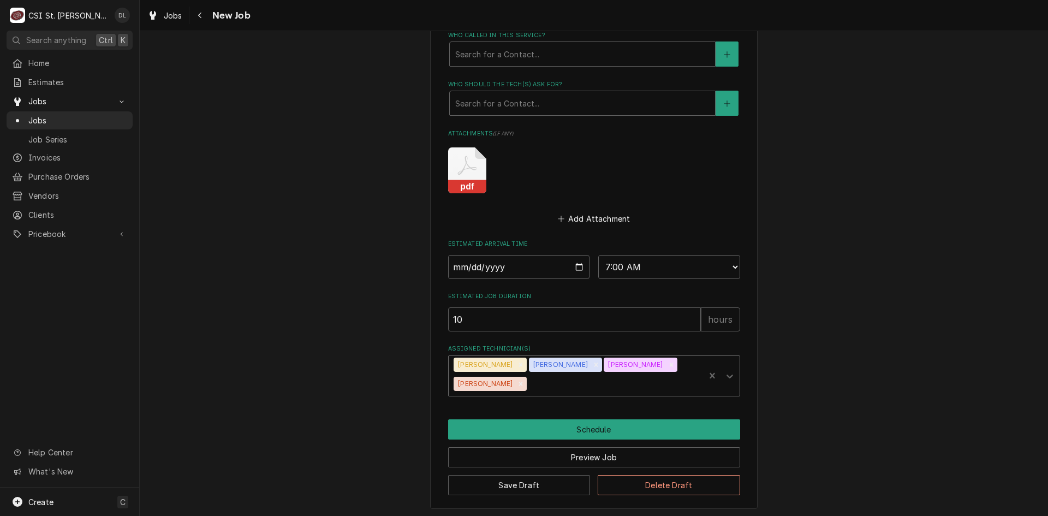
scroll to position [940, 0]
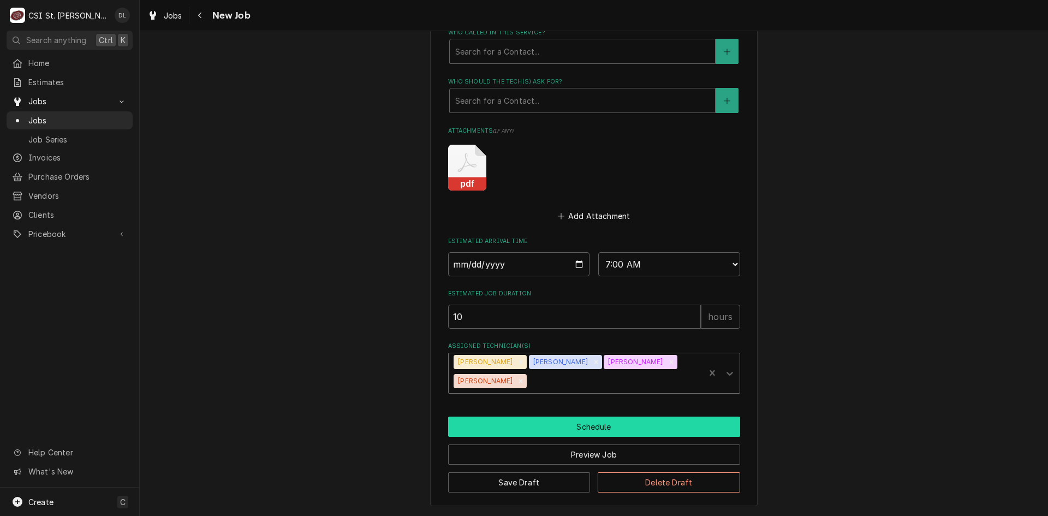
click at [578, 431] on button "Schedule" at bounding box center [594, 427] width 292 height 20
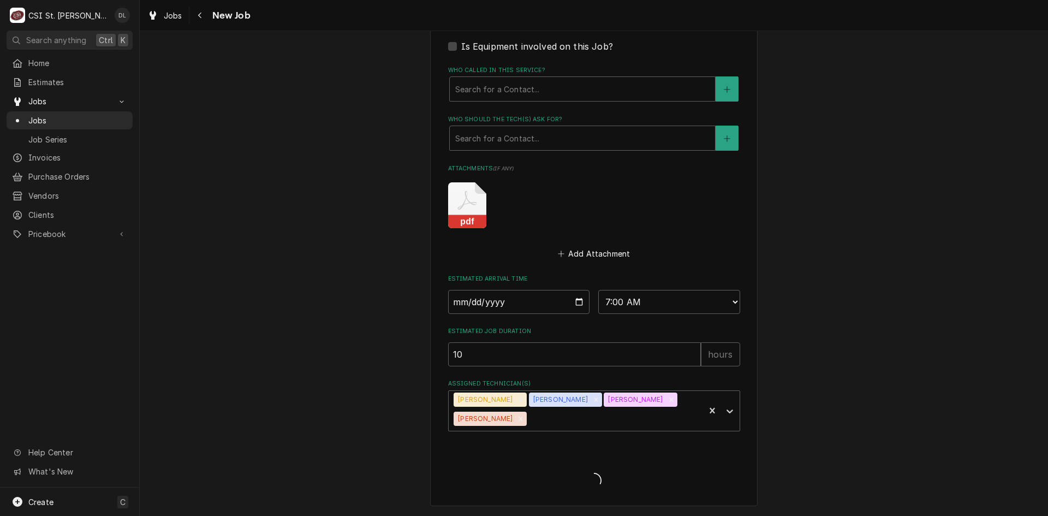
scroll to position [902, 0]
type textarea "x"
